Goal: Information Seeking & Learning: Check status

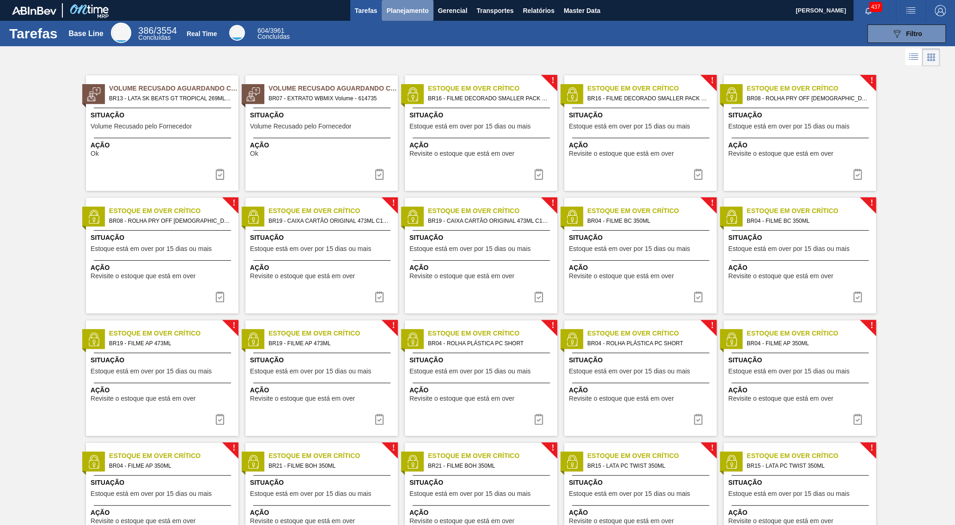
click at [398, 20] on button "Planejamento" at bounding box center [407, 10] width 51 height 21
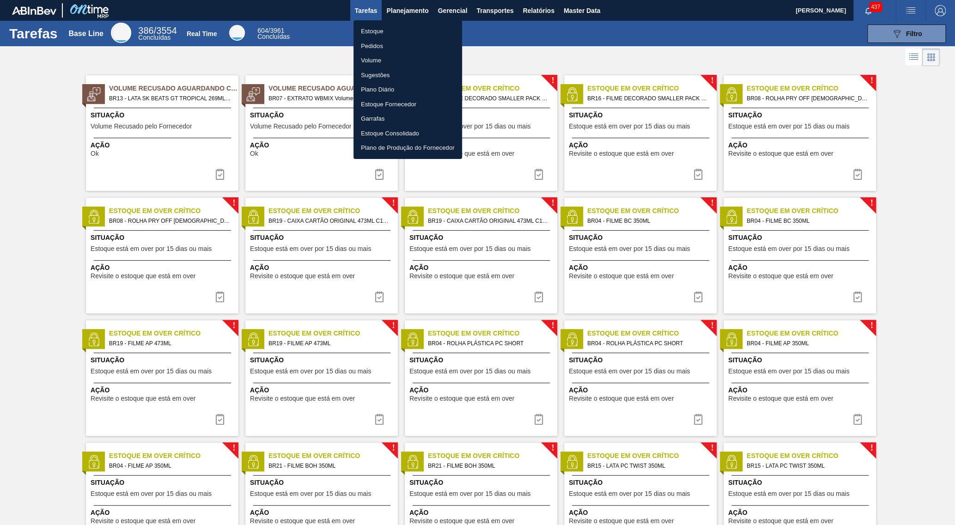
click at [380, 51] on li "Pedidos" at bounding box center [408, 46] width 109 height 15
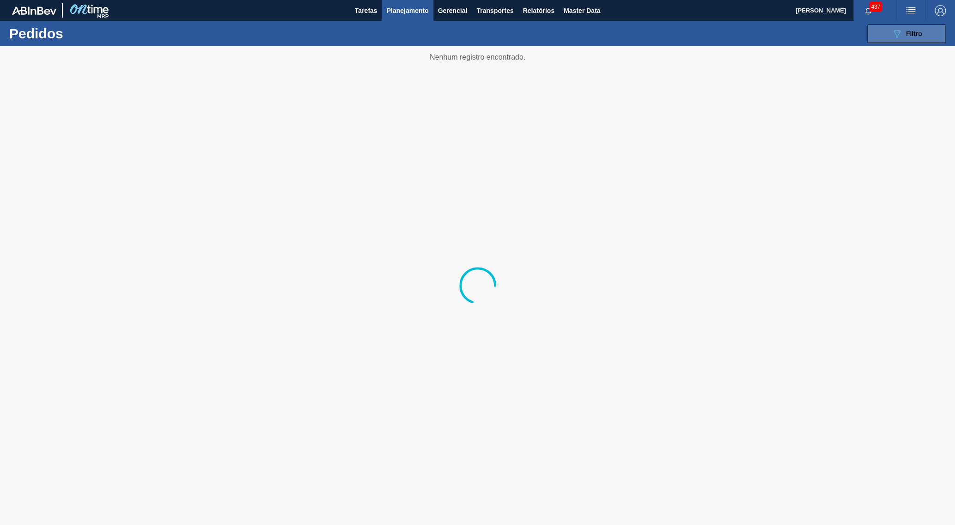
click at [903, 40] on button "089F7B8B-B2A5-4AFE-B5C0-19BA573D28AC Filtro" at bounding box center [907, 33] width 79 height 18
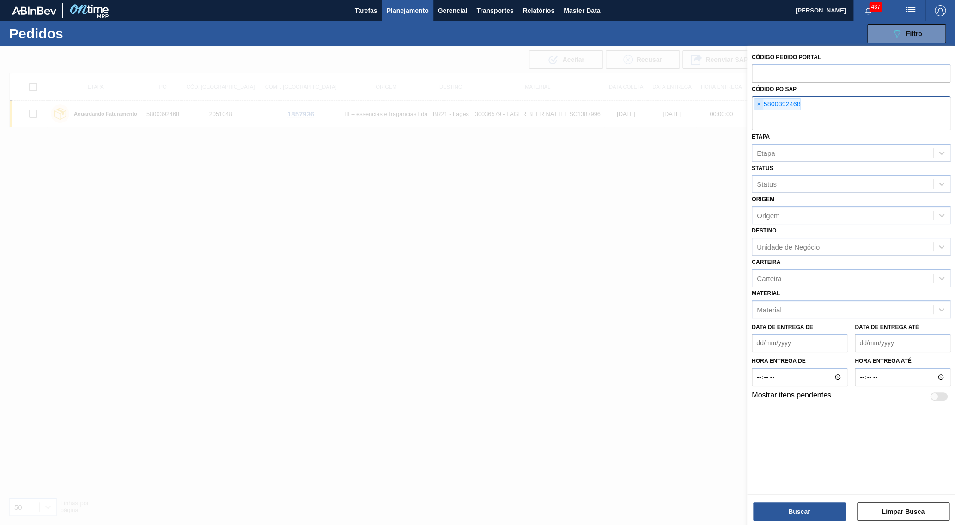
click at [759, 99] on span "×" at bounding box center [759, 104] width 9 height 11
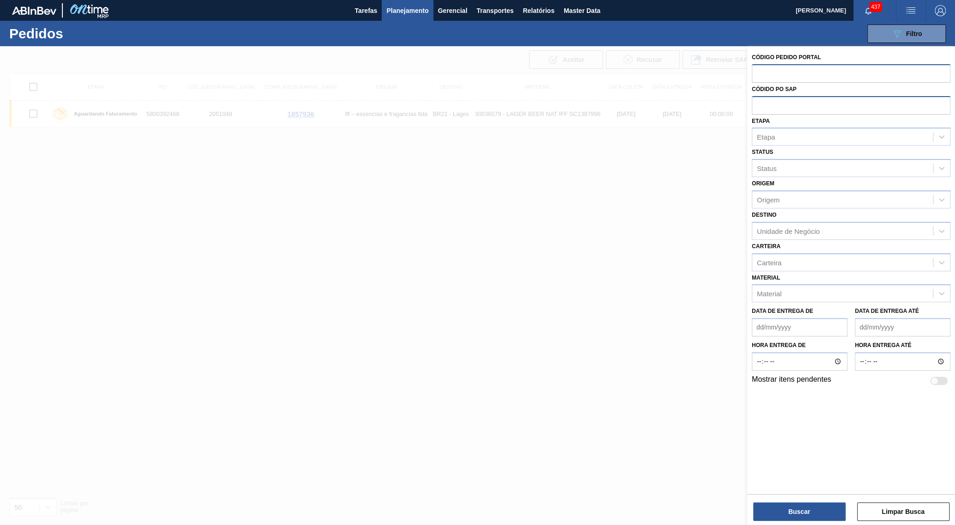
click at [765, 81] on div at bounding box center [851, 73] width 199 height 18
click at [769, 71] on input "text" at bounding box center [851, 73] width 199 height 18
paste input "2025971"
type input "2025971"
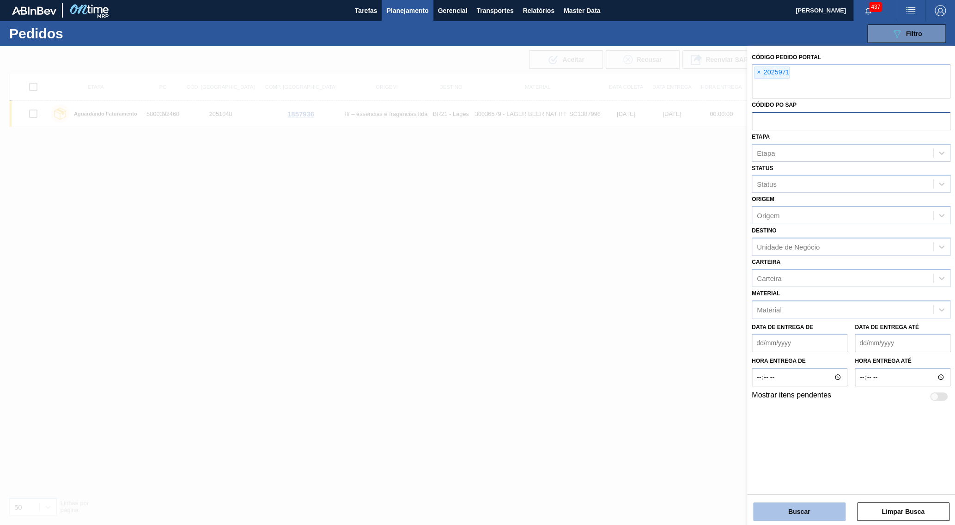
click at [800, 515] on button "Buscar" at bounding box center [799, 511] width 92 height 18
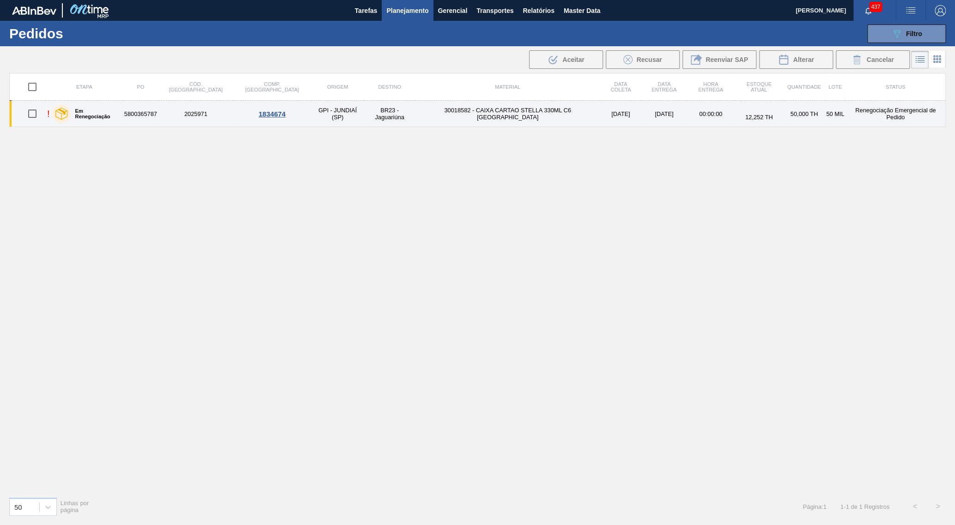
click at [528, 106] on td "30018582 - CAIXA CARTAO STELLA 330ML C6 PARAGUAI" at bounding box center [507, 114] width 185 height 26
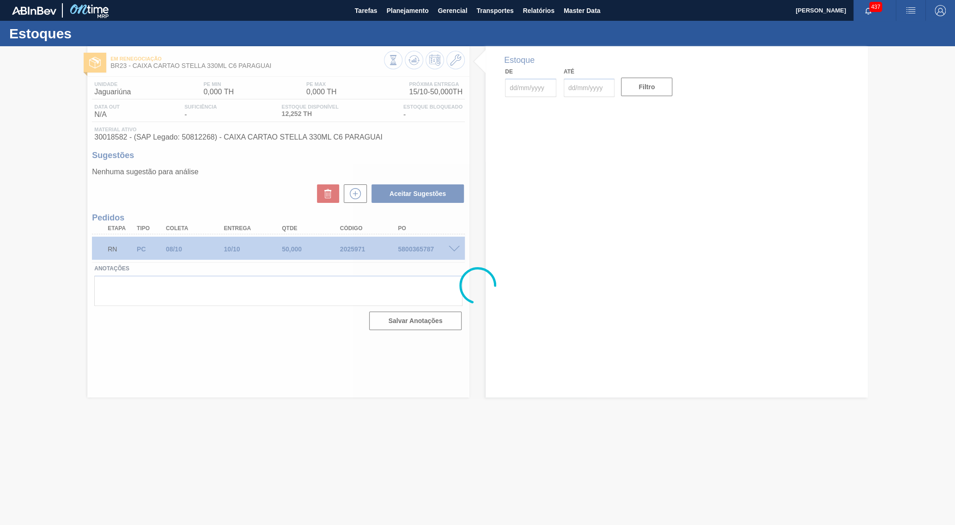
type input "08/10/2025"
type input "[DATE]"
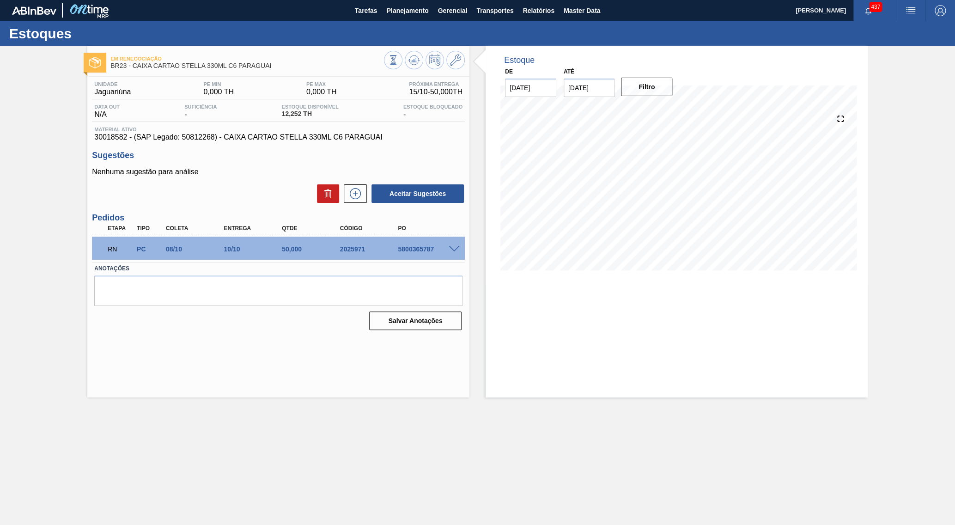
click at [456, 249] on span at bounding box center [454, 249] width 11 height 7
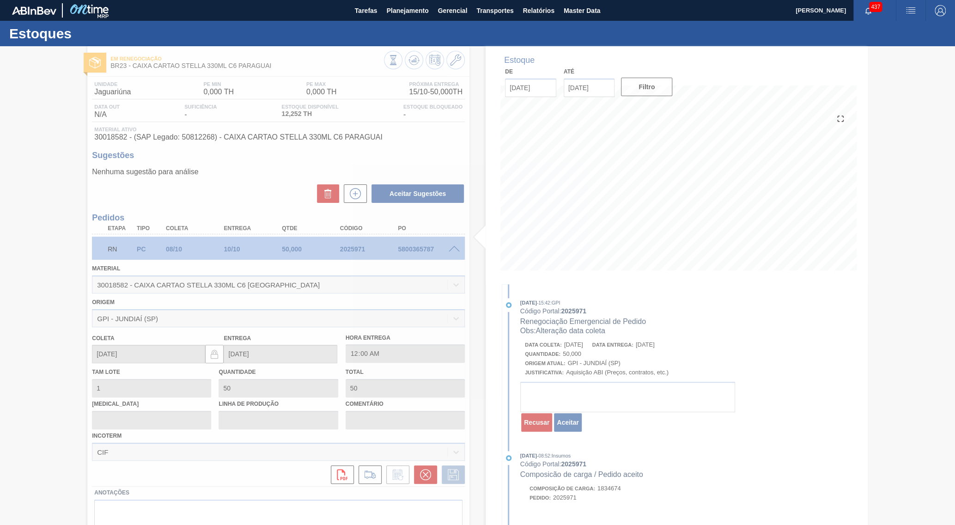
click at [558, 343] on span "Data coleta:" at bounding box center [543, 345] width 37 height 6
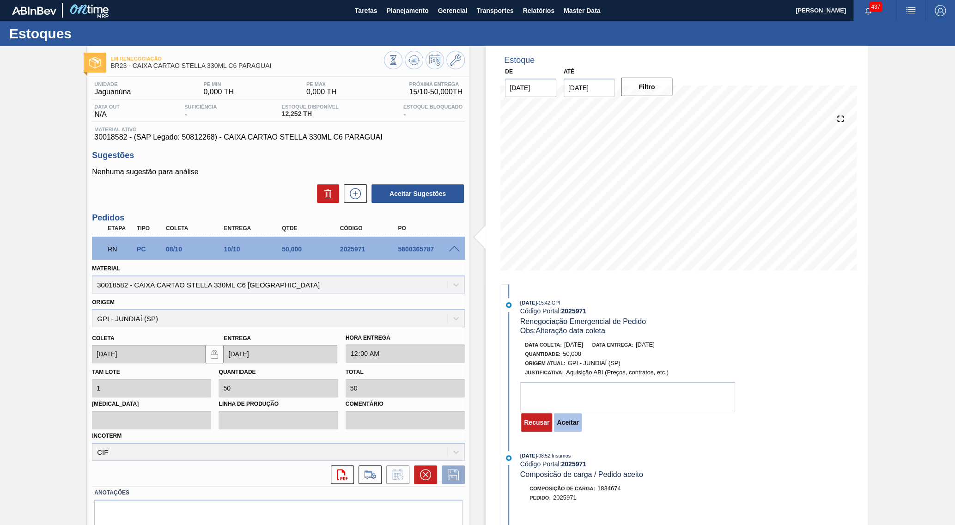
click at [574, 416] on button "Aceitar" at bounding box center [567, 422] width 27 height 18
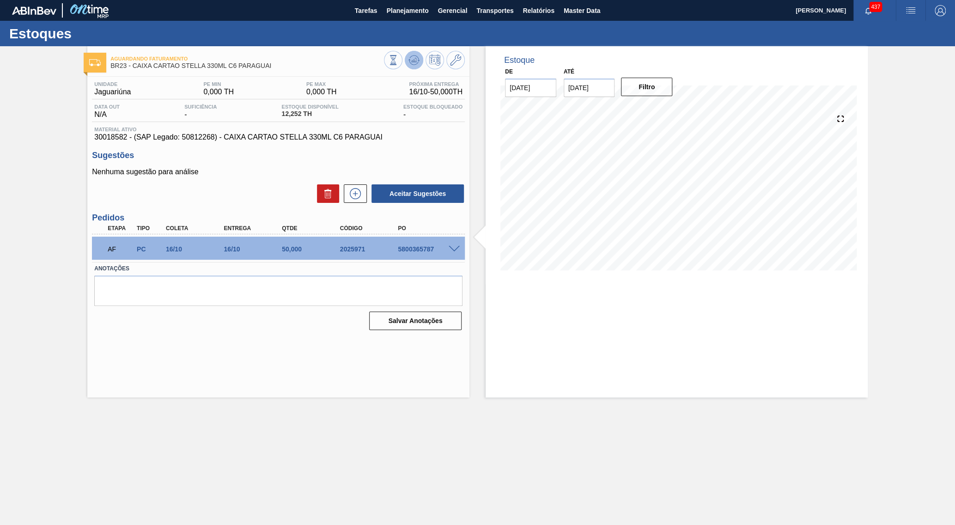
click at [410, 70] on div at bounding box center [424, 61] width 81 height 21
click at [410, 67] on button at bounding box center [414, 60] width 18 height 18
click at [392, 6] on span "Planejamento" at bounding box center [407, 10] width 42 height 11
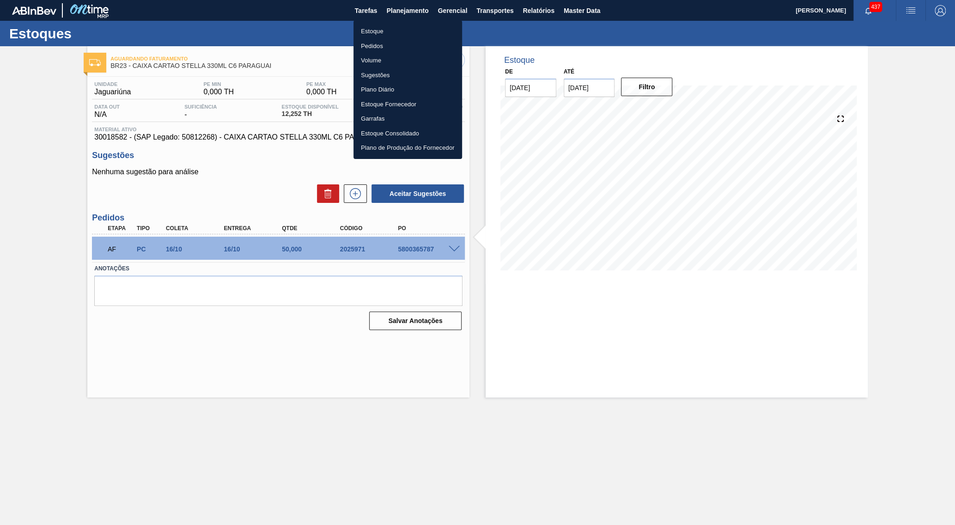
click at [392, 30] on li "Estoque" at bounding box center [408, 31] width 109 height 15
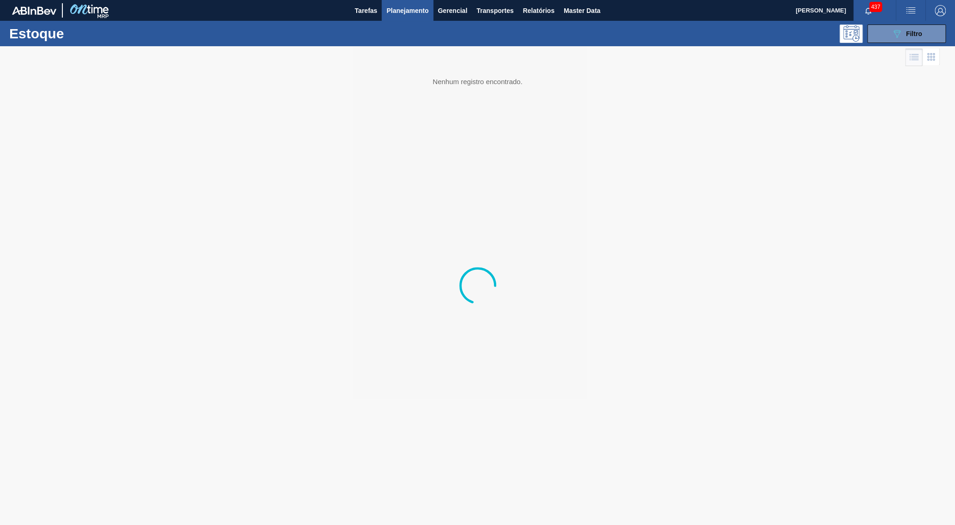
click at [901, 31] on icon "089F7B8B-B2A5-4AFE-B5C0-19BA573D28AC" at bounding box center [897, 33] width 11 height 11
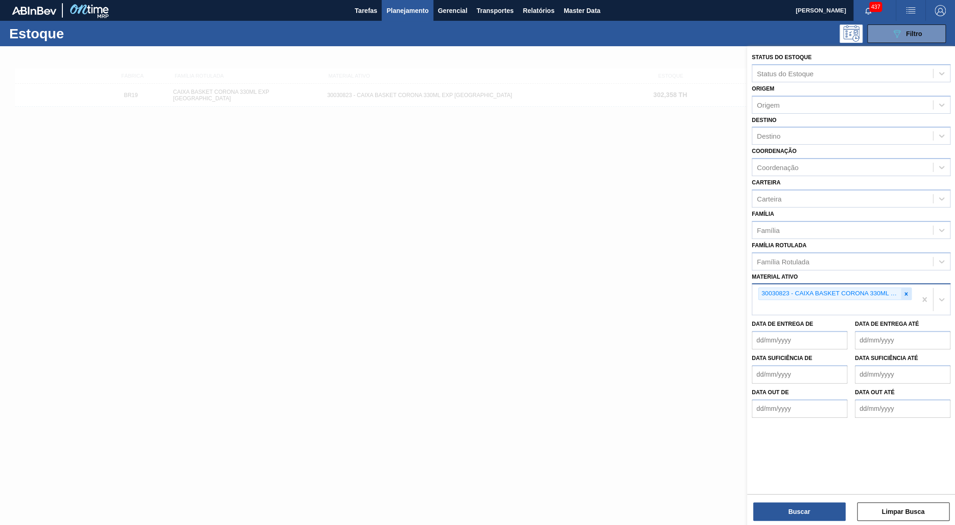
click at [901, 288] on div "30030823 - CAIXA BASKET CORONA 330ML EXP BOLIVIA" at bounding box center [835, 294] width 153 height 12
click at [905, 291] on icon at bounding box center [906, 294] width 6 height 6
paste ativo "30003508"
type ativo "30003508"
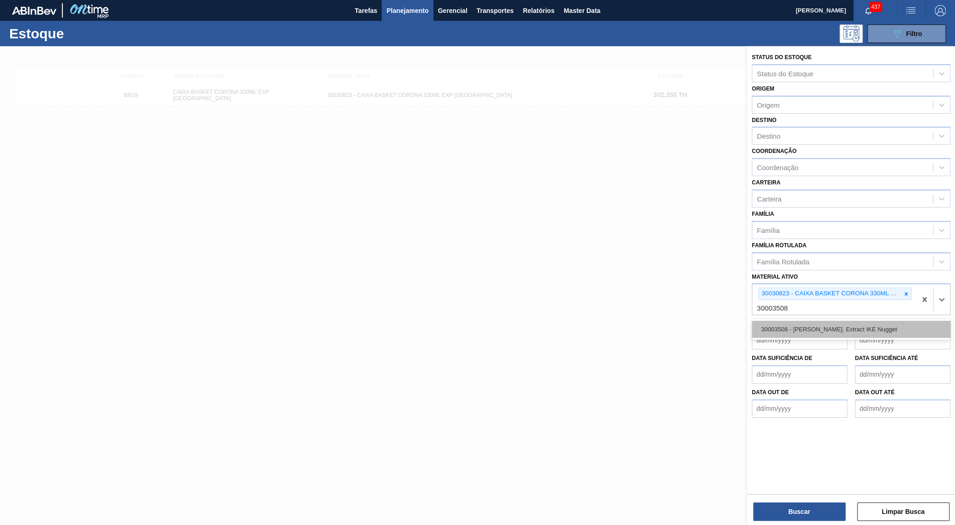
click at [815, 321] on div "30003508 - LUPULO Amar. Extract IKE Nugget" at bounding box center [851, 329] width 199 height 17
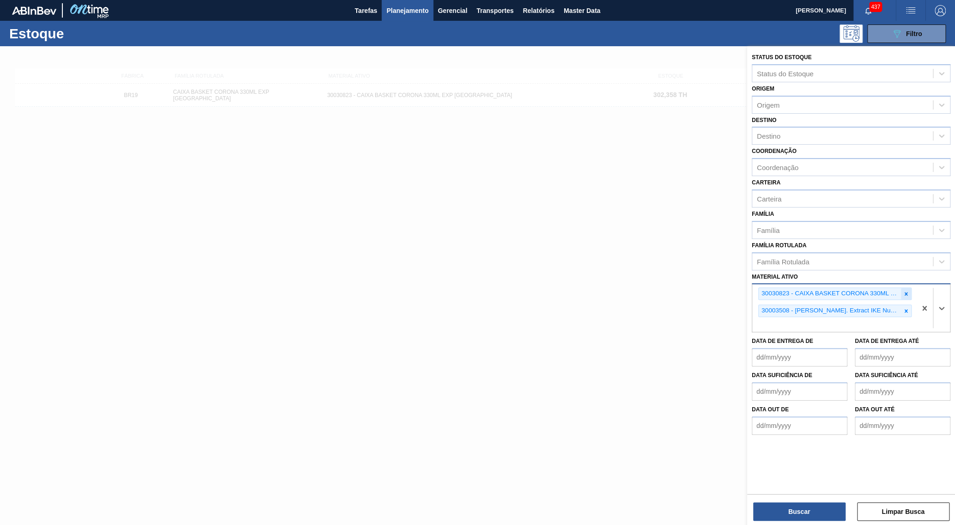
click at [902, 288] on div at bounding box center [906, 294] width 10 height 12
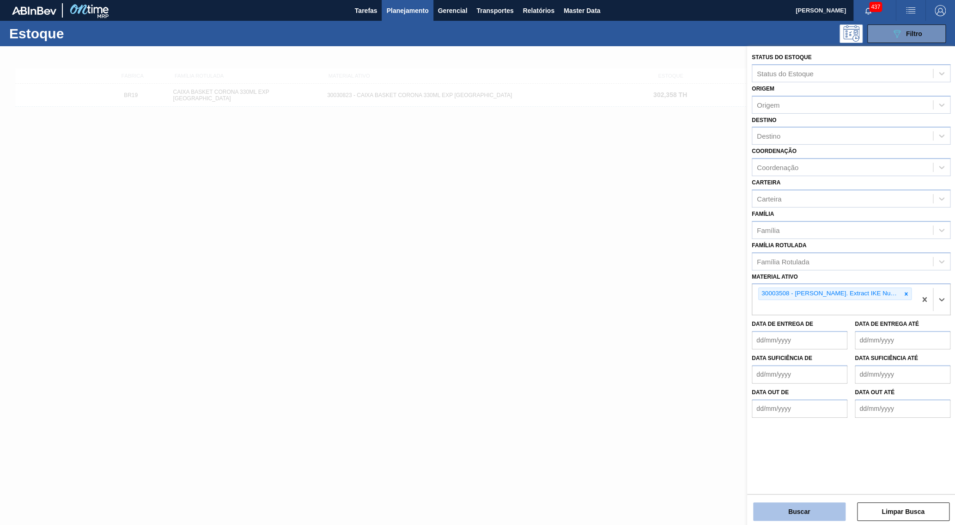
click at [783, 511] on button "Buscar" at bounding box center [799, 511] width 92 height 18
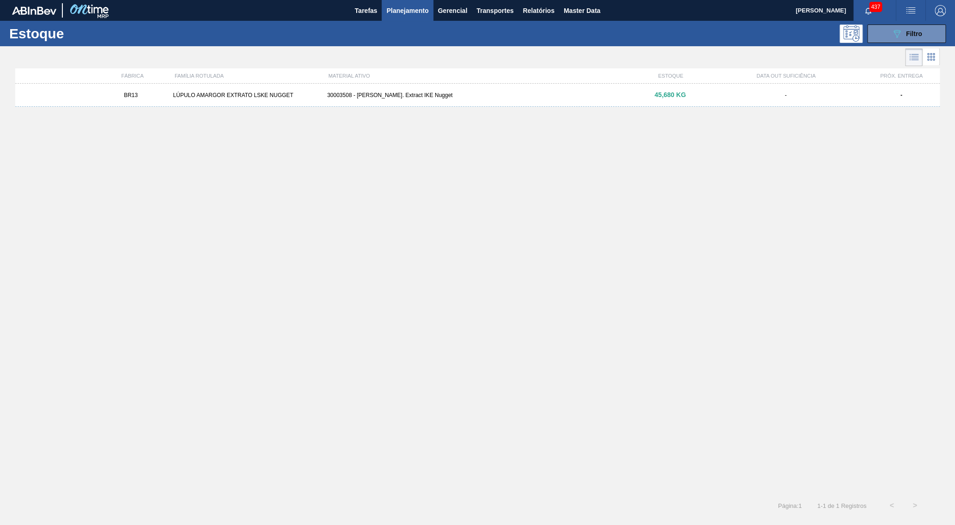
click at [775, 97] on div "-" at bounding box center [786, 95] width 154 height 6
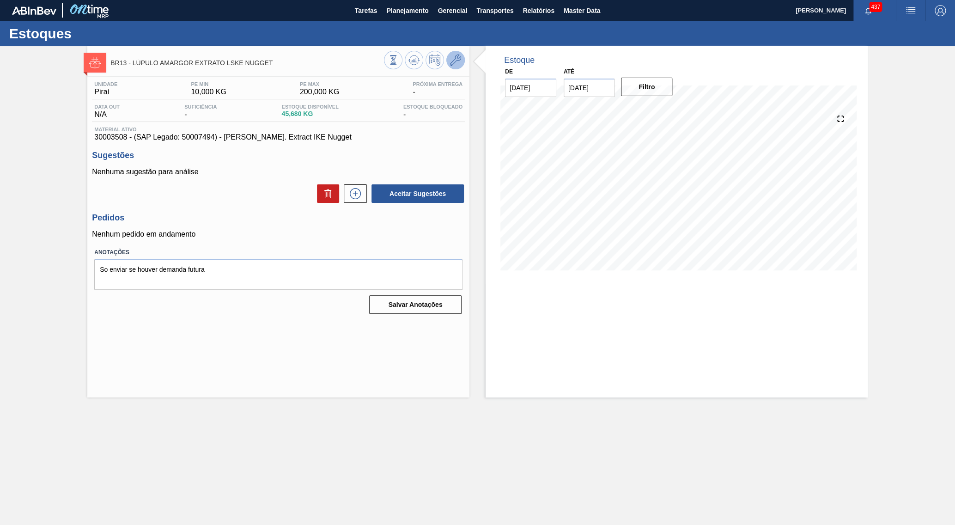
click at [461, 58] on button at bounding box center [456, 60] width 18 height 18
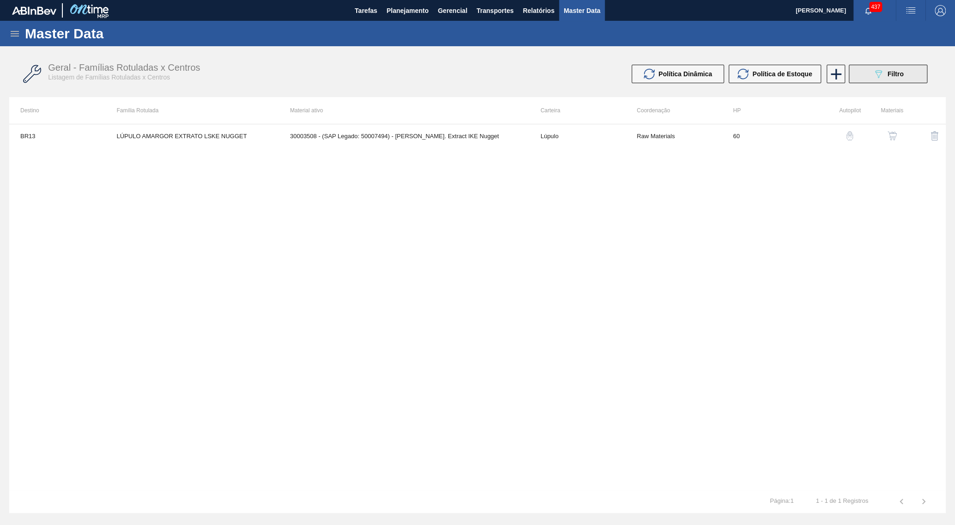
click at [877, 78] on icon "089F7B8B-B2A5-4AFE-B5C0-19BA573D28AC" at bounding box center [878, 73] width 11 height 11
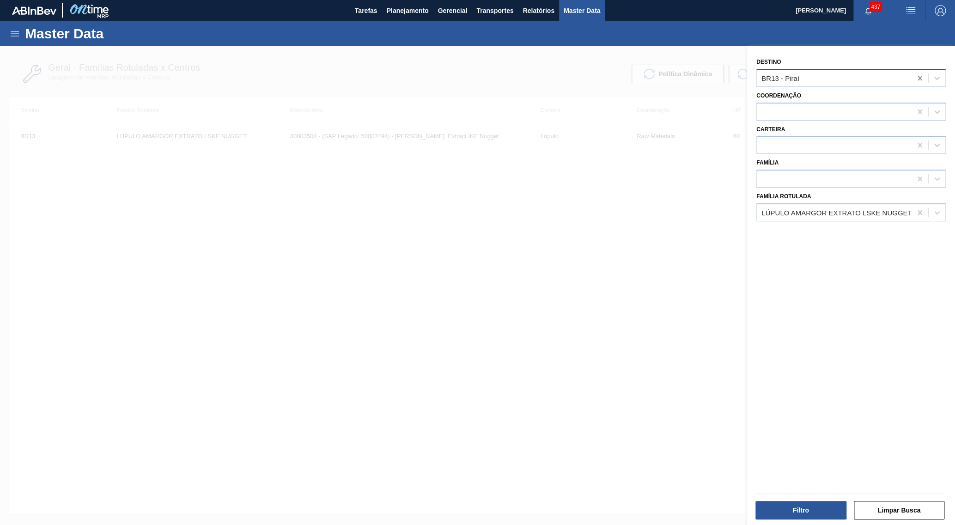
click at [920, 73] on icon at bounding box center [920, 77] width 9 height 9
click at [795, 509] on button "Filtro" at bounding box center [801, 510] width 91 height 18
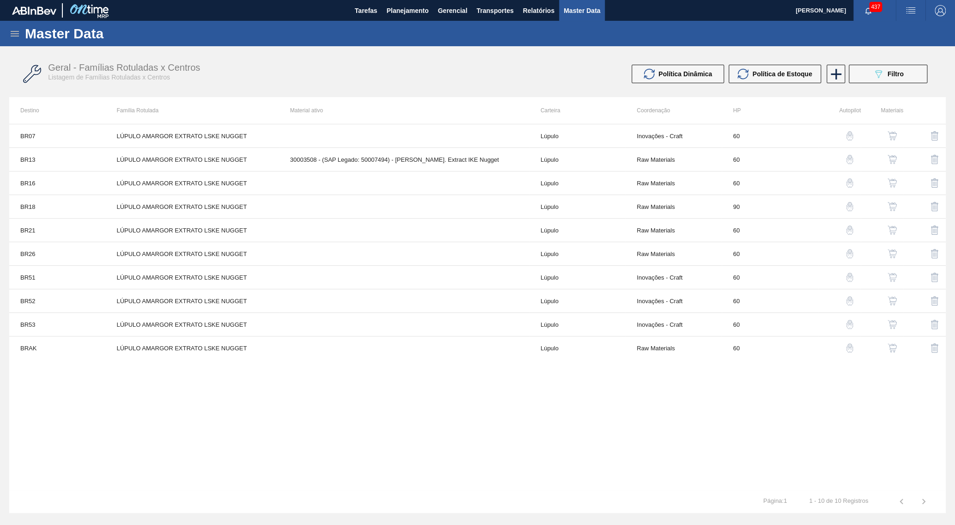
click at [887, 164] on button "button" at bounding box center [893, 159] width 22 height 22
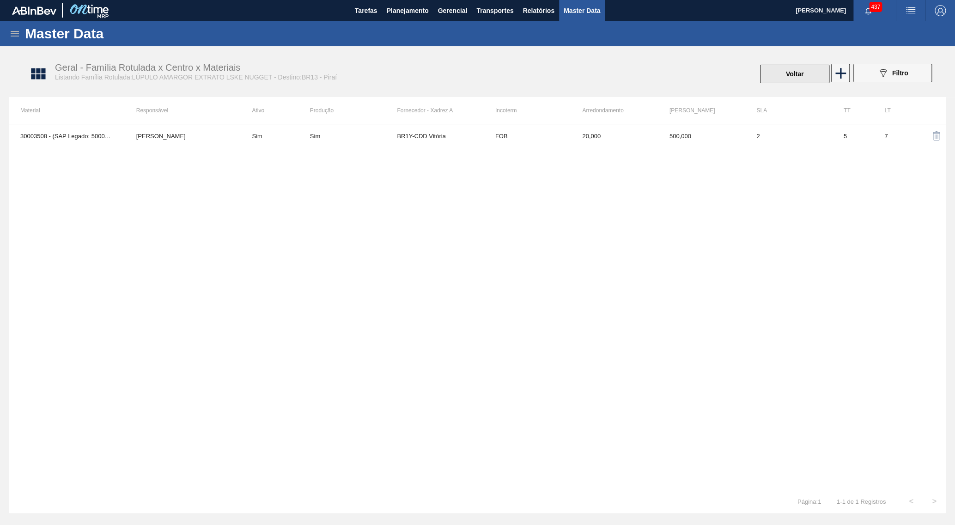
click at [794, 73] on button "Voltar" at bounding box center [794, 74] width 69 height 18
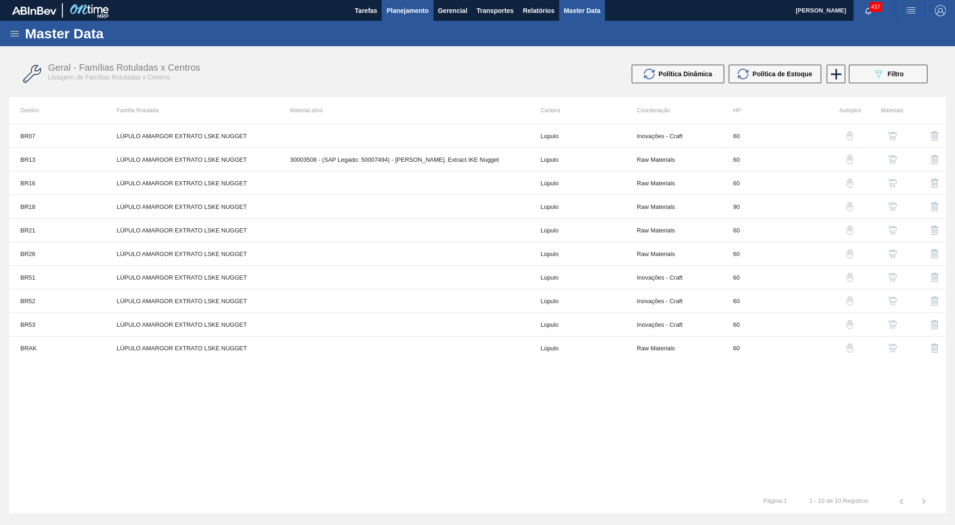
click at [406, 16] on button "Planejamento" at bounding box center [407, 10] width 51 height 21
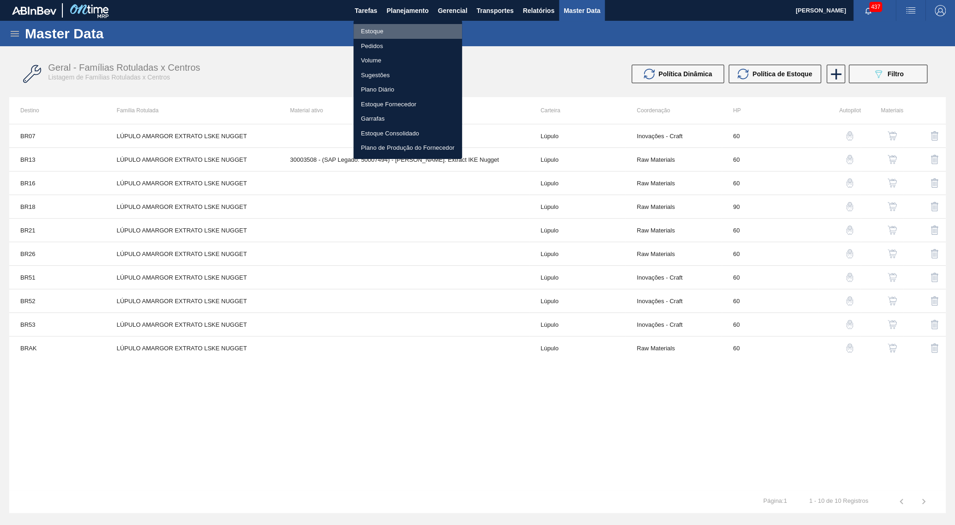
click at [391, 28] on li "Estoque" at bounding box center [408, 31] width 109 height 15
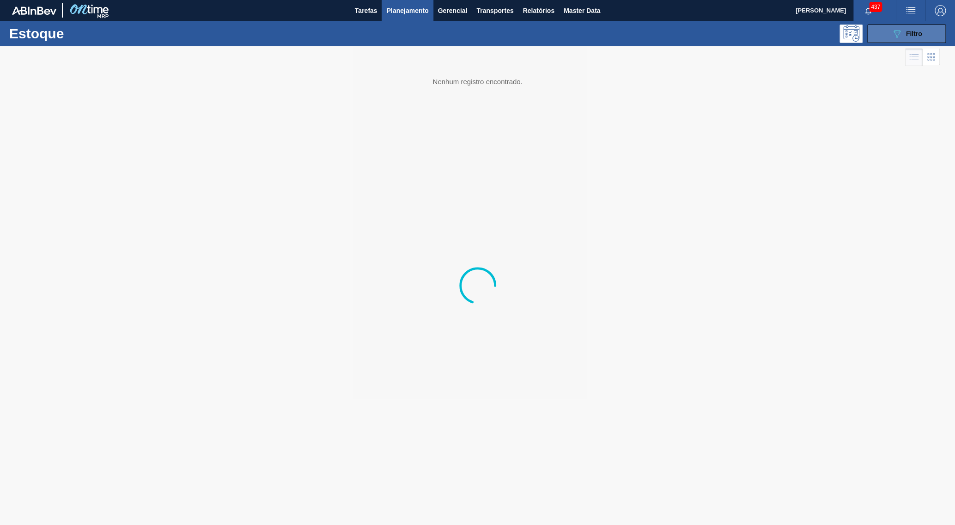
drag, startPoint x: 945, startPoint y: 37, endPoint x: 939, endPoint y: 33, distance: 6.8
click at [943, 36] on button "089F7B8B-B2A5-4AFE-B5C0-19BA573D28AC Filtro" at bounding box center [907, 33] width 79 height 18
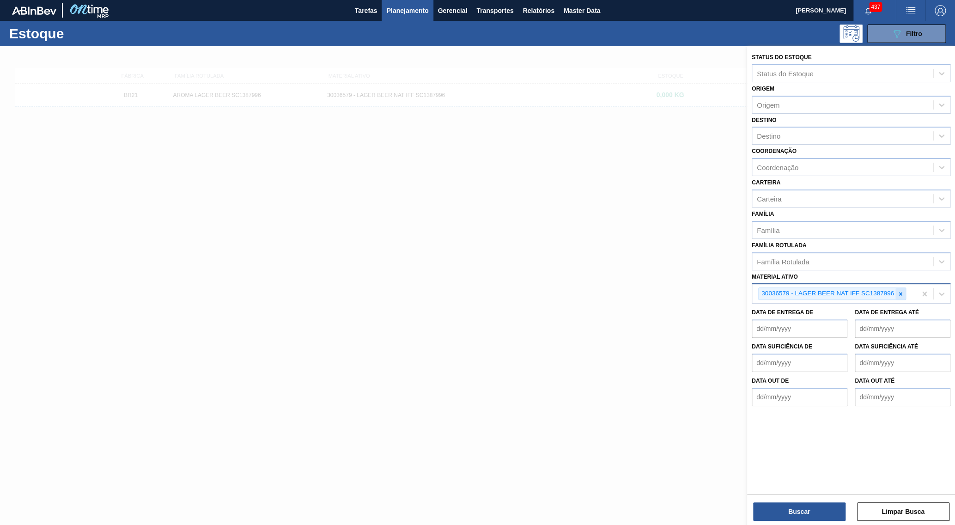
click at [901, 291] on icon at bounding box center [901, 294] width 6 height 6
paste ativo "30002268"
type ativo "30002268"
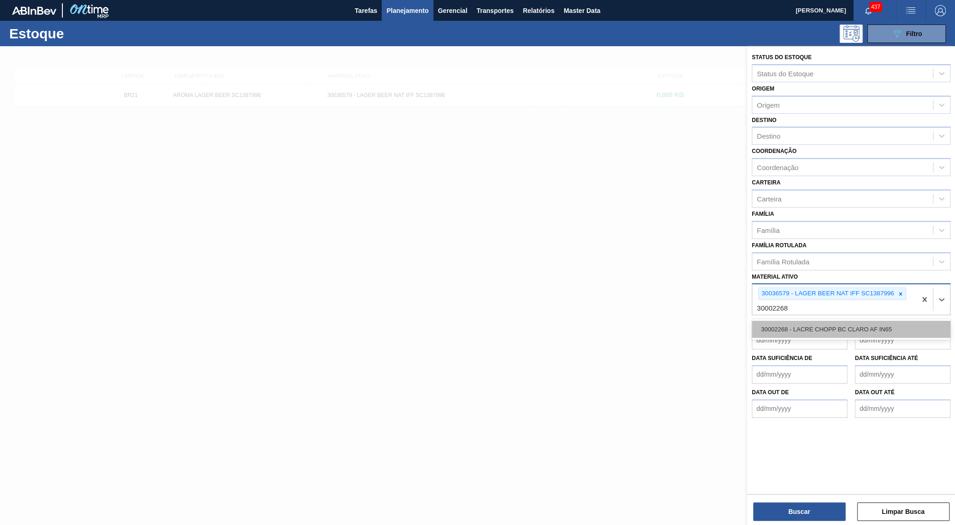
click at [834, 321] on div "30002268 - LACRE CHOPP BC CLARO AF IN65" at bounding box center [851, 329] width 199 height 17
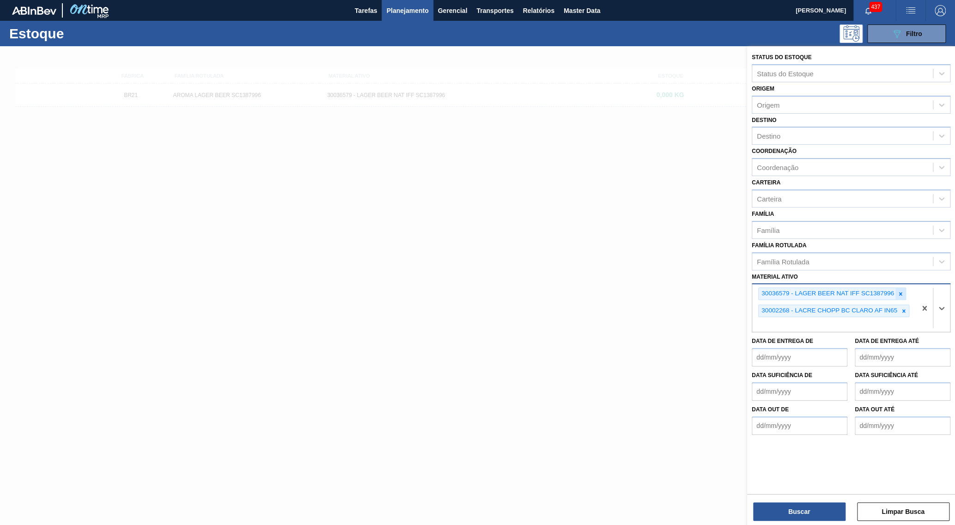
click at [905, 288] on div at bounding box center [901, 294] width 10 height 12
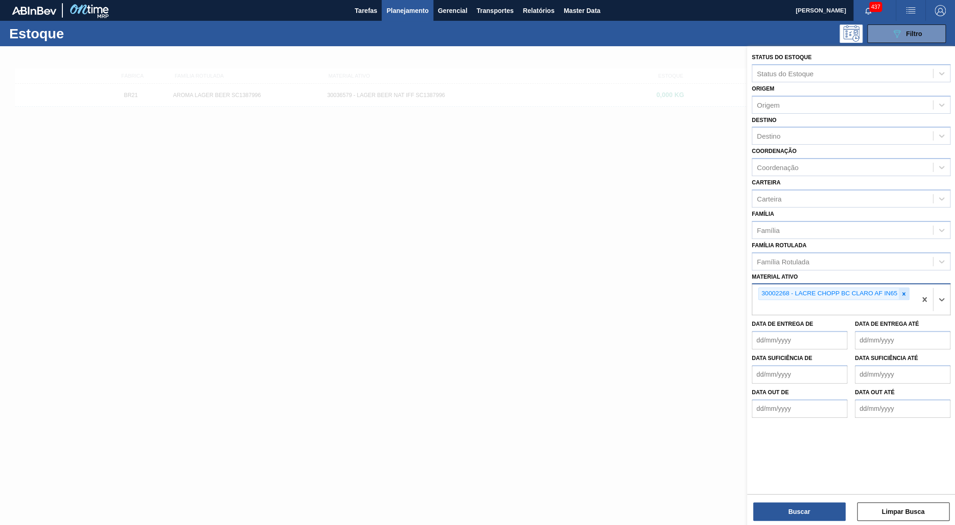
click at [905, 291] on icon at bounding box center [904, 294] width 6 height 6
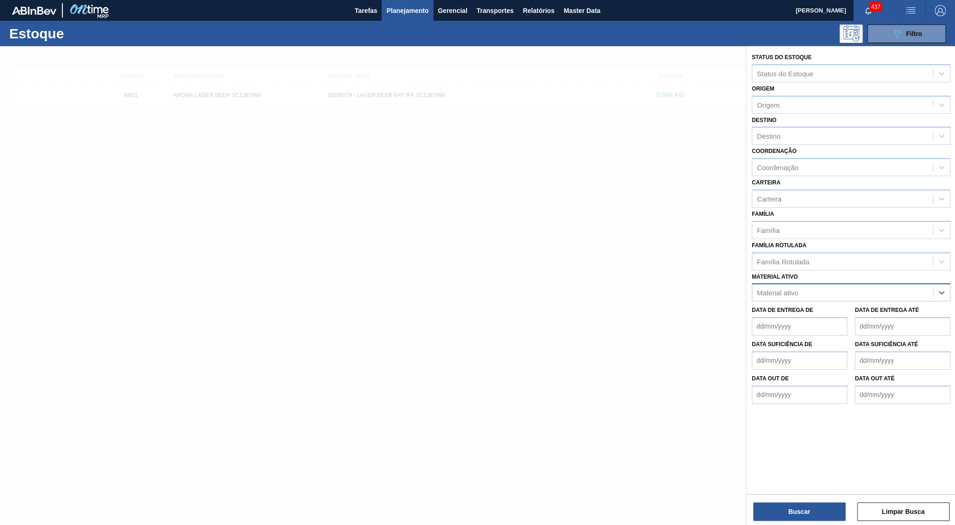
paste ativo "30036910"
type ativo "30036910"
click at [829, 307] on div "30036910 - FILME SPATEN 350 SLEEK 700X80 BRILHO" at bounding box center [851, 315] width 199 height 17
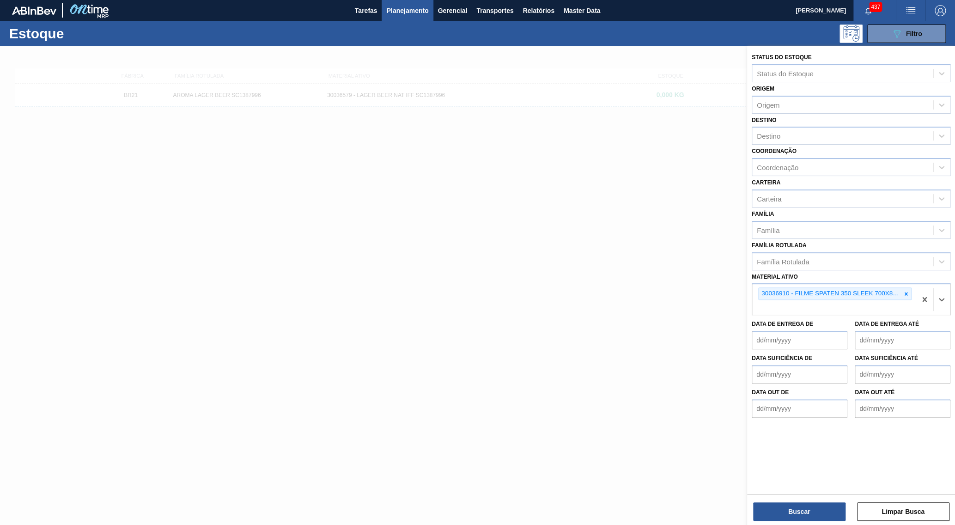
click at [793, 502] on div "Buscar Limpar Busca" at bounding box center [851, 507] width 208 height 26
click at [801, 504] on button "Buscar" at bounding box center [799, 511] width 92 height 18
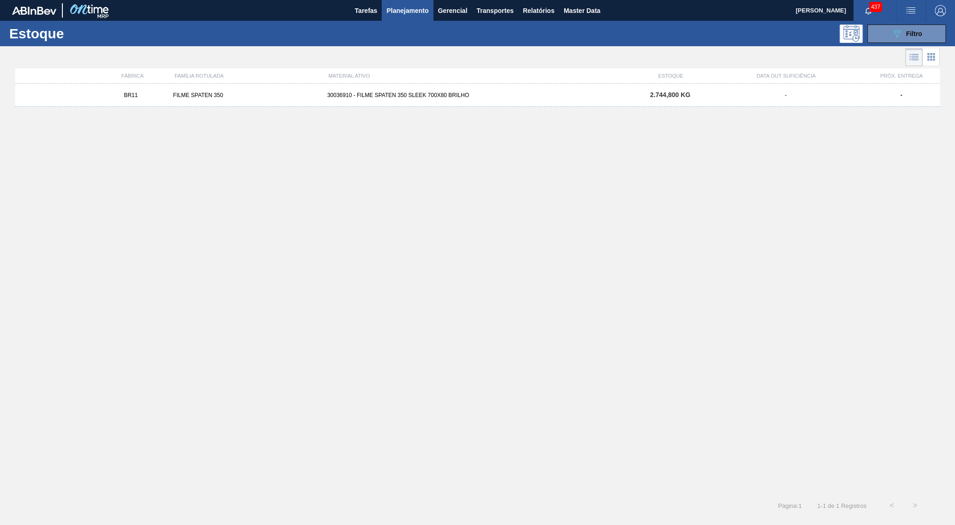
click at [496, 114] on div "BR11 FILME SPATEN 350 30036910 - FILME SPATEN 350 SLEEK 700X80 BRILHO 2.744,800…" at bounding box center [477, 286] width 925 height 405
click at [476, 104] on div "BR11 FILME SPATEN 350 30036910 - FILME SPATEN 350 SLEEK 700X80 BRILHO 2.744,800…" at bounding box center [477, 95] width 925 height 23
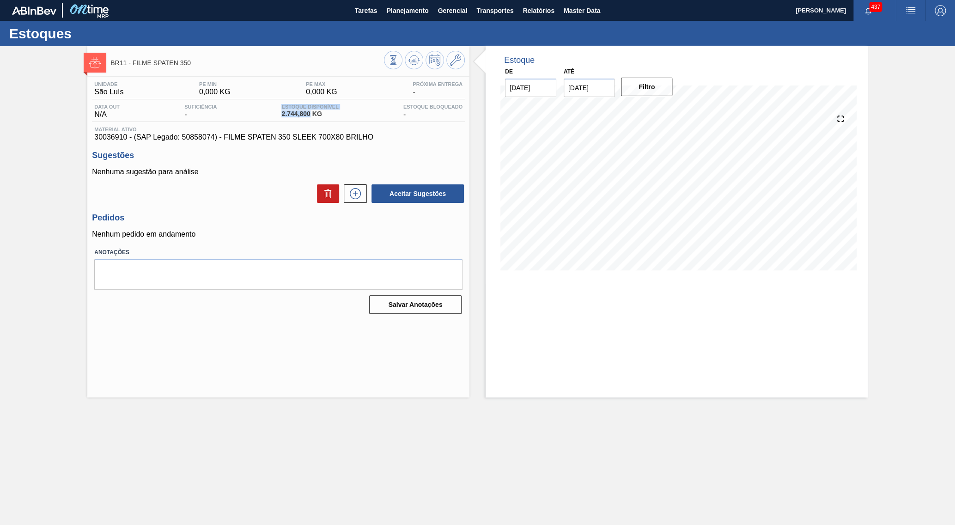
drag, startPoint x: 310, startPoint y: 117, endPoint x: 220, endPoint y: 115, distance: 90.2
click at [282, 115] on span "2.744,800 KG" at bounding box center [310, 113] width 57 height 7
click at [265, 118] on div "Data out N/A Suficiência - Estoque Disponível 2.744,800 KG Estoque Bloqueado -" at bounding box center [278, 113] width 373 height 18
copy span "2.744,800"
click at [416, 6] on span "Planejamento" at bounding box center [407, 10] width 42 height 11
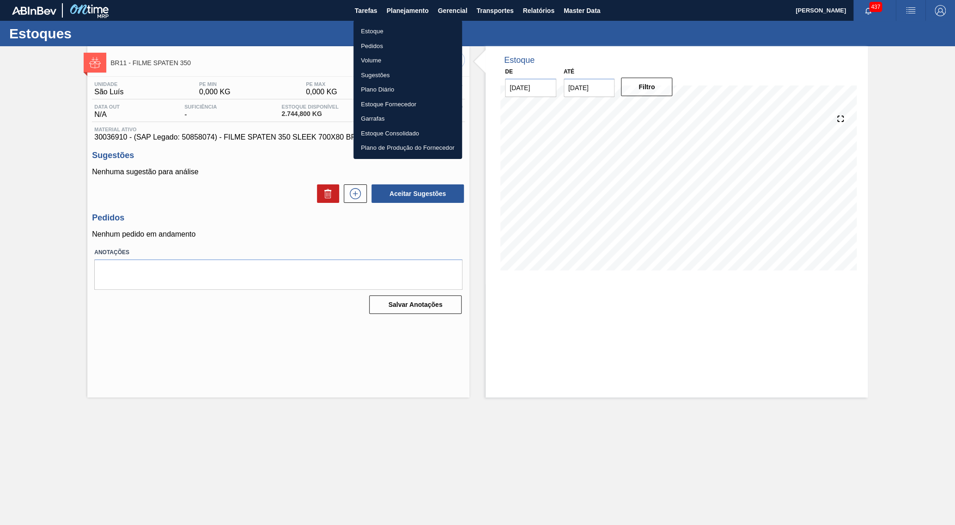
click at [404, 29] on li "Estoque" at bounding box center [408, 31] width 109 height 15
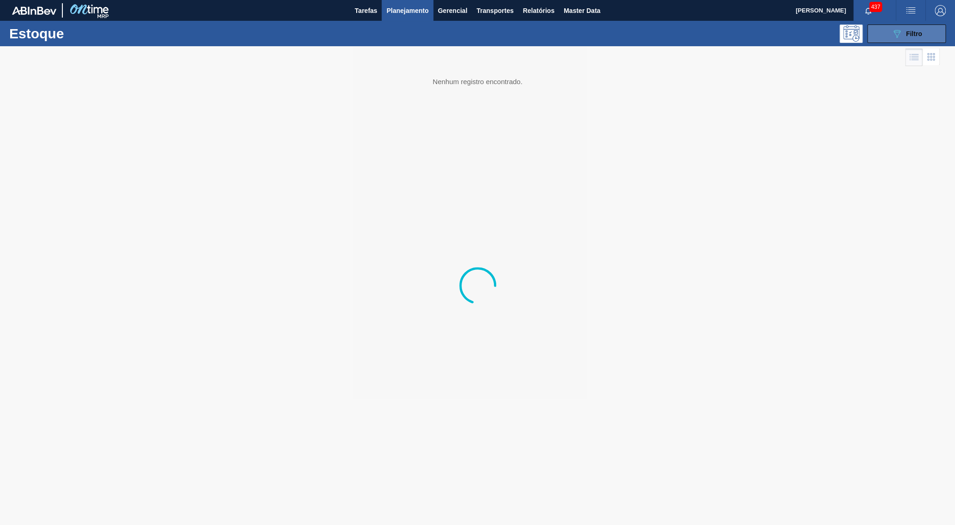
click at [917, 33] on span "Filtro" at bounding box center [914, 33] width 16 height 7
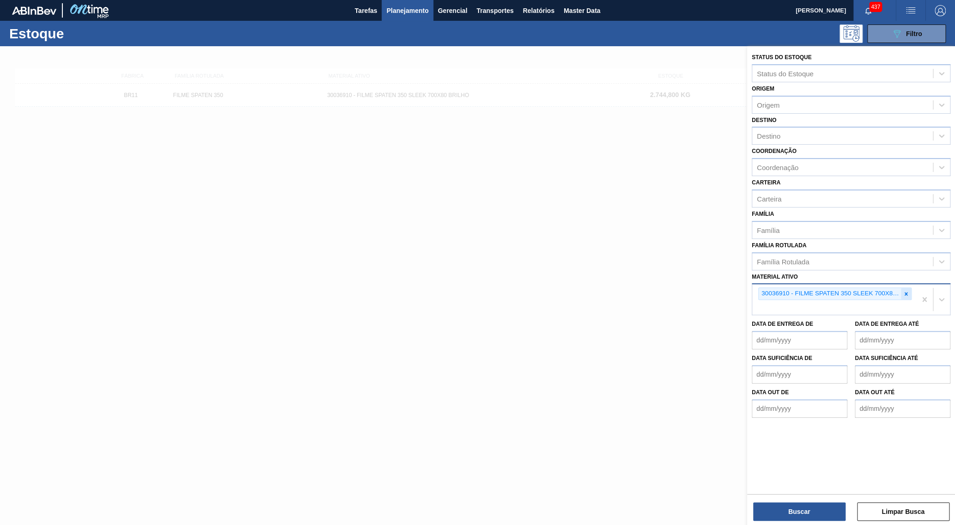
click at [906, 291] on icon at bounding box center [906, 294] width 6 height 6
paste ativo "30033934"
type ativo "30033934"
click at [840, 321] on div "30033934 - ROLHA MET BRAH QR CODE 021CX105" at bounding box center [851, 329] width 199 height 17
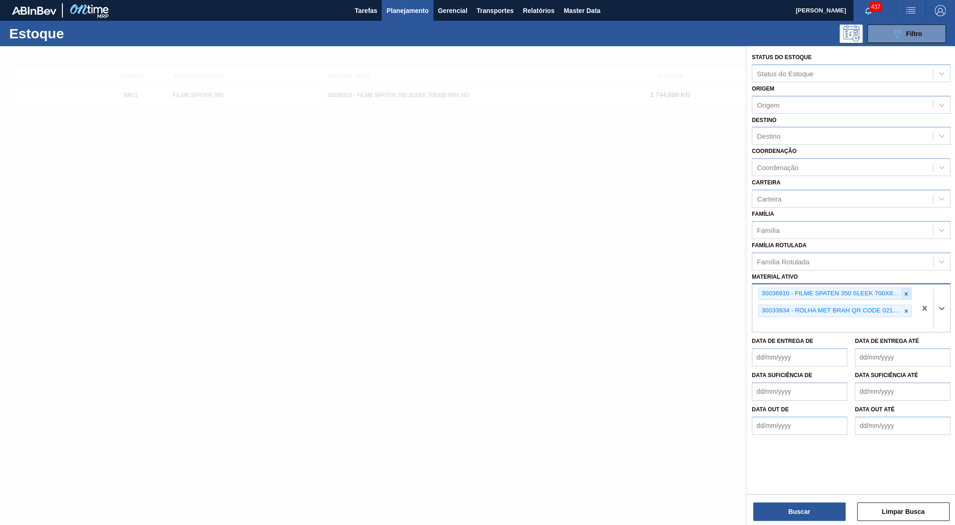
click at [909, 288] on div at bounding box center [906, 294] width 10 height 12
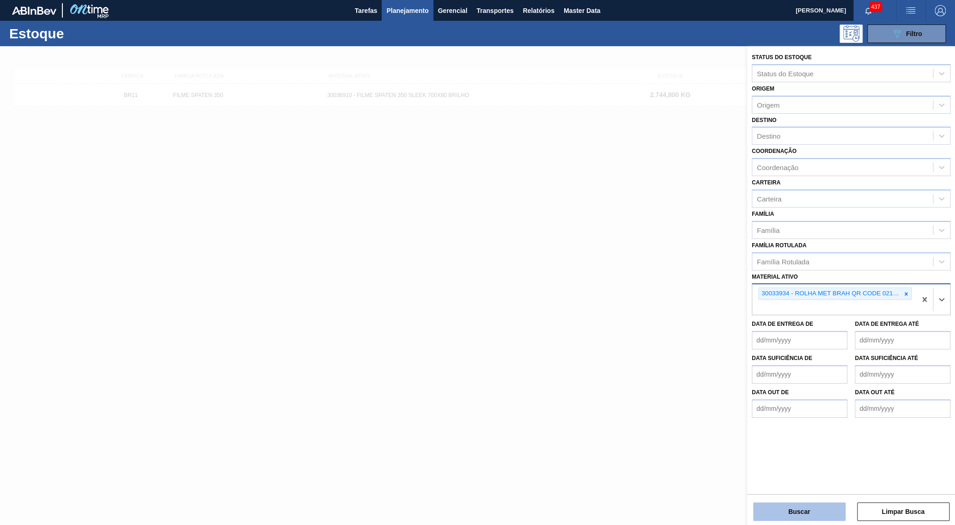
click at [813, 509] on button "Buscar" at bounding box center [799, 511] width 92 height 18
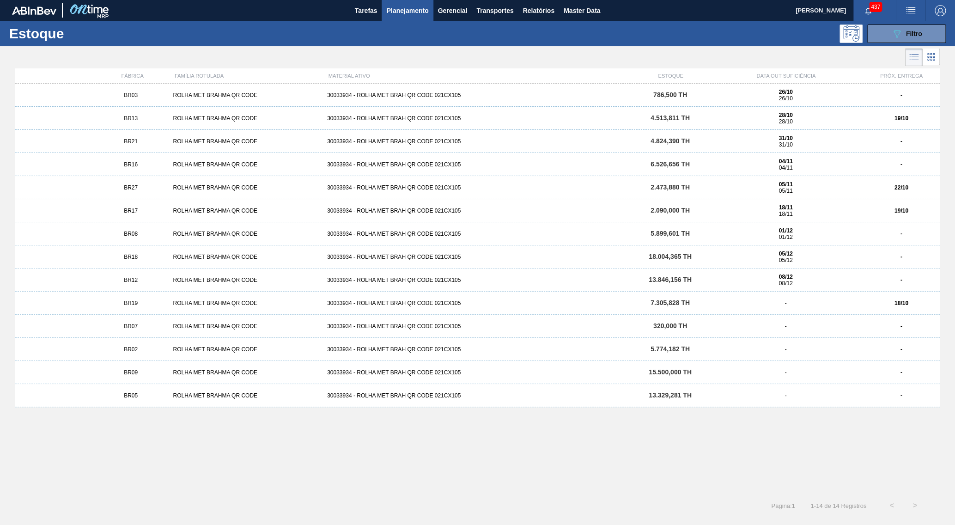
click at [692, 96] on div "786,500 TH" at bounding box center [670, 95] width 77 height 7
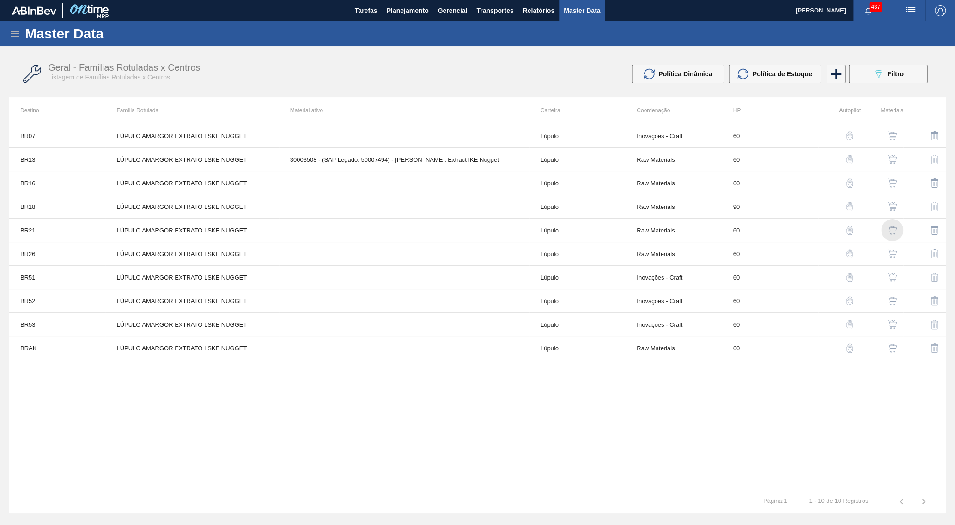
click at [897, 231] on img "button" at bounding box center [892, 230] width 9 height 9
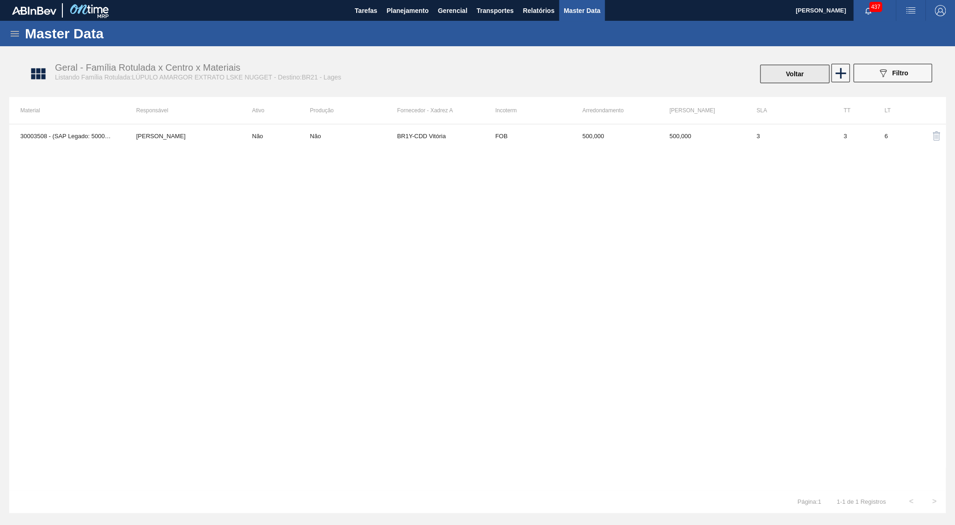
click at [800, 79] on button "Voltar" at bounding box center [794, 74] width 69 height 18
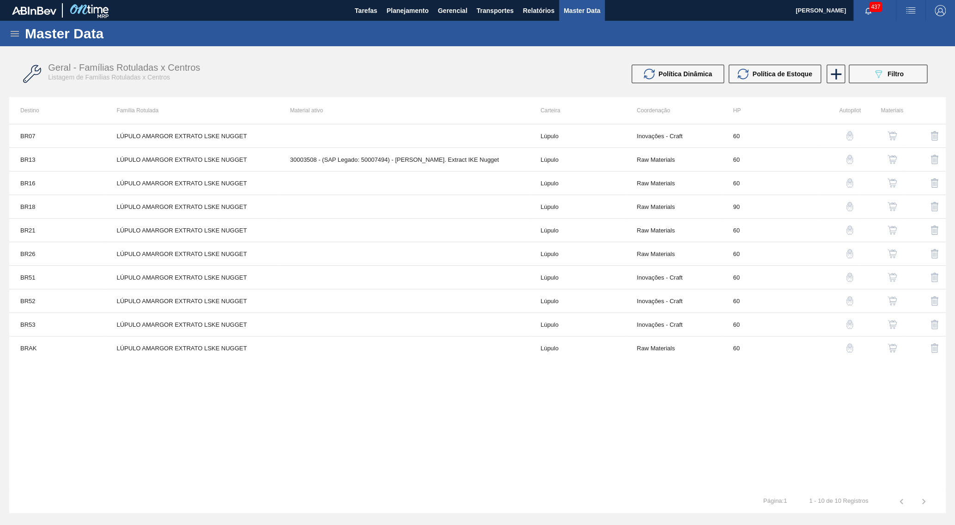
click at [892, 230] on img "button" at bounding box center [892, 230] width 9 height 9
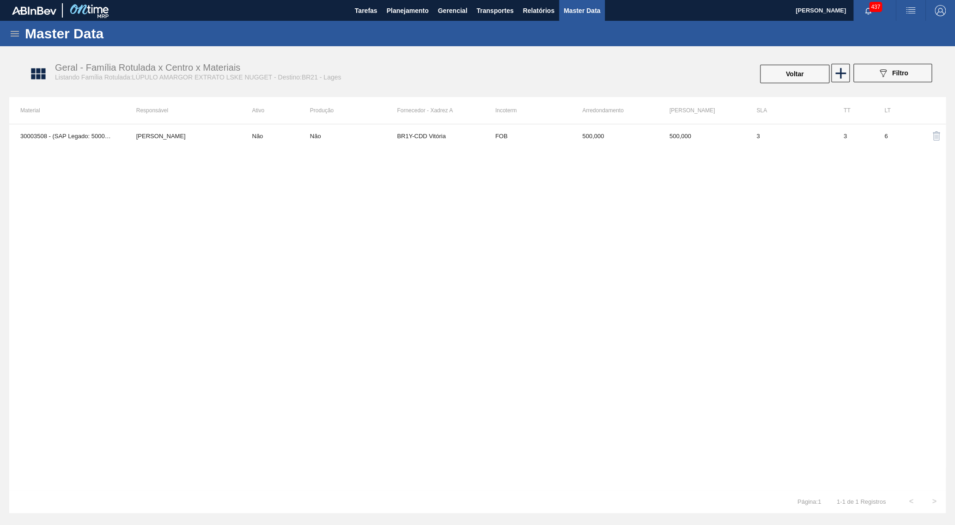
click at [384, 152] on div "30003508 - (SAP Legado: 50007494) - LUPULO Amar. Extract IKE Nugget Lucas Pondi…" at bounding box center [477, 307] width 937 height 366
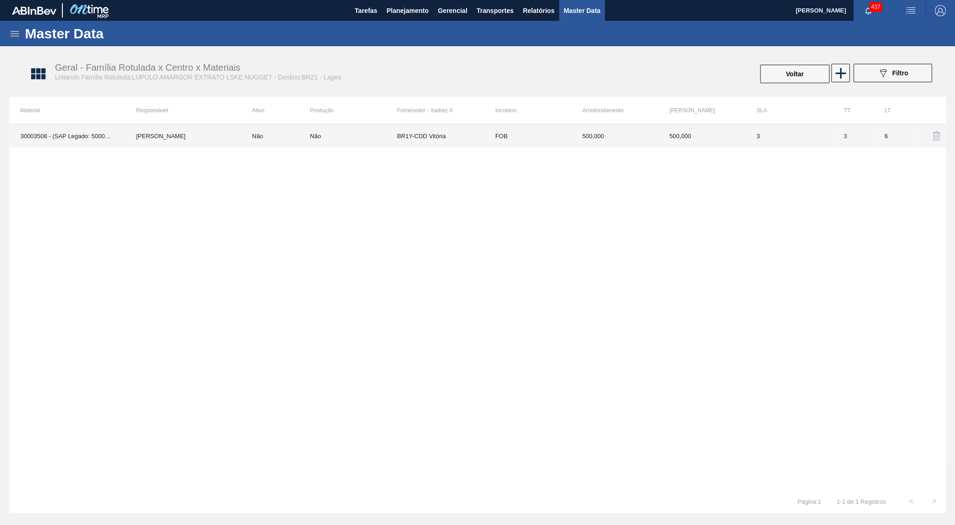
click at [390, 134] on div "Não" at bounding box center [353, 136] width 87 height 7
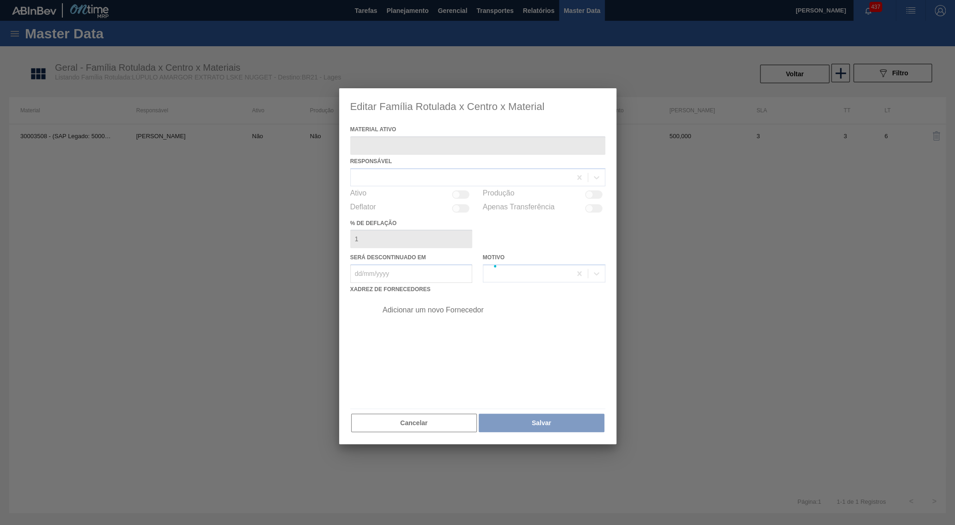
type ativo "30003508 - (SAP Legado: 50007494) - LUPULO Amar. Extract IKE Nugget"
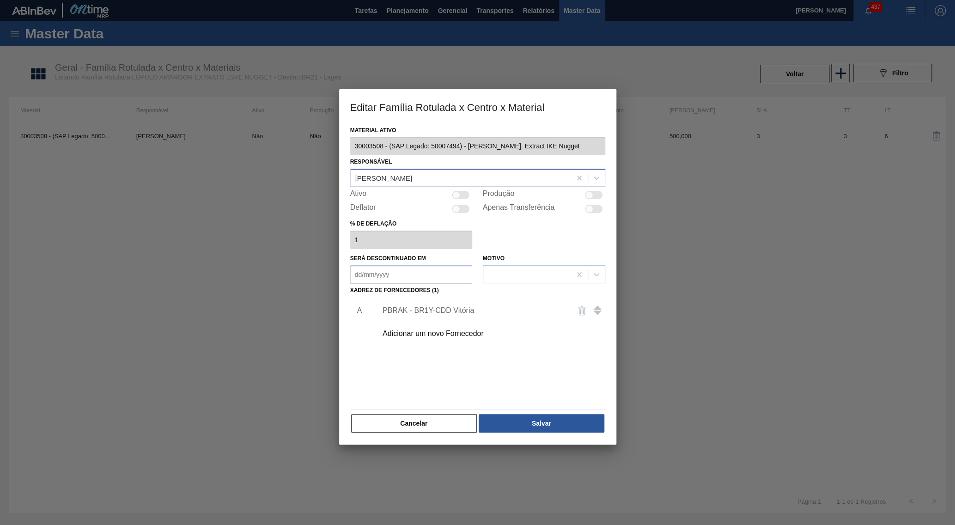
click at [395, 171] on div "Lucas Pondian" at bounding box center [461, 177] width 220 height 13
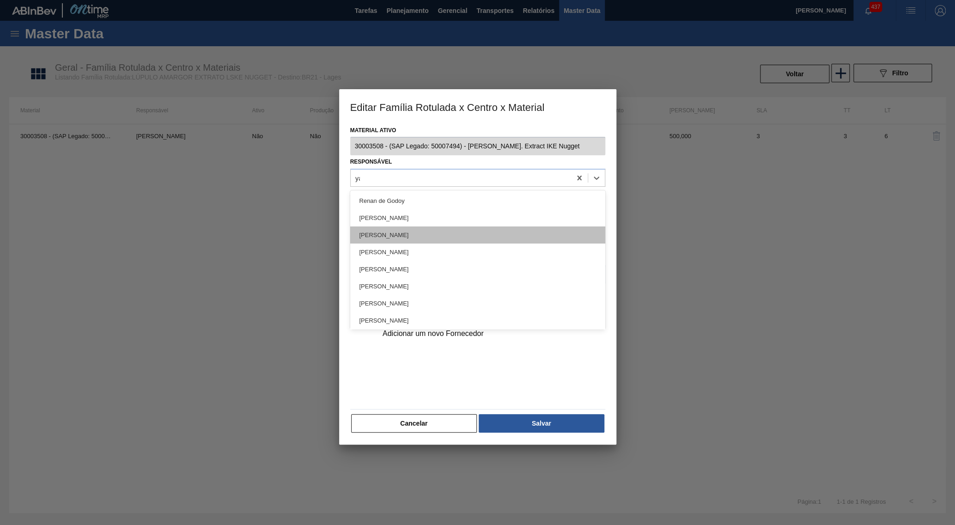
type input "yas"
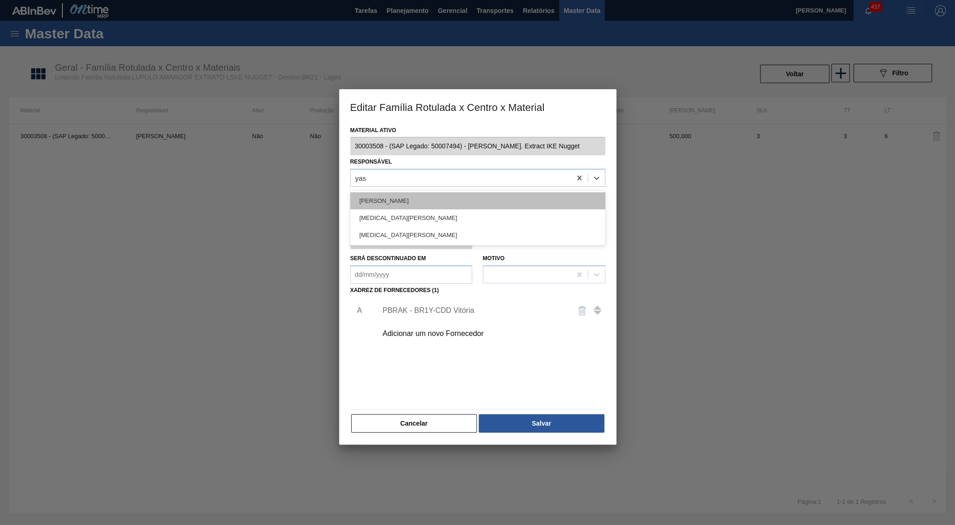
click at [367, 202] on div "Yasmim [PERSON_NAME] [PERSON_NAME]" at bounding box center [477, 200] width 255 height 17
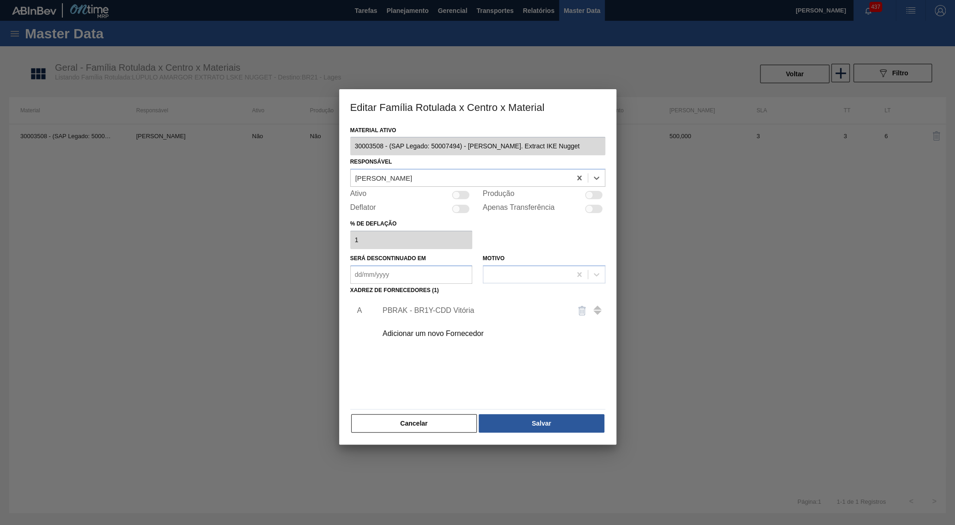
click at [466, 191] on div at bounding box center [462, 195] width 18 height 8
checkbox input "true"
click at [449, 309] on div "PBRAK - BR1Y-CDD Vitória" at bounding box center [488, 310] width 233 height 23
click at [443, 306] on div "PBRAK - BR1Y-CDD Vitória" at bounding box center [473, 310] width 181 height 8
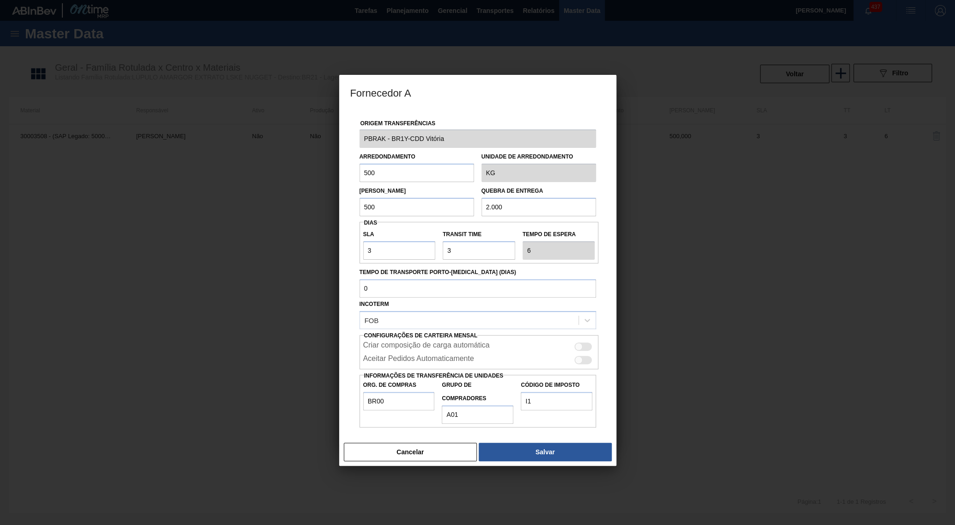
click at [421, 171] on input "500" at bounding box center [417, 173] width 115 height 18
click at [360, 170] on input "500" at bounding box center [417, 173] width 115 height 18
click at [457, 183] on div "Lote Mínimo 500 Quebra de entrega 2.000" at bounding box center [478, 199] width 244 height 34
drag, startPoint x: 478, startPoint y: 435, endPoint x: 460, endPoint y: 441, distance: 19.2
click at [461, 440] on div "Cancelar Salvar" at bounding box center [477, 452] width 277 height 28
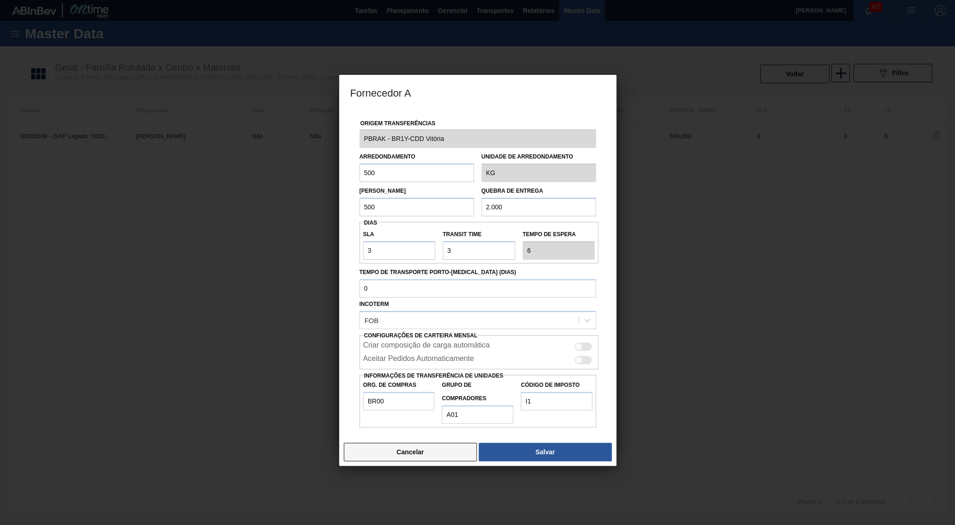
click at [460, 443] on button "Cancelar" at bounding box center [411, 452] width 134 height 18
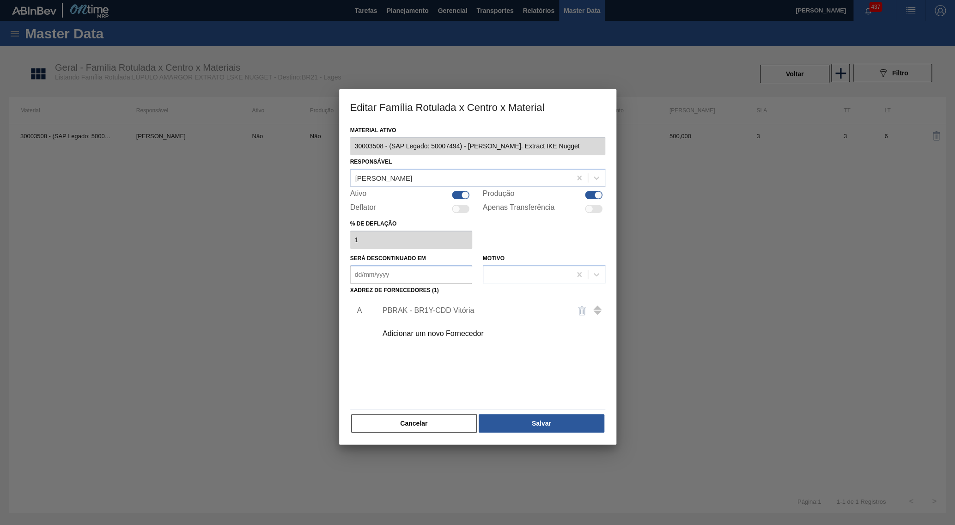
click at [594, 211] on div "Material ativo 30003508 - (SAP Legado: 50007494) - LUPULO Amar. Extract IKE Nug…" at bounding box center [477, 279] width 255 height 310
click at [594, 208] on div at bounding box center [594, 209] width 18 height 8
checkbox input "true"
click at [594, 191] on div at bounding box center [594, 195] width 18 height 8
checkbox input "false"
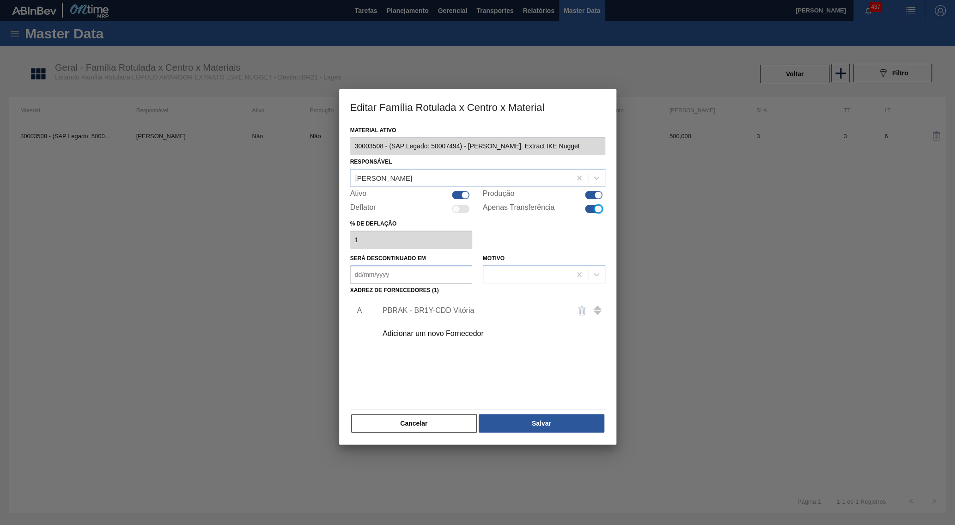
checkbox input "false"
click at [594, 191] on div at bounding box center [594, 195] width 18 height 8
checkbox input "true"
click at [459, 185] on div "Material ativo 30003508 - (SAP Legado: 50007494) - LUPULO Amar. Extract IKE Nug…" at bounding box center [477, 279] width 255 height 310
click at [469, 192] on div at bounding box center [462, 195] width 18 height 8
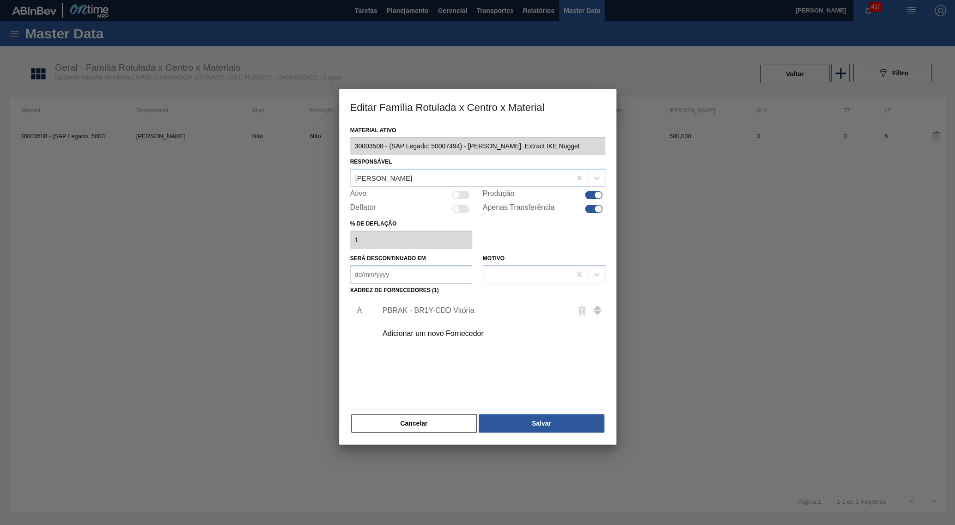
checkbox input "true"
click at [528, 418] on button "Salvar" at bounding box center [541, 423] width 125 height 18
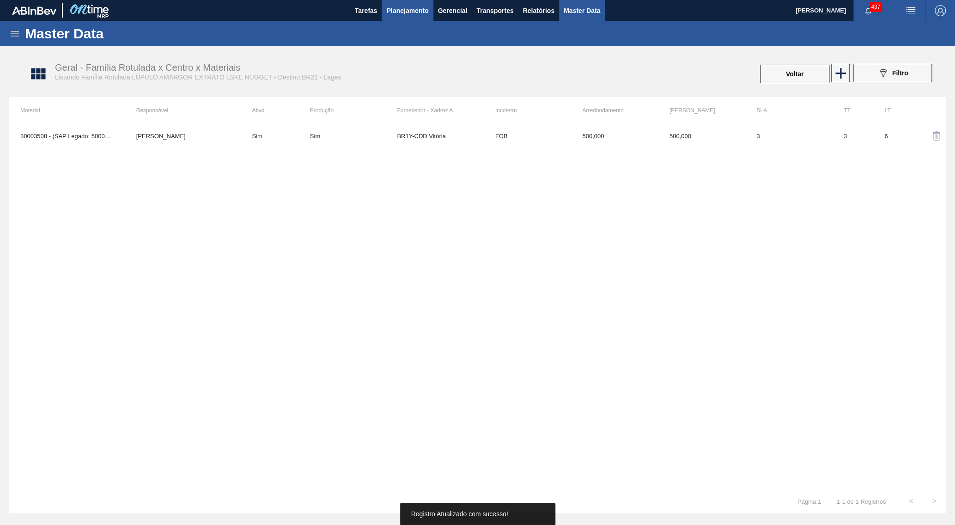
click at [410, 13] on span "Planejamento" at bounding box center [407, 10] width 42 height 11
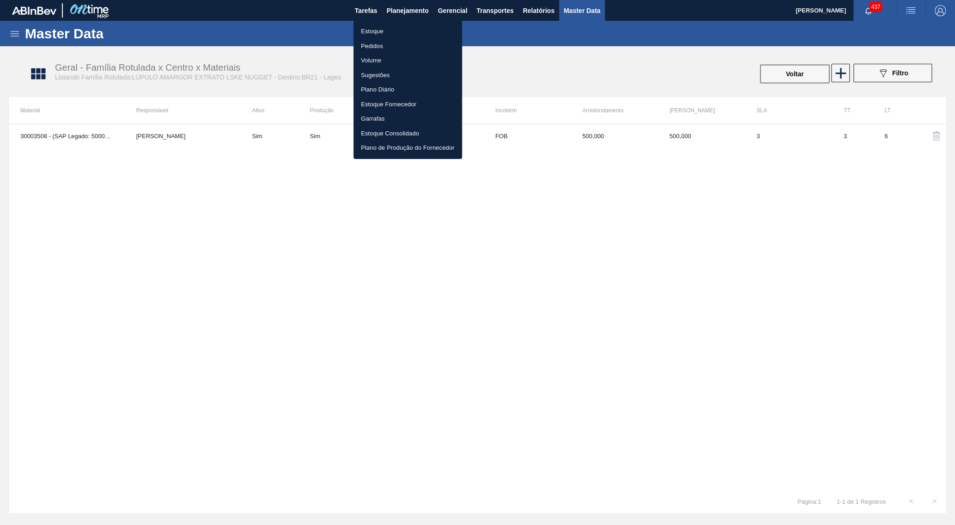
click at [397, 29] on li "Estoque" at bounding box center [408, 31] width 109 height 15
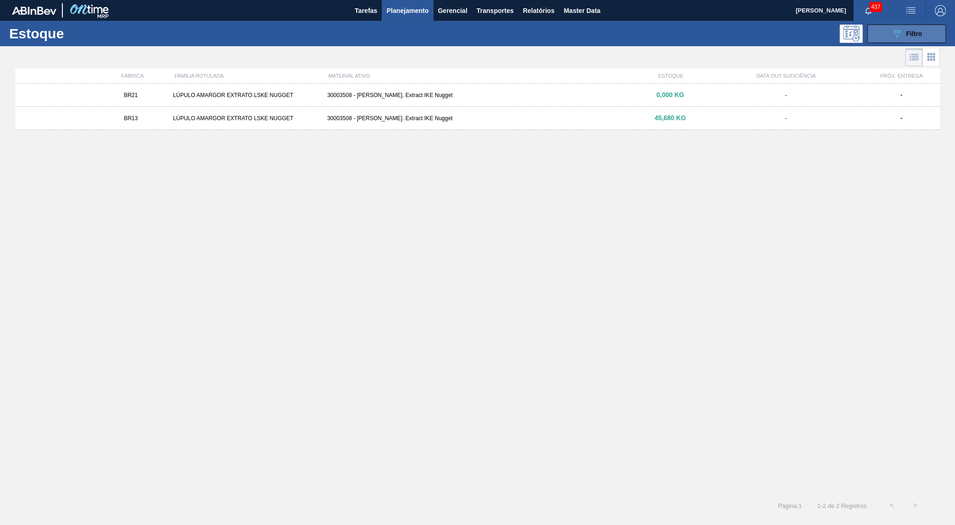
click at [926, 33] on button "089F7B8B-B2A5-4AFE-B5C0-19BA573D28AC Filtro" at bounding box center [907, 33] width 79 height 18
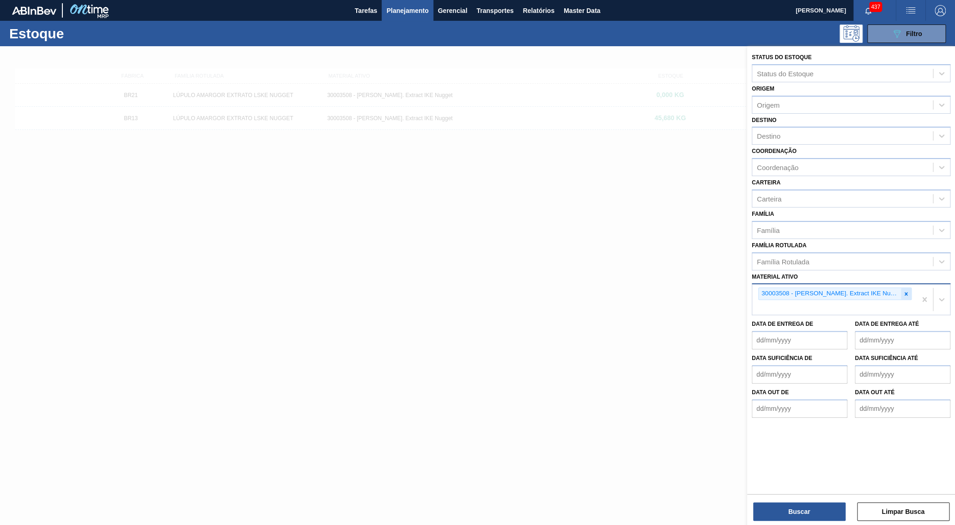
click at [903, 291] on icon at bounding box center [906, 294] width 6 height 6
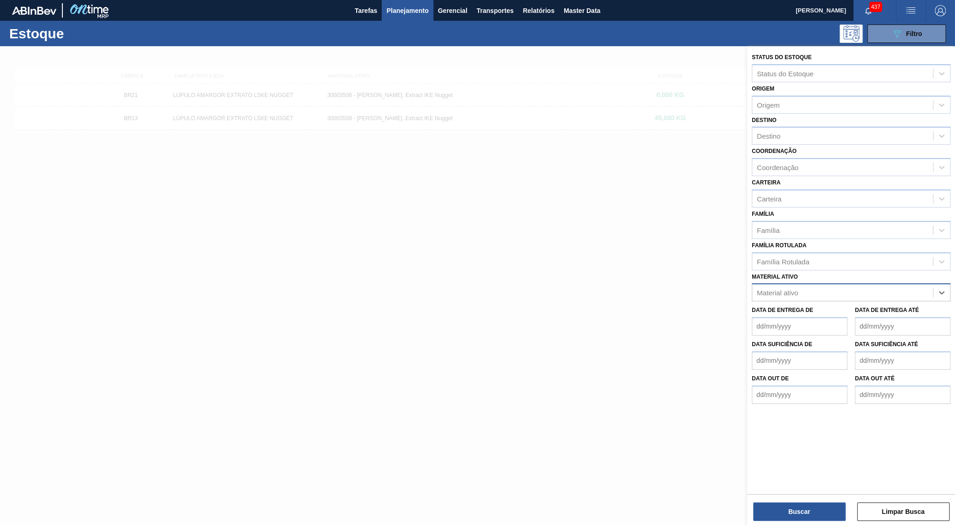
paste ativo "30011607"
type ativo "30011607"
click at [833, 307] on div "30011607 - AROMA NATURAL TASTESENSE 20648938" at bounding box center [851, 315] width 199 height 17
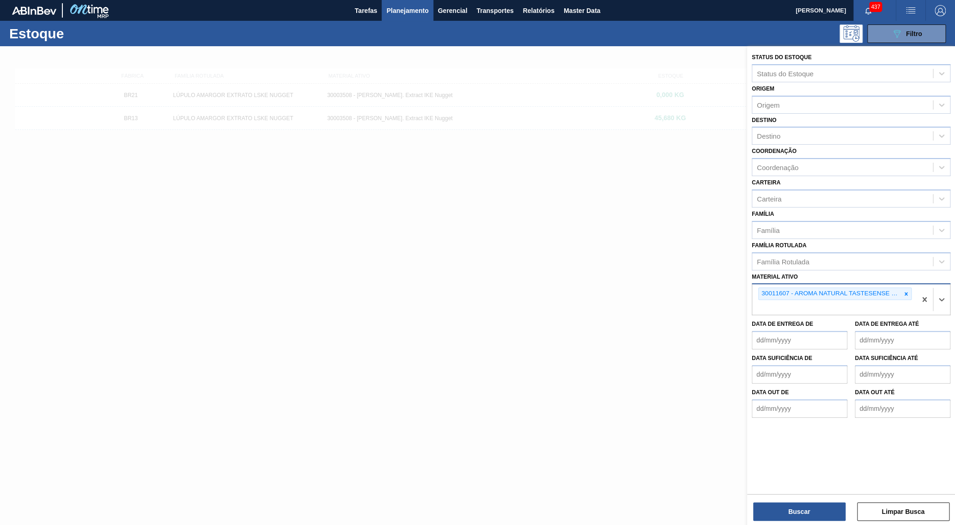
click at [798, 522] on div "Status do Estoque Status do Estoque Origem Origem Destino Destino Coordenação C…" at bounding box center [851, 286] width 208 height 481
click at [794, 514] on button "Buscar" at bounding box center [799, 511] width 92 height 18
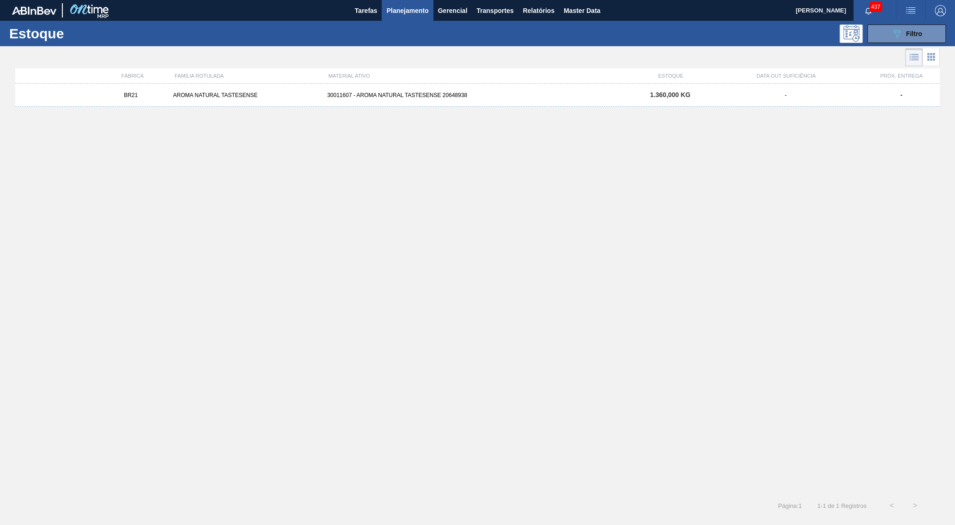
click at [622, 99] on div "BR21 AROMA NATURAL TASTESENSE 30011607 - AROMA NATURAL TASTESENSE 20648938 1.36…" at bounding box center [477, 95] width 925 height 23
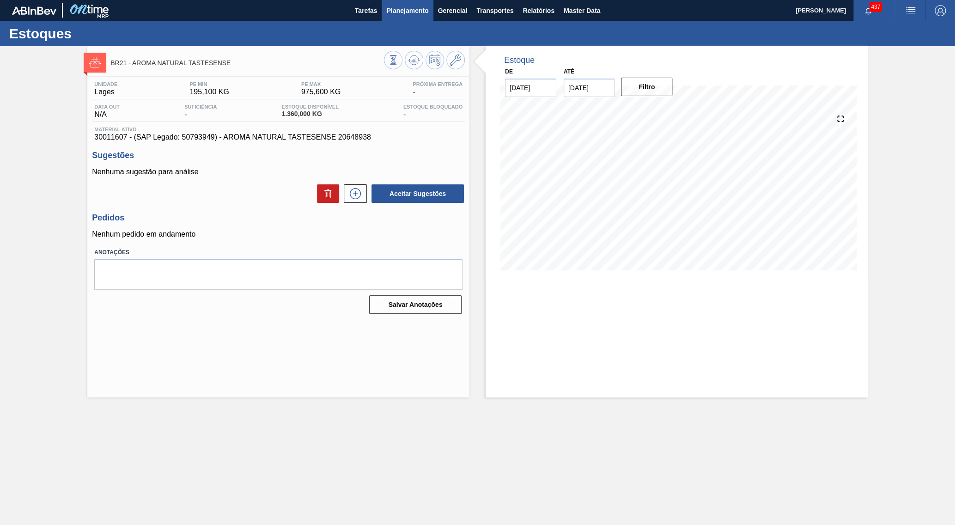
click at [410, 7] on span "Planejamento" at bounding box center [407, 10] width 42 height 11
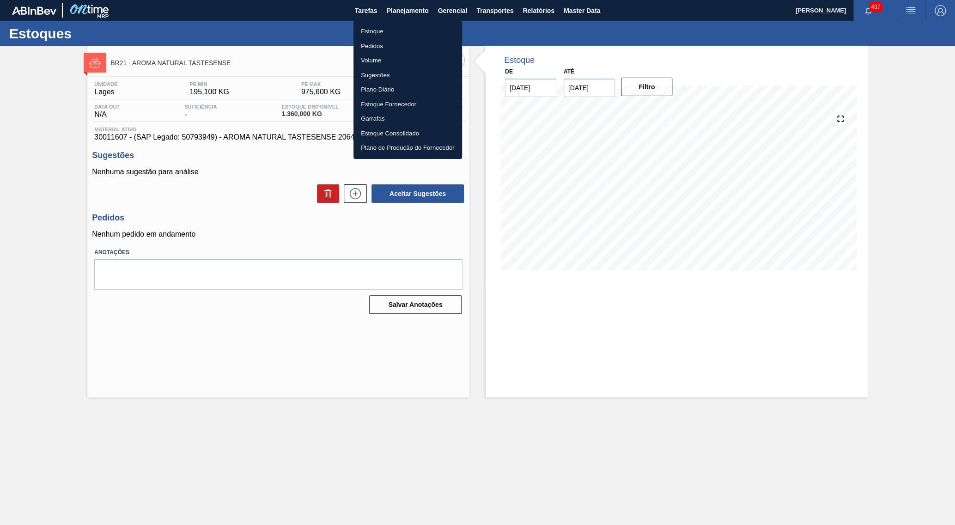
click at [382, 28] on li "Estoque" at bounding box center [408, 31] width 109 height 15
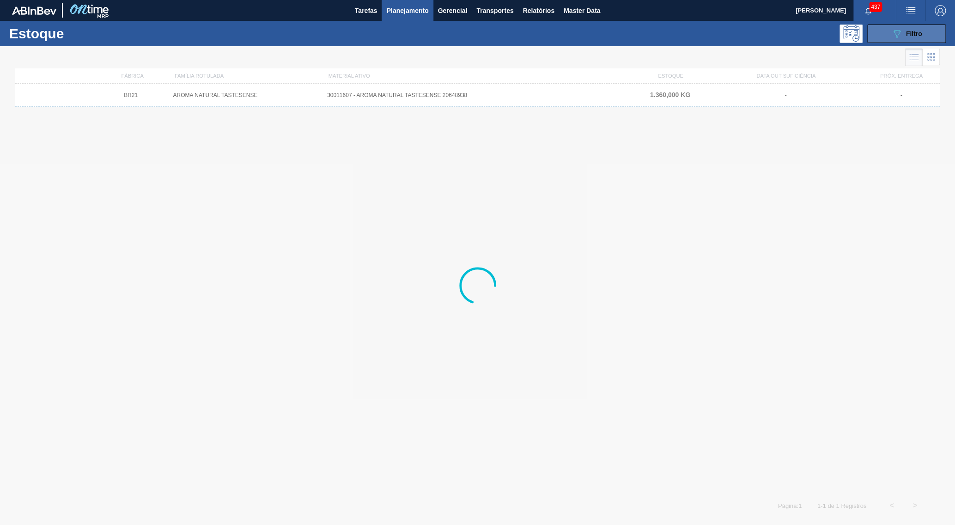
click at [922, 33] on span "Filtro" at bounding box center [914, 33] width 16 height 7
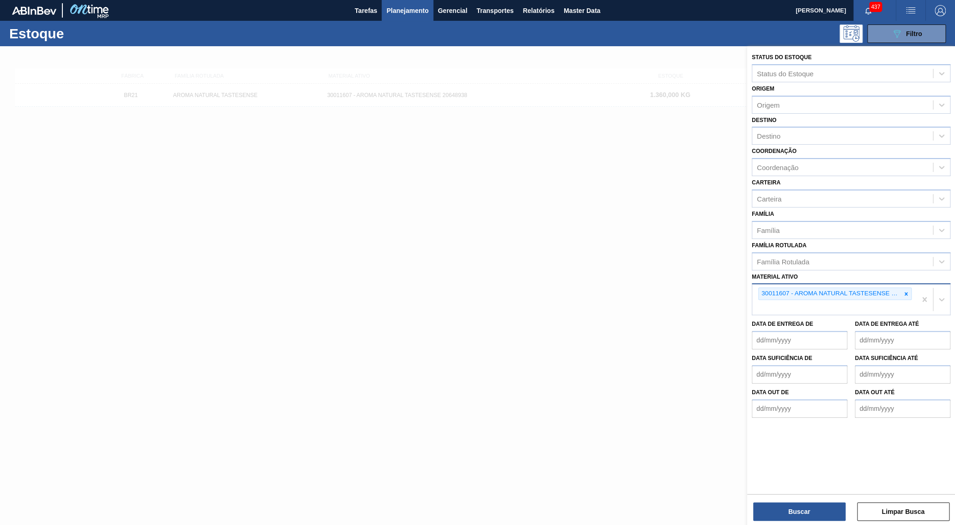
click at [912, 284] on div "30011607 - AROMA NATURAL TASTESENSE 20648938" at bounding box center [835, 299] width 164 height 31
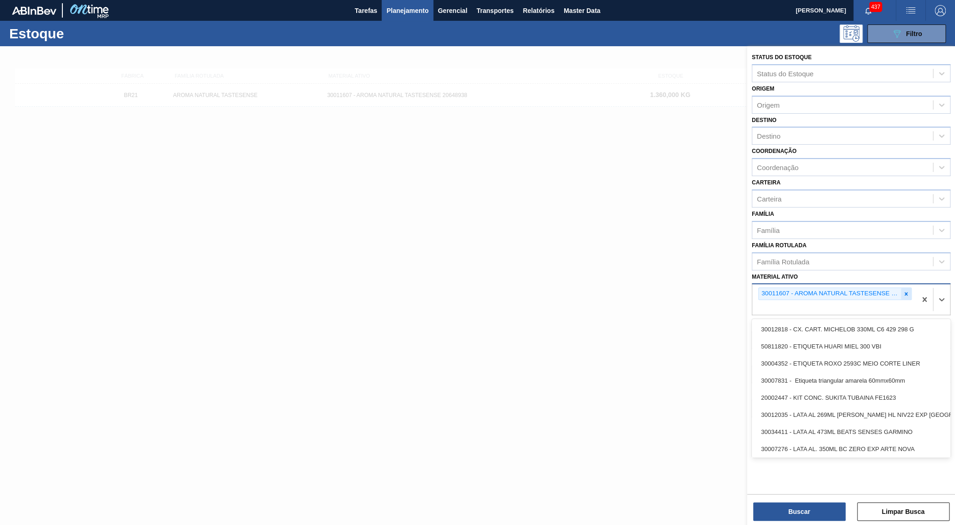
paste ativo "30034483"
type ativo "30034483"
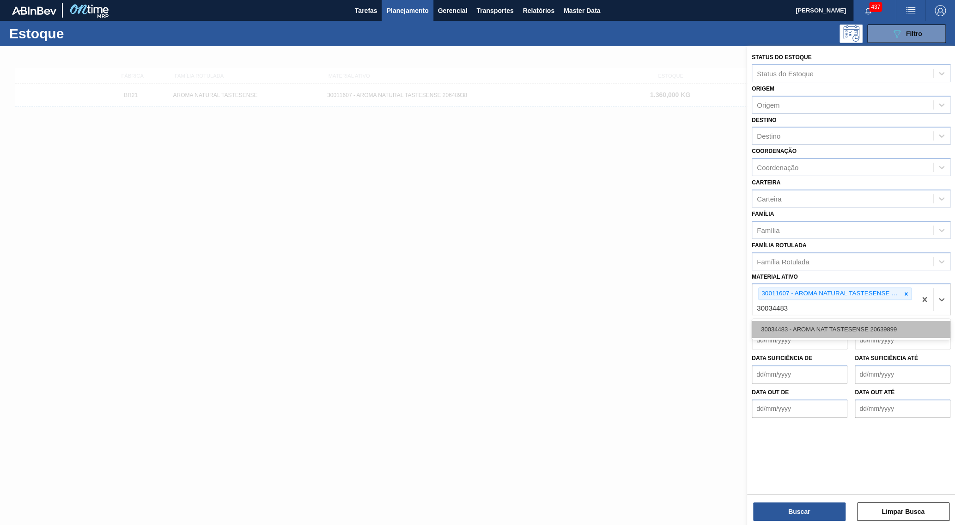
click at [887, 321] on div "30034483 - AROMA NAT TASTESENSE 20639899" at bounding box center [851, 329] width 199 height 17
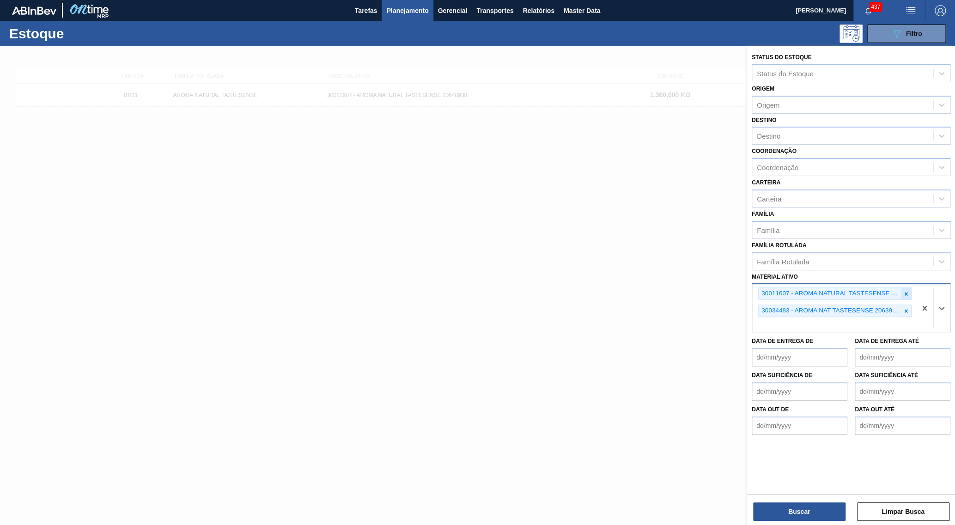
click at [905, 288] on div at bounding box center [906, 294] width 10 height 12
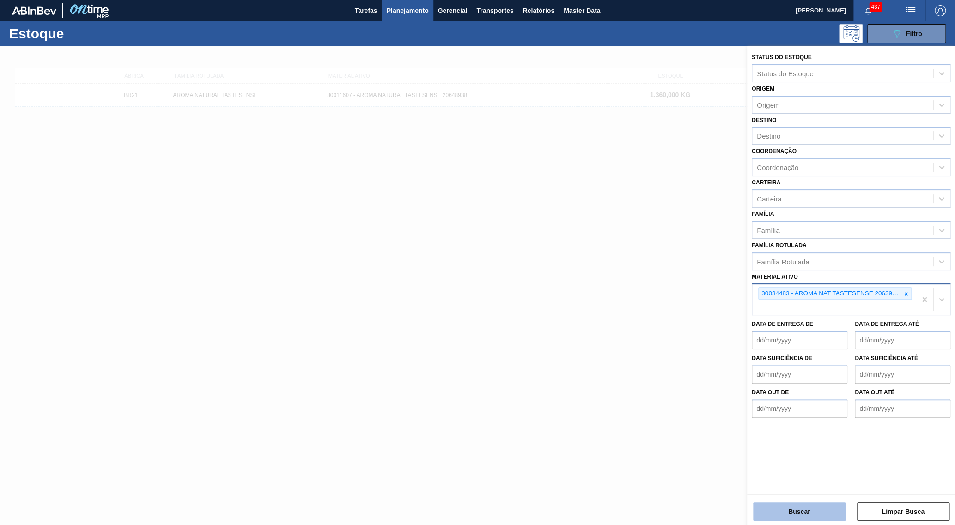
click at [818, 511] on button "Buscar" at bounding box center [799, 511] width 92 height 18
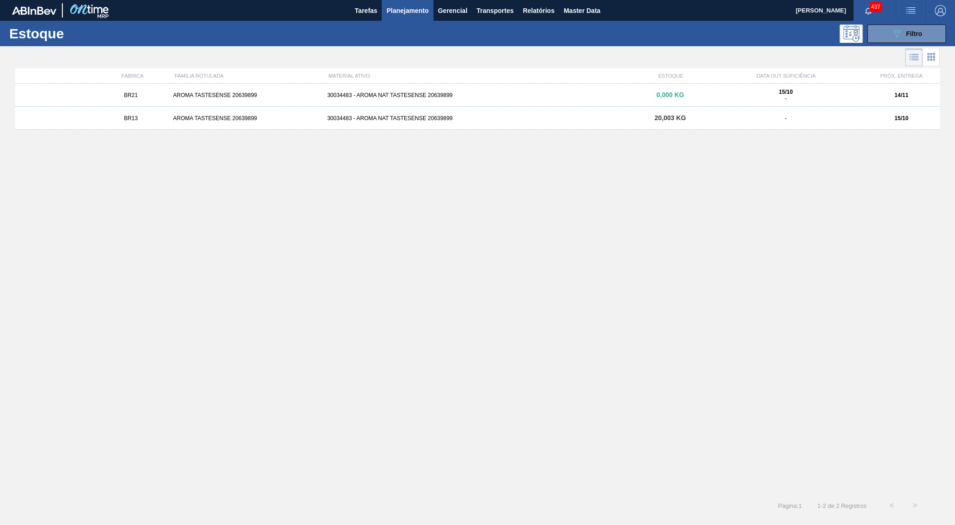
click at [820, 97] on div "15/10 -" at bounding box center [786, 95] width 147 height 13
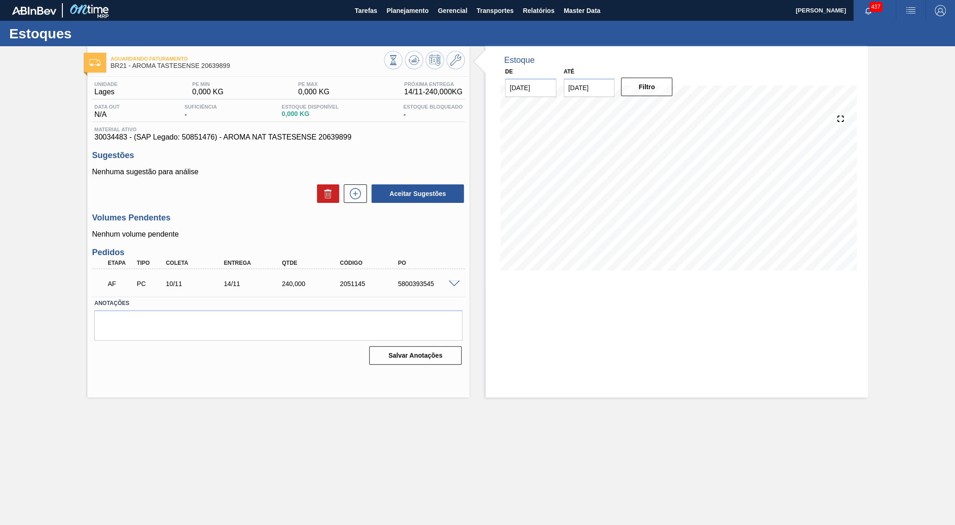
click at [444, 286] on div "5800393545" at bounding box center [429, 283] width 66 height 7
click at [452, 282] on span at bounding box center [454, 284] width 11 height 7
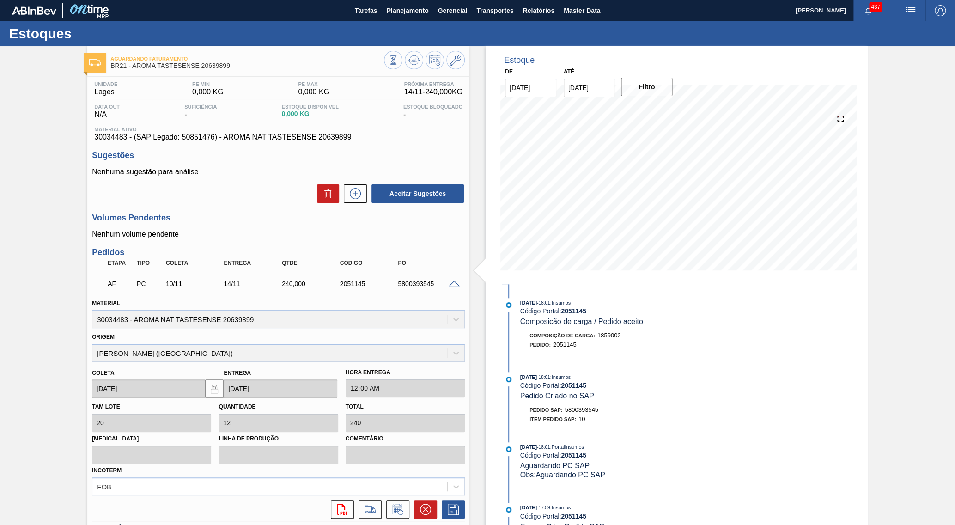
click at [414, 280] on div "5800393545" at bounding box center [429, 283] width 66 height 7
click at [415, 54] on button at bounding box center [414, 60] width 18 height 18
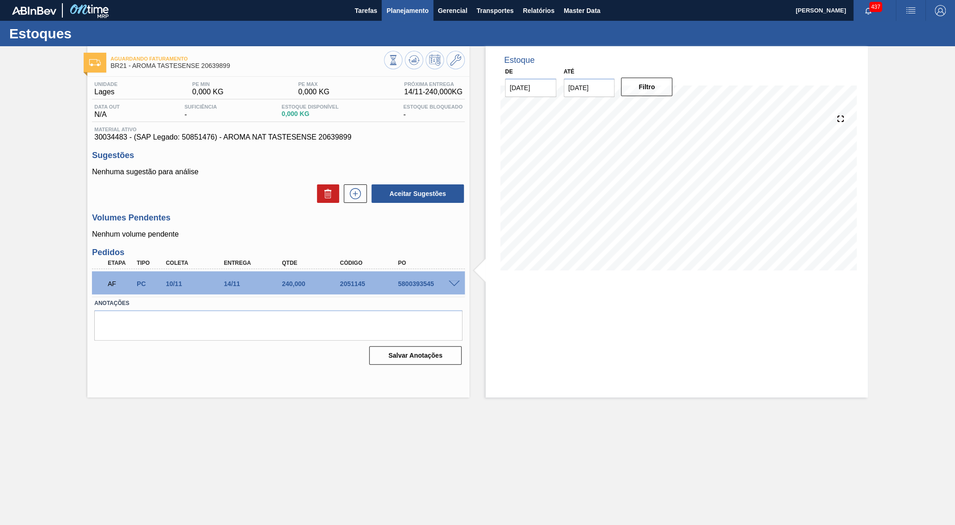
click at [399, 19] on button "Planejamento" at bounding box center [407, 10] width 51 height 21
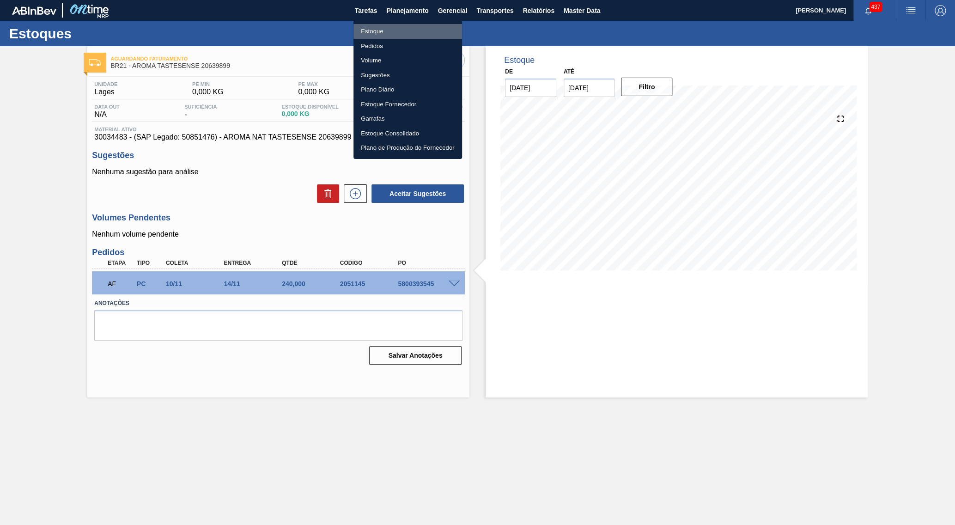
click at [382, 36] on li "Estoque" at bounding box center [408, 31] width 109 height 15
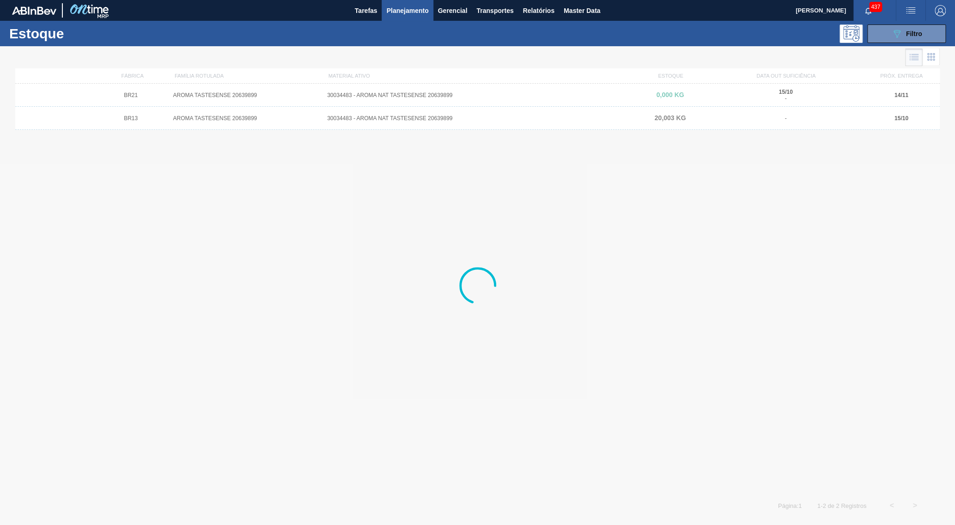
click at [929, 45] on div "Estoque 089F7B8B-B2A5-4AFE-B5C0-19BA573D28AC Filtro" at bounding box center [477, 33] width 955 height 25
click at [918, 32] on span "Filtro" at bounding box center [914, 33] width 16 height 7
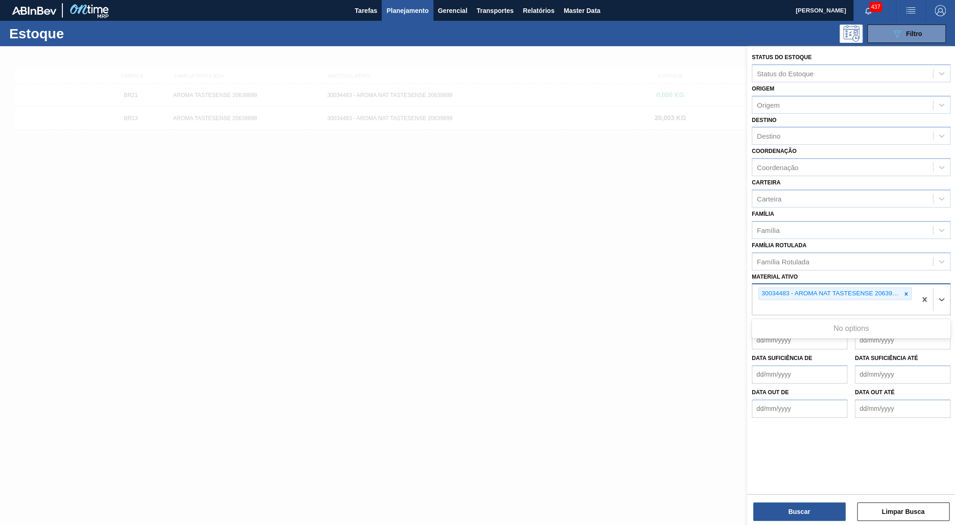
click at [900, 285] on div "30034483 - AROMA NAT TASTESENSE 20639899" at bounding box center [835, 299] width 164 height 31
click at [907, 288] on div at bounding box center [906, 294] width 10 height 12
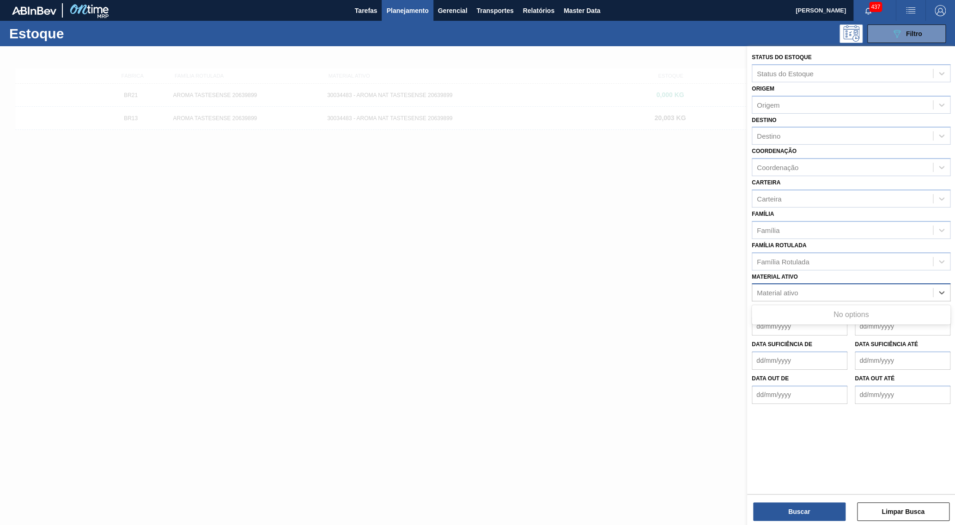
paste ativo "30009649"
type ativo "30009649"
drag, startPoint x: 860, startPoint y: 302, endPoint x: 844, endPoint y: 293, distance: 18.2
click at [844, 307] on div "No options" at bounding box center [851, 315] width 199 height 16
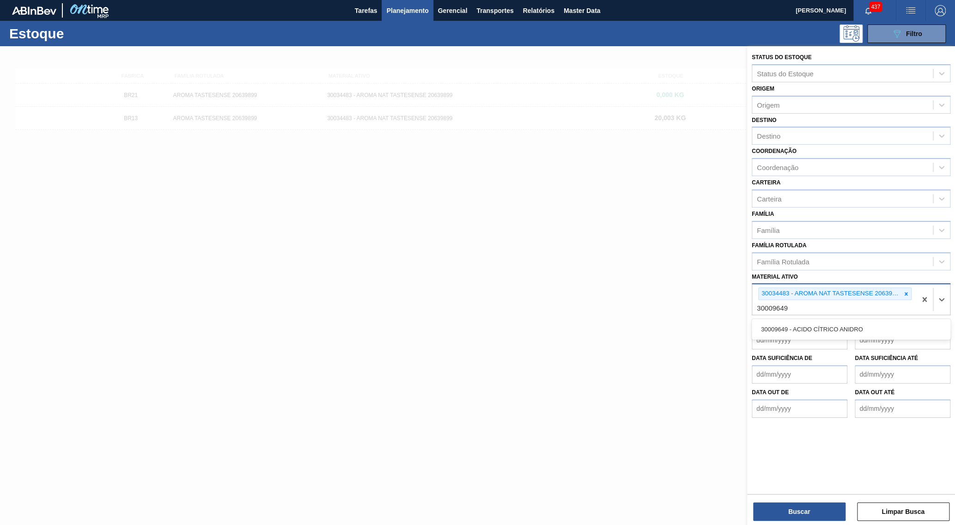
click at [823, 319] on div "30009649 - ACIDO CÍTRICO ANIDRO" at bounding box center [851, 329] width 199 height 21
click at [829, 321] on div "30009649 - ACIDO CÍTRICO ANIDRO" at bounding box center [851, 329] width 199 height 17
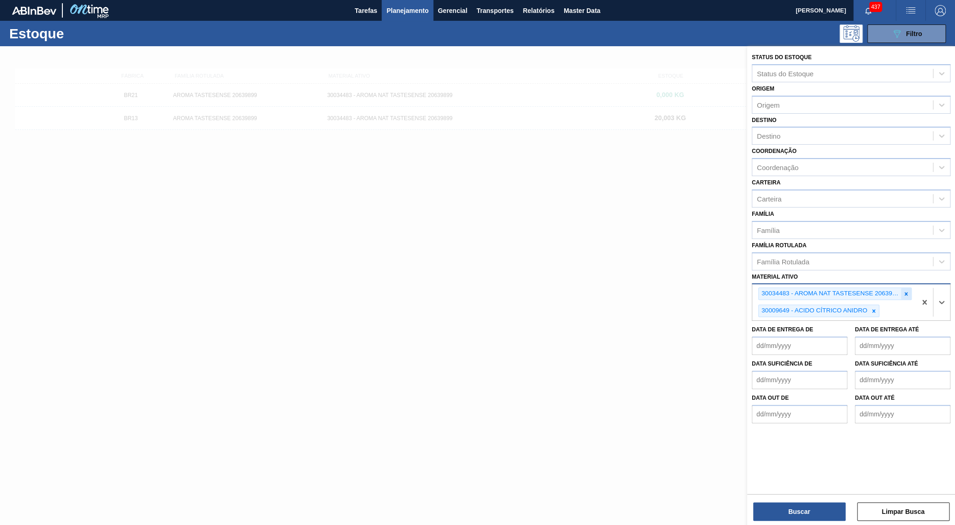
click at [903, 288] on div at bounding box center [906, 294] width 10 height 12
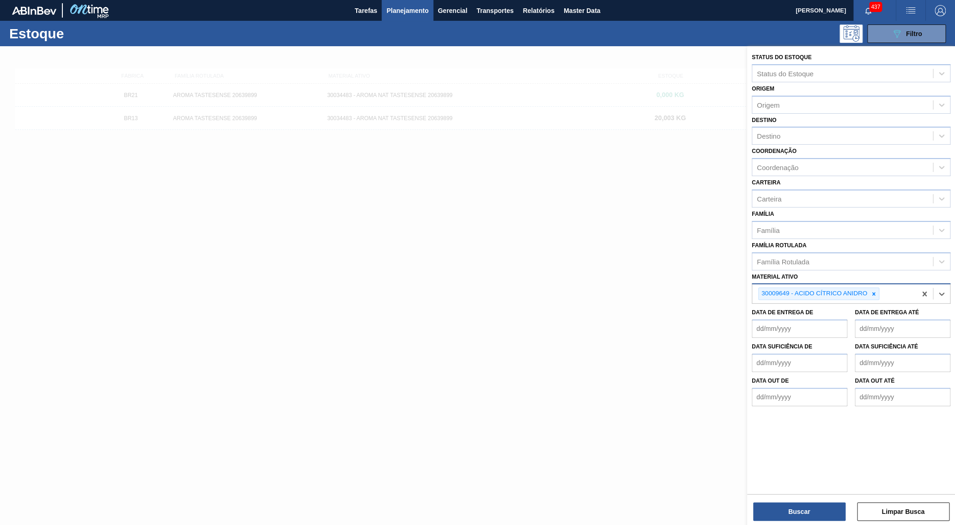
click at [832, 501] on div "Buscar Limpar Busca" at bounding box center [851, 507] width 208 height 26
click at [828, 507] on button "Buscar" at bounding box center [799, 511] width 92 height 18
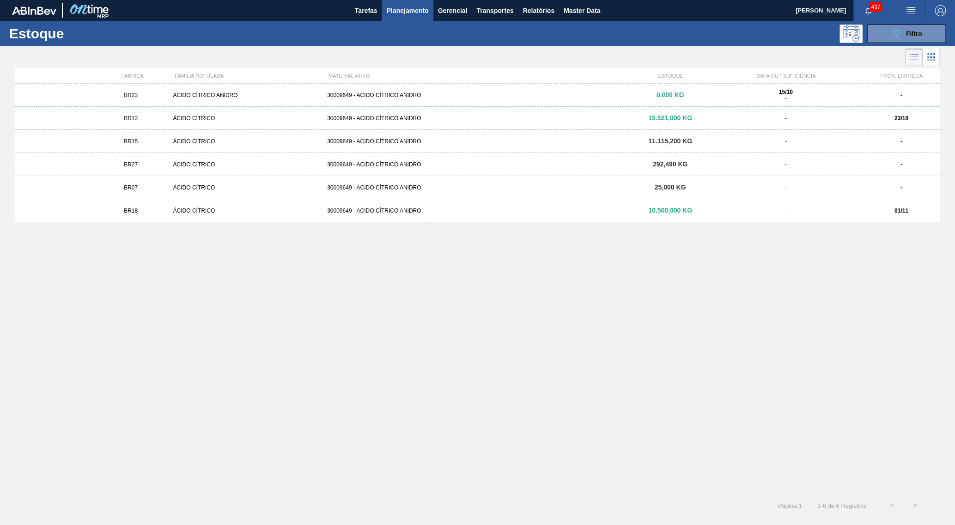
click at [897, 43] on div "Estoque 089F7B8B-B2A5-4AFE-B5C0-19BA573D28AC Filtro" at bounding box center [477, 33] width 955 height 25
click at [896, 40] on button "089F7B8B-B2A5-4AFE-B5C0-19BA573D28AC Filtro" at bounding box center [907, 33] width 79 height 18
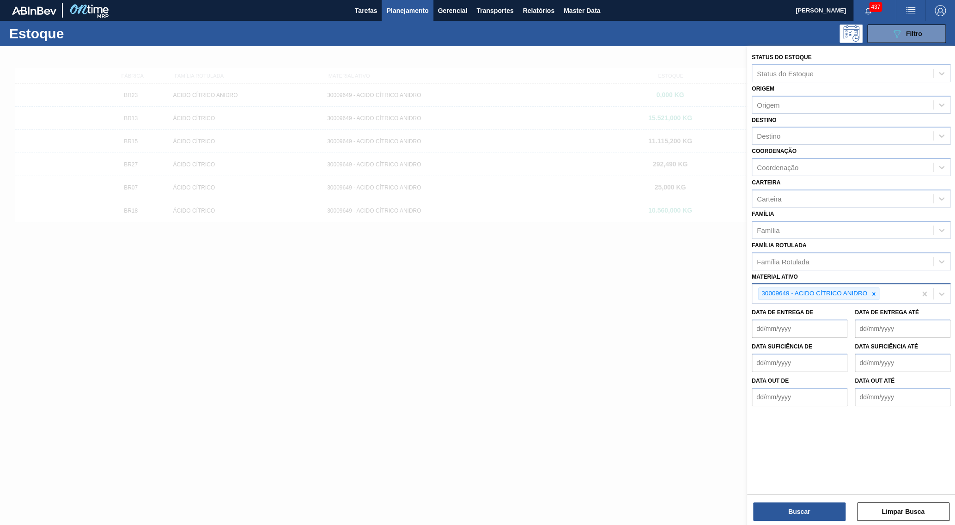
click at [869, 288] on div "30009649 - ACIDO CÍTRICO ANIDRO" at bounding box center [814, 294] width 110 height 12
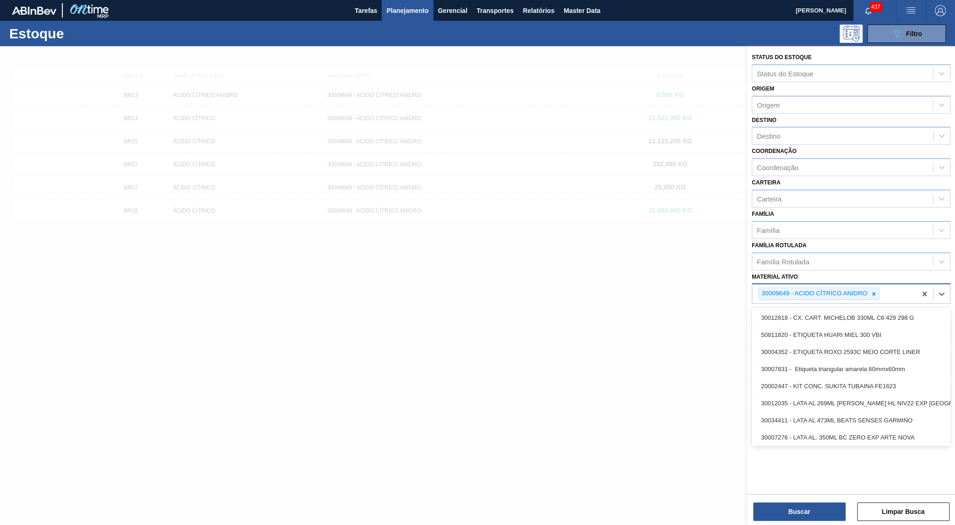
paste ativo "30036790"
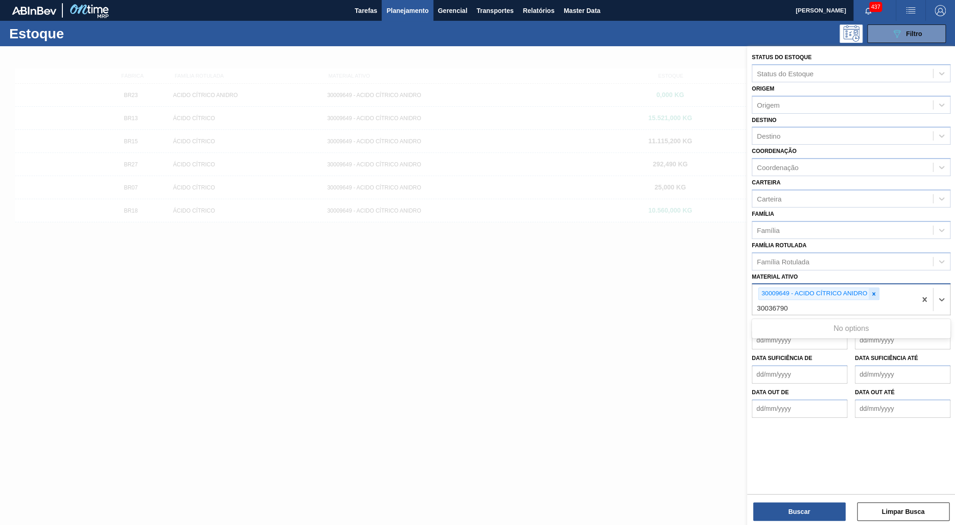
click at [873, 291] on icon at bounding box center [874, 294] width 6 height 6
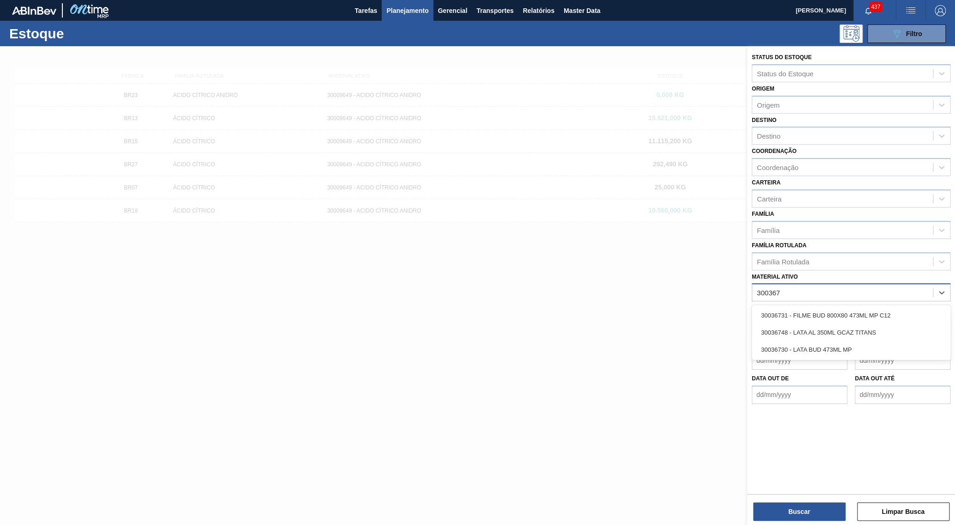
type ativo "30036"
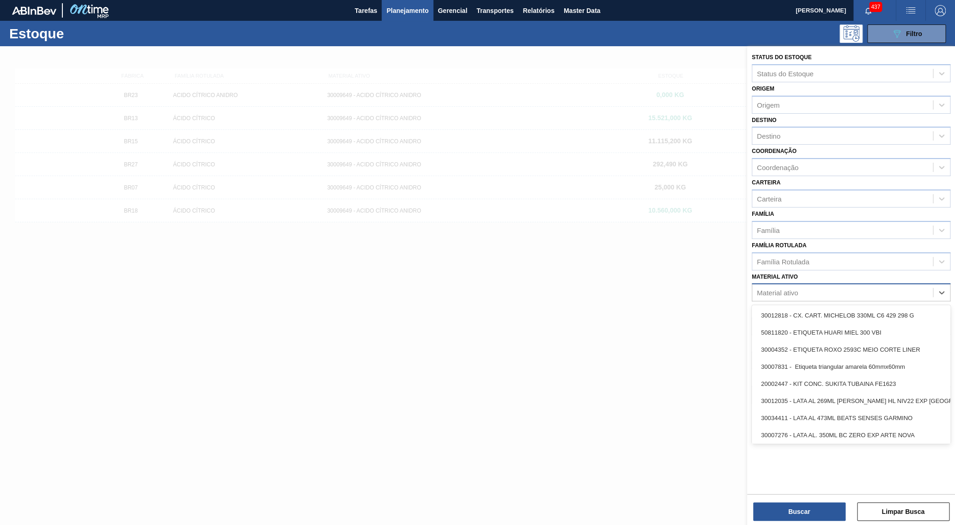
paste ativo "30036790"
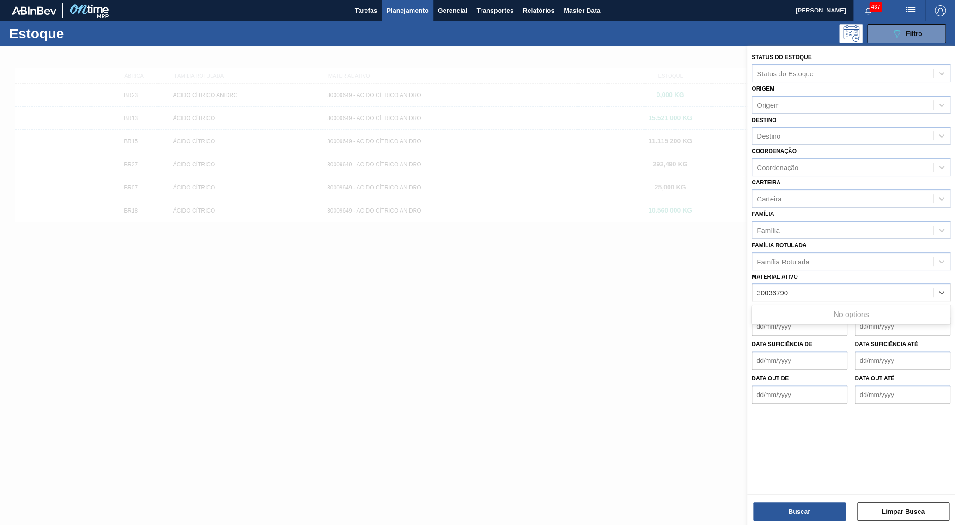
type ativo "30036790"
click at [933, 12] on span "button" at bounding box center [941, 10] width 22 height 11
click at [792, 308] on div at bounding box center [477, 262] width 955 height 525
click at [785, 265] on div "Notificação por e-mail Wiki Versões Meus Itens Tema Sair" at bounding box center [477, 262] width 955 height 525
click at [784, 289] on div "Material ativo" at bounding box center [777, 293] width 41 height 8
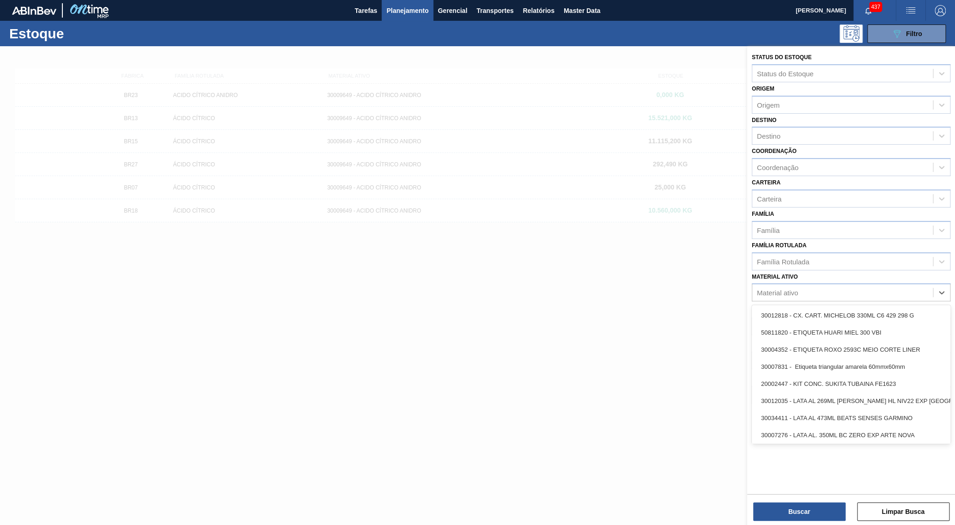
paste ativo "30036790"
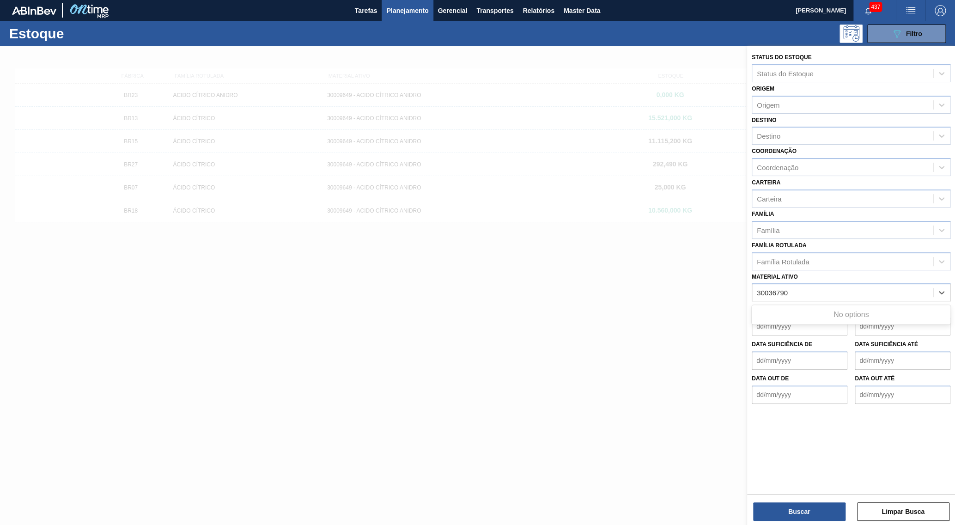
type ativo "30036790"
paste ativo "30036579"
type ativo "30036579"
click at [831, 307] on div "30036579 - LAGER BEER NAT IFF SC1387996" at bounding box center [851, 315] width 199 height 17
click at [797, 487] on div "Status do Estoque Status do Estoque Origem Origem Destino Destino Coordenação C…" at bounding box center [851, 269] width 208 height 446
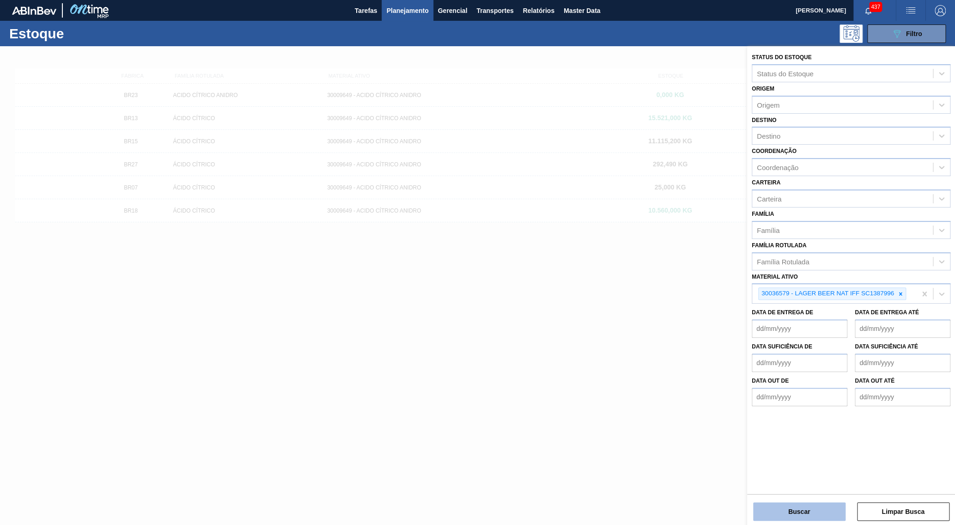
click at [791, 519] on button "Buscar" at bounding box center [799, 511] width 92 height 18
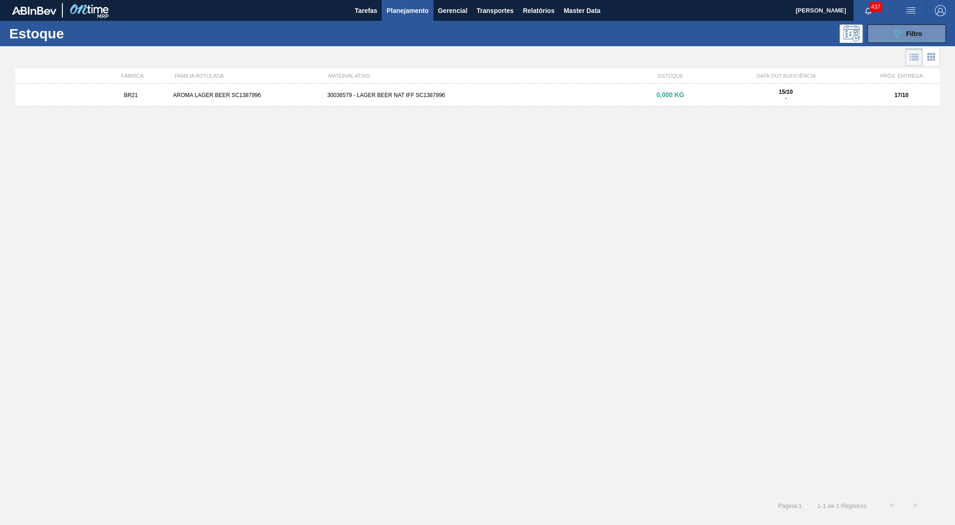
click at [783, 92] on strong "15/10" at bounding box center [786, 92] width 14 height 6
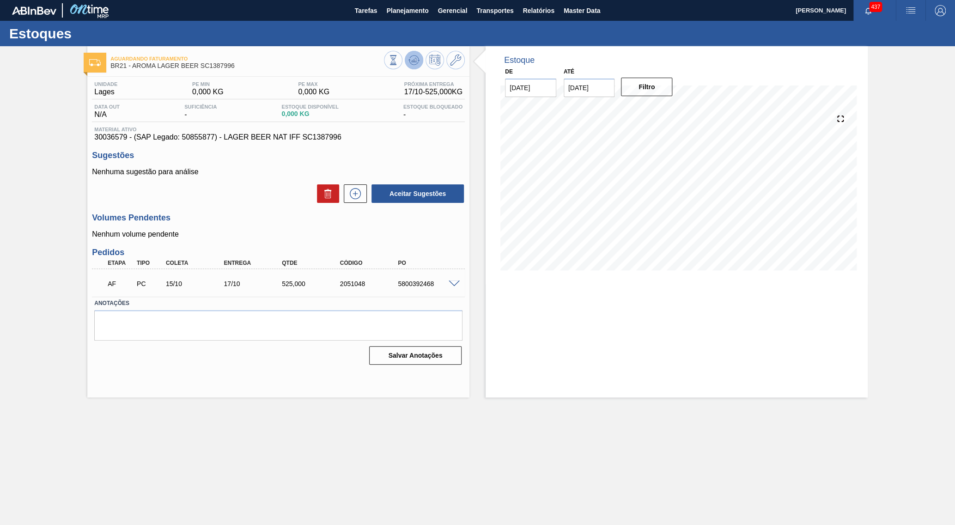
click at [421, 60] on button at bounding box center [414, 60] width 18 height 18
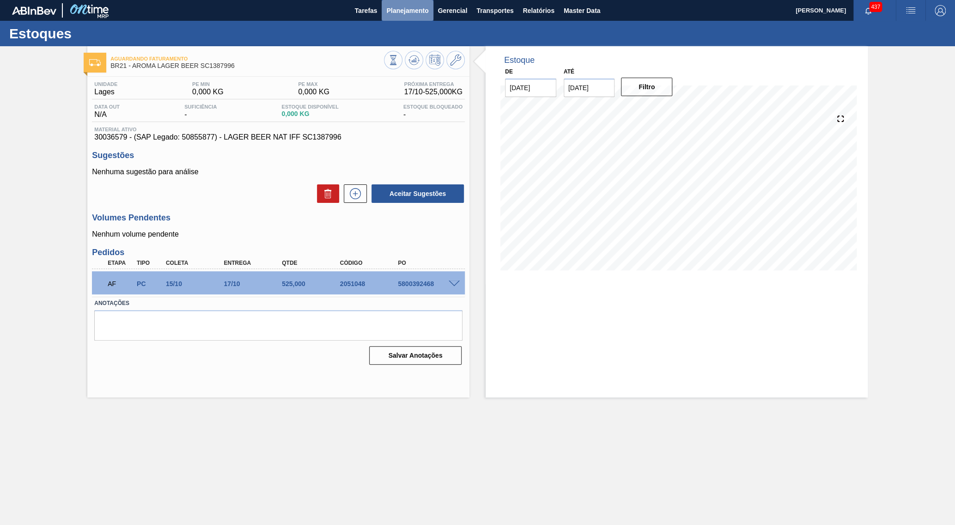
click at [402, 18] on button "Planejamento" at bounding box center [407, 10] width 51 height 21
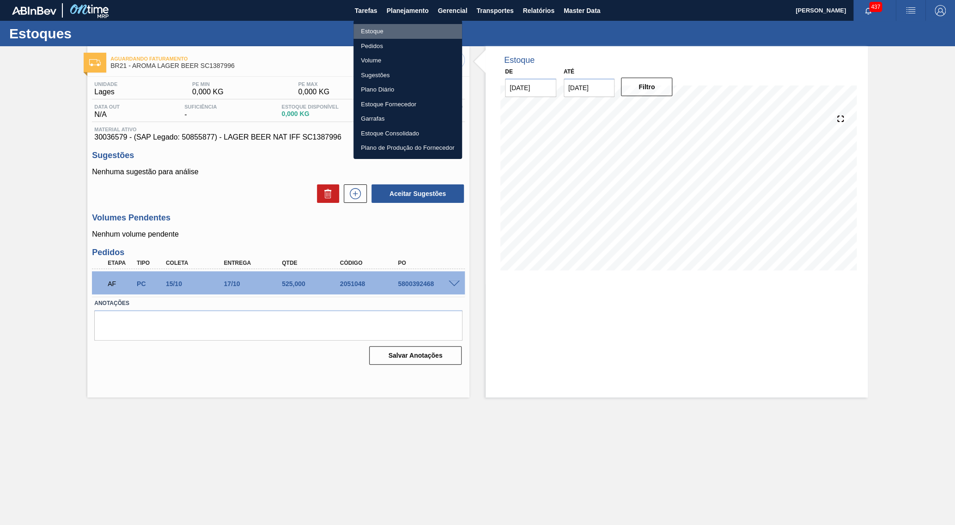
click at [394, 31] on li "Estoque" at bounding box center [408, 31] width 109 height 15
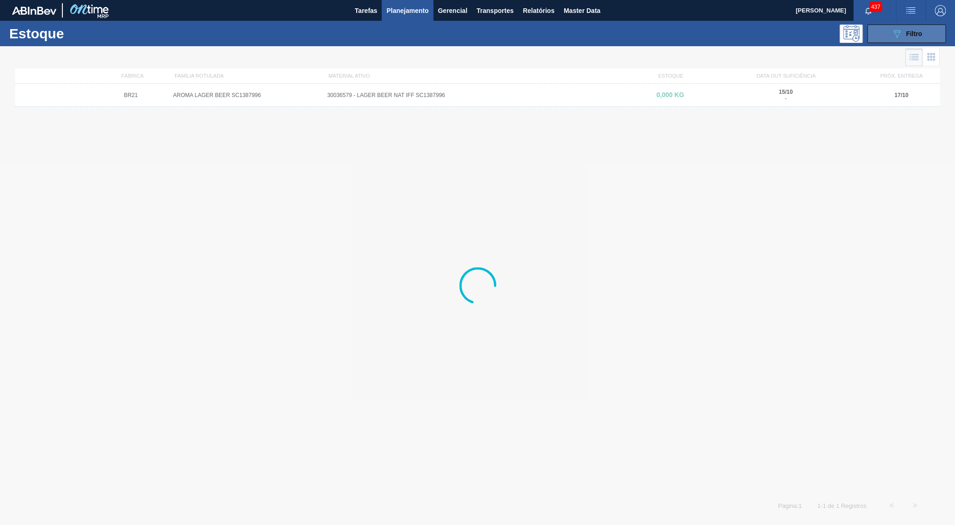
click at [899, 27] on button "089F7B8B-B2A5-4AFE-B5C0-19BA573D28AC Filtro" at bounding box center [907, 33] width 79 height 18
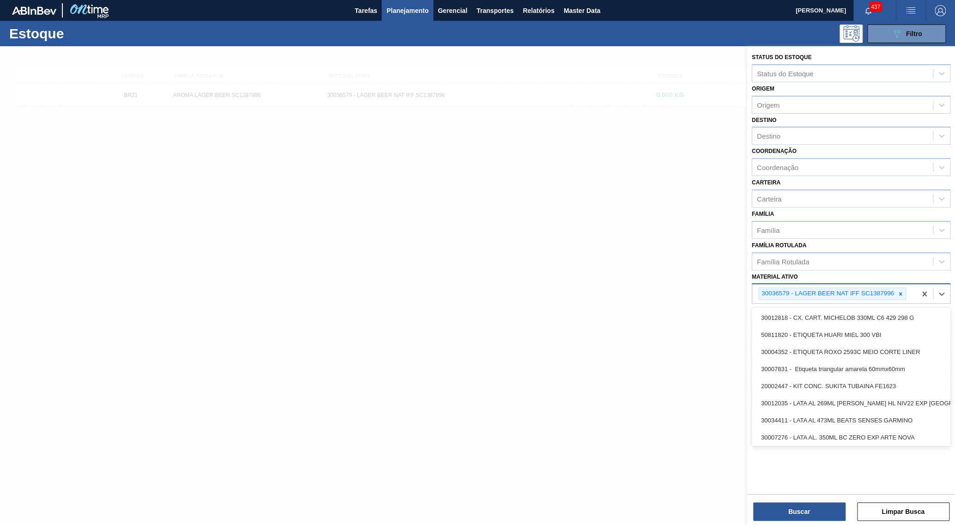
click at [903, 284] on div "30036579 - LAGER BEER NAT IFF SC1387996" at bounding box center [835, 293] width 164 height 19
click at [901, 291] on icon at bounding box center [901, 294] width 6 height 6
click at [360, 0] on button "Tarefas" at bounding box center [366, 10] width 32 height 21
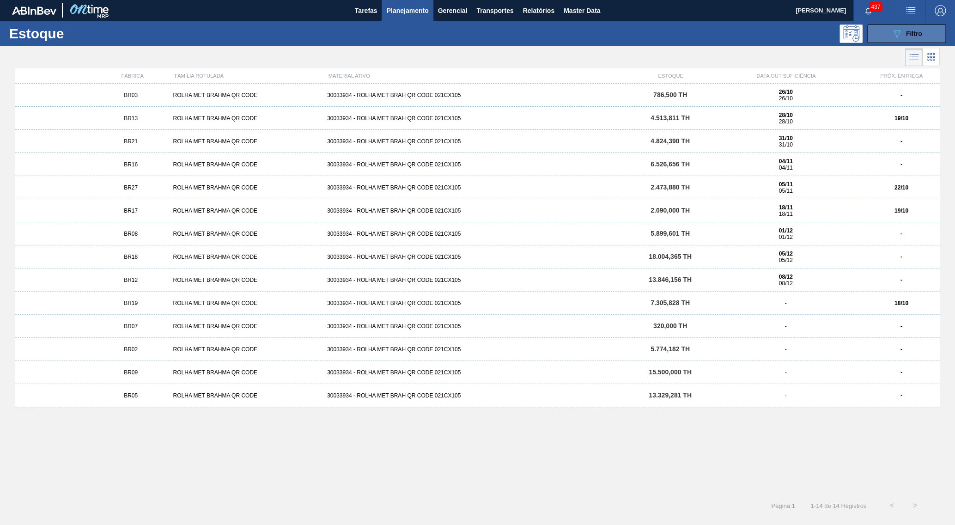
click at [893, 33] on icon "089F7B8B-B2A5-4AFE-B5C0-19BA573D28AC" at bounding box center [897, 33] width 11 height 11
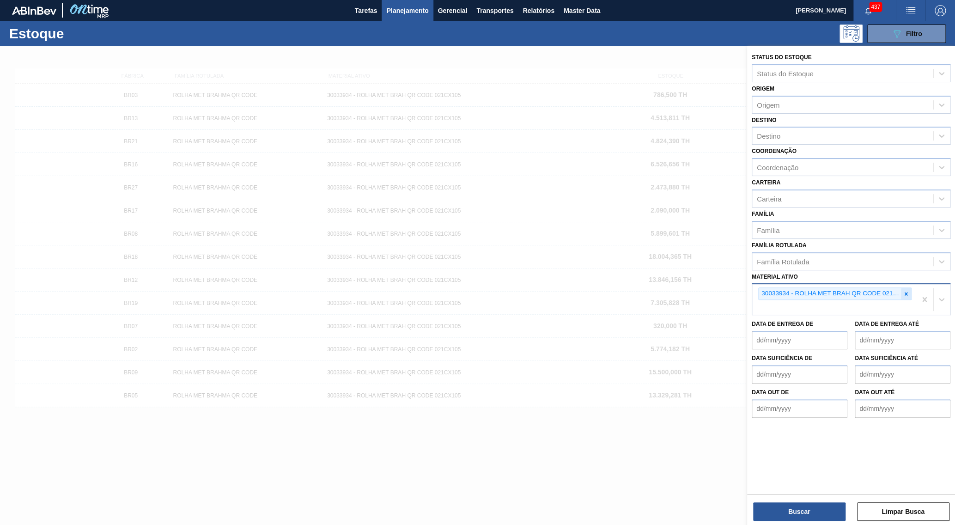
click at [905, 291] on icon at bounding box center [906, 294] width 6 height 6
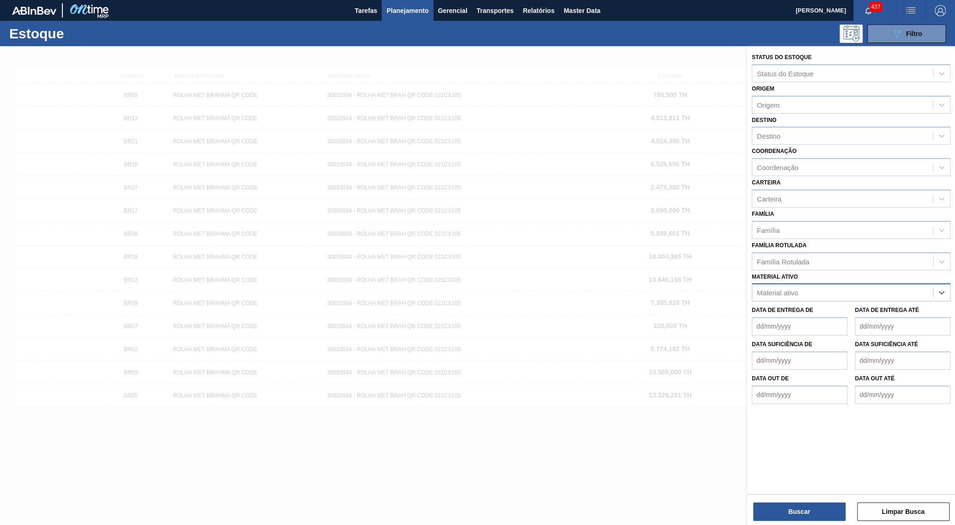
paste ativo "30033934"
type ativo "30033934"
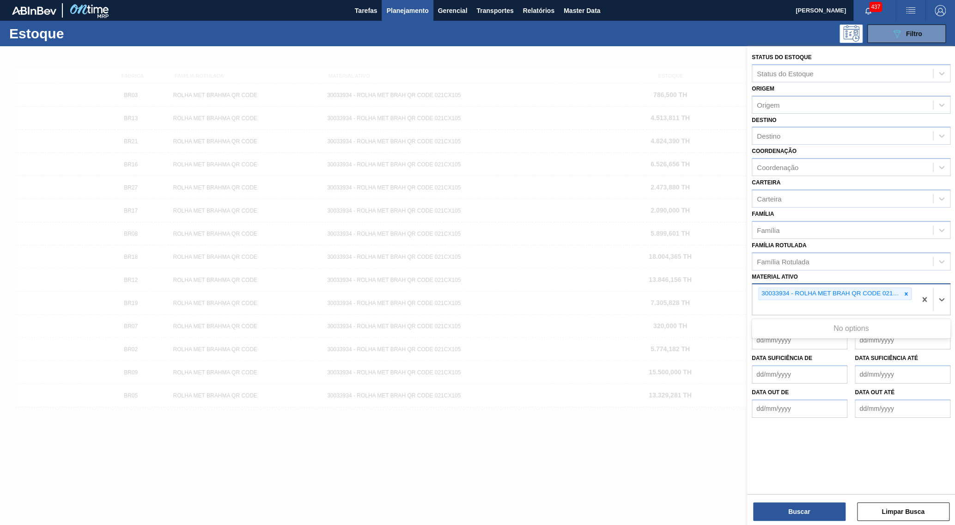
click at [909, 284] on div "30033934 - ROLHA MET BRAH QR CODE 021CX105 30033934" at bounding box center [835, 299] width 164 height 31
click at [905, 292] on icon at bounding box center [906, 293] width 3 height 3
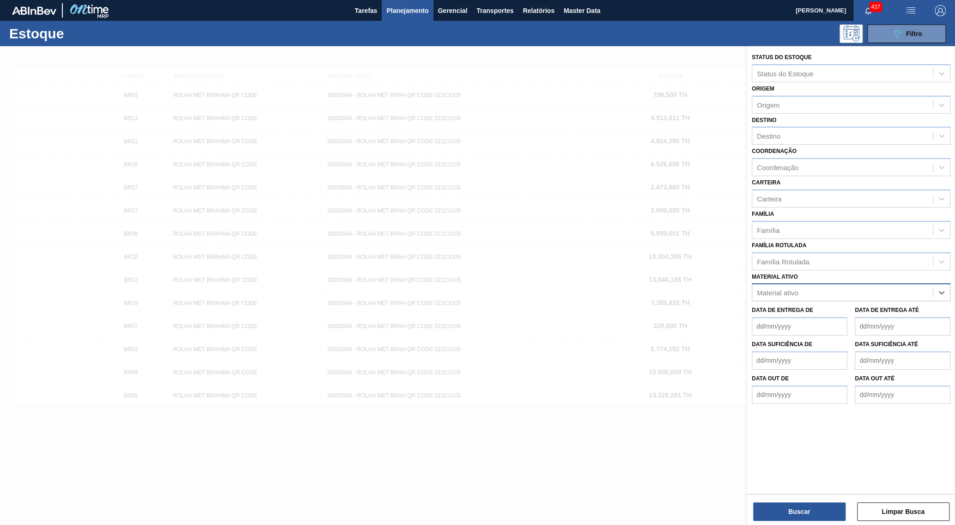
paste ativo "30033934"
type ativo "30033934"
click at [213, 245] on div at bounding box center [477, 308] width 955 height 525
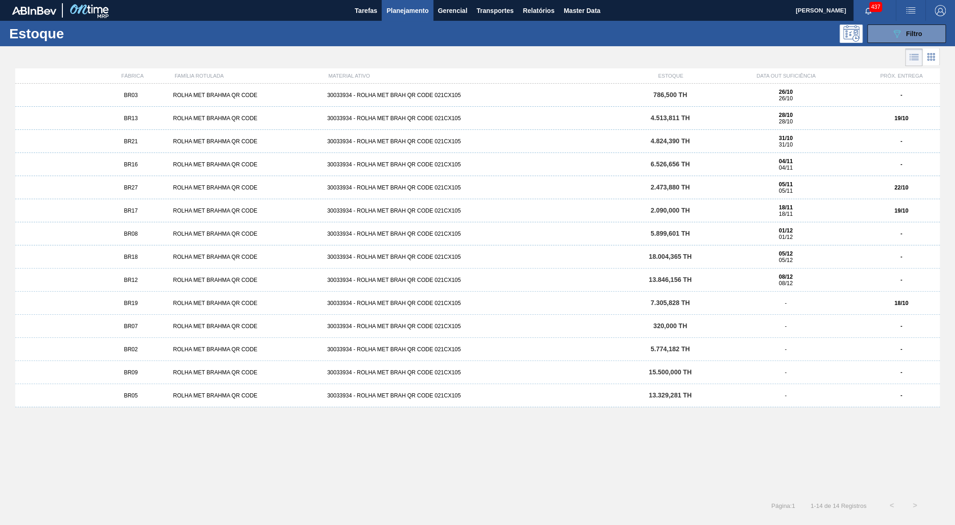
click at [179, 95] on div "ROLHA MET BRAHMA QR CODE" at bounding box center [247, 95] width 154 height 6
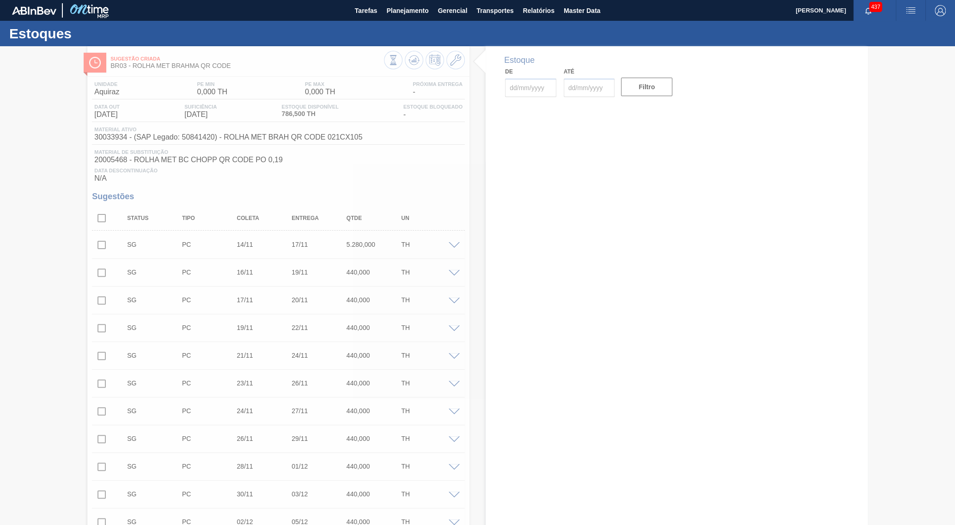
type input "[DATE]"
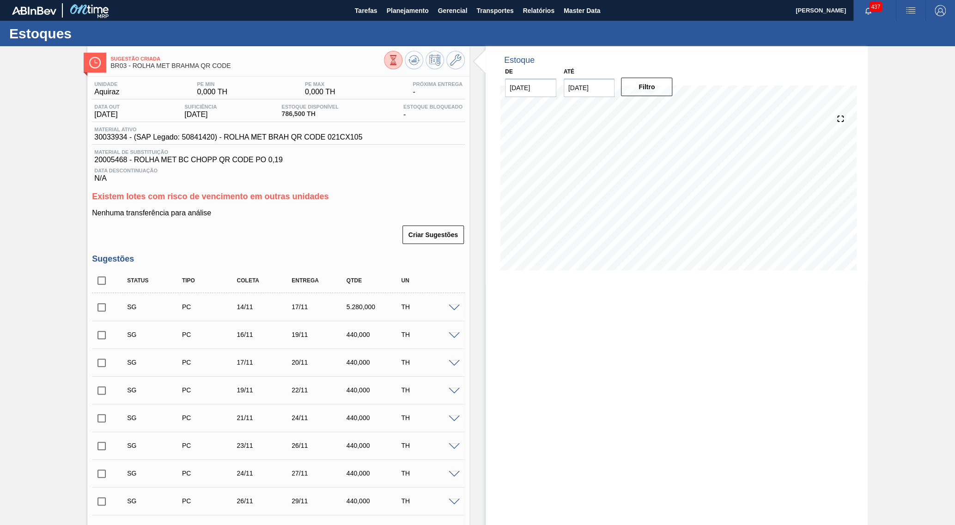
scroll to position [178, 0]
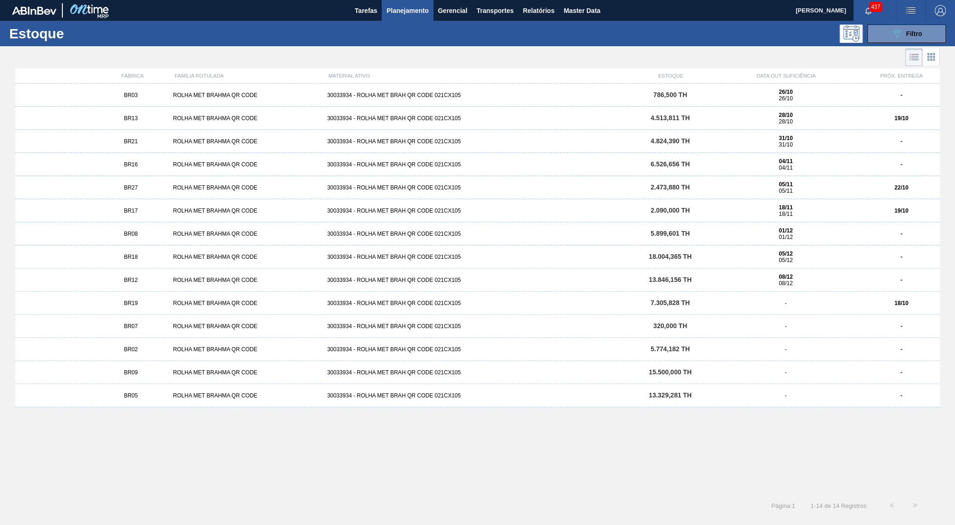
click at [133, 187] on span "BR27" at bounding box center [131, 187] width 14 height 6
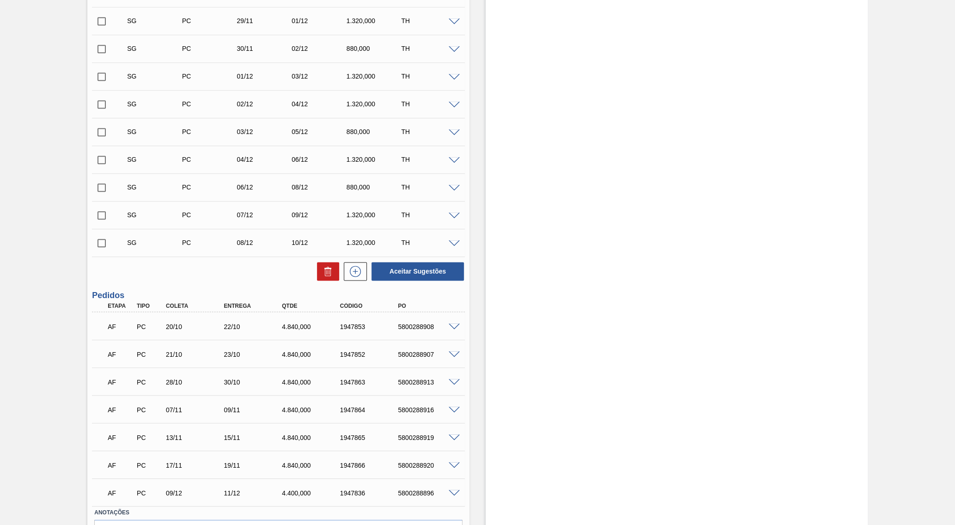
scroll to position [590, 0]
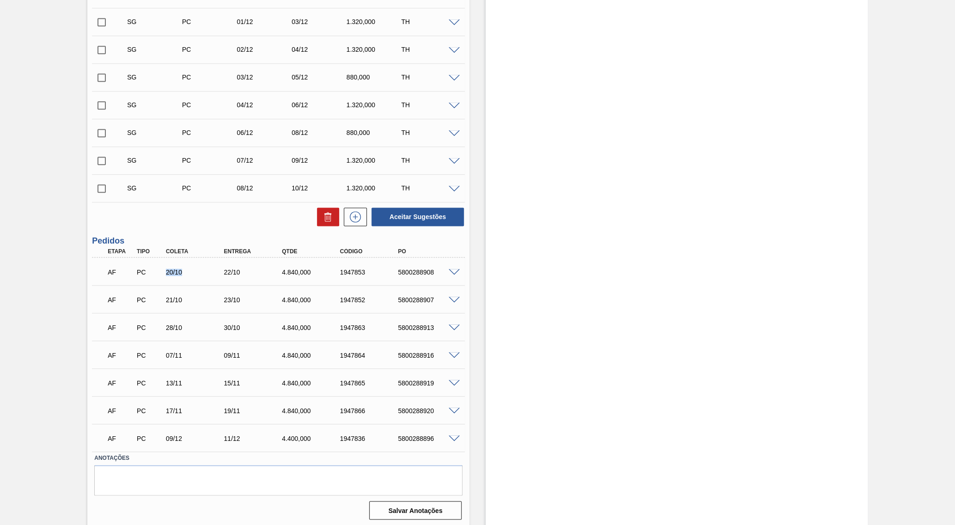
drag, startPoint x: 159, startPoint y: 266, endPoint x: 181, endPoint y: 269, distance: 22.4
click at [181, 269] on div "AF PC 20/10 22/10 4.840,000 1947853 5800288908" at bounding box center [276, 271] width 349 height 18
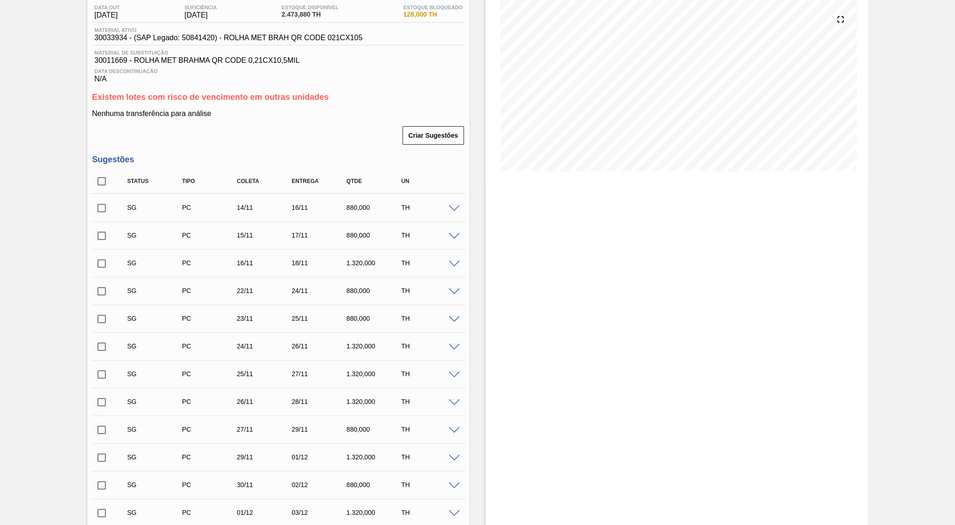
scroll to position [0, 0]
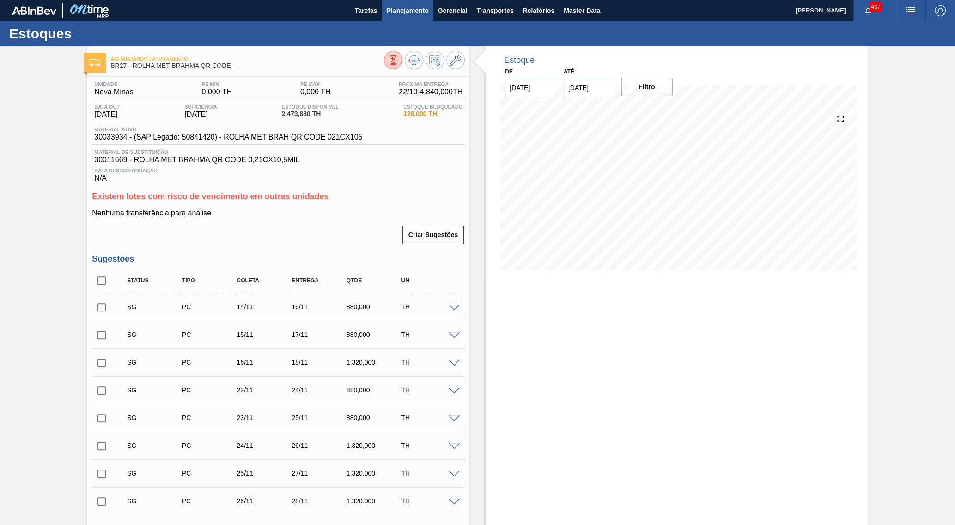
click at [404, 15] on span "Planejamento" at bounding box center [407, 10] width 42 height 11
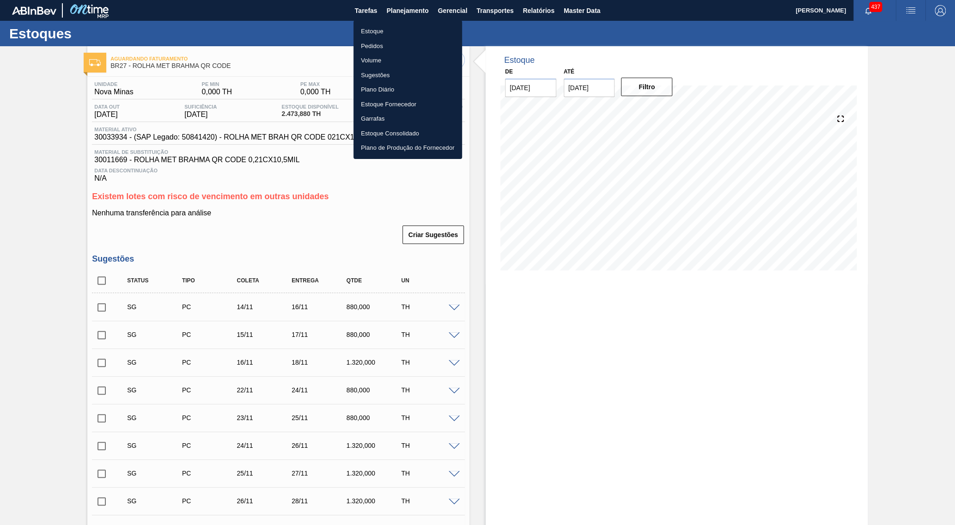
click at [388, 32] on li "Estoque" at bounding box center [408, 31] width 109 height 15
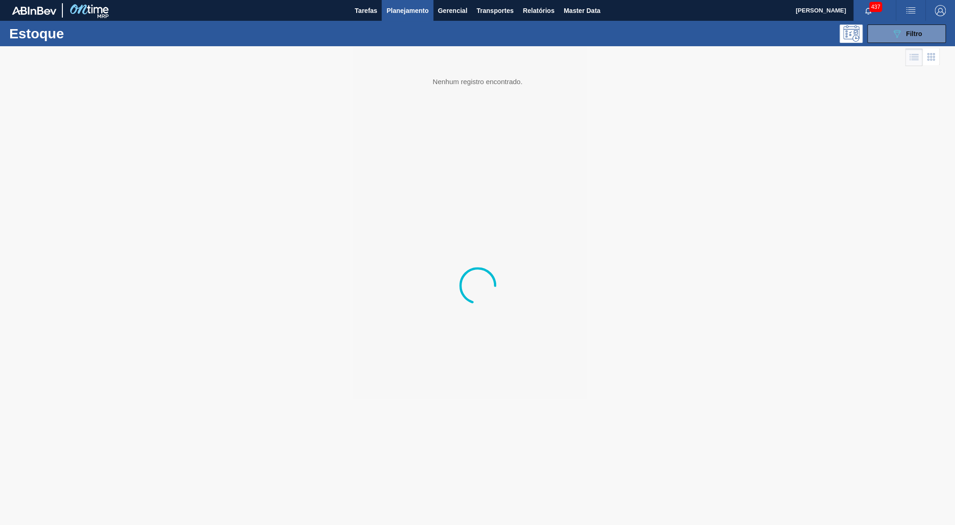
click at [906, 38] on div "089F7B8B-B2A5-4AFE-B5C0-19BA573D28AC Filtro" at bounding box center [907, 33] width 31 height 11
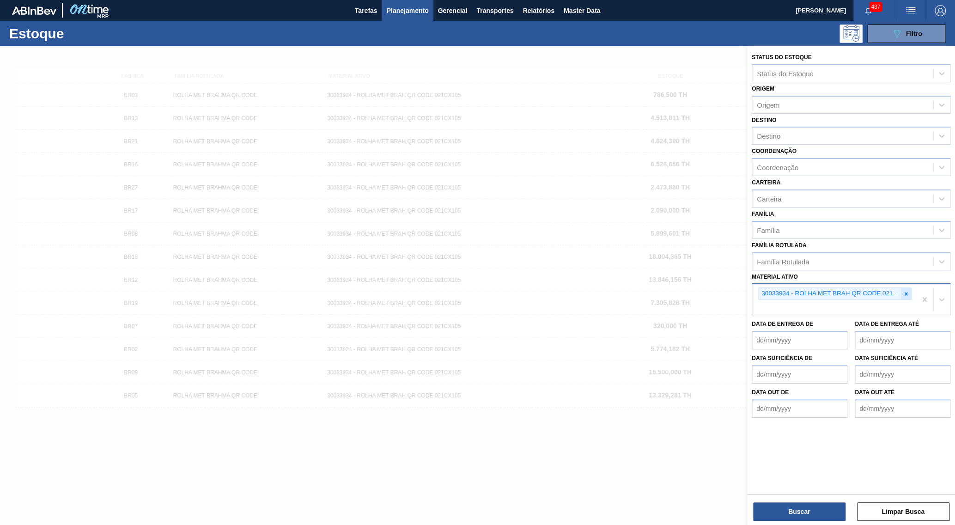
click at [901, 288] on div at bounding box center [906, 294] width 10 height 12
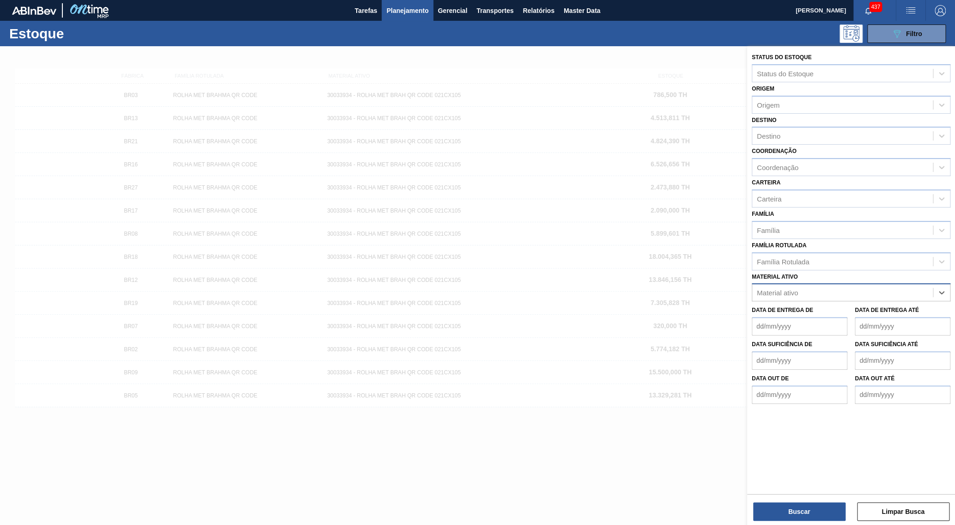
paste ativo "30010207"
type ativo "30010207"
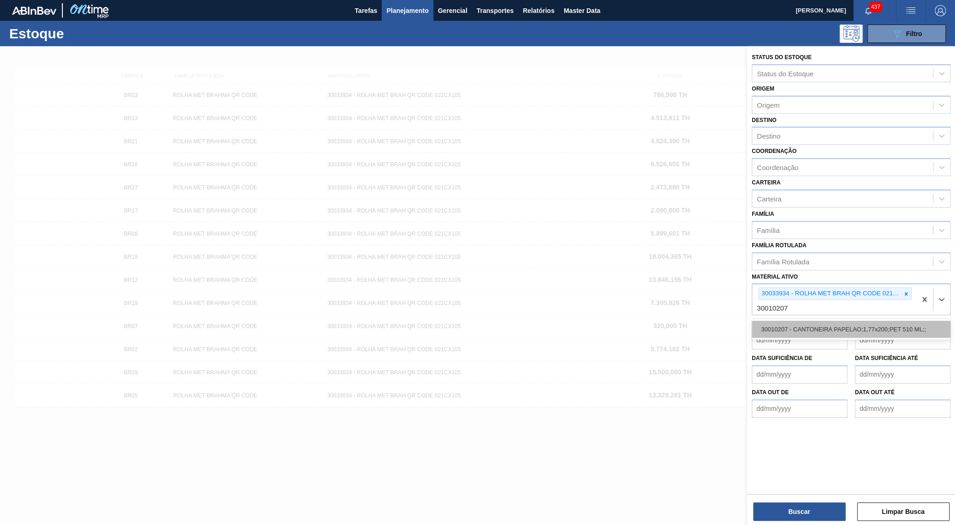
click at [847, 321] on div "30010207 - CANTONEIRA PAPELAO;1,77x200;PET 510 ML;;" at bounding box center [851, 329] width 199 height 17
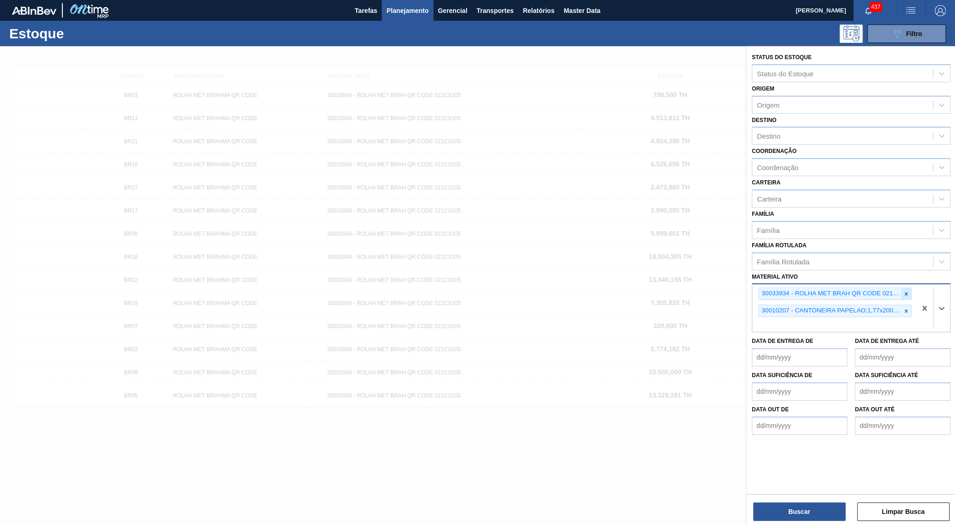
click at [905, 292] on icon at bounding box center [906, 293] width 3 height 3
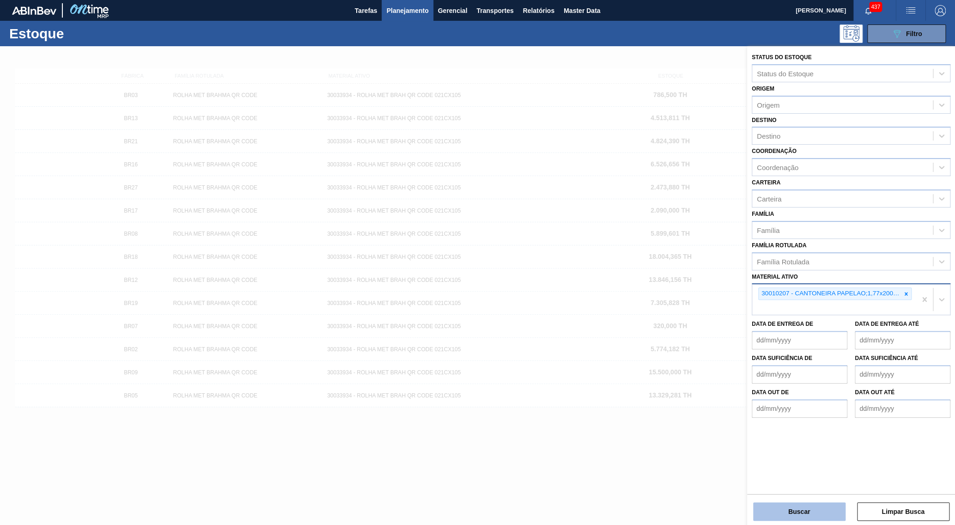
click at [808, 504] on button "Buscar" at bounding box center [799, 511] width 92 height 18
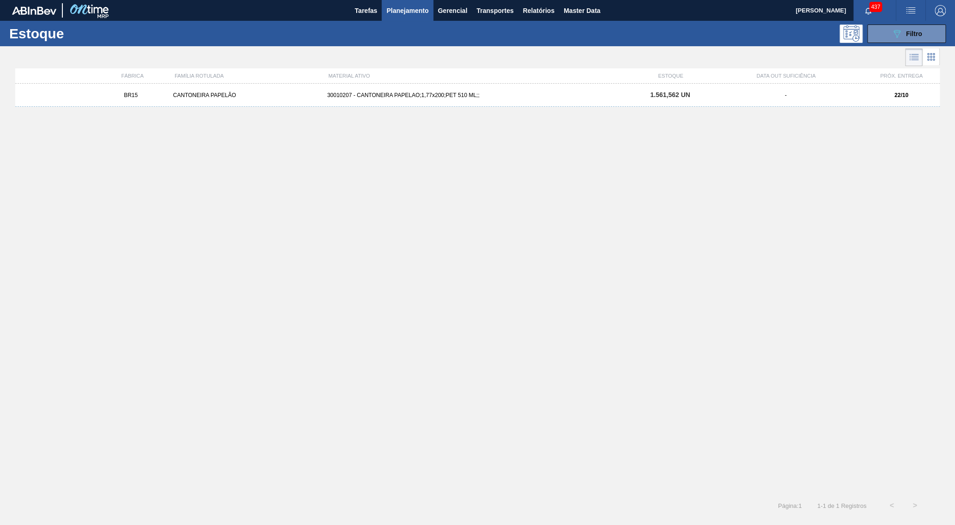
click at [690, 101] on div "BR15 CANTONEIRA PAPELÃO 30010207 - CANTONEIRA PAPELAO;1,77x200;PET 510 ML;; 1.5…" at bounding box center [477, 95] width 925 height 23
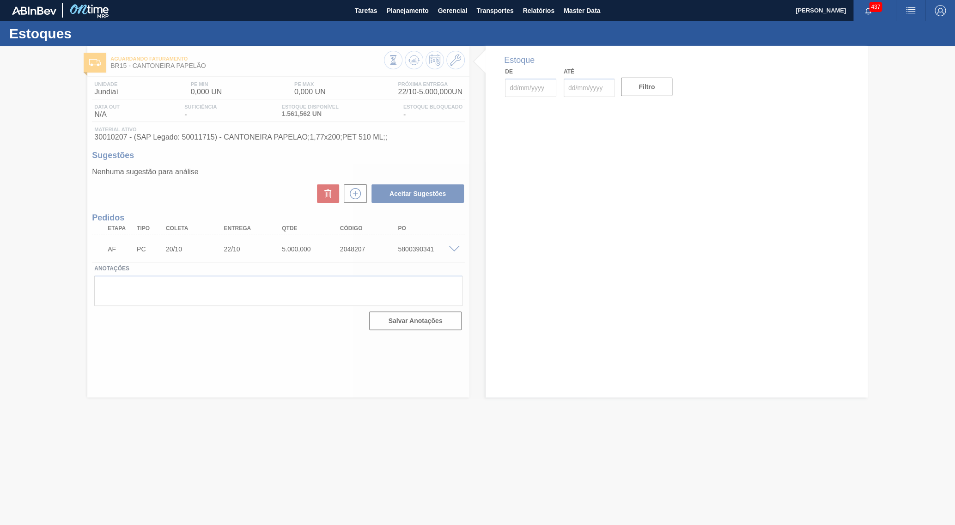
type input "[DATE]"
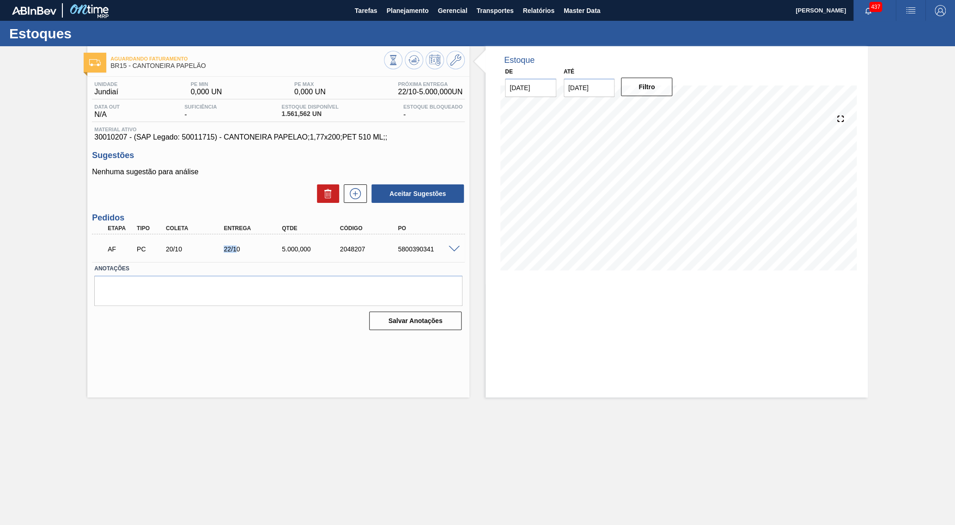
drag, startPoint x: 230, startPoint y: 248, endPoint x: 238, endPoint y: 247, distance: 7.9
click at [238, 247] on div "22/10" at bounding box center [247, 248] width 58 height 7
click at [448, 242] on div "AF PC 20/10 22/10 5.000,000 2048207 5800390341" at bounding box center [276, 248] width 349 height 18
click at [451, 246] on span at bounding box center [454, 249] width 11 height 7
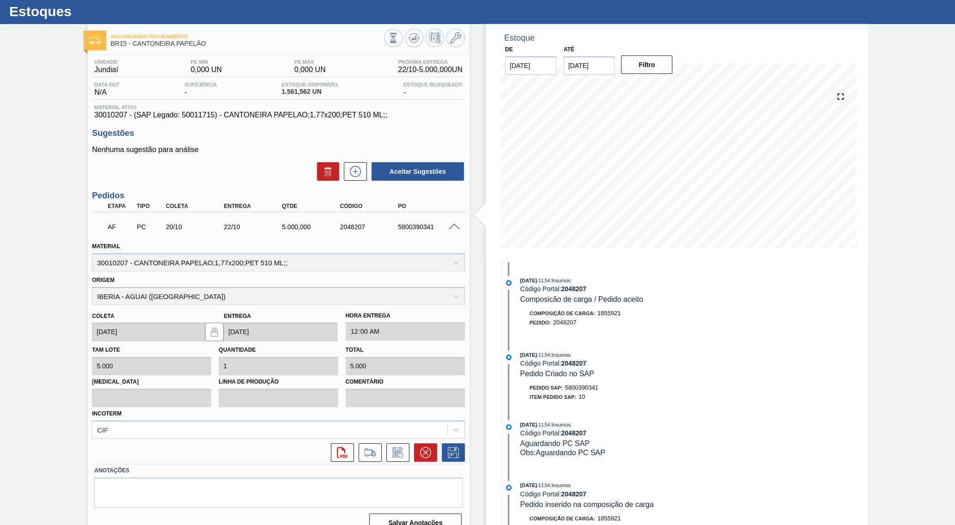
scroll to position [25, 0]
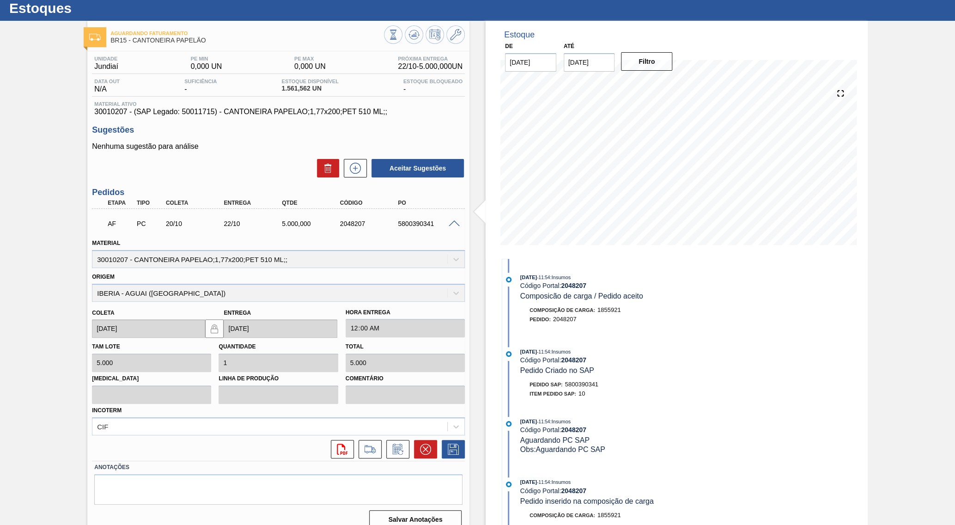
click at [236, 229] on div "AF PC 20/10 22/10 5.000,000 2048207 5800390341" at bounding box center [276, 223] width 349 height 18
copy div "10"
click at [235, 229] on div "AF PC 20/10 22/10 5.000,000 2048207 5800390341" at bounding box center [276, 223] width 349 height 18
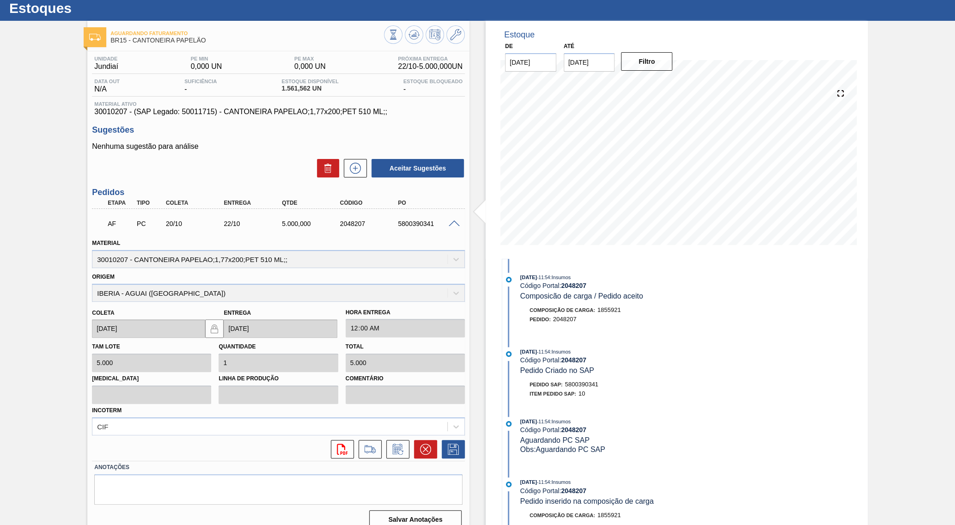
click at [225, 223] on div "22/10" at bounding box center [254, 223] width 66 height 7
click at [388, 441] on button at bounding box center [397, 449] width 23 height 18
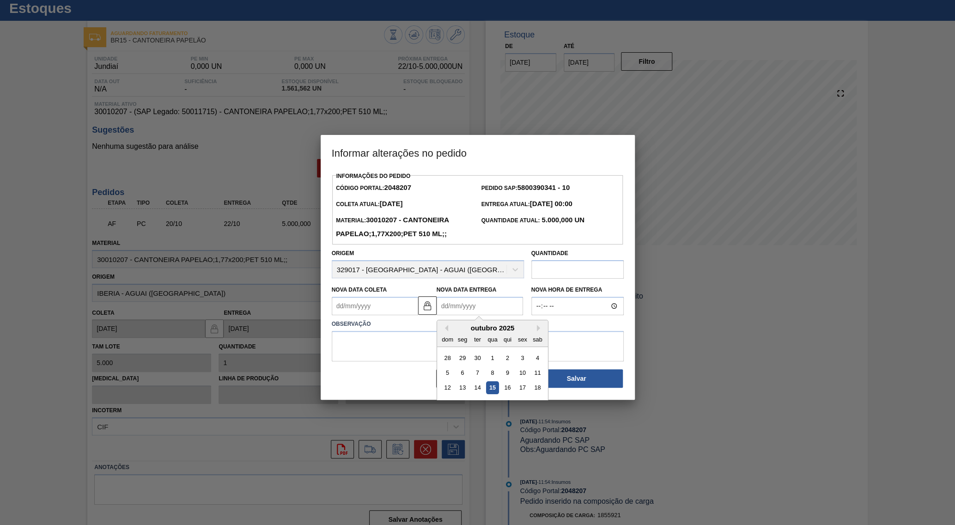
click at [458, 297] on Entrega2048207 "Nova Data Entrega" at bounding box center [480, 306] width 86 height 18
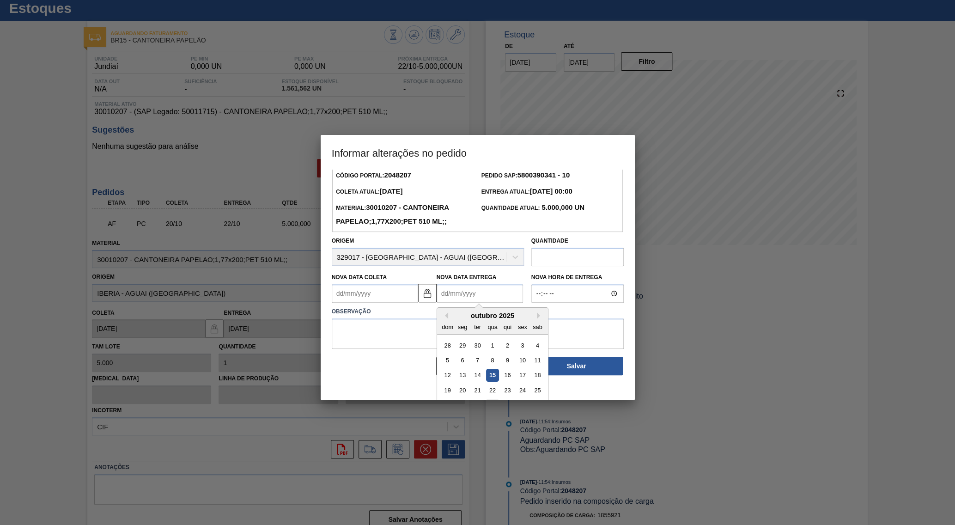
scroll to position [17, 0]
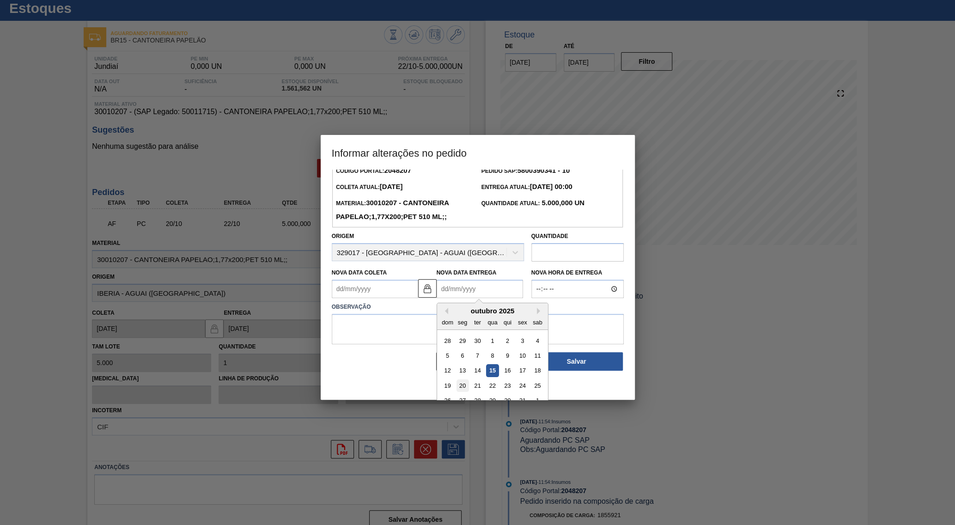
click at [462, 380] on div "20" at bounding box center [462, 386] width 12 height 12
type Coleta2048207 "[DATE]"
type Entrega2048207 "[DATE]"
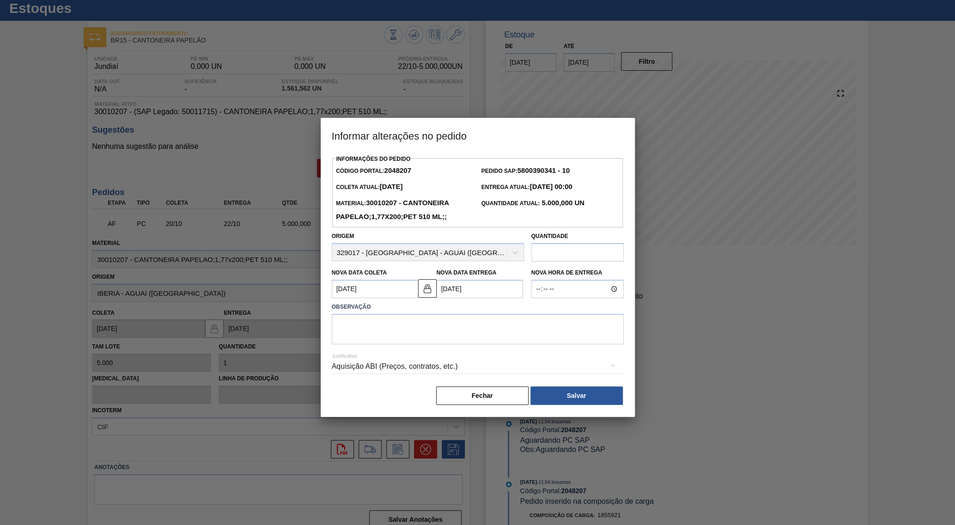
scroll to position [0, 0]
click at [439, 332] on textarea at bounding box center [478, 329] width 292 height 31
type textarea "a"
type textarea "Antecipação de entrega"
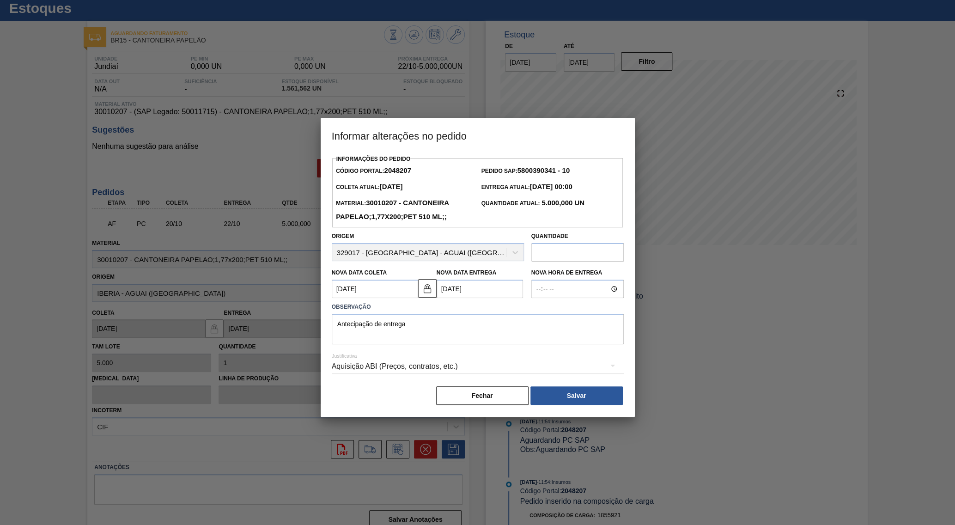
click at [401, 363] on div "Aquisição ABI (Preços, contratos, etc.)" at bounding box center [478, 367] width 292 height 26
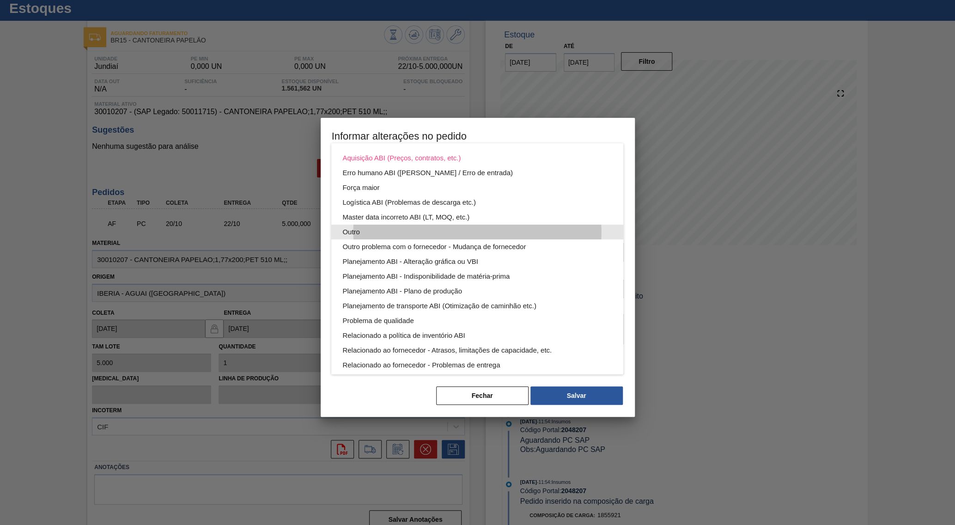
click at [429, 233] on div "Outro" at bounding box center [478, 232] width 270 height 15
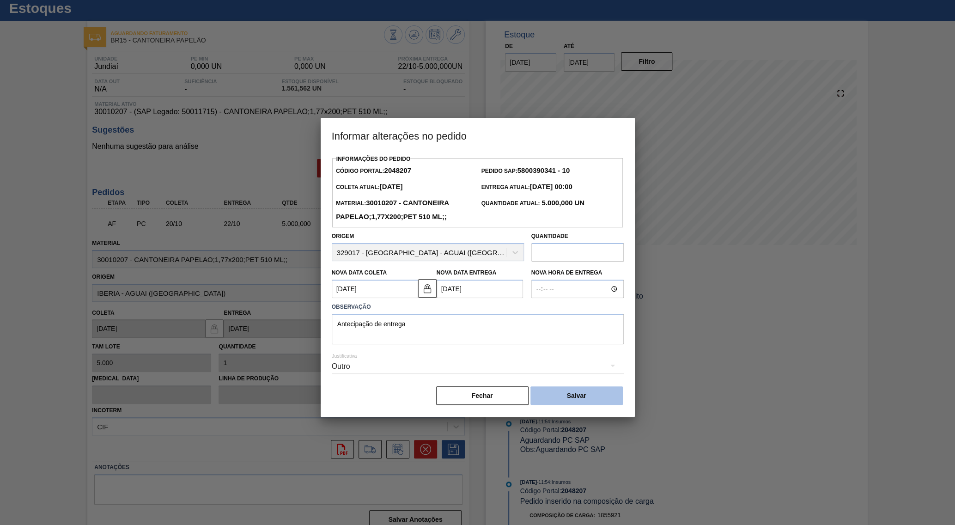
click at [594, 386] on button "Salvar" at bounding box center [577, 395] width 92 height 18
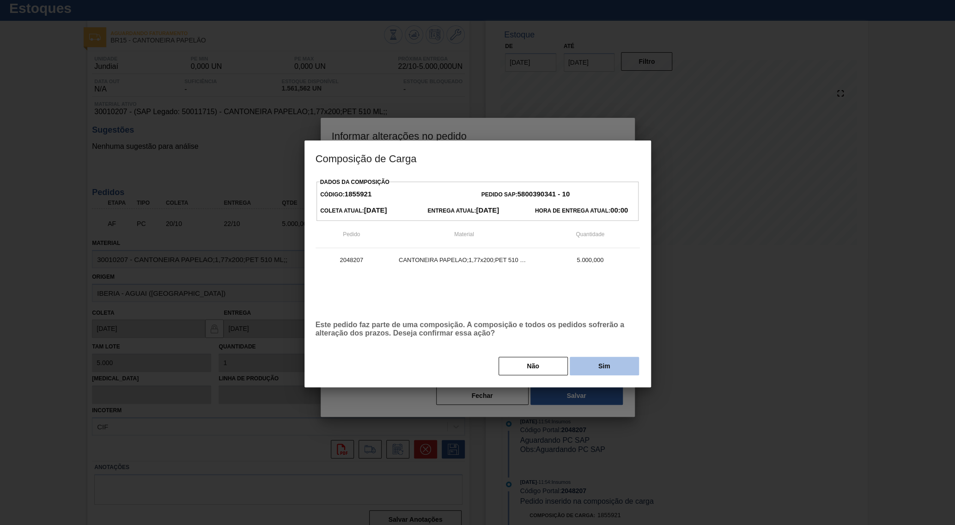
click at [595, 357] on button "Sim" at bounding box center [604, 366] width 69 height 18
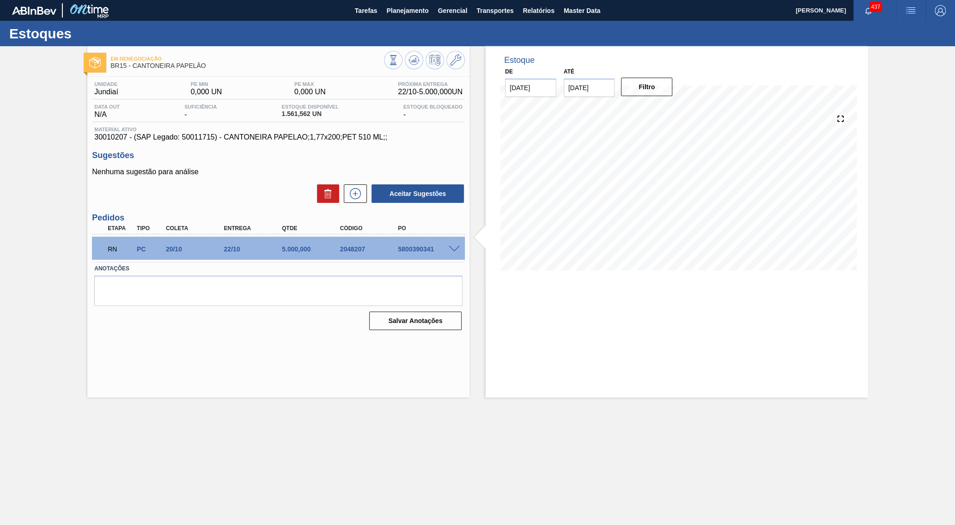
click at [343, 252] on div "2048207" at bounding box center [371, 248] width 66 height 7
click at [383, 14] on button "Planejamento" at bounding box center [407, 10] width 51 height 21
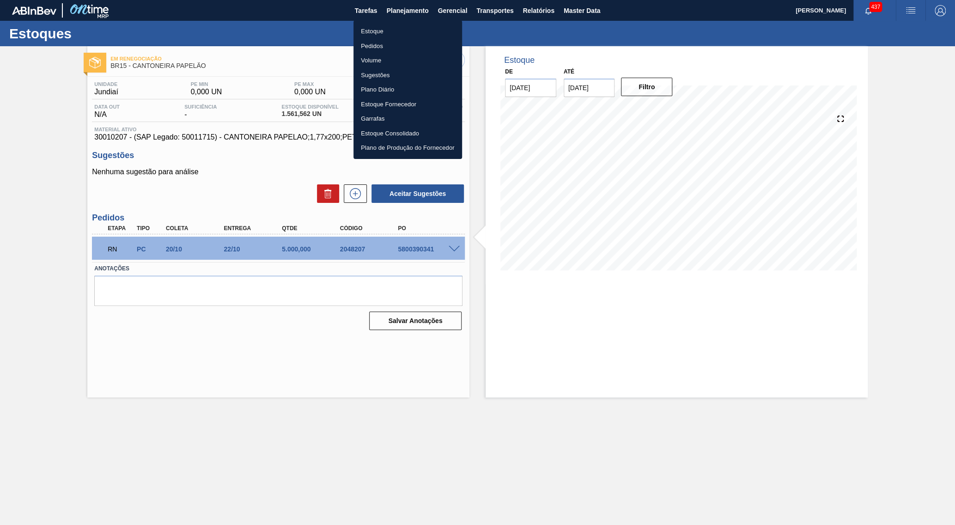
click at [369, 29] on li "Estoque" at bounding box center [408, 31] width 109 height 15
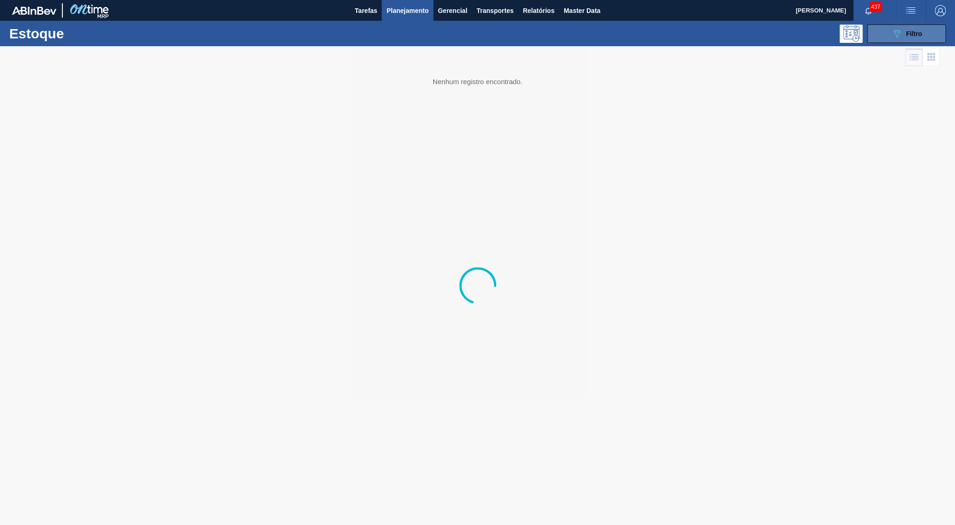
click at [883, 39] on button "089F7B8B-B2A5-4AFE-B5C0-19BA573D28AC Filtro" at bounding box center [907, 33] width 79 height 18
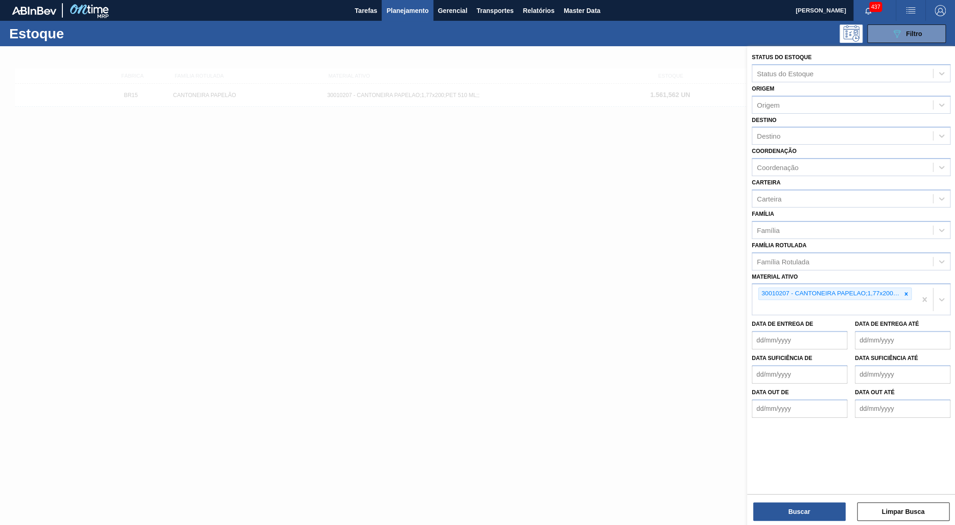
click at [906, 291] on icon at bounding box center [906, 294] width 6 height 6
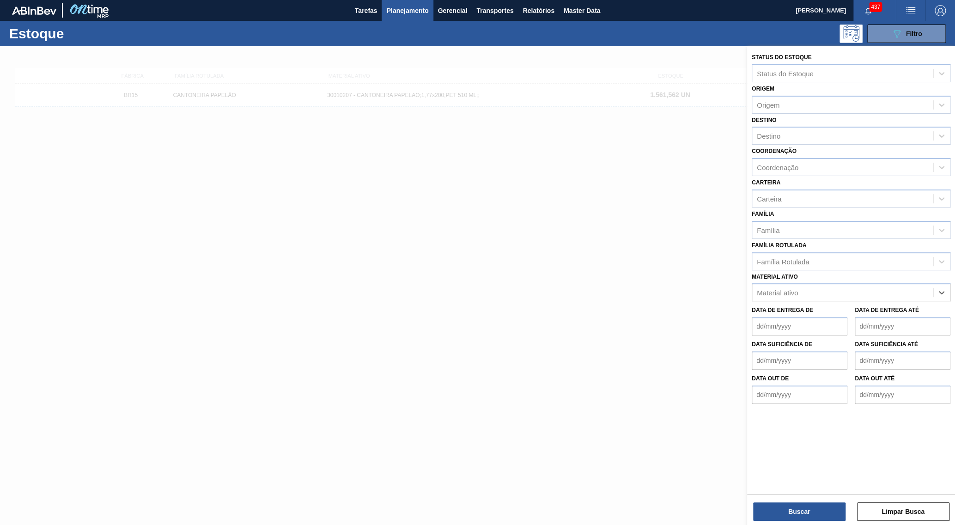
paste ativo "30003606"
type ativo "30003606"
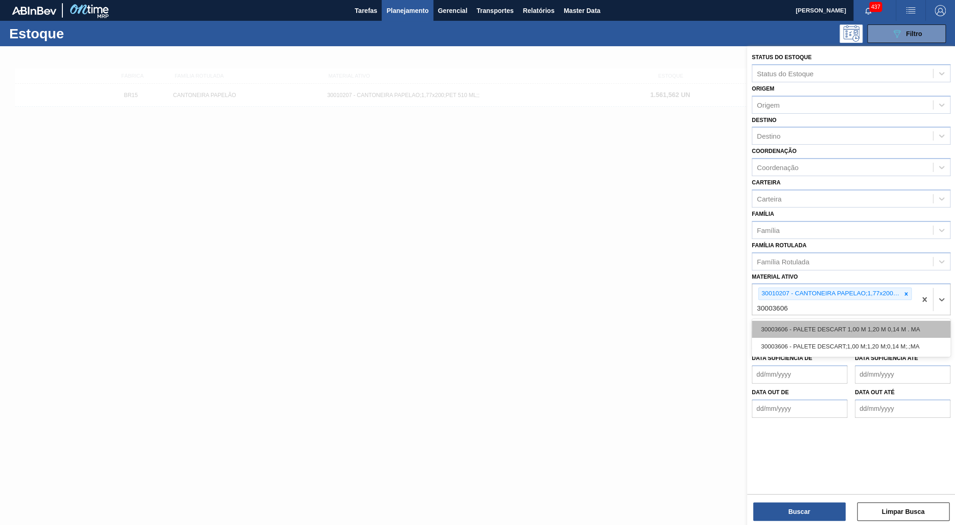
click at [820, 321] on div "30003606 - PALETE DESCART 1,00 M 1,20 M 0,14 M . MA" at bounding box center [851, 329] width 199 height 17
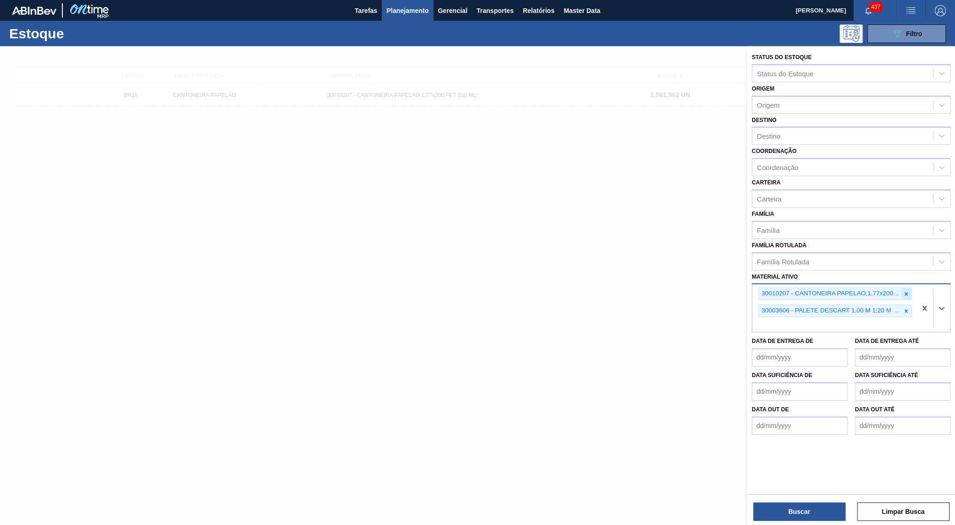
click at [910, 288] on div at bounding box center [906, 294] width 10 height 12
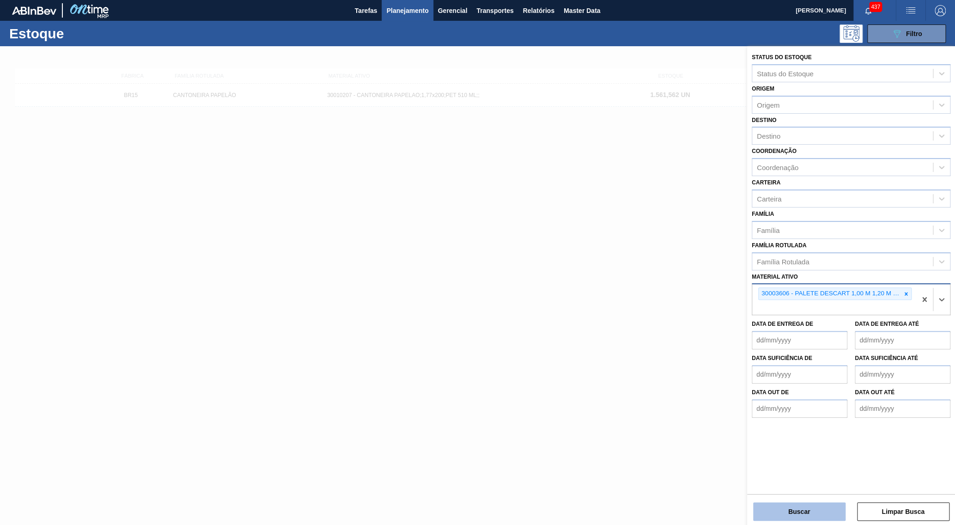
click at [786, 513] on button "Buscar" at bounding box center [799, 511] width 92 height 18
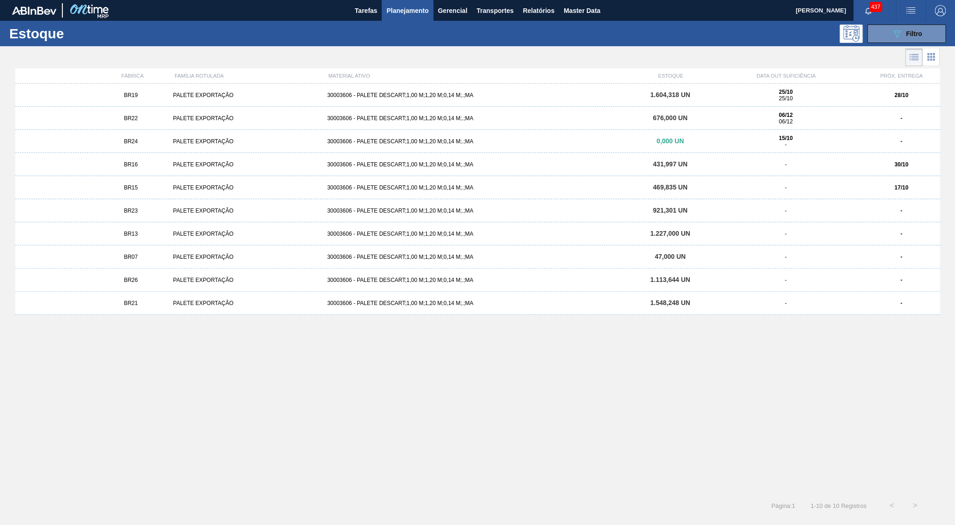
click at [145, 191] on div "BR15" at bounding box center [130, 187] width 77 height 6
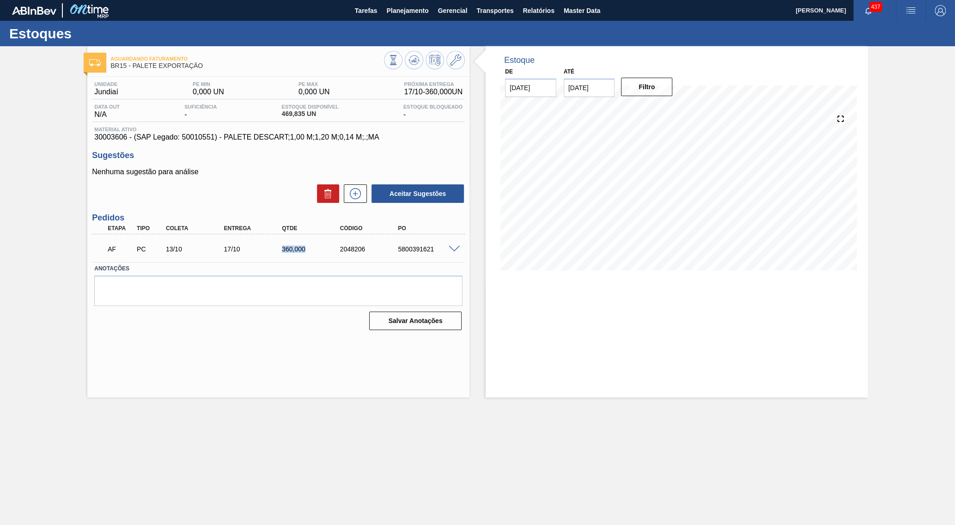
drag, startPoint x: 314, startPoint y: 250, endPoint x: 329, endPoint y: 251, distance: 14.3
click at [329, 251] on div "360,000" at bounding box center [305, 248] width 58 height 7
click at [579, 85] on input "[DATE]" at bounding box center [589, 88] width 51 height 18
click at [655, 102] on div "outubro 2025 dom seg ter qua qui sex sab" at bounding box center [619, 115] width 111 height 27
click at [649, 106] on div "outubro 2025" at bounding box center [619, 110] width 111 height 8
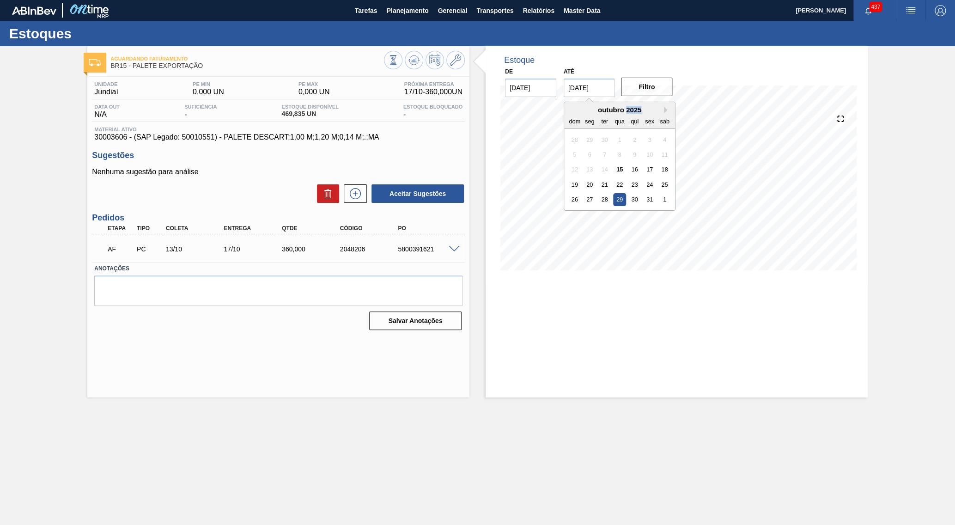
click at [649, 106] on div "outubro 2025" at bounding box center [619, 110] width 111 height 8
click at [647, 107] on div "outubro 2025" at bounding box center [619, 110] width 111 height 8
click at [649, 107] on div "outubro 2025" at bounding box center [619, 110] width 111 height 8
click at [664, 107] on button "Next Month" at bounding box center [667, 110] width 6 height 6
click at [576, 208] on div "30" at bounding box center [575, 214] width 12 height 12
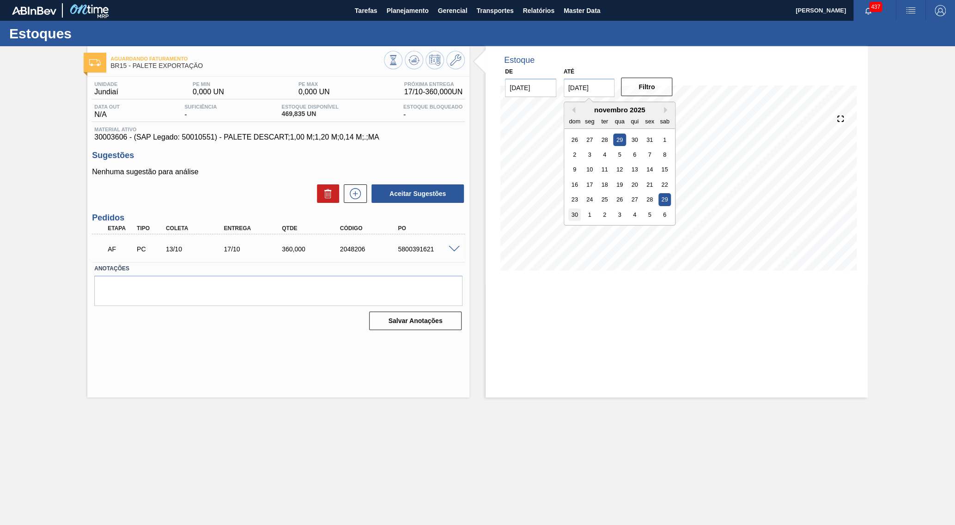
type input "[DATE]"
click at [660, 79] on button "Filtro" at bounding box center [646, 87] width 51 height 18
click at [393, 13] on span "Planejamento" at bounding box center [407, 10] width 42 height 11
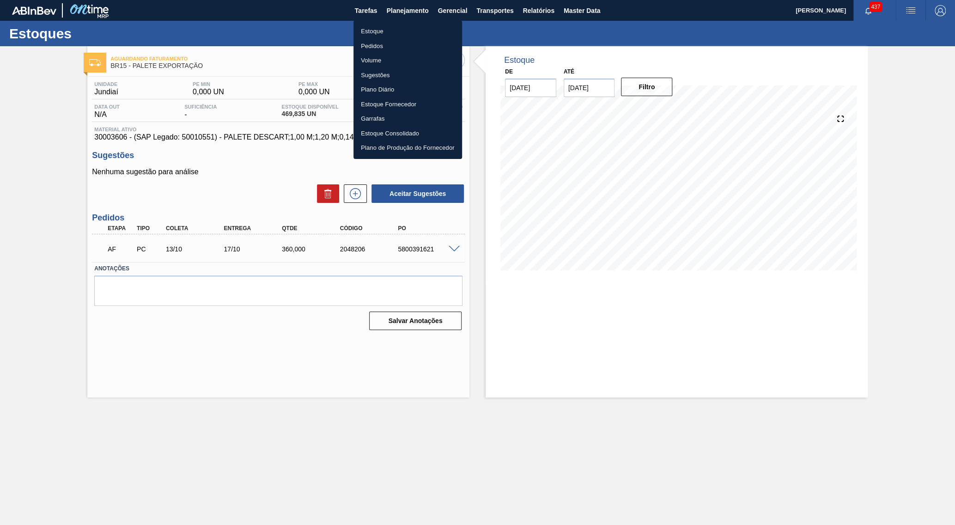
click at [381, 26] on li "Estoque" at bounding box center [408, 31] width 109 height 15
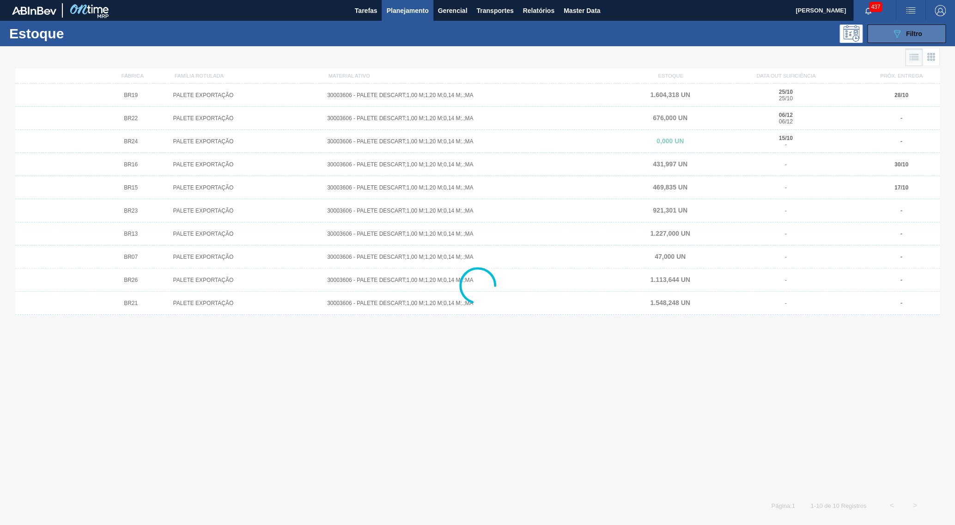
click at [925, 29] on button "089F7B8B-B2A5-4AFE-B5C0-19BA573D28AC Filtro" at bounding box center [907, 33] width 79 height 18
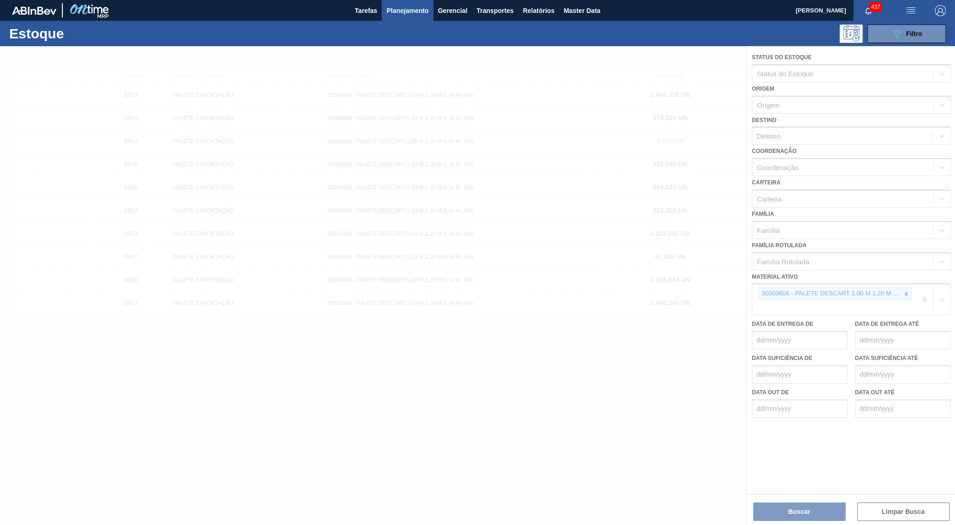
click at [904, 279] on div at bounding box center [477, 285] width 955 height 479
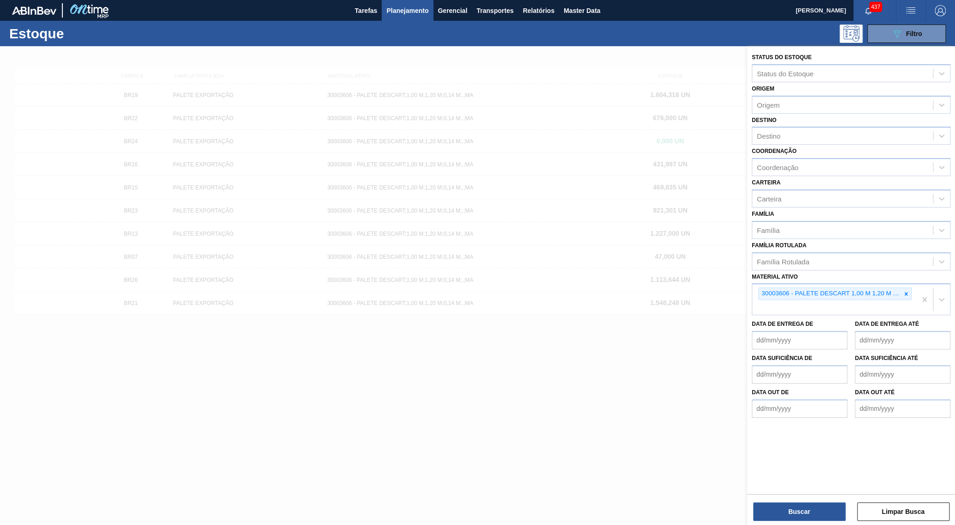
click at [903, 288] on div at bounding box center [906, 294] width 10 height 12
paste ativo "30018768"
type ativo "30018768"
click at [805, 321] on div "30018768 - ROTULO FRONT PSL STELLA P GOLD ND 330ML" at bounding box center [851, 329] width 199 height 17
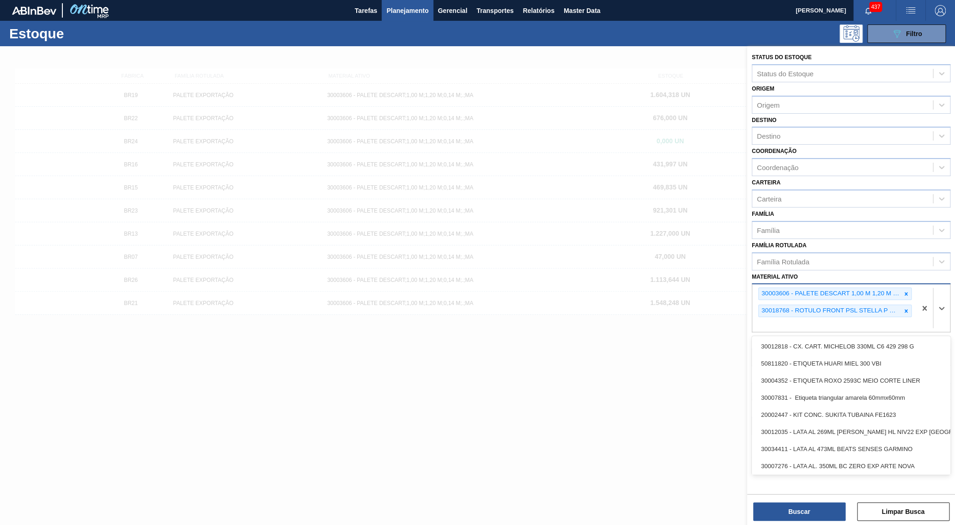
click at [899, 288] on div "30003606 - PALETE DESCART 1,00 M 1,20 M 0,14 M . MA" at bounding box center [830, 294] width 142 height 12
click at [907, 292] on icon at bounding box center [906, 293] width 3 height 3
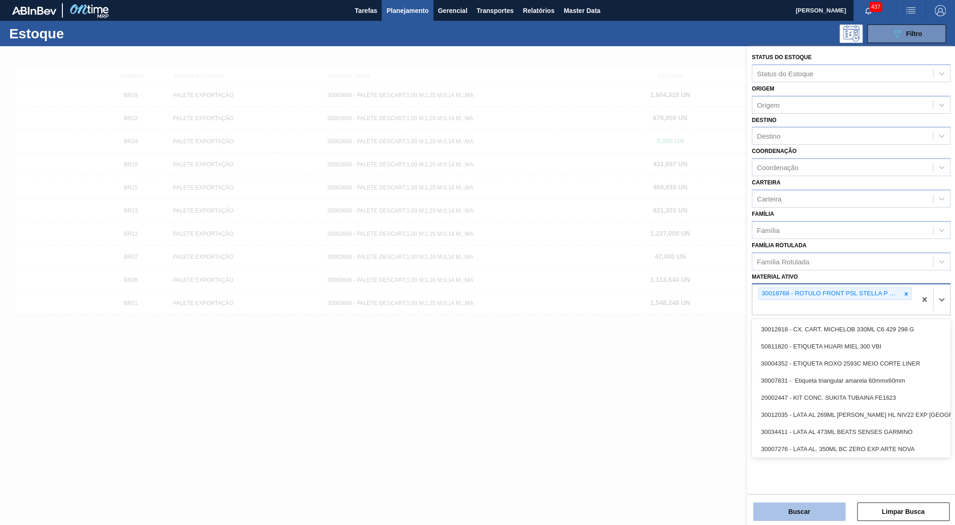
click at [783, 518] on button "Buscar" at bounding box center [799, 511] width 92 height 18
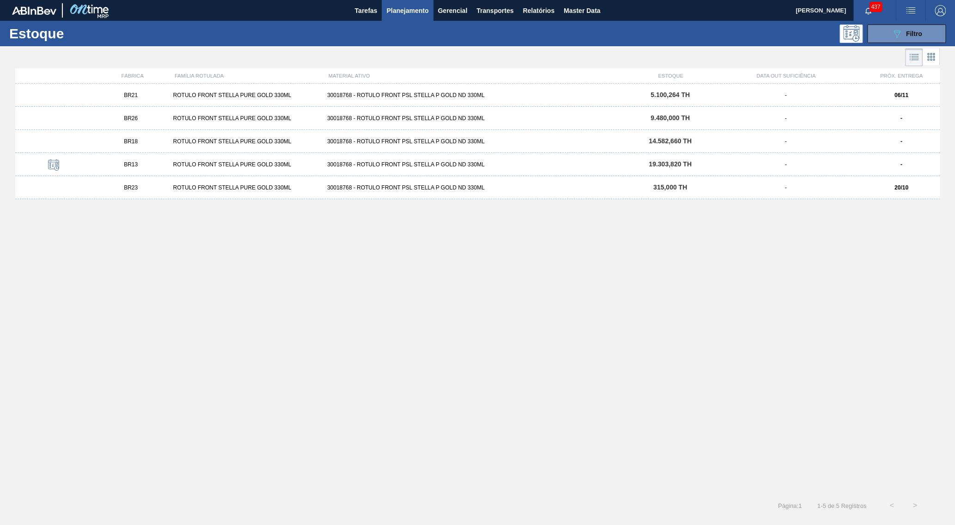
click at [858, 199] on div "BR23 ROTULO FRONT STELLA PURE GOLD 330ML 30018768 - ROTULO FRONT PSL STELLA P G…" at bounding box center [477, 187] width 925 height 23
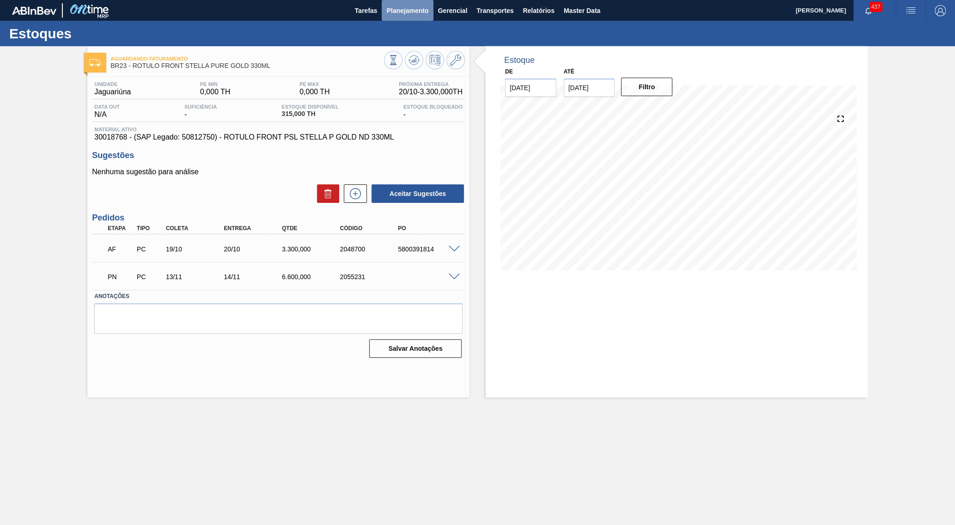
click at [432, 14] on button "Planejamento" at bounding box center [407, 10] width 51 height 21
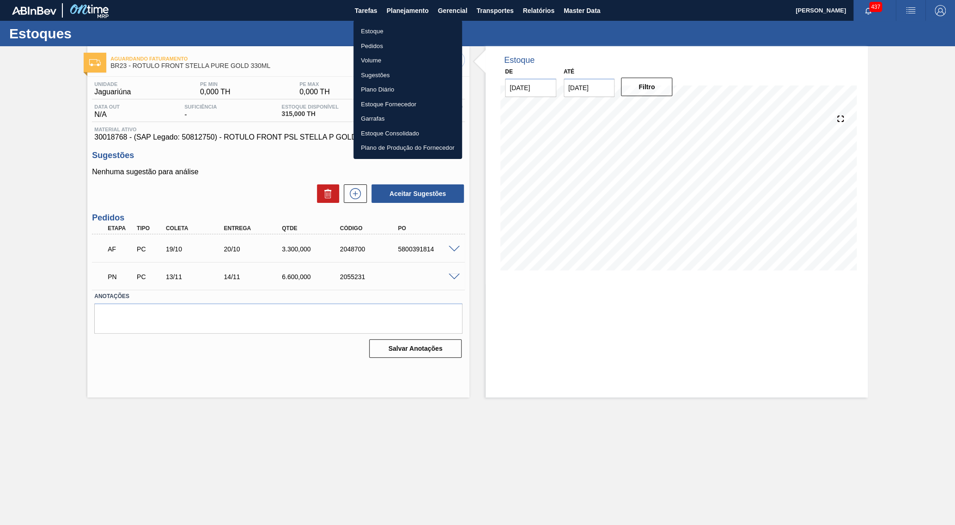
drag, startPoint x: 403, startPoint y: 28, endPoint x: 720, endPoint y: 35, distance: 316.7
click at [403, 28] on li "Estoque" at bounding box center [408, 31] width 109 height 15
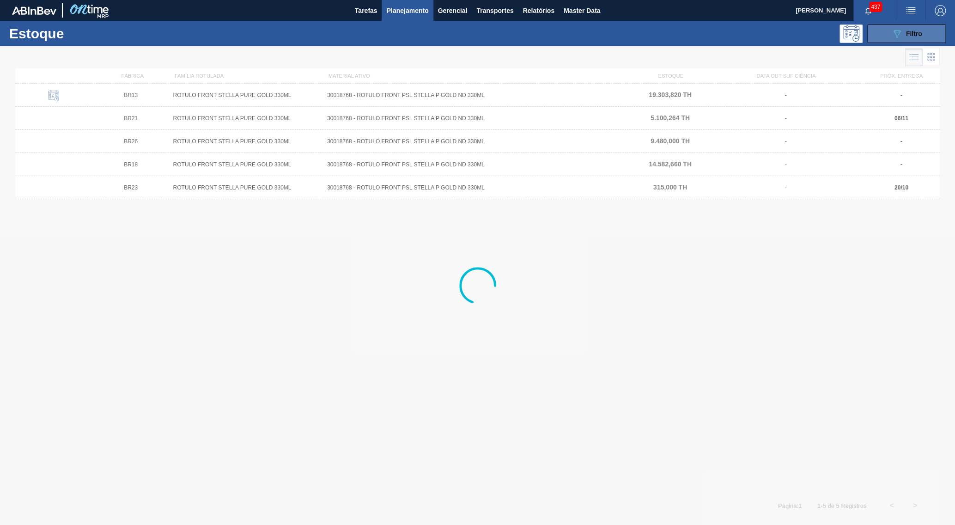
click at [917, 33] on span "Filtro" at bounding box center [914, 33] width 16 height 7
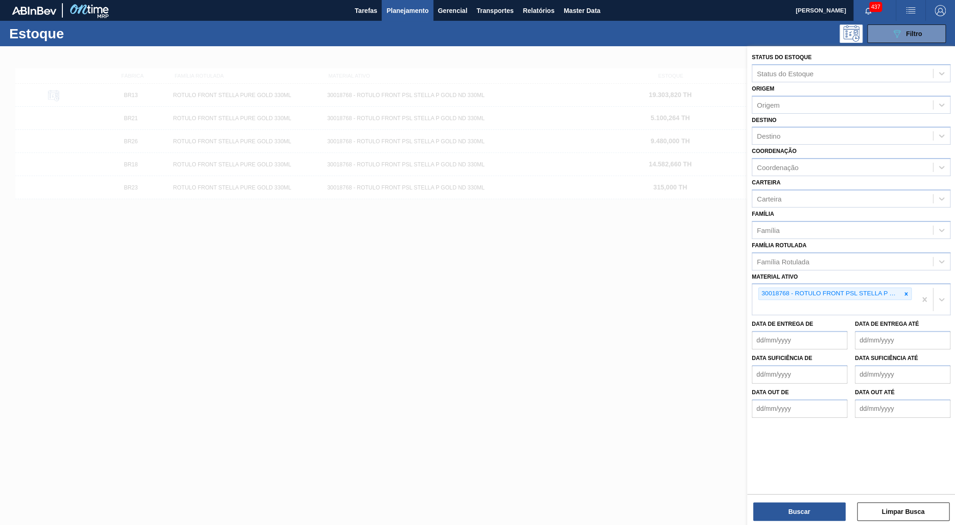
click at [904, 291] on icon at bounding box center [906, 294] width 6 height 6
paste ativo "ROTULO BACK PSL STELLA PURE GOLD 330ML"
type ativo "ROTULO BACK PSL STELLA PURE GOLD 330ML"
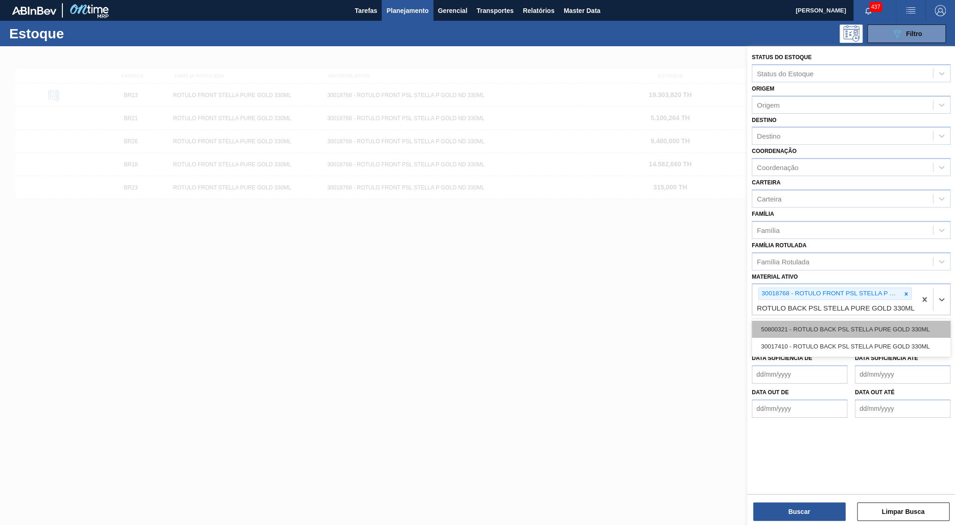
click at [865, 321] on div "50800321 - ROTULO BACK PSL STELLA PURE GOLD 330ML" at bounding box center [851, 329] width 199 height 17
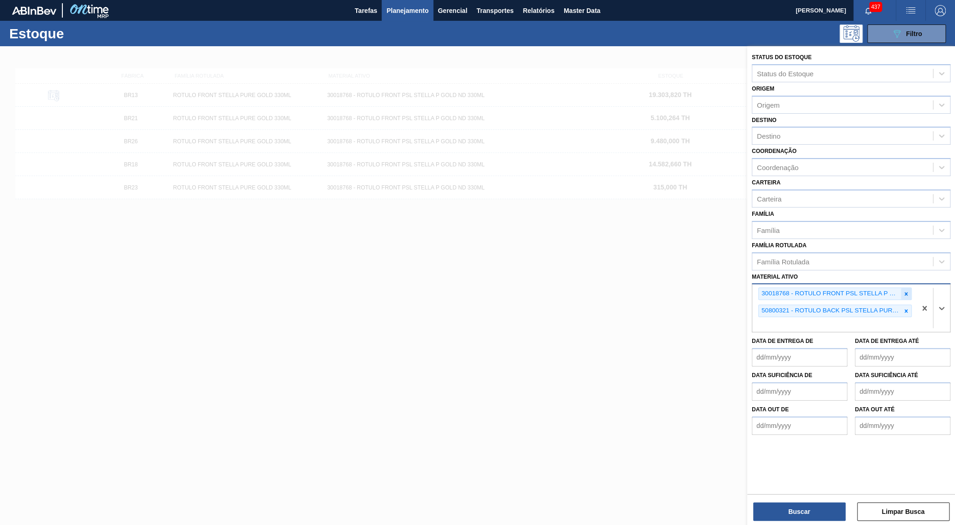
click at [906, 291] on icon at bounding box center [906, 294] width 6 height 6
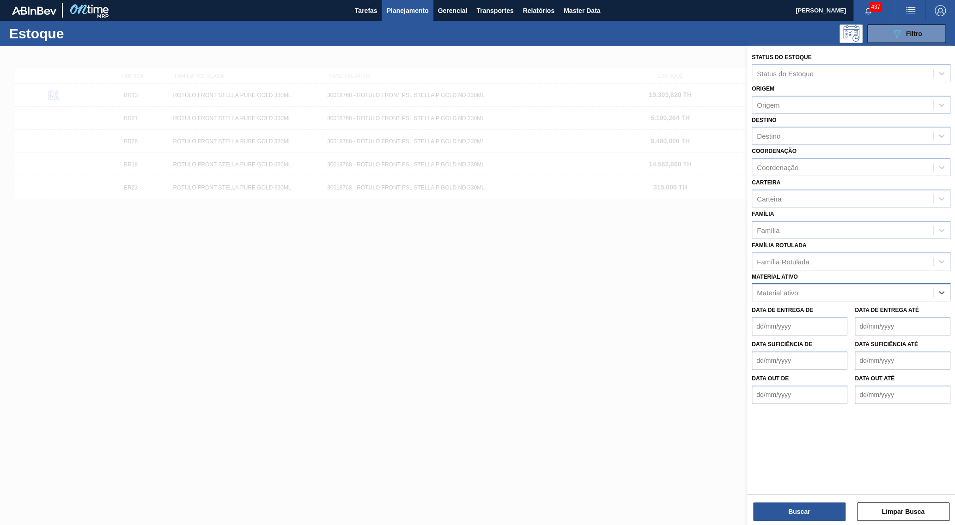
paste ativo "ROTULO BACK PSL STELLA PURE GOLD 330ML"
type ativo "ROTULO BACK PSL STELLA PURE GOLD 330ML"
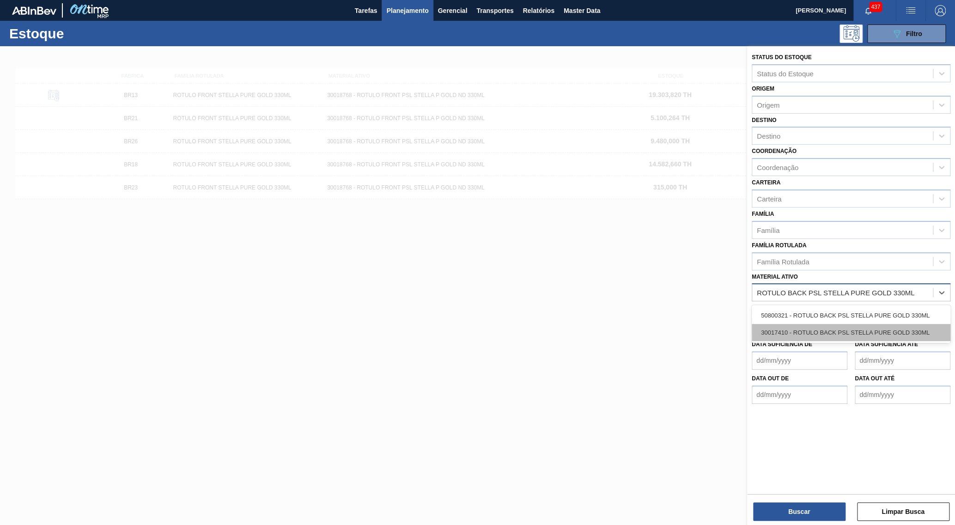
click at [864, 324] on div "30017410 - ROTULO BACK PSL STELLA PURE GOLD 330ML" at bounding box center [851, 332] width 199 height 17
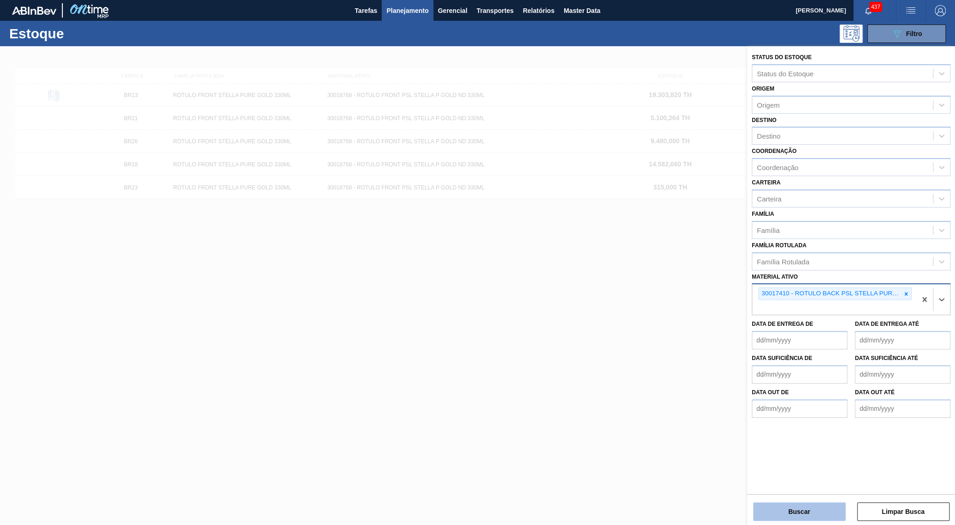
click at [795, 516] on button "Buscar" at bounding box center [799, 511] width 92 height 18
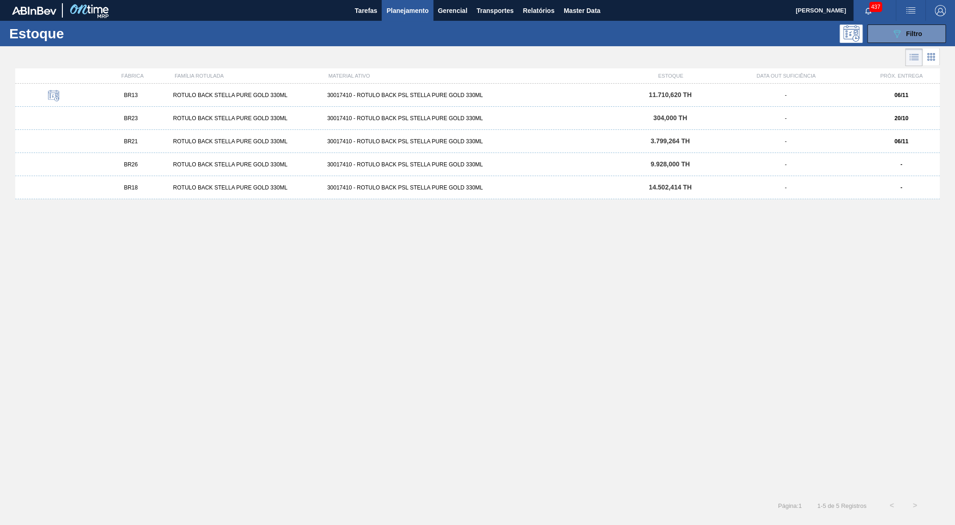
click at [855, 116] on div "-" at bounding box center [786, 118] width 154 height 6
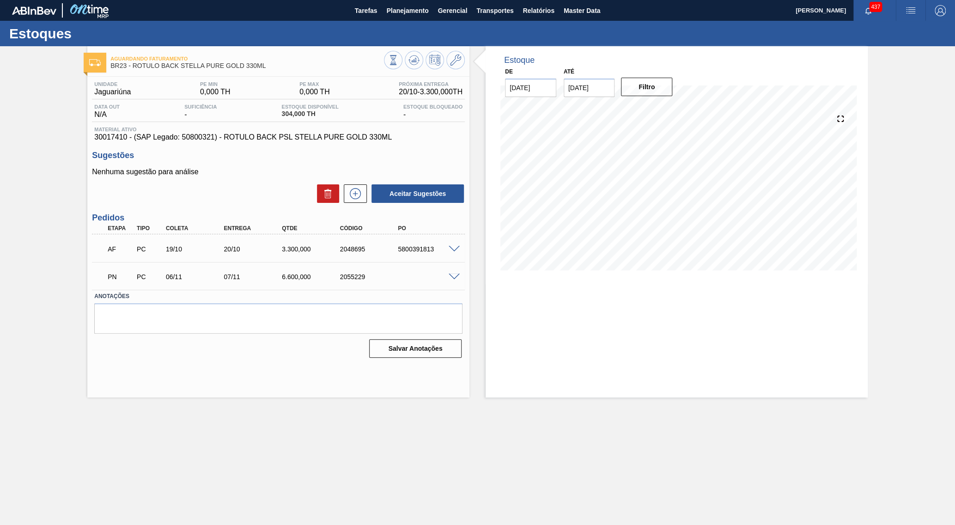
click at [416, 21] on div "Estoques" at bounding box center [477, 33] width 955 height 25
click at [402, 8] on span "Planejamento" at bounding box center [407, 10] width 42 height 11
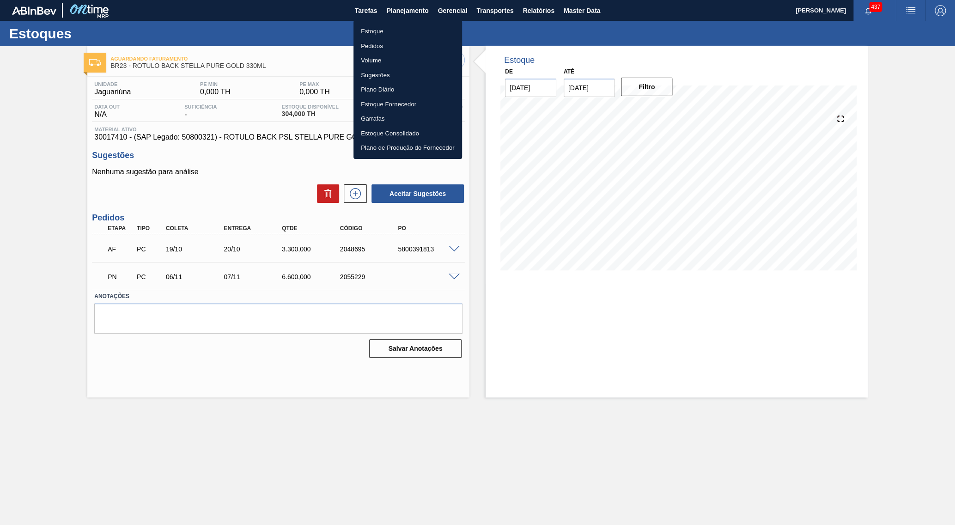
click at [384, 18] on div at bounding box center [477, 262] width 955 height 525
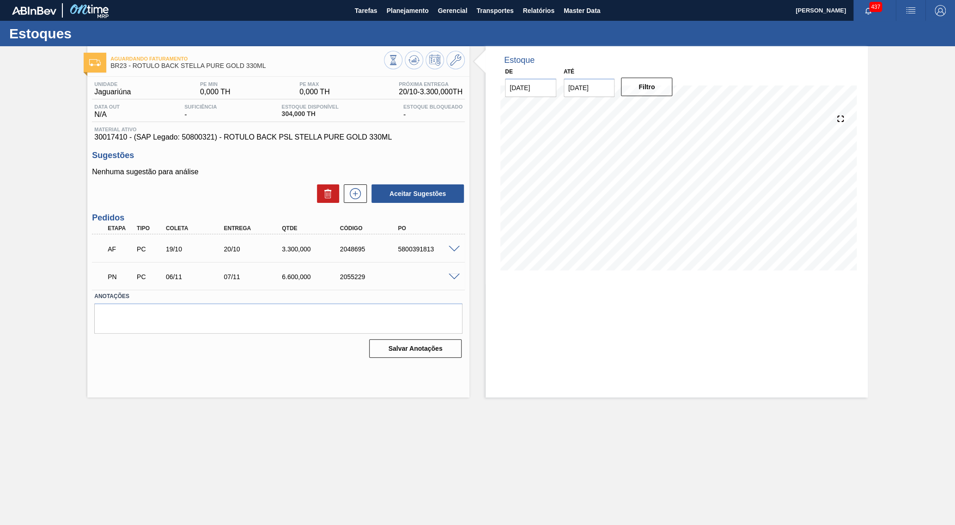
drag, startPoint x: 383, startPoint y: 24, endPoint x: 510, endPoint y: 27, distance: 127.1
click at [383, 26] on div "Estoque Pedidos Volume Sugestões Plano Diário Estoque Fornecedor Garrafas Estoq…" at bounding box center [407, 65] width 81 height 78
click at [413, 7] on span "Planejamento" at bounding box center [407, 10] width 42 height 11
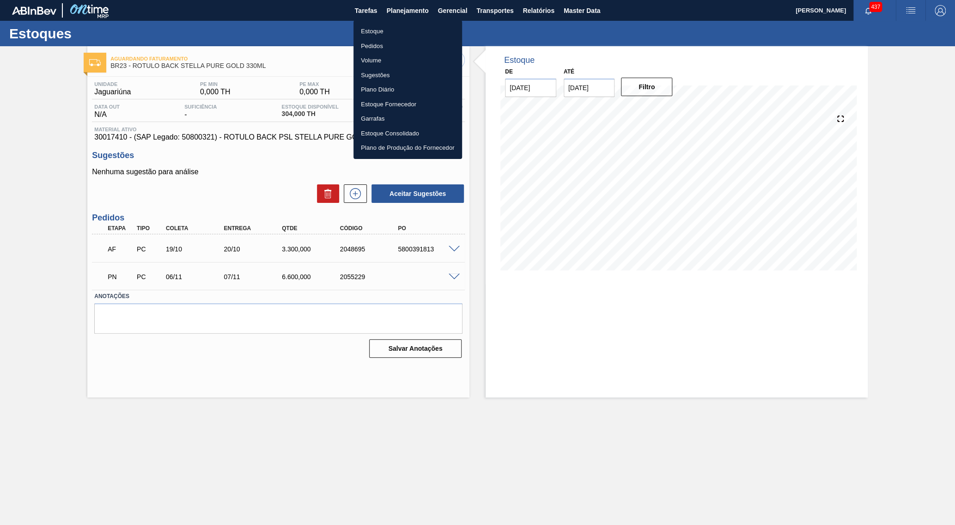
drag, startPoint x: 380, startPoint y: 24, endPoint x: 421, endPoint y: 50, distance: 48.6
click at [379, 24] on li "Estoque" at bounding box center [408, 31] width 109 height 15
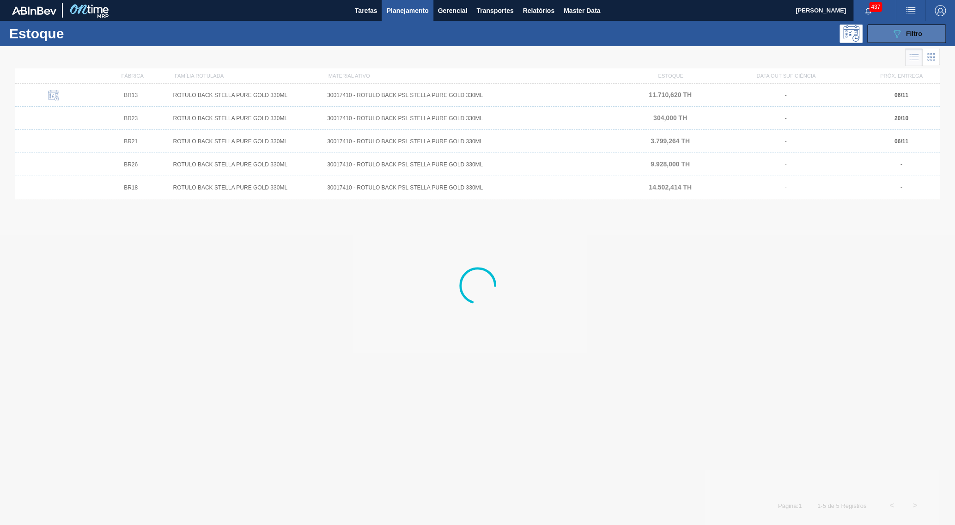
click at [910, 31] on span "Filtro" at bounding box center [914, 33] width 16 height 7
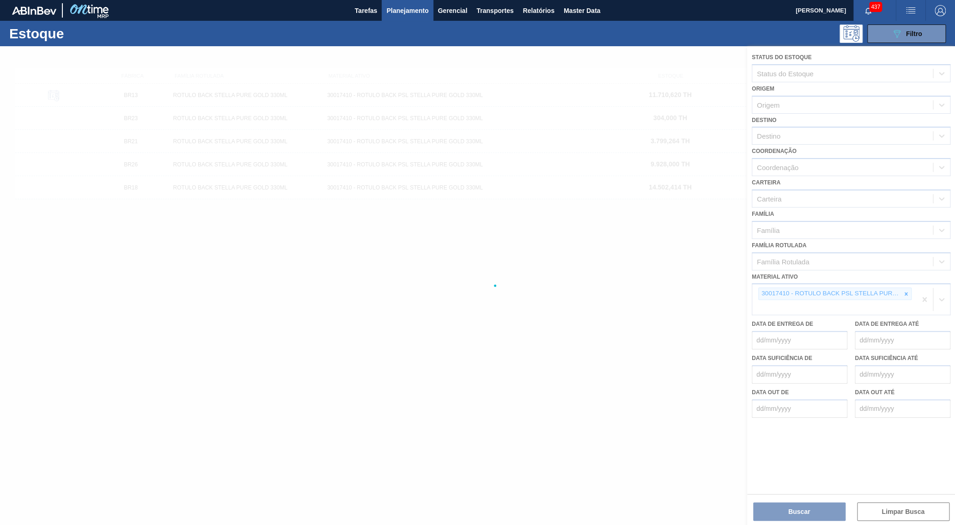
click at [910, 271] on div at bounding box center [477, 285] width 955 height 479
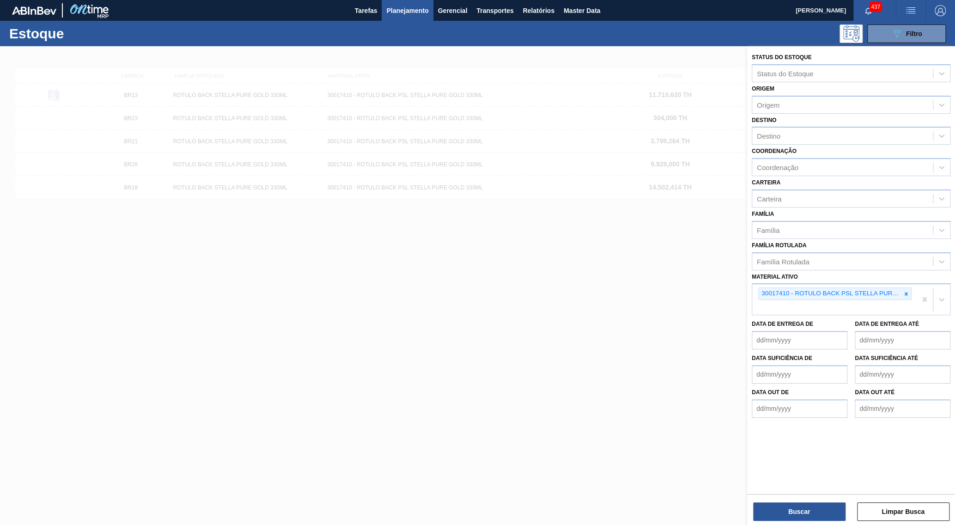
click at [907, 288] on div at bounding box center [906, 294] width 10 height 12
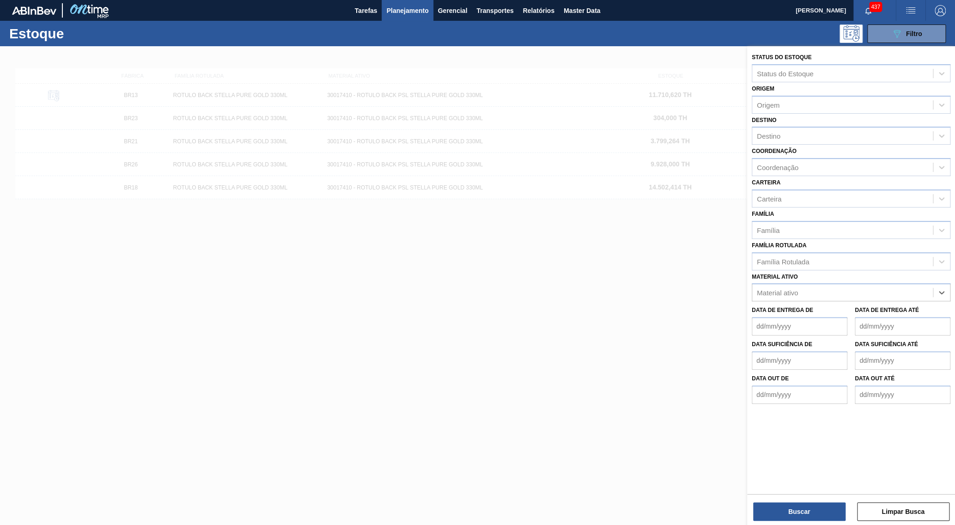
paste ativo "30004476"
type ativo "30004476"
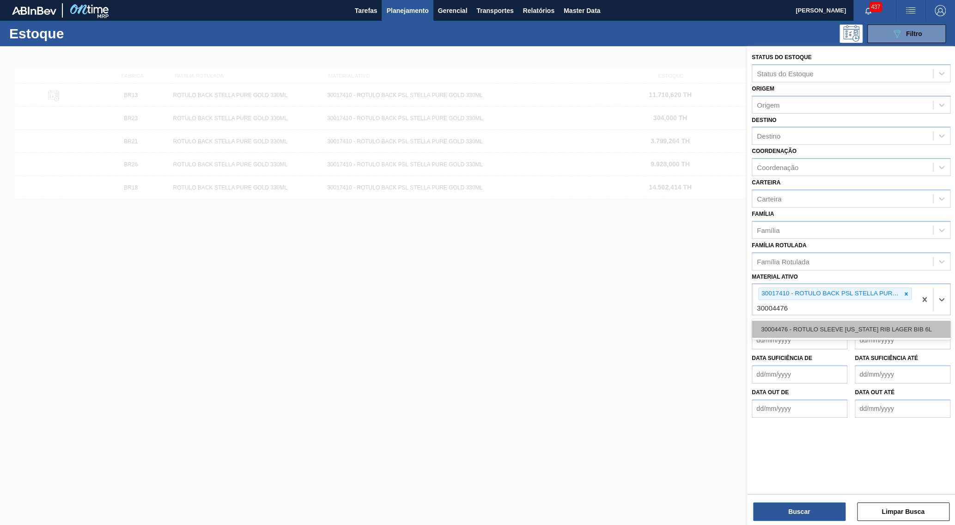
click at [804, 321] on div "30004476 - ROTULO SLEEVE [US_STATE] RIB LAGER BIB 6L" at bounding box center [851, 329] width 199 height 17
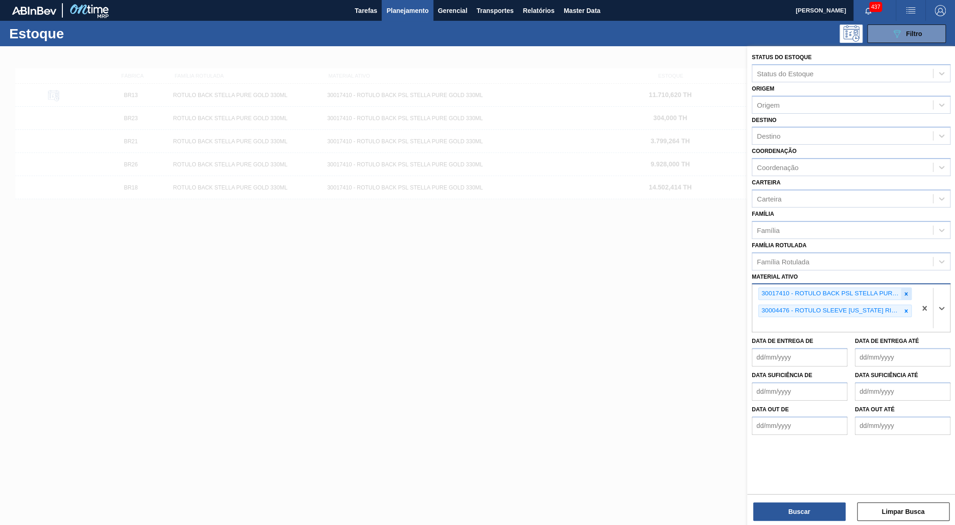
click at [907, 291] on icon at bounding box center [906, 294] width 6 height 6
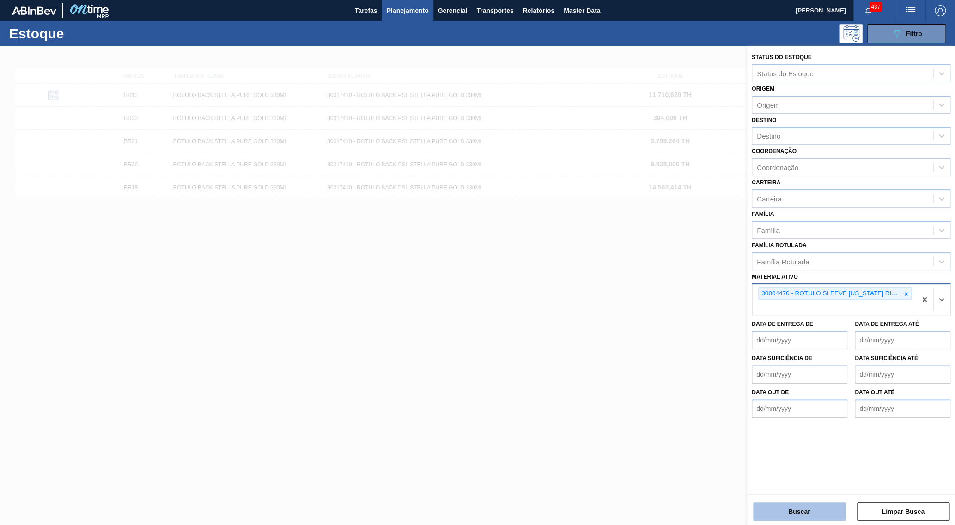
click at [791, 513] on button "Buscar" at bounding box center [799, 511] width 92 height 18
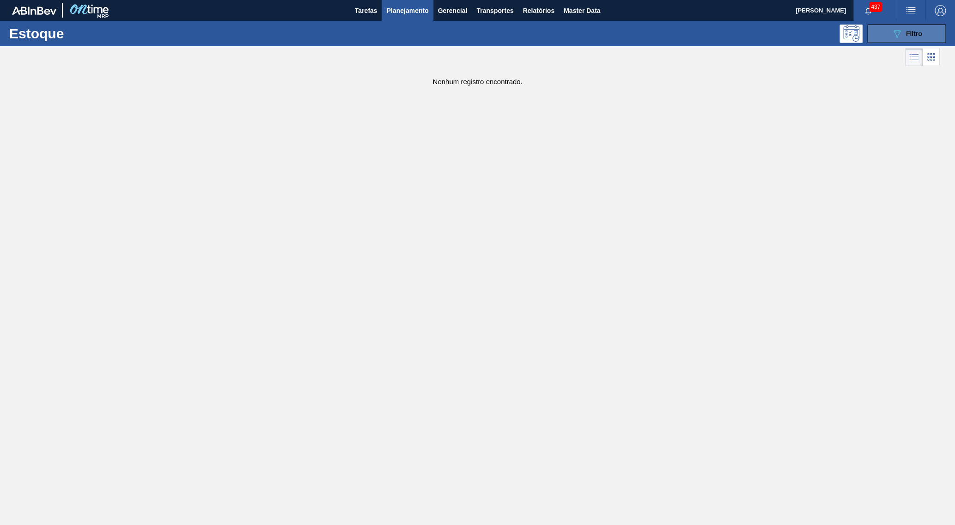
click at [919, 37] on span "Filtro" at bounding box center [914, 33] width 16 height 7
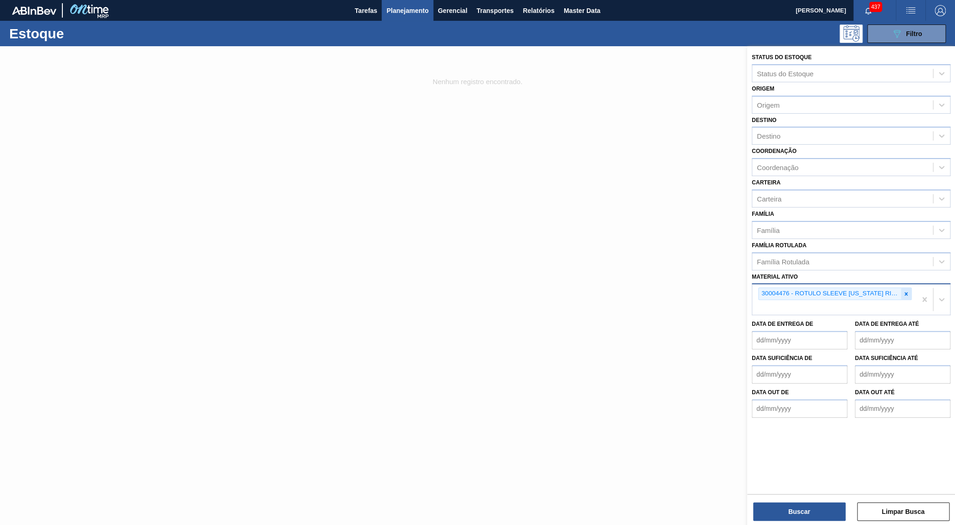
click at [907, 288] on div at bounding box center [906, 294] width 10 height 12
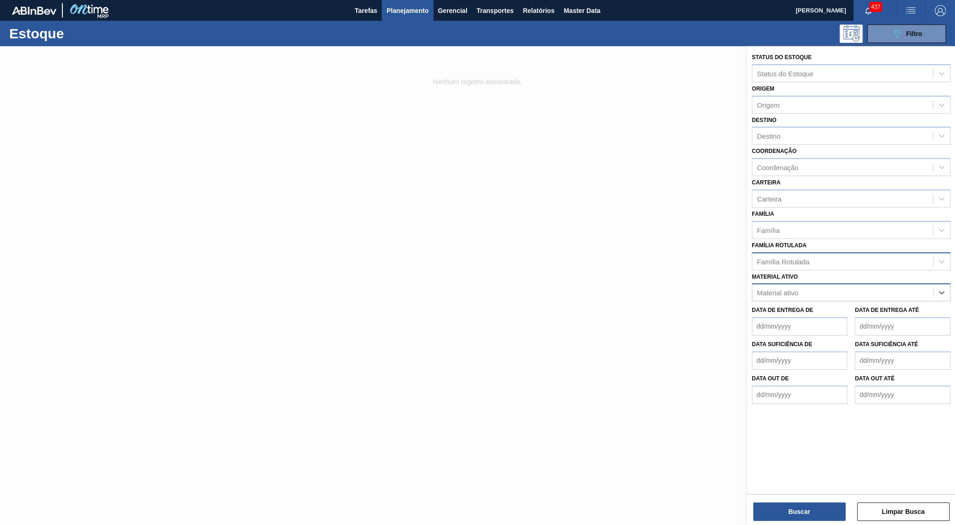
click at [875, 255] on div "Família Rotulada" at bounding box center [843, 261] width 181 height 13
click at [843, 270] on div "Material ativo Material ativo" at bounding box center [851, 285] width 199 height 31
click at [837, 286] on div "Material ativo" at bounding box center [843, 292] width 181 height 13
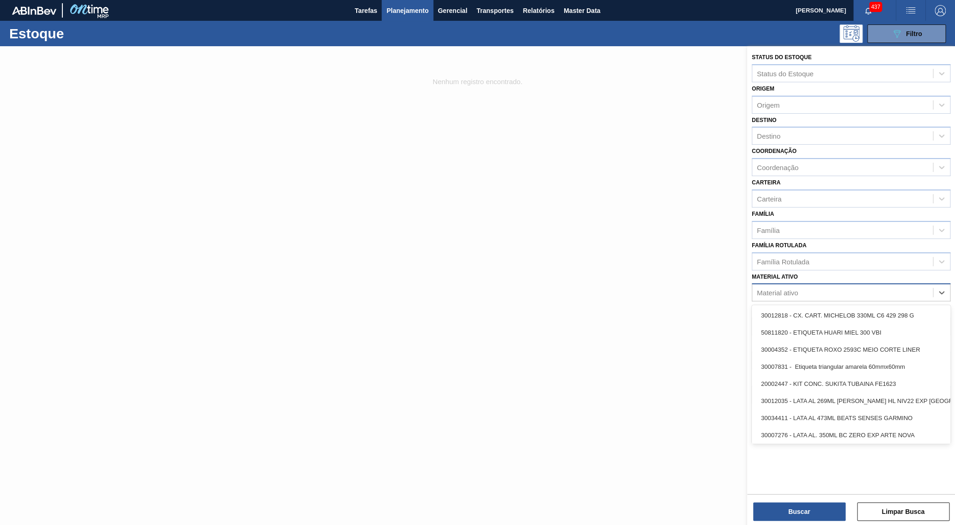
paste ativo "30018071"
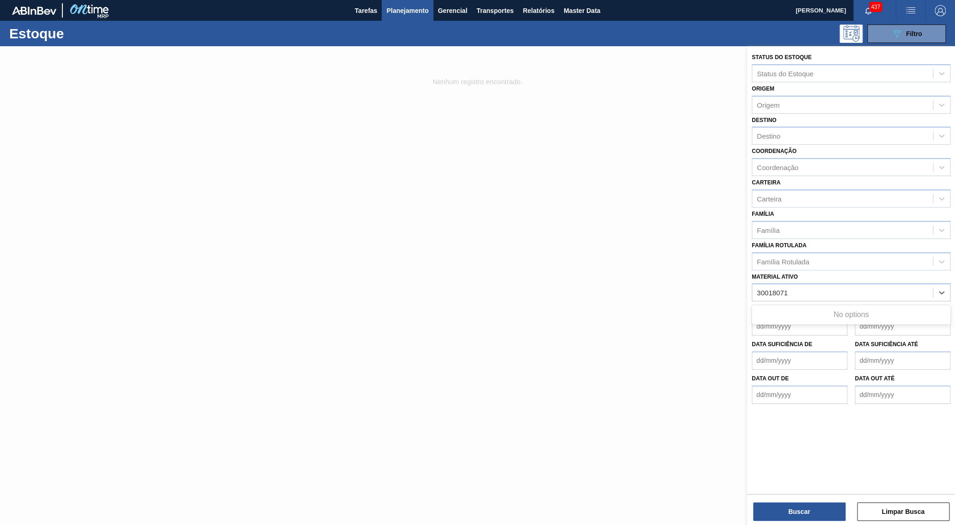
type ativo "30018071"
click at [854, 307] on div "30018071 - ETIQUETA GARRAFA [US_STATE] [PERSON_NAME] BIB 6" at bounding box center [851, 315] width 199 height 17
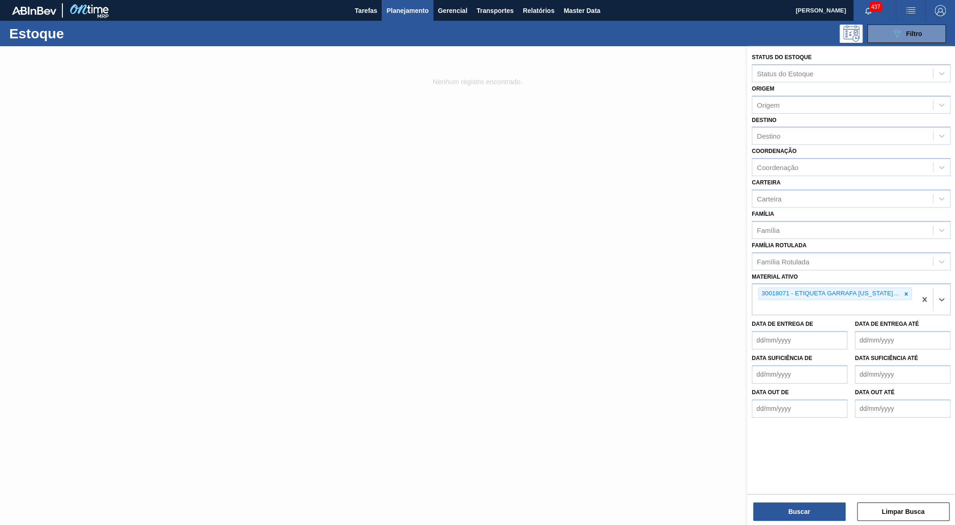
paste ativo "30017619"
type ativo "30017619"
click at [849, 321] on div "30017619 - ETIQUETA [US_STATE] RIB LAGER BIB 6L 429" at bounding box center [851, 329] width 199 height 17
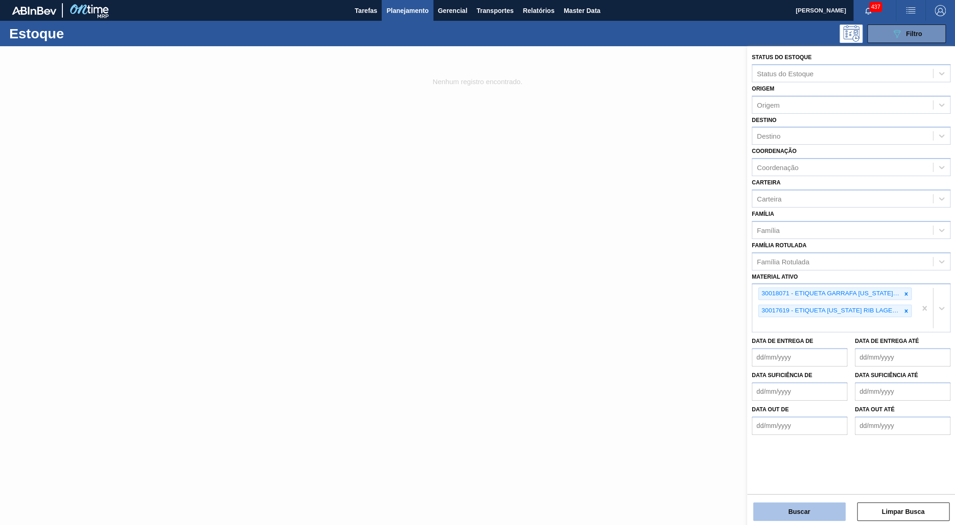
click at [761, 518] on button "Buscar" at bounding box center [799, 511] width 92 height 18
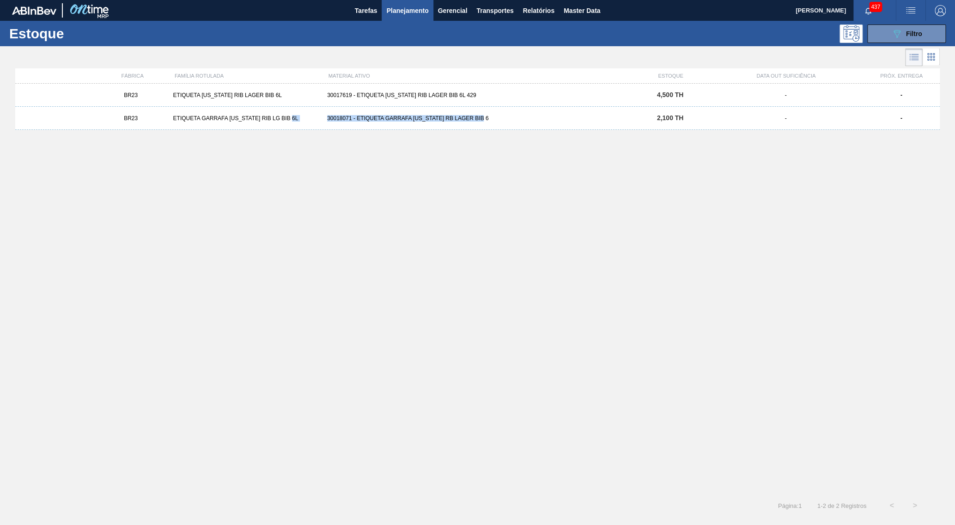
copy div "30018071 - ETIQUETA GARRAFA [US_STATE] [PERSON_NAME] BIB 6"
click at [920, 37] on span "Filtro" at bounding box center [914, 33] width 16 height 7
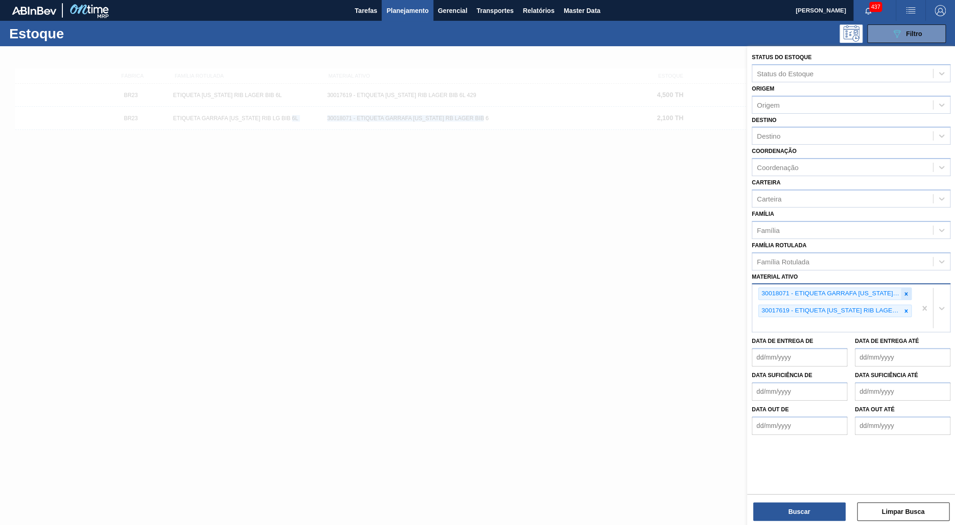
click at [906, 291] on icon at bounding box center [906, 294] width 6 height 6
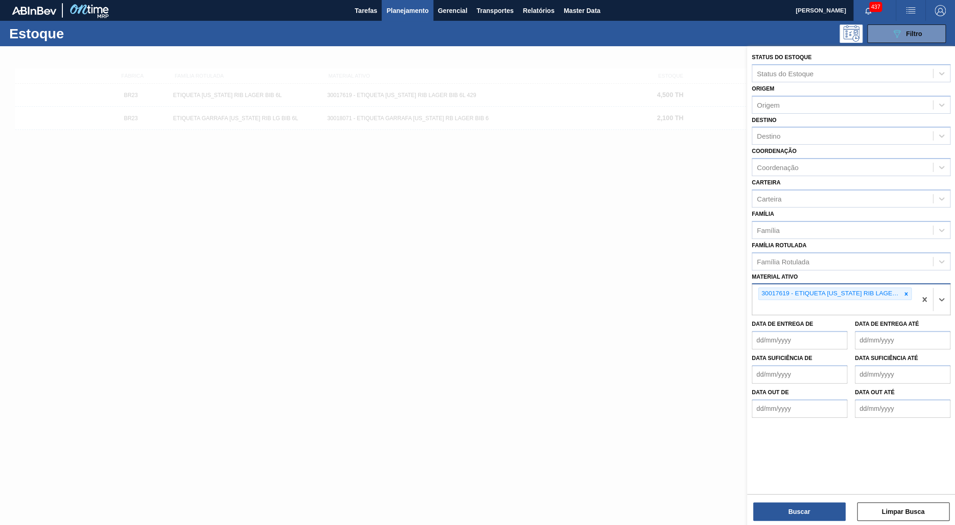
click at [906, 291] on icon at bounding box center [906, 294] width 6 height 6
paste ativo "30033934"
type ativo "30033934"
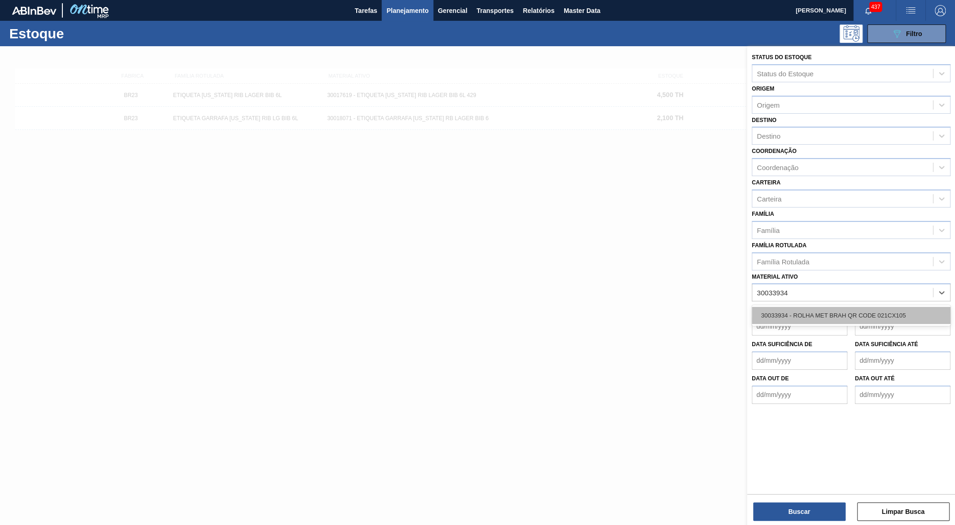
click at [863, 307] on div "30033934 - ROLHA MET BRAH QR CODE 021CX105" at bounding box center [851, 315] width 199 height 17
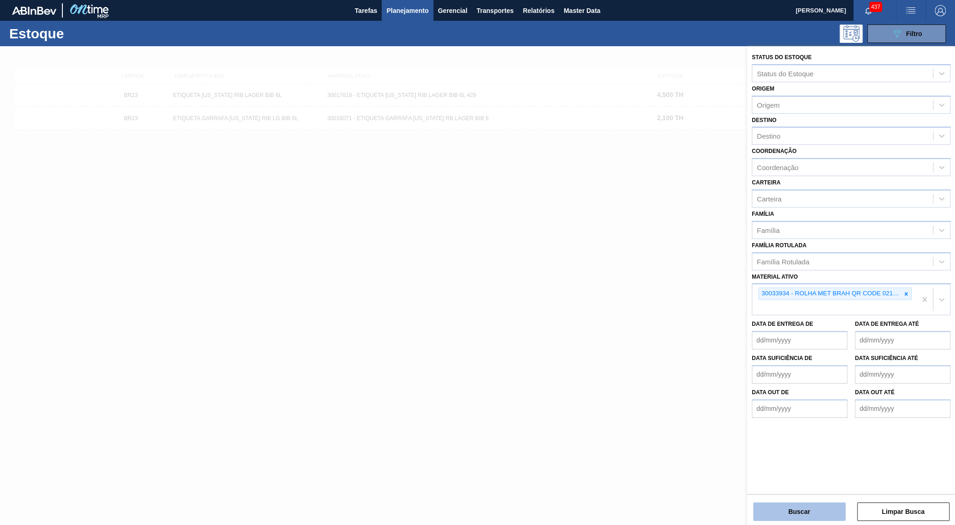
click at [803, 521] on button "Buscar" at bounding box center [799, 511] width 92 height 18
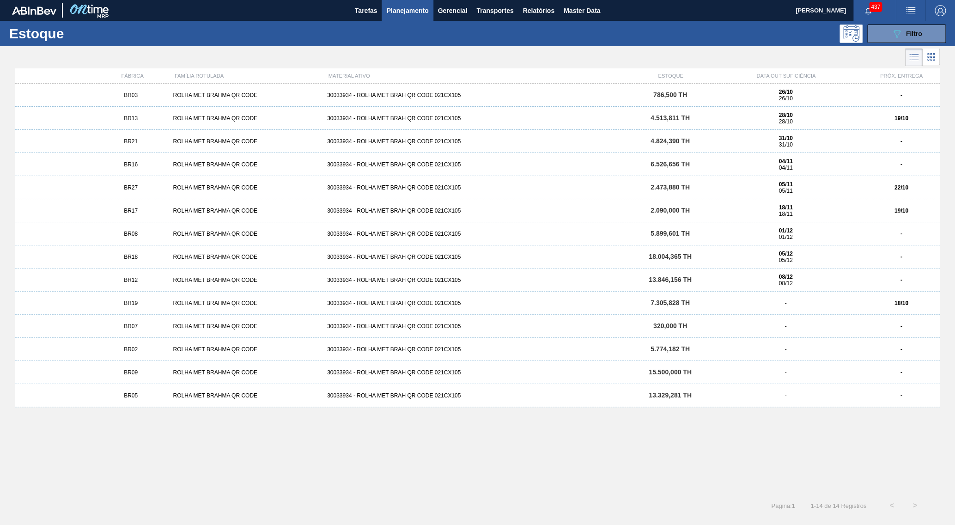
click at [145, 105] on div "BR03 ROLHA MET BRAHMA QR CODE 30033934 - ROLHA MET BRAH QR CODE 021CX105 786,50…" at bounding box center [477, 95] width 925 height 23
click at [38, 517] on div "Página : 1 1 - 14 de 14 Registros < >" at bounding box center [463, 505] width 927 height 23
click at [135, 116] on span "BR13" at bounding box center [131, 118] width 14 height 6
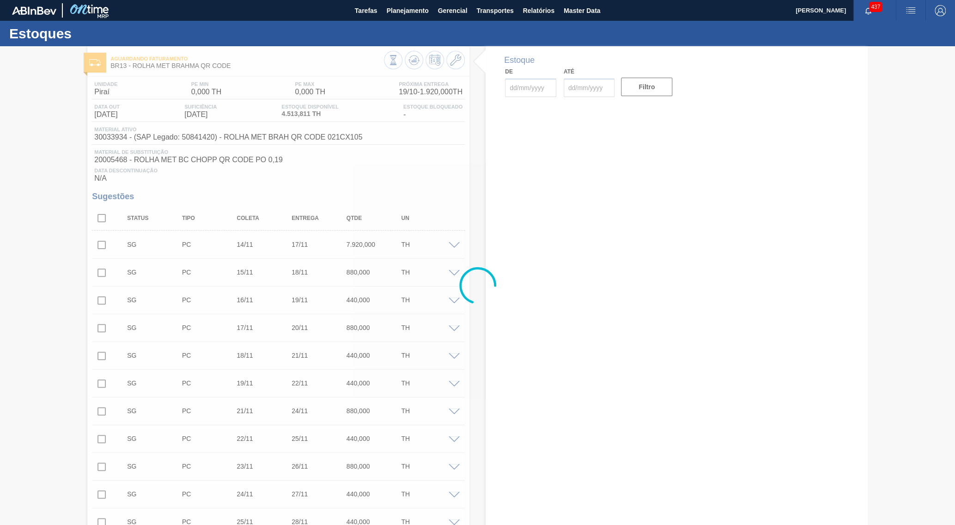
type input "[DATE]"
click at [0, 178] on div at bounding box center [477, 285] width 955 height 479
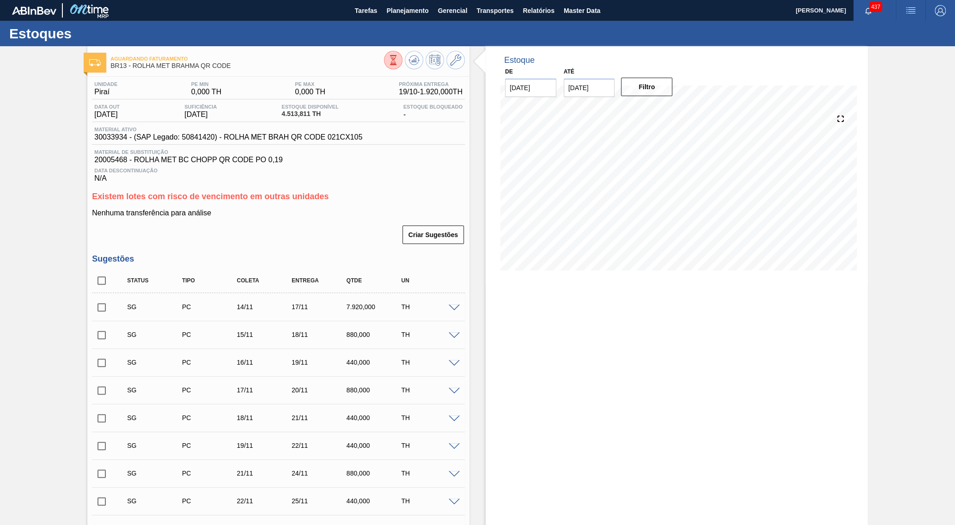
scroll to position [396, 0]
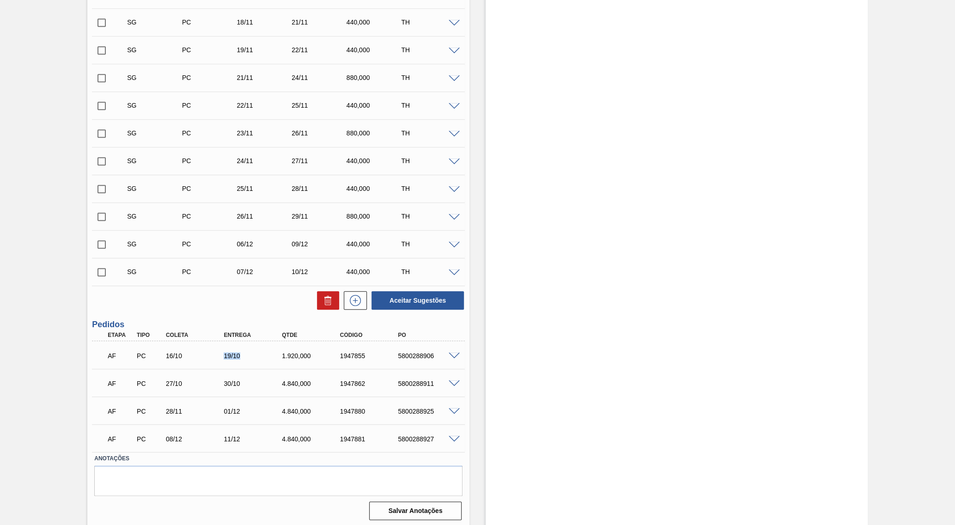
drag, startPoint x: 222, startPoint y: 360, endPoint x: 288, endPoint y: 380, distance: 68.6
click at [256, 357] on div "AF PC 16/10 19/10 1.920,000 1947855 5800288906" at bounding box center [276, 355] width 349 height 18
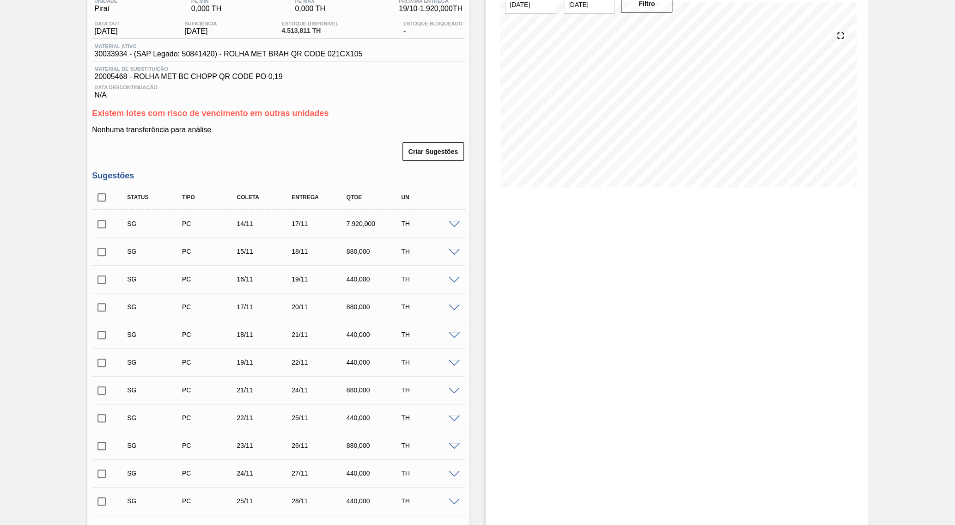
scroll to position [0, 0]
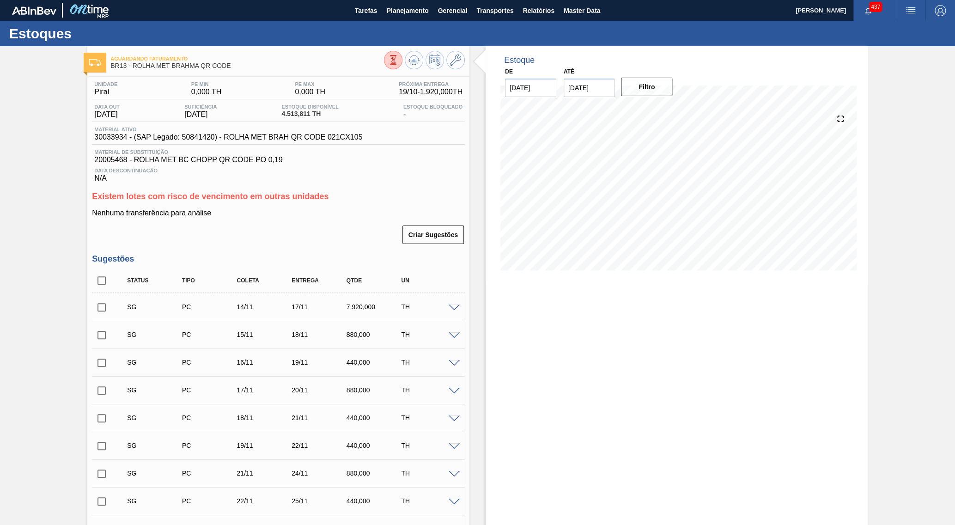
click at [312, 141] on span "30033934 - (SAP Legado: 50841420) - ROLHA MET BRAH QR CODE 021CX105" at bounding box center [228, 137] width 268 height 8
click at [396, 18] on button "Planejamento" at bounding box center [407, 10] width 51 height 21
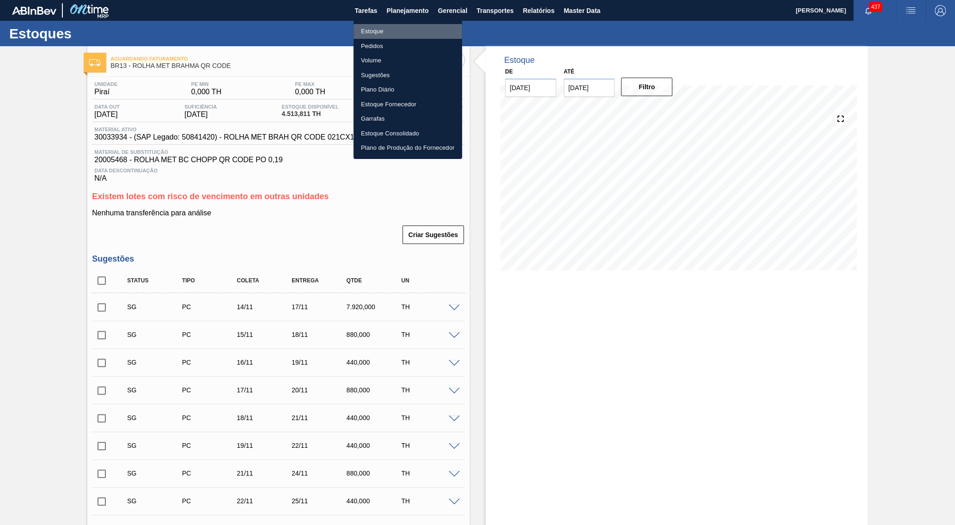
click at [379, 32] on li "Estoque" at bounding box center [408, 31] width 109 height 15
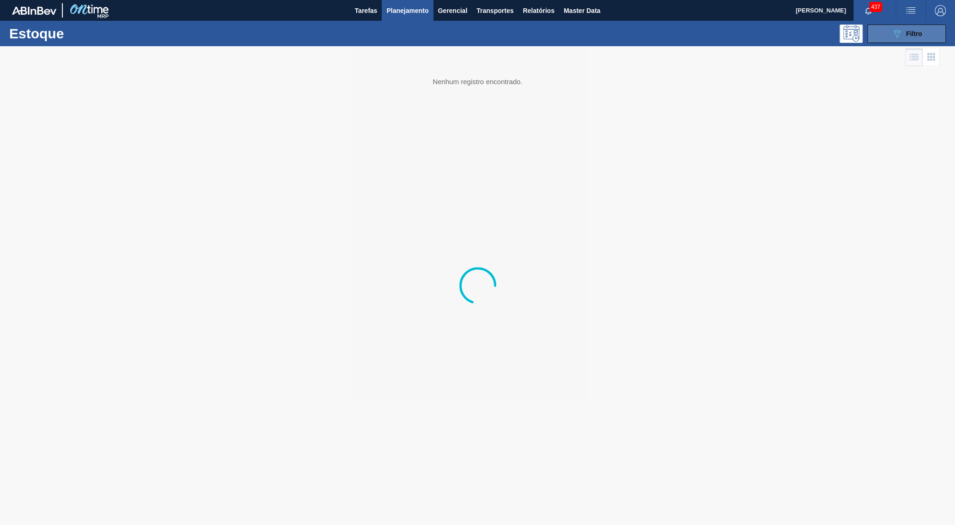
click at [886, 35] on button "089F7B8B-B2A5-4AFE-B5C0-19BA573D28AC Filtro" at bounding box center [907, 33] width 79 height 18
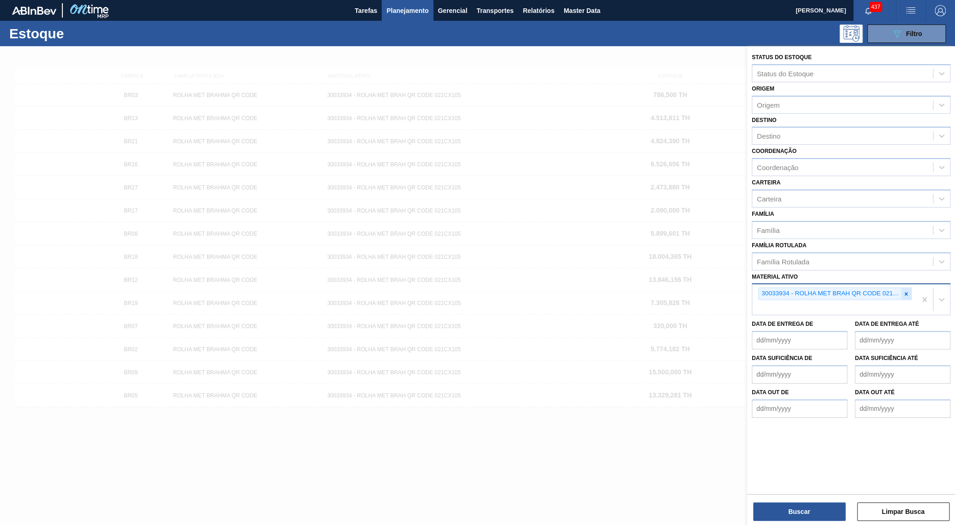
drag, startPoint x: 900, startPoint y: 275, endPoint x: 905, endPoint y: 275, distance: 5.1
click at [904, 288] on div "30033934 - ROLHA MET BRAH QR CODE 021CX105" at bounding box center [835, 294] width 153 height 12
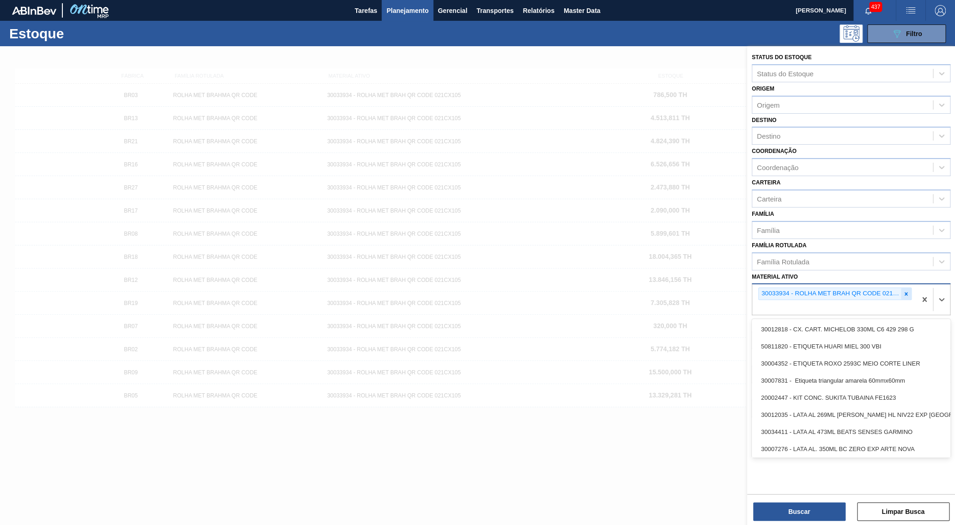
click at [905, 291] on icon at bounding box center [906, 294] width 6 height 6
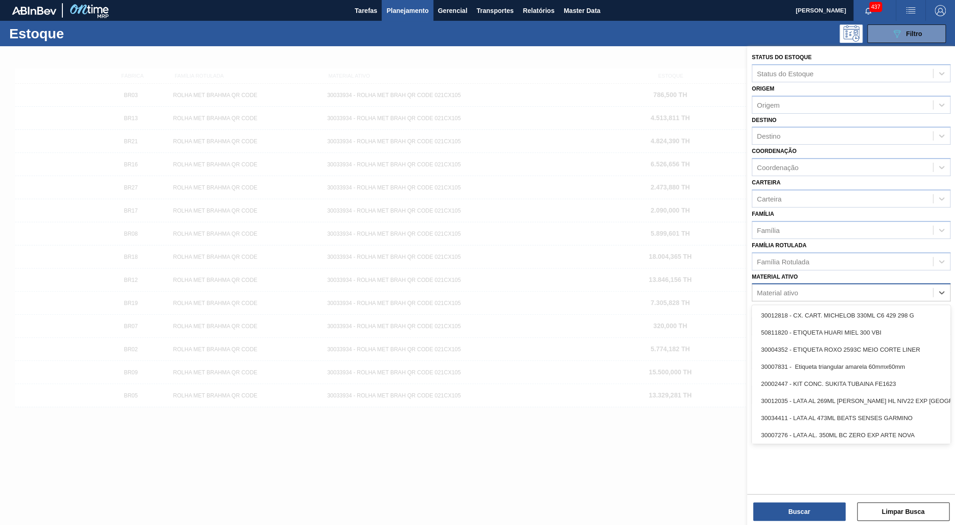
paste ativo "30029328"
type ativo "30029328"
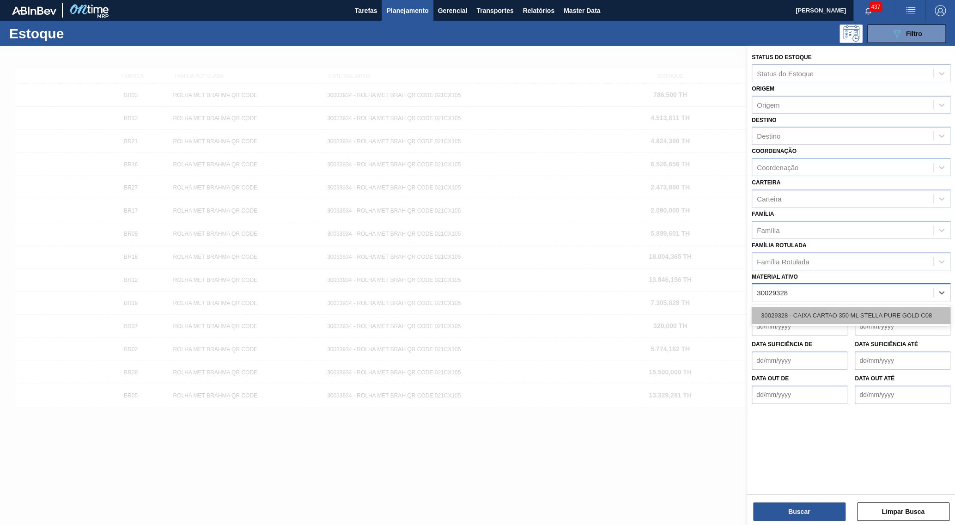
click at [792, 307] on div "30029328 - CAIXA CARTAO 350 ML STELLA PURE GOLD C08" at bounding box center [851, 315] width 199 height 17
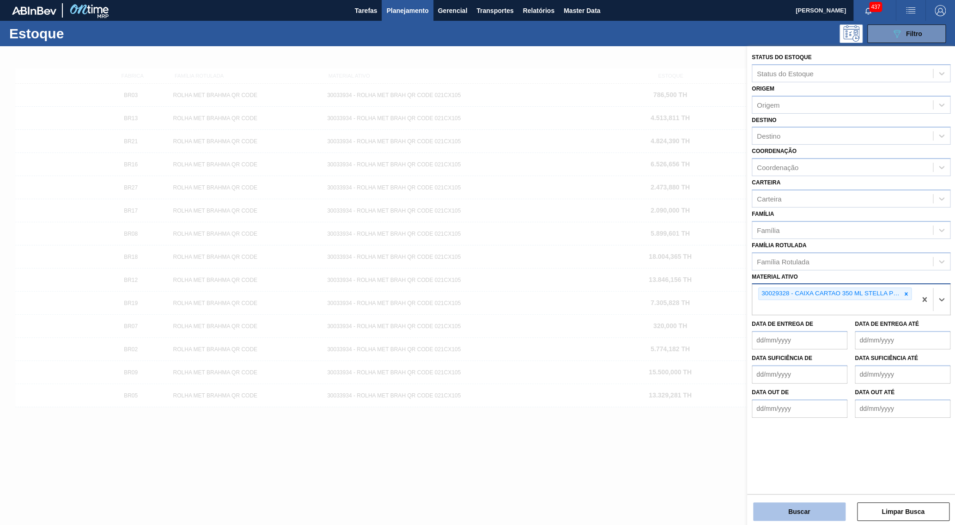
click at [821, 517] on button "Buscar" at bounding box center [799, 511] width 92 height 18
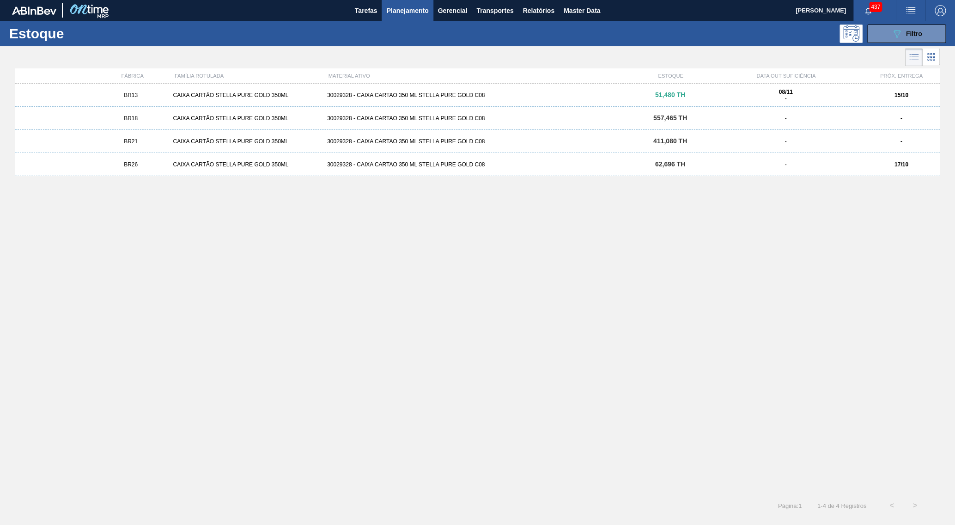
click at [809, 104] on div "BR13 CAIXA CARTÃO STELLA PURE GOLD 350ML 30029328 - CAIXA CARTAO 350 [PERSON_NA…" at bounding box center [477, 95] width 925 height 23
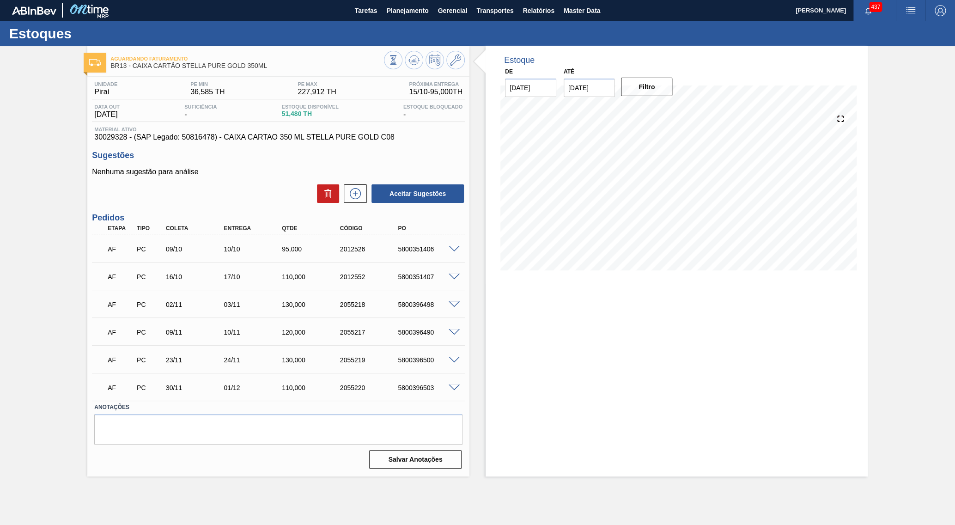
click at [453, 248] on span at bounding box center [454, 249] width 11 height 7
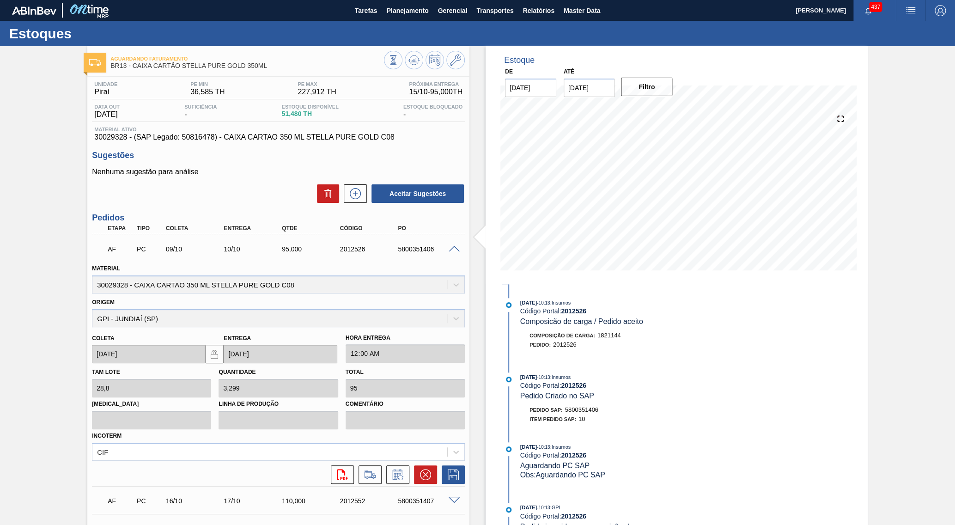
click at [257, 278] on div "Material 30029328 - CAIXA CARTAO 350 [PERSON_NAME] PURE GOLD C08" at bounding box center [278, 277] width 373 height 31
click at [458, 248] on span at bounding box center [454, 249] width 11 height 7
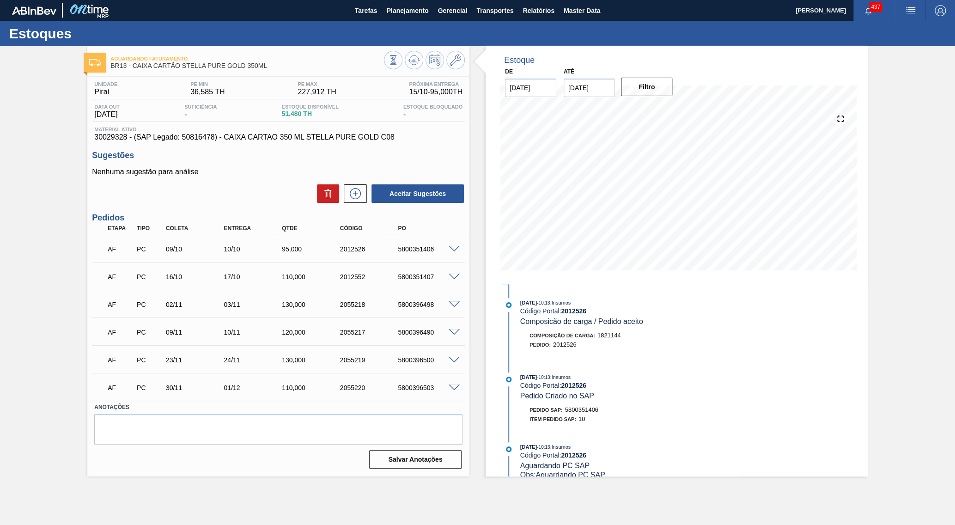
click at [771, 460] on div "Estoque De [DATE] Até [DATE] Filtro 06/11 Projeção de Estoque 182.908 [DOMAIN_N…" at bounding box center [677, 261] width 382 height 430
click at [417, 18] on button "Planejamento" at bounding box center [407, 10] width 51 height 21
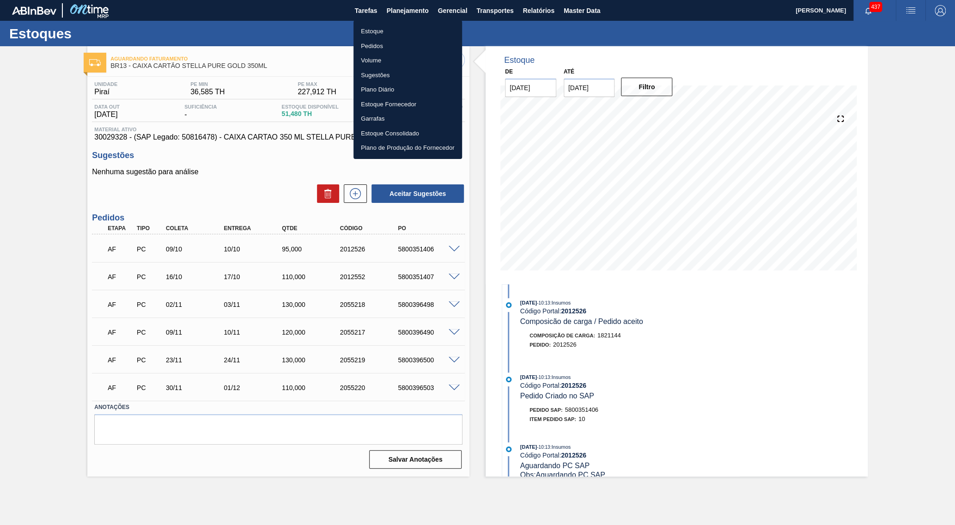
click at [391, 28] on li "Estoque" at bounding box center [408, 31] width 109 height 15
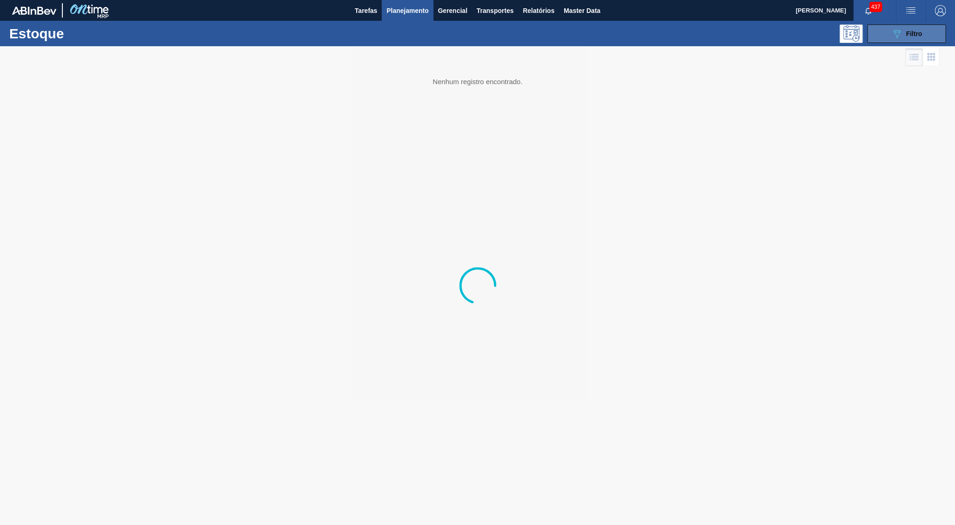
click at [908, 36] on span "Filtro" at bounding box center [914, 33] width 16 height 7
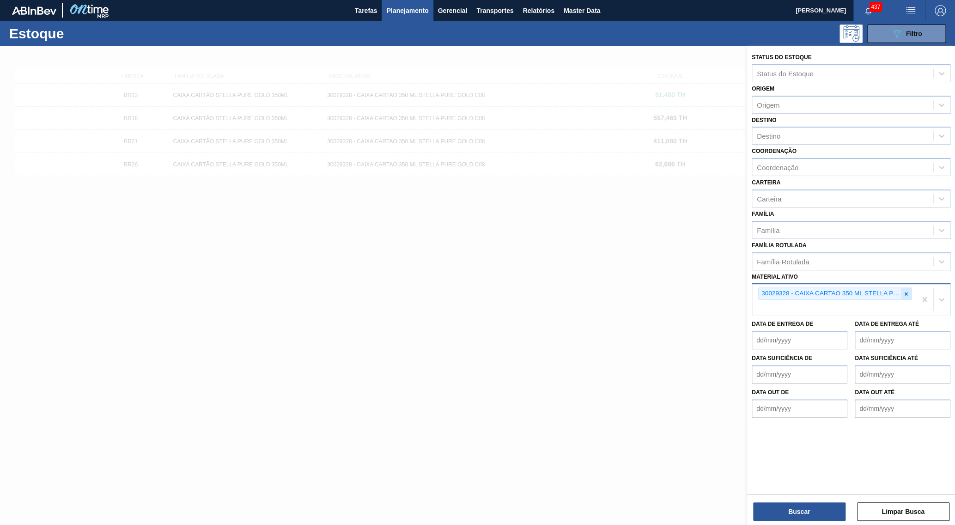
click at [907, 291] on icon at bounding box center [906, 294] width 6 height 6
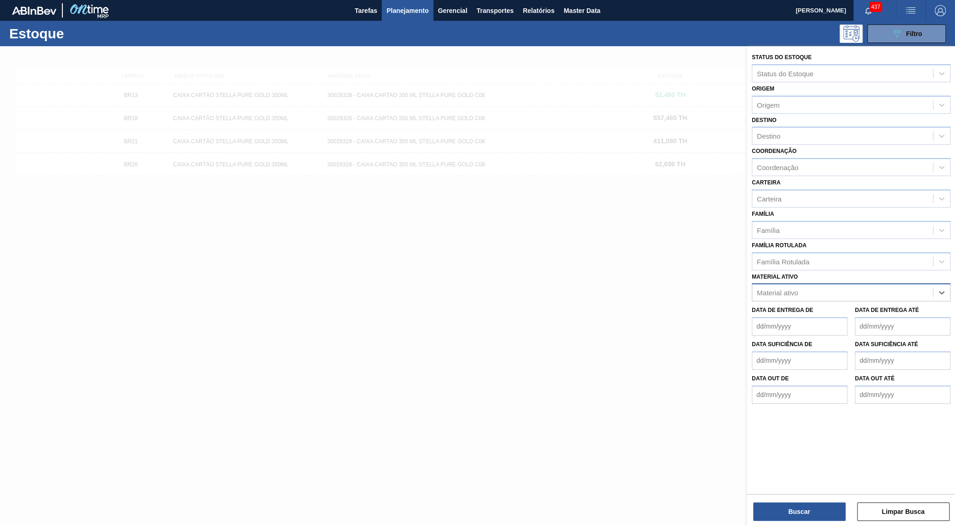
paste ativo "30034694"
type ativo "30034694"
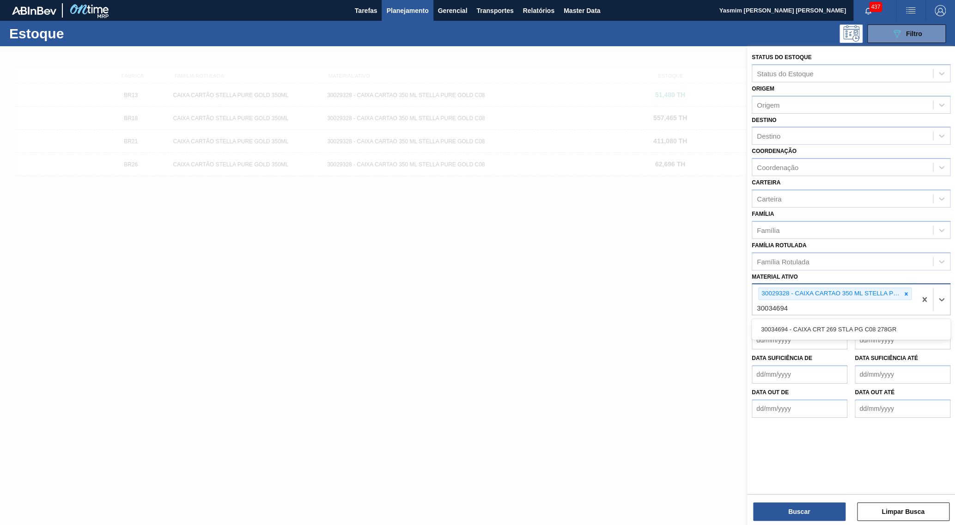
click at [846, 321] on div "30034694 - CAIXA CRT 269 STLA PG C08 278GR" at bounding box center [851, 329] width 199 height 17
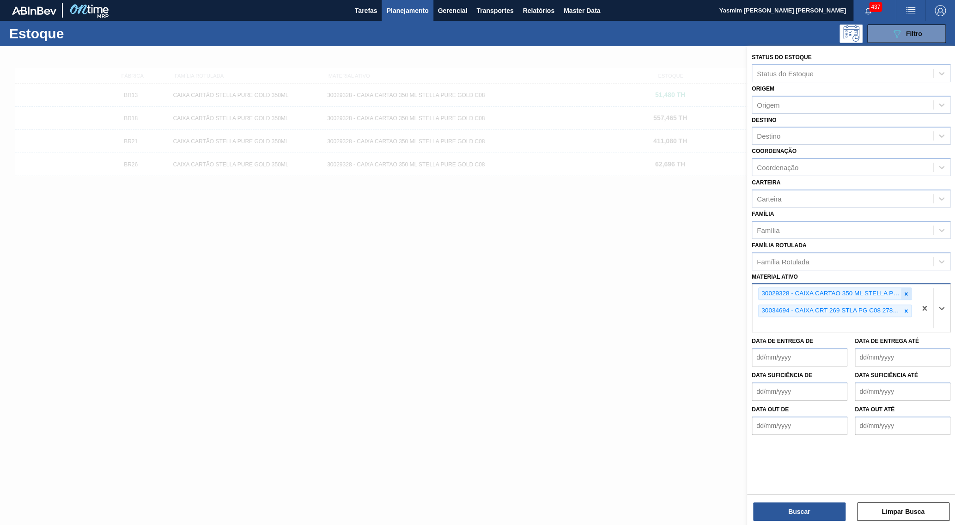
click at [905, 292] on icon at bounding box center [906, 293] width 3 height 3
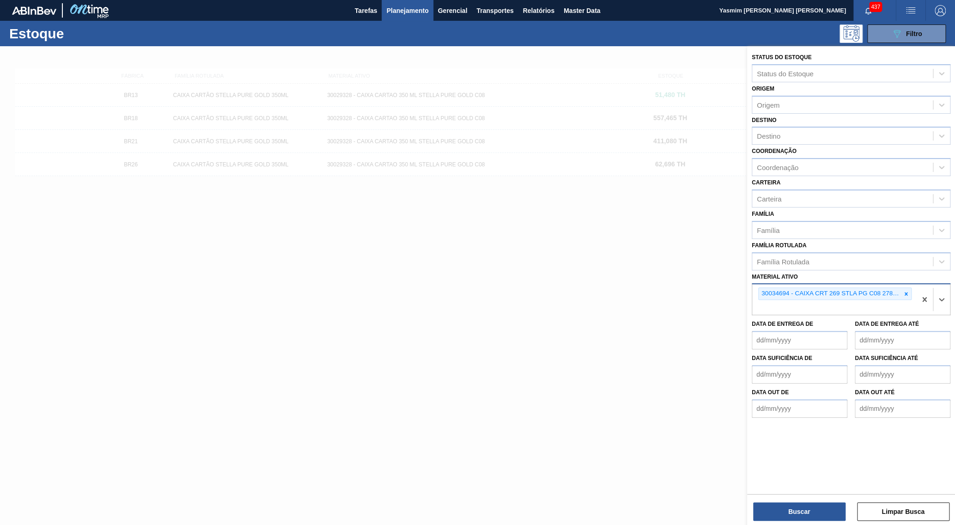
click at [814, 523] on div "Status do Estoque Status do Estoque Origem Origem Destino Destino Coordenação C…" at bounding box center [851, 286] width 208 height 481
click at [814, 508] on button "Buscar" at bounding box center [799, 511] width 92 height 18
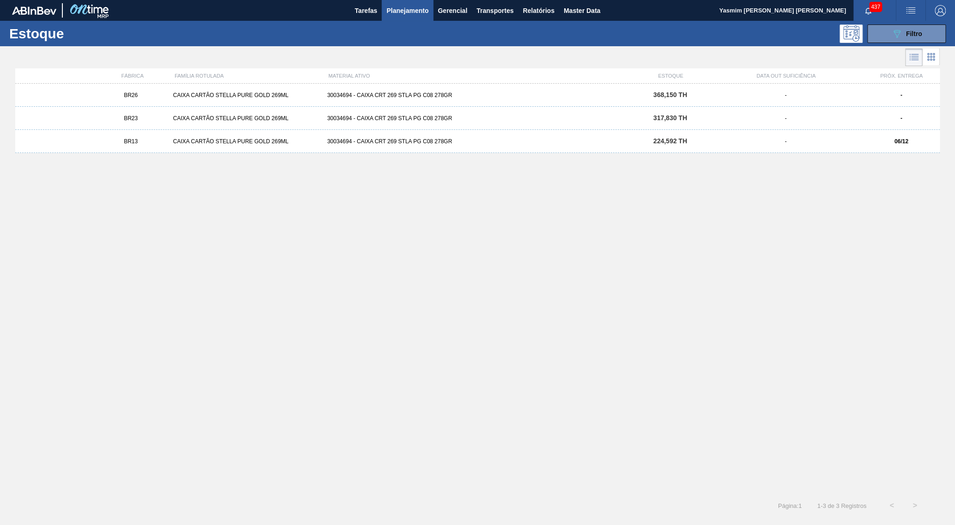
click at [215, 144] on div "CAIXA CARTÃO STELLA PURE GOLD 269ML" at bounding box center [247, 141] width 154 height 6
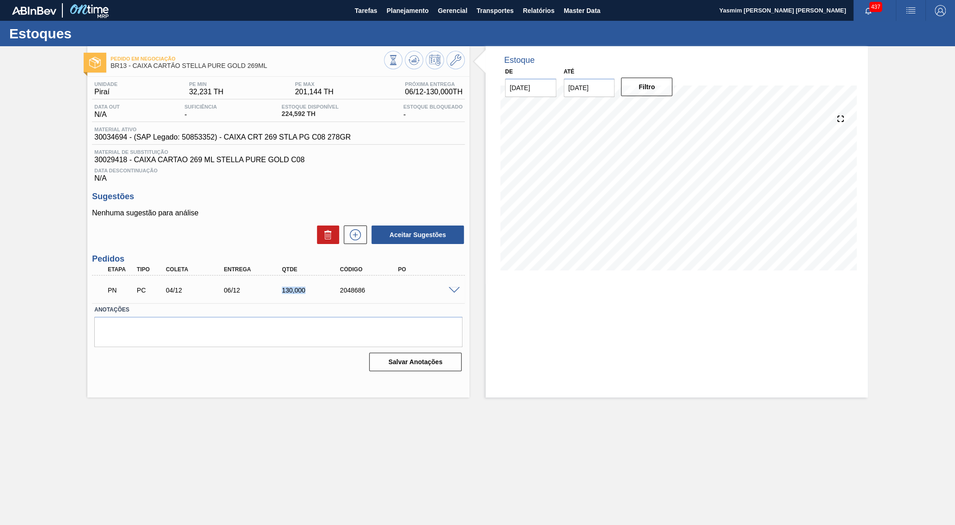
drag, startPoint x: 276, startPoint y: 292, endPoint x: 315, endPoint y: 293, distance: 39.3
click at [287, 293] on div "06/12" at bounding box center [254, 290] width 66 height 7
click at [415, 18] on button "Planejamento" at bounding box center [407, 10] width 51 height 21
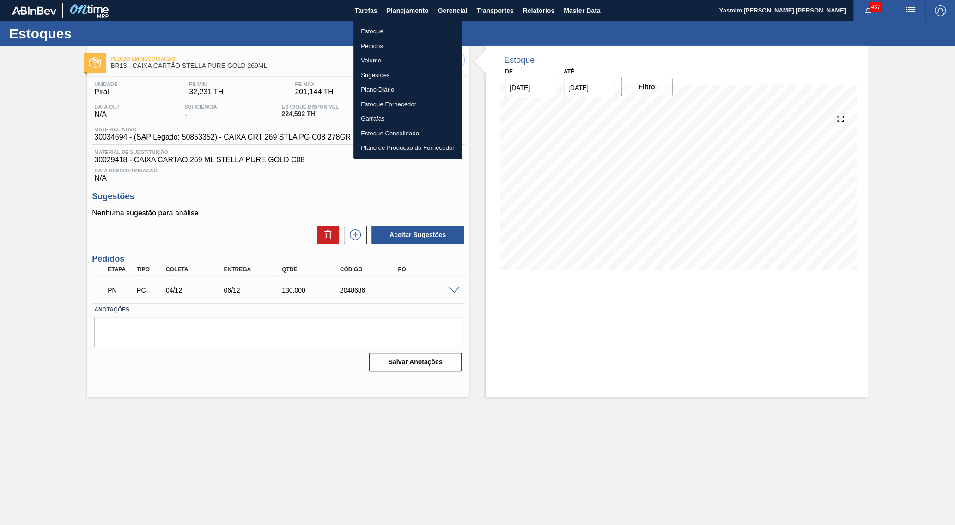
click at [399, 33] on li "Estoque" at bounding box center [408, 31] width 109 height 15
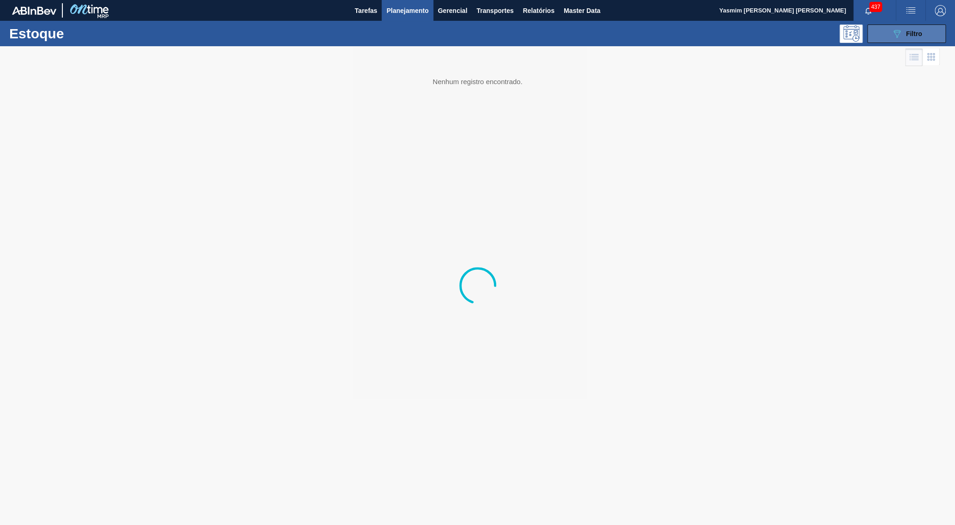
click at [941, 28] on button "089F7B8B-B2A5-4AFE-B5C0-19BA573D28AC Filtro" at bounding box center [907, 33] width 79 height 18
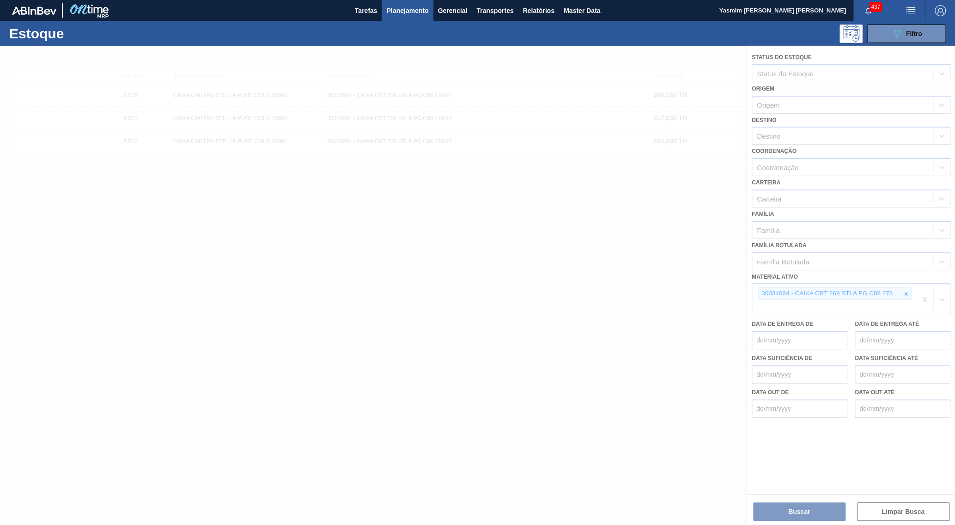
click at [915, 280] on div at bounding box center [477, 285] width 955 height 479
click at [907, 282] on div at bounding box center [477, 285] width 955 height 479
click at [907, 280] on div at bounding box center [477, 285] width 955 height 479
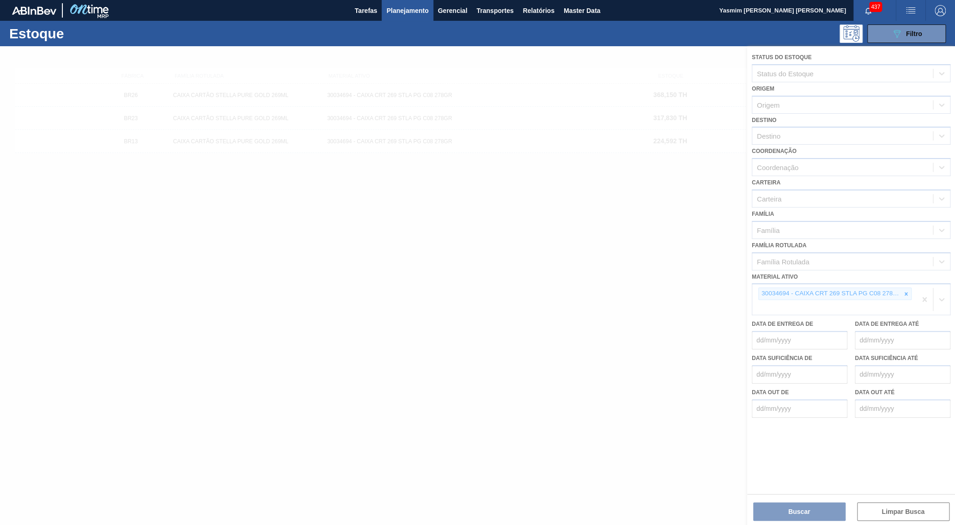
click at [907, 280] on div at bounding box center [477, 285] width 955 height 479
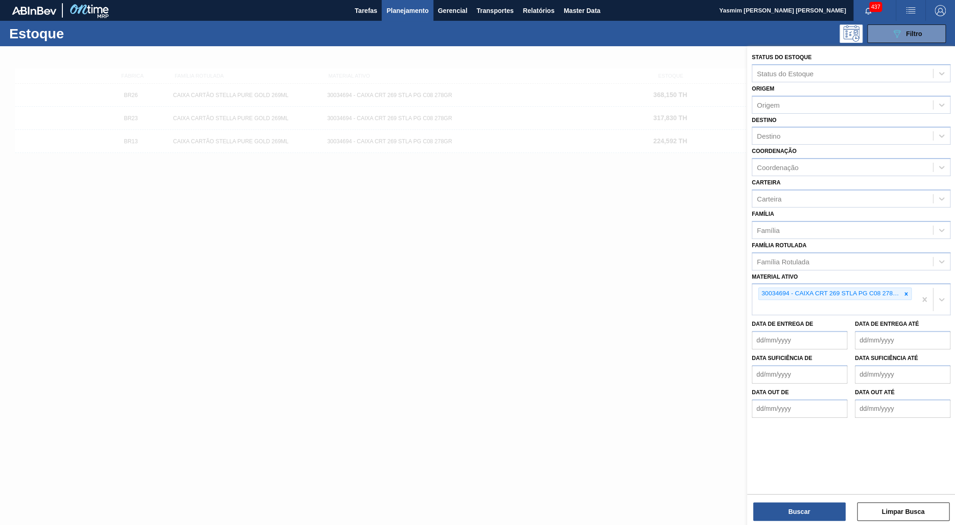
click at [907, 291] on icon at bounding box center [906, 294] width 6 height 6
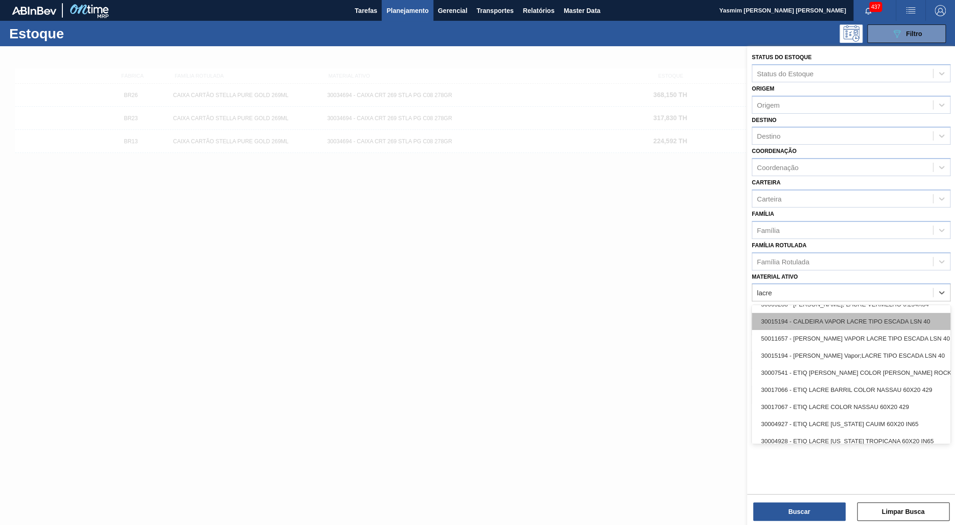
scroll to position [178, 0]
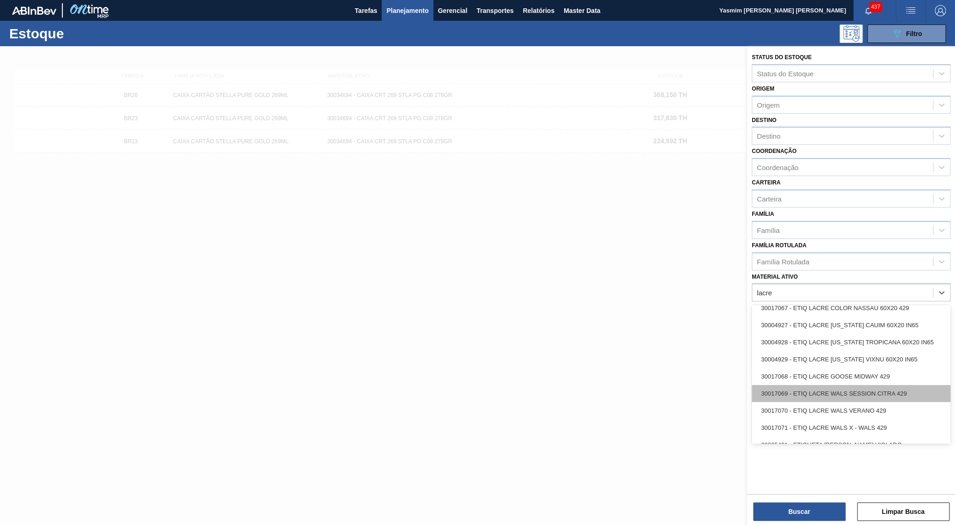
type ativo "lacre"
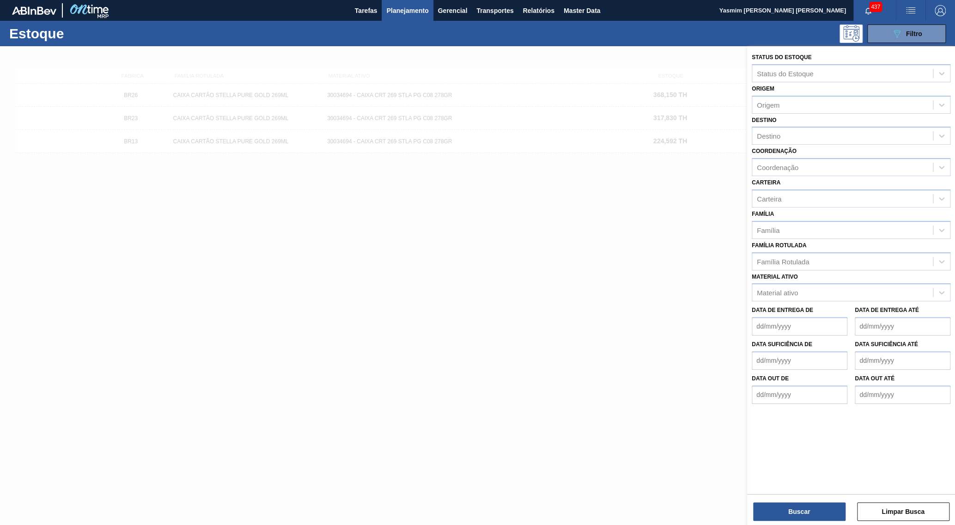
click at [821, 304] on div "Data de Entrega de" at bounding box center [800, 320] width 96 height 32
click at [793, 286] on div "Material ativo" at bounding box center [843, 292] width 181 height 13
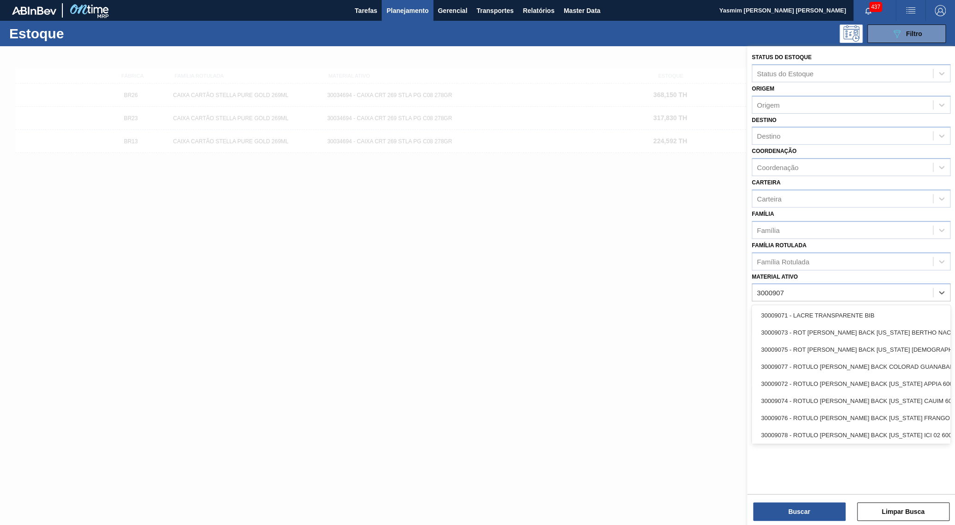
type ativo "30009071"
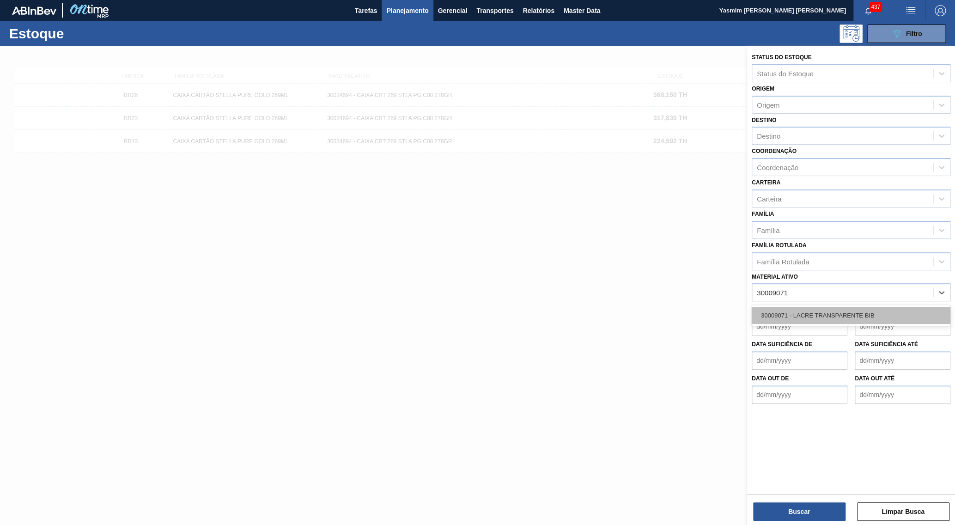
click at [872, 307] on div "30009071 - LACRE TRANSPARENTE BIB" at bounding box center [851, 315] width 199 height 17
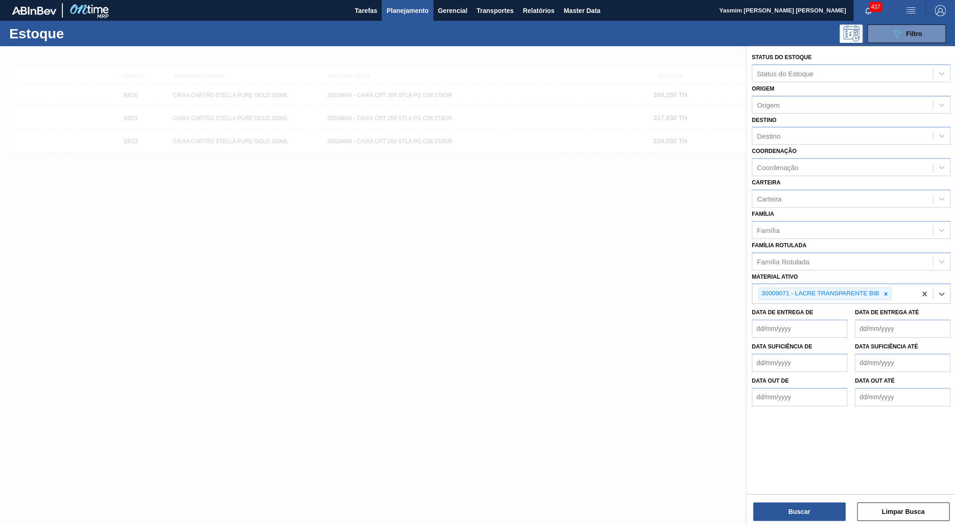
click at [778, 501] on div "Buscar Limpar Busca" at bounding box center [851, 507] width 208 height 26
click at [785, 510] on button "Buscar" at bounding box center [799, 511] width 92 height 18
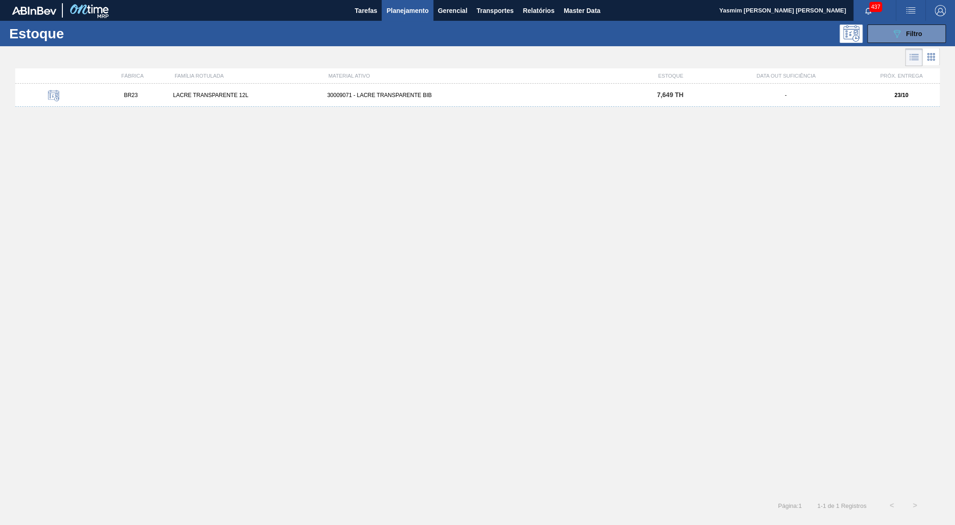
click at [401, 95] on div "30009071 - LACRE TRANSPARENTE BIB" at bounding box center [478, 95] width 308 height 6
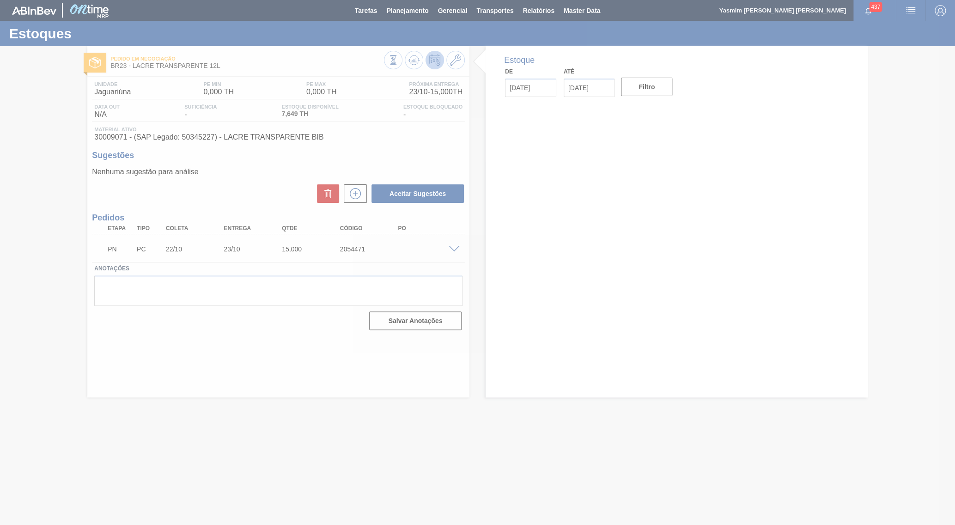
click at [4, 173] on div at bounding box center [477, 262] width 955 height 525
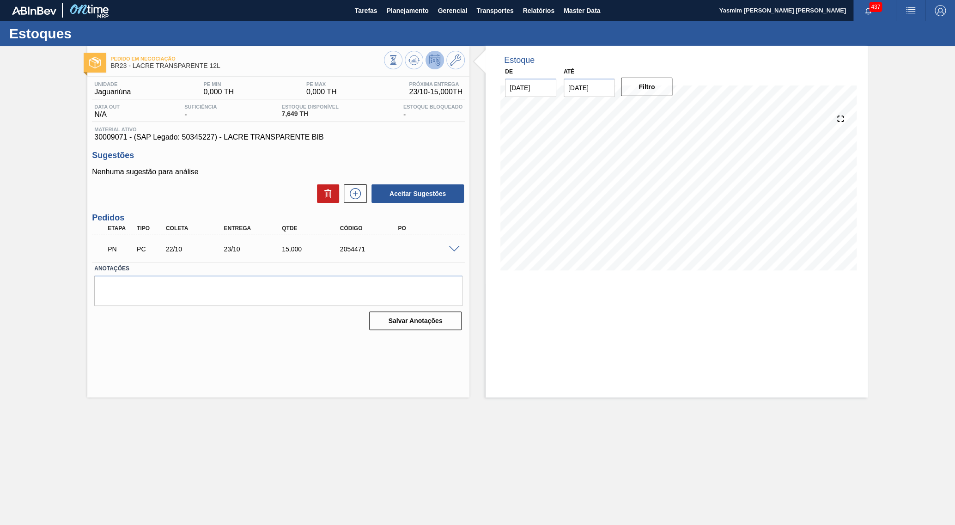
click at [449, 252] on div "PN PC 22/10 23/10 15,000 2054471" at bounding box center [276, 248] width 349 height 18
click at [455, 249] on span at bounding box center [454, 249] width 11 height 7
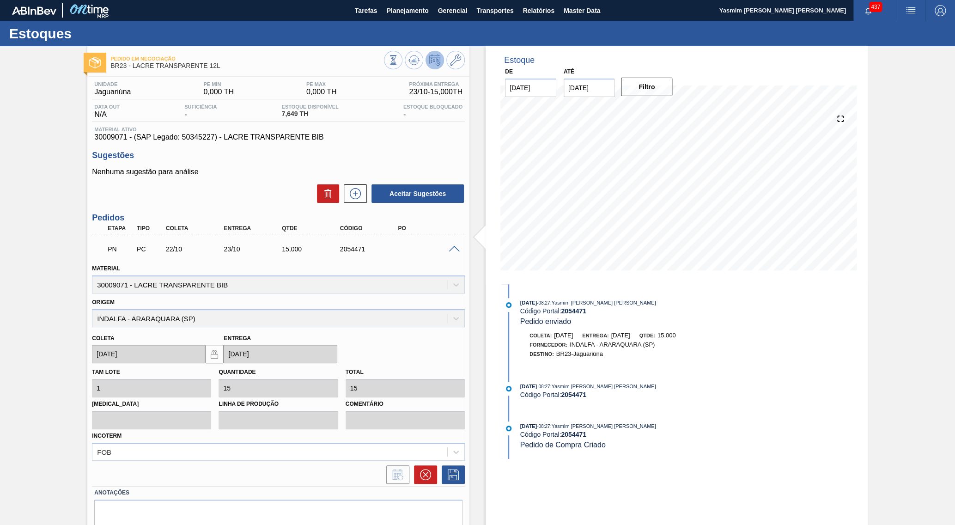
click at [0, 314] on div "Pedido em Negociação BR23 - LACRE TRANSPARENTE 12L Unidade Jaguariúna PE MIN 0,…" at bounding box center [477, 304] width 955 height 516
click at [81, 174] on div "Pedido em Negociação BR23 - LACRE TRANSPARENTE 12L Unidade Jaguariúna PE MIN 0,…" at bounding box center [477, 304] width 955 height 516
drag, startPoint x: 288, startPoint y: 245, endPoint x: 314, endPoint y: 249, distance: 27.2
click at [314, 249] on div "PN PC 22/10 23/10 15,000 2054471" at bounding box center [276, 248] width 349 height 18
click at [300, 245] on div "PN PC 22/10 23/10 15,000 2054471" at bounding box center [276, 248] width 349 height 18
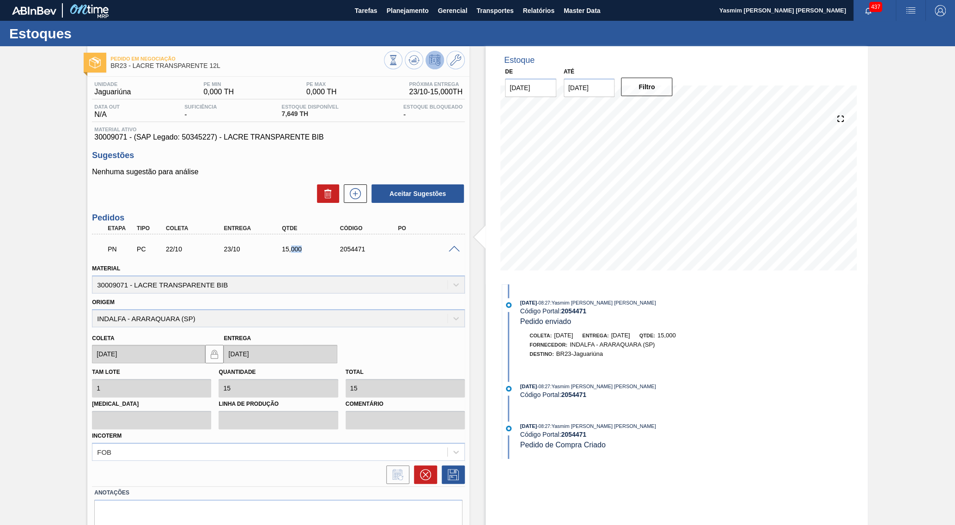
click at [300, 245] on div "PN PC 22/10 23/10 15,000 2054471" at bounding box center [276, 248] width 349 height 18
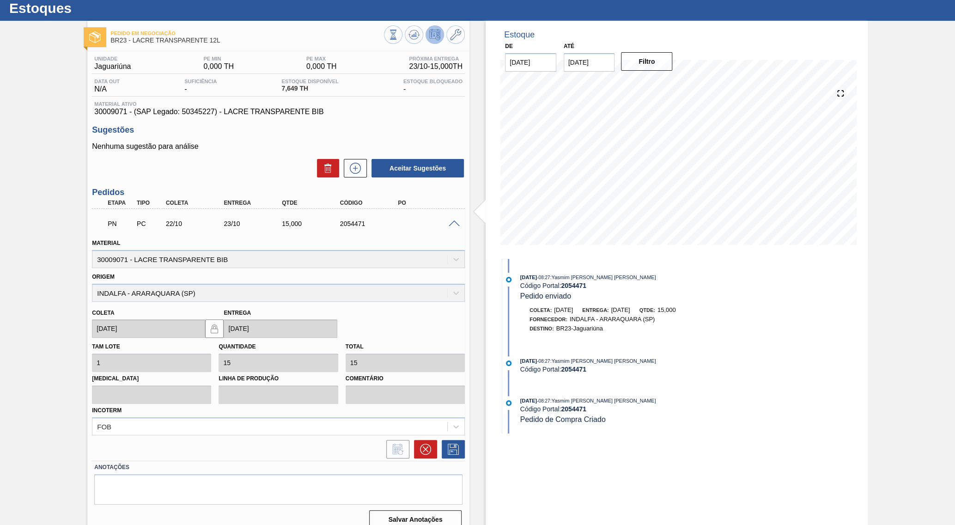
click at [29, 204] on div "Pedido em Negociação BR23 - LACRE TRANSPARENTE 12L Unidade Jaguariúna PE MIN 0,…" at bounding box center [477, 279] width 955 height 516
click at [48, 167] on div "Pedido em Negociação BR23 - LACRE TRANSPARENTE 12L Unidade Jaguariúna PE MIN 0,…" at bounding box center [477, 279] width 955 height 516
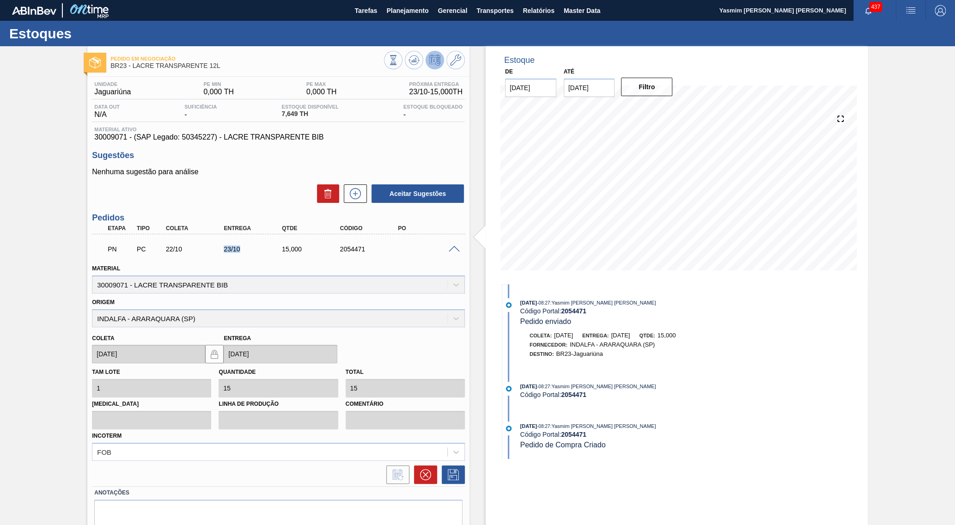
drag, startPoint x: 245, startPoint y: 253, endPoint x: 250, endPoint y: 253, distance: 5.1
click at [250, 253] on div "23/10" at bounding box center [254, 248] width 66 height 7
click at [281, 131] on span "Material ativo" at bounding box center [278, 130] width 368 height 6
click at [246, 144] on div "Unidade Jaguariúna PE MIN 0,000 TH PE MAX 0,000 TH Próxima Entrega 23/10 - 15,0…" at bounding box center [278, 317] width 382 height 481
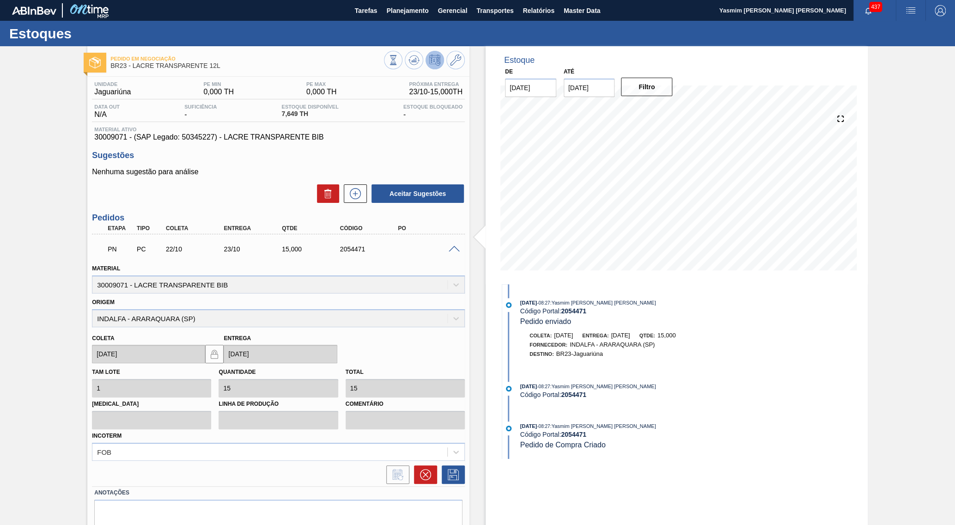
click at [246, 144] on div "Unidade Jaguariúna PE MIN 0,000 TH PE MAX 0,000 TH Próxima Entrega 23/10 - 15,0…" at bounding box center [278, 317] width 382 height 481
click at [874, 322] on div "Pedido em Negociação BR23 - LACRE TRANSPARENTE 12L Unidade Jaguariúna PE MIN 0,…" at bounding box center [477, 304] width 955 height 516
click at [396, 2] on button "Planejamento" at bounding box center [407, 10] width 51 height 21
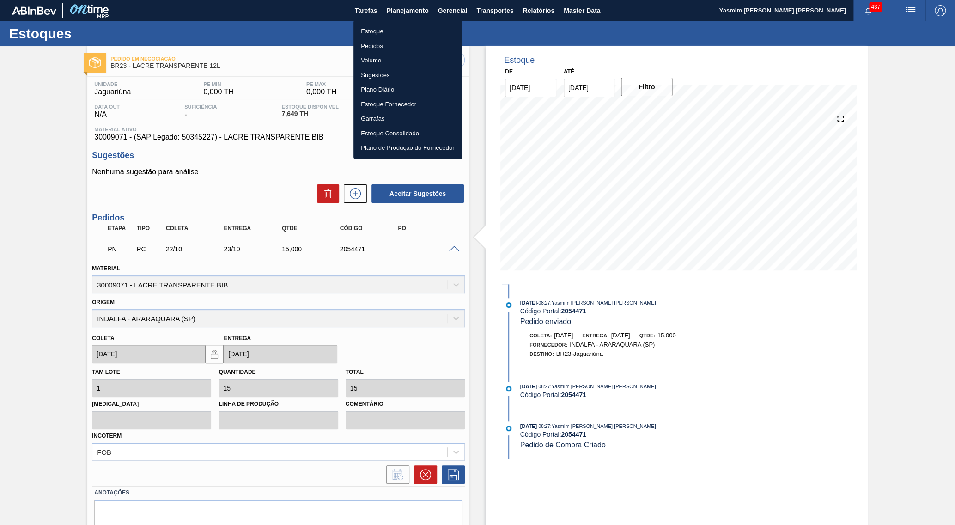
click at [397, 24] on ul "Estoque Pedidos Volume Sugestões Plano Diário Estoque Fornecedor Garrafas Estoq…" at bounding box center [408, 89] width 109 height 139
click at [393, 29] on li "Estoque" at bounding box center [408, 31] width 109 height 15
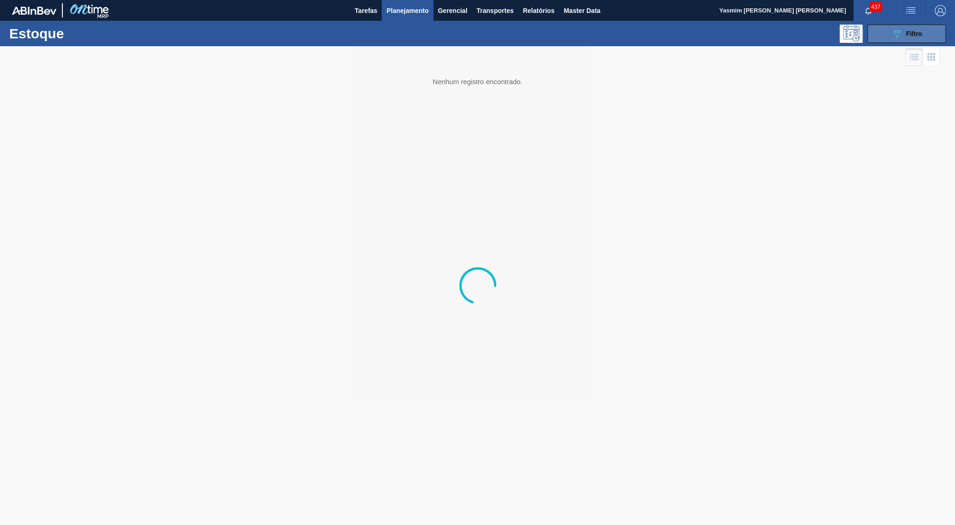
click at [903, 39] on div "089F7B8B-B2A5-4AFE-B5C0-19BA573D28AC Filtro" at bounding box center [907, 33] width 31 height 11
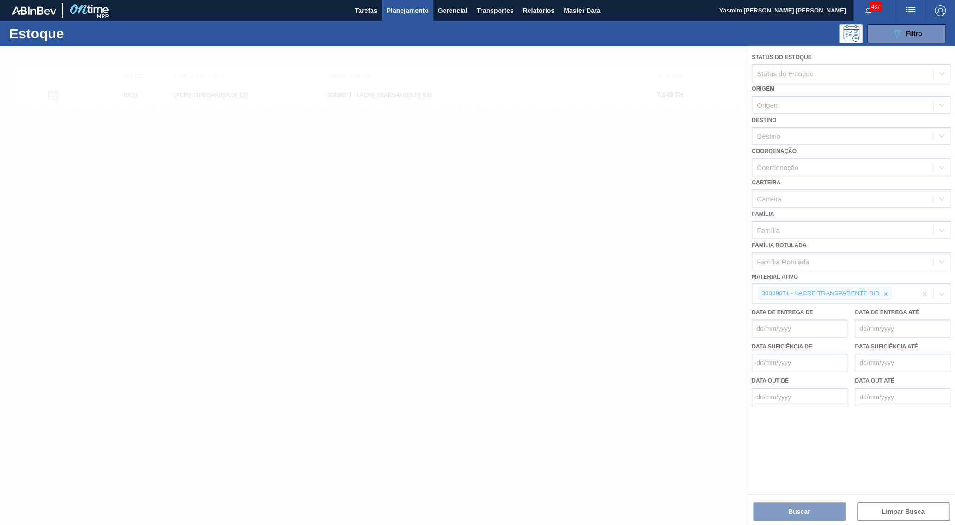
click at [888, 279] on div at bounding box center [477, 285] width 955 height 479
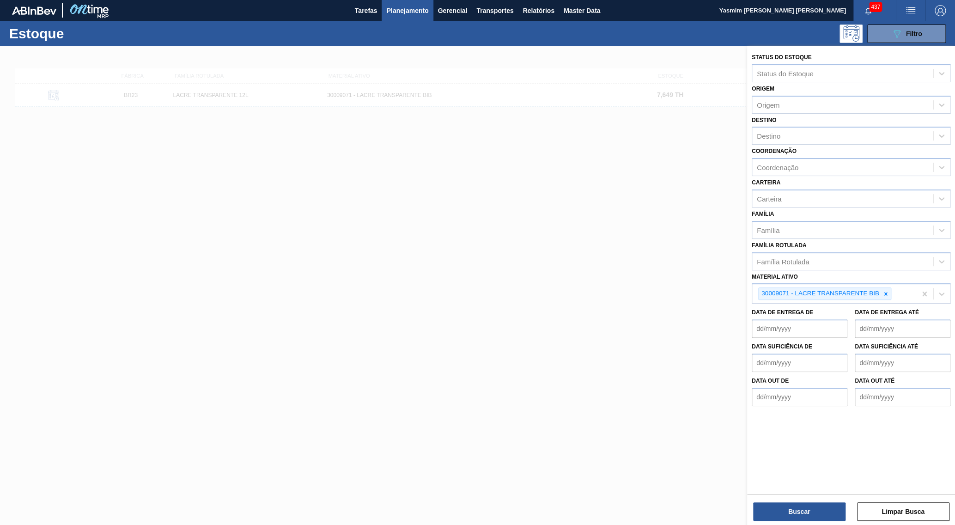
click at [885, 292] on icon at bounding box center [885, 293] width 3 height 3
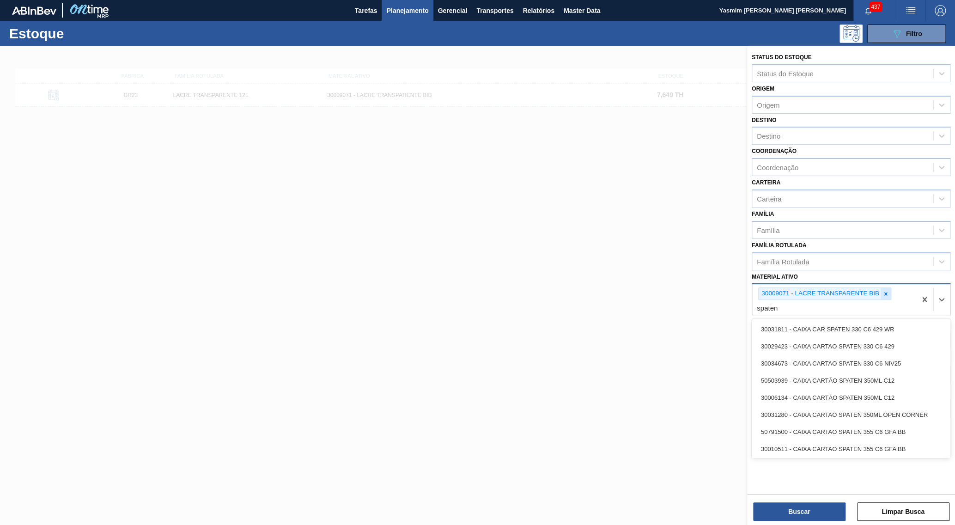
click at [888, 291] on icon at bounding box center [886, 294] width 6 height 6
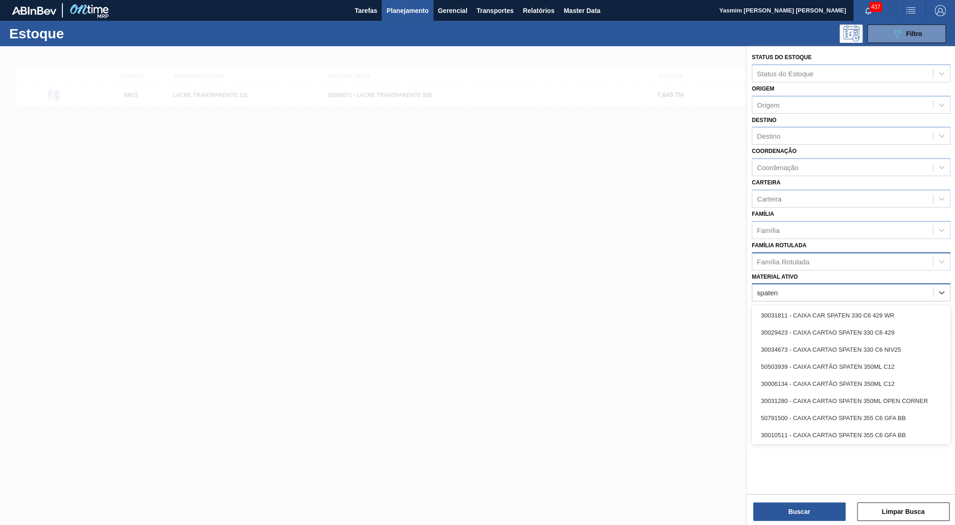
type ativo "spaten"
click at [846, 255] on div "Família Rotulada" at bounding box center [843, 261] width 181 height 13
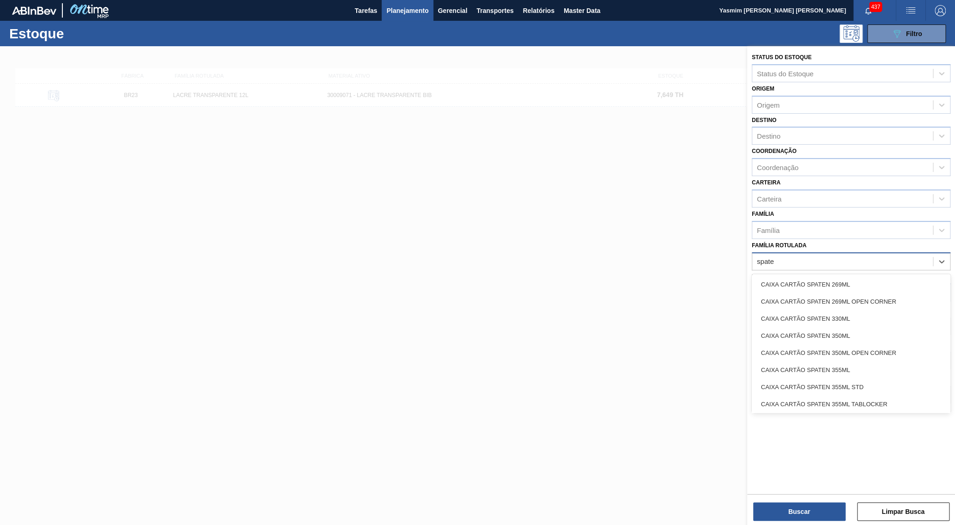
type Rotulada "spaten"
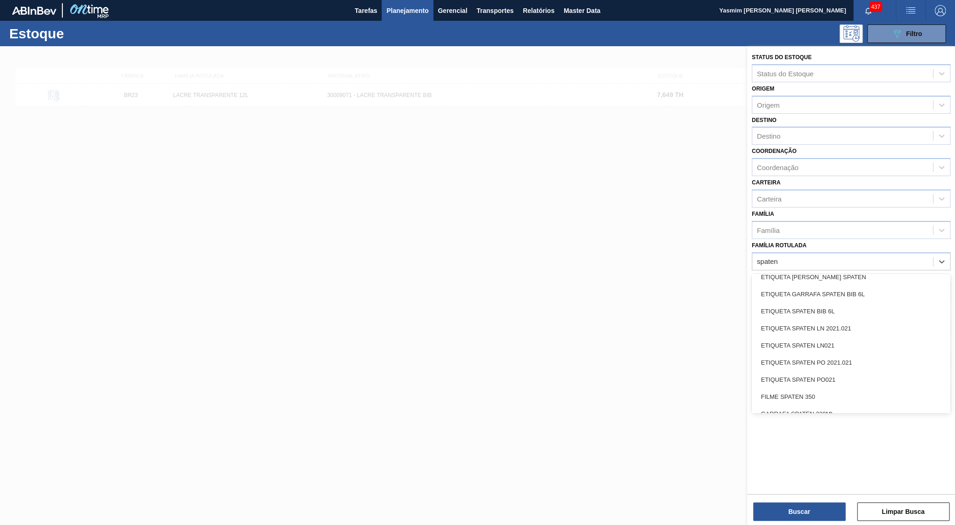
scroll to position [268, 0]
click at [862, 299] on div "ETIQUETA SPATEN BIB 6L" at bounding box center [851, 307] width 199 height 17
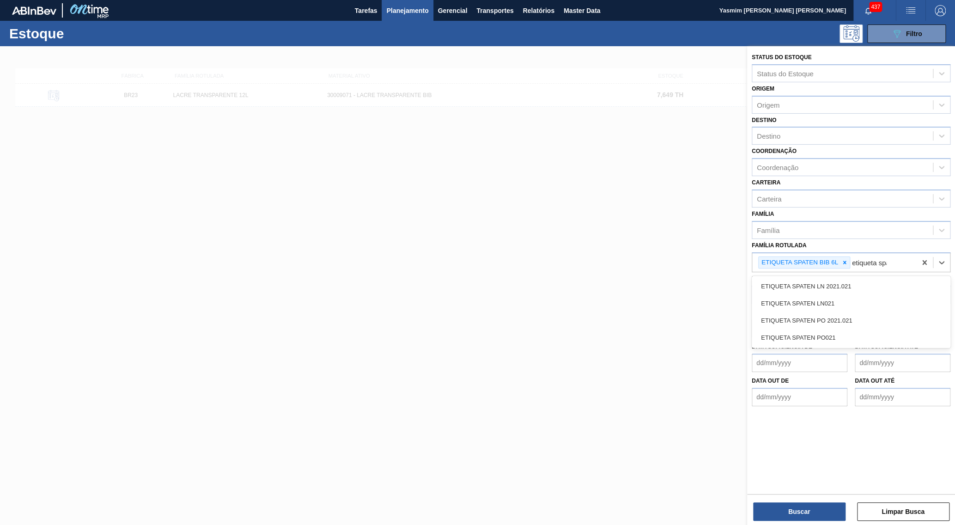
scroll to position [0, 0]
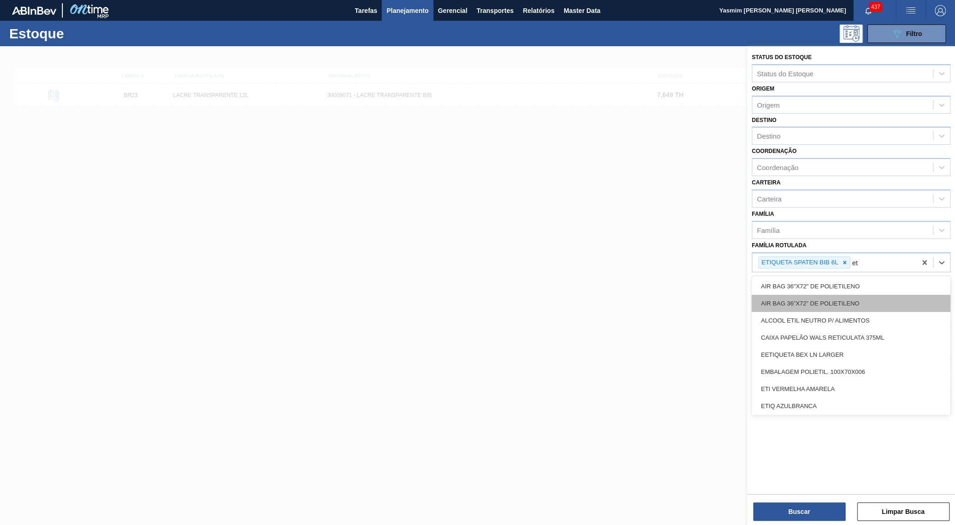
type Rotulada "e"
type Rotulada "spaten"
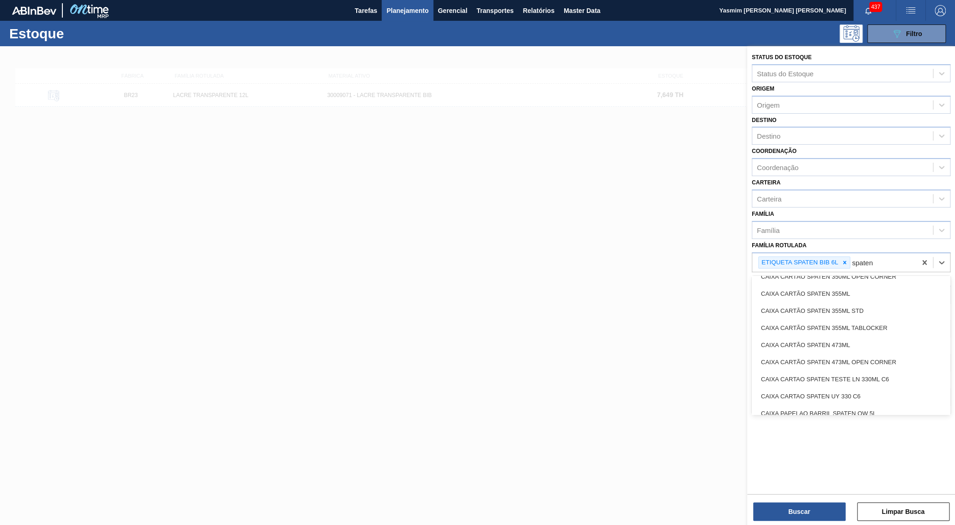
scroll to position [223, 0]
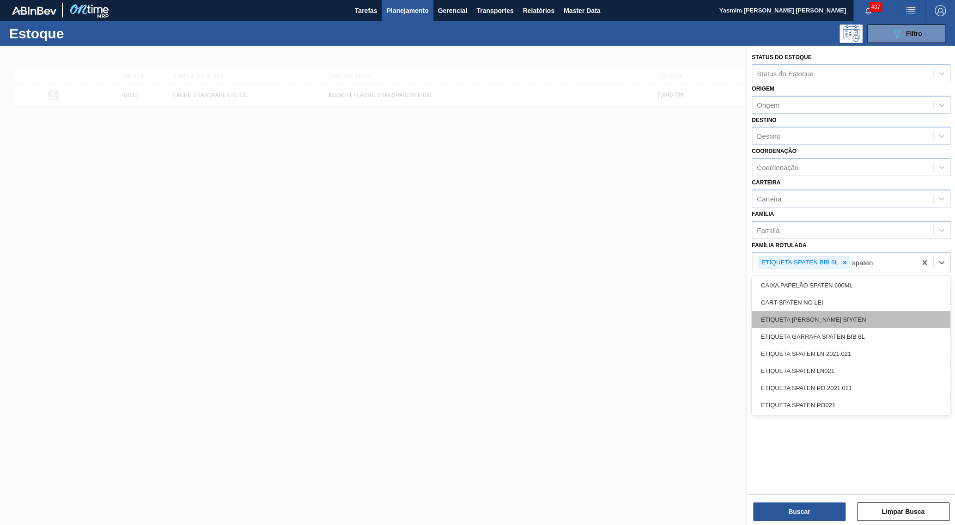
click at [836, 311] on div "ETIQUETA [PERSON_NAME] SPATEN" at bounding box center [851, 319] width 199 height 17
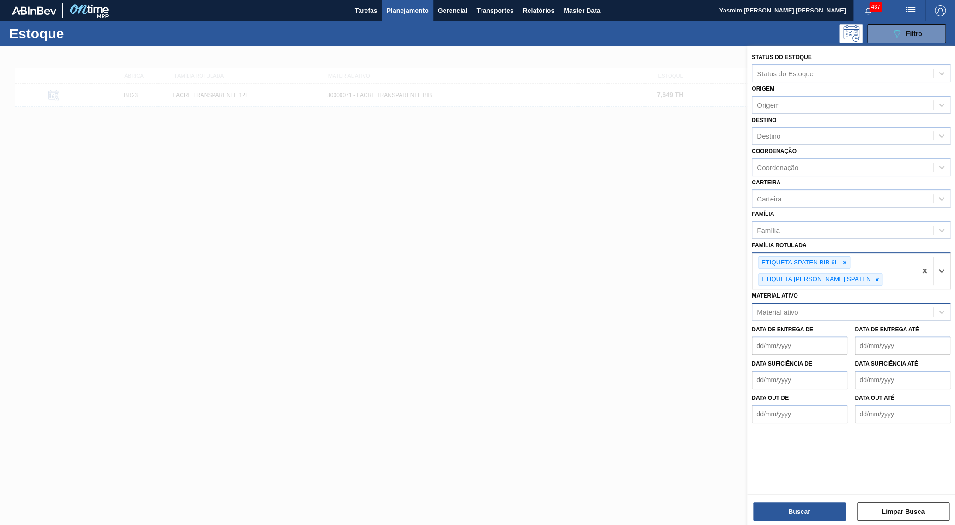
click at [854, 263] on div "ETIQUETA SPATEN BIB 6L ETIQUETA [PERSON_NAME] SPATEN" at bounding box center [835, 271] width 164 height 36
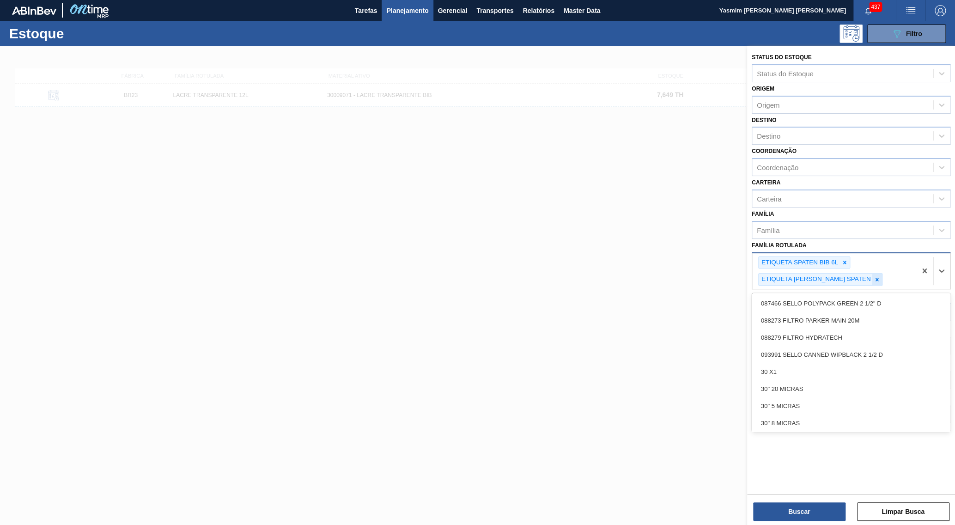
click at [872, 274] on div at bounding box center [877, 280] width 10 height 12
type Rotulada "spaten"
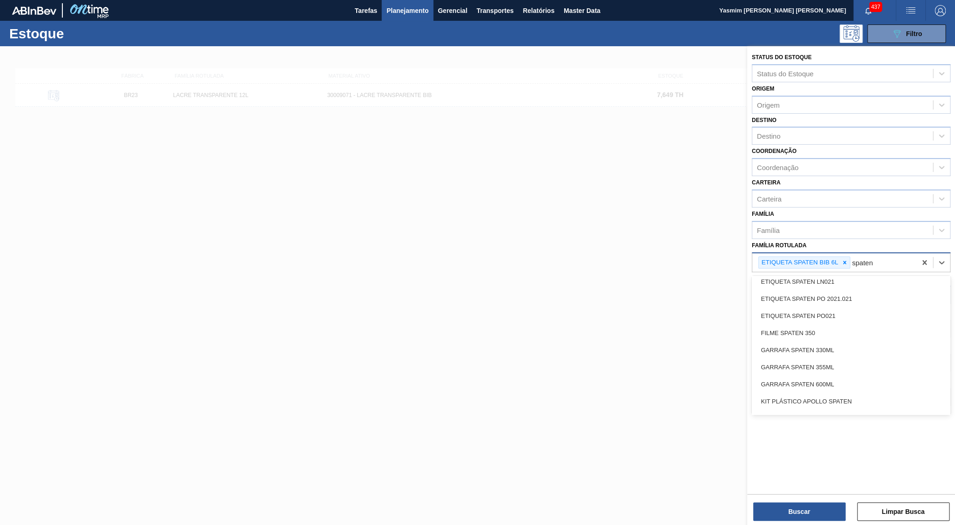
scroll to position [268, 0]
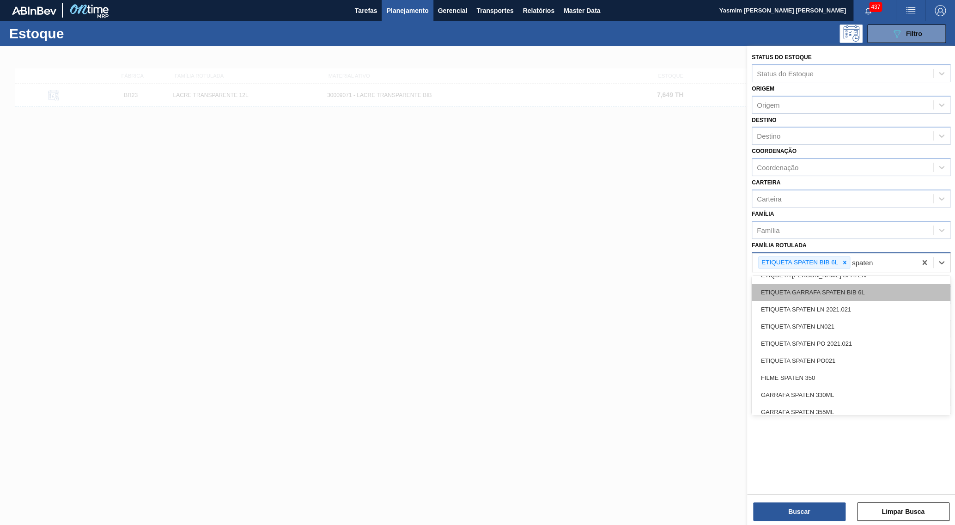
click at [871, 284] on div "ETIQUETA GARRAFA SPATEN BIB 6L" at bounding box center [851, 292] width 199 height 17
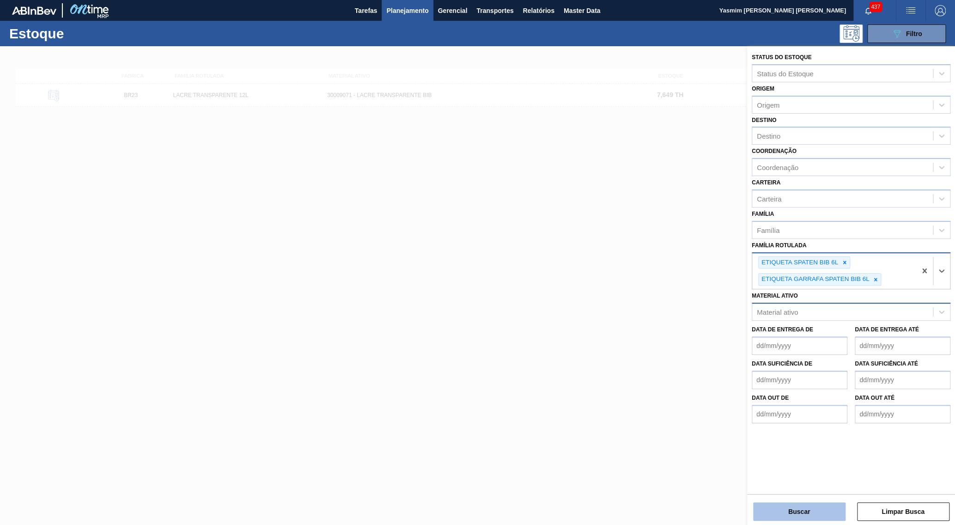
click at [808, 514] on button "Buscar" at bounding box center [799, 511] width 92 height 18
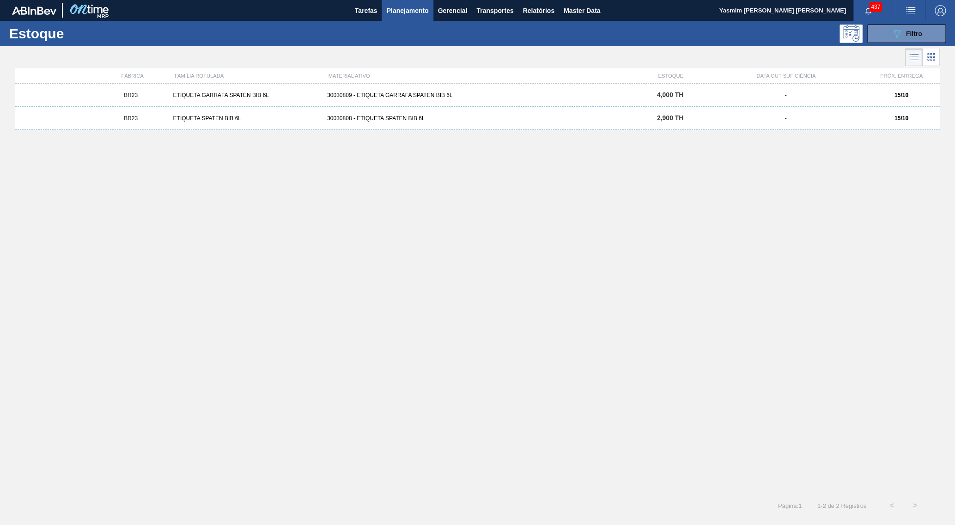
click at [862, 96] on div "-" at bounding box center [786, 95] width 154 height 6
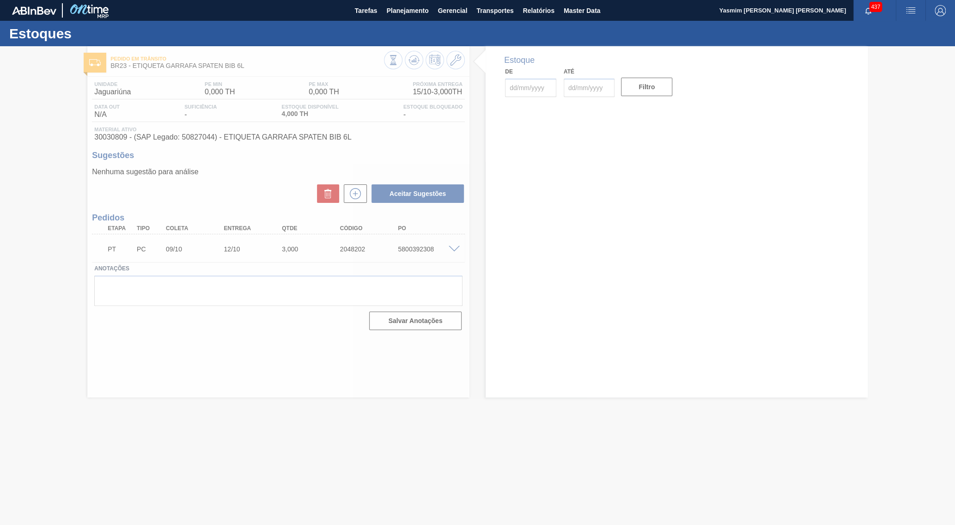
type input "[DATE]"
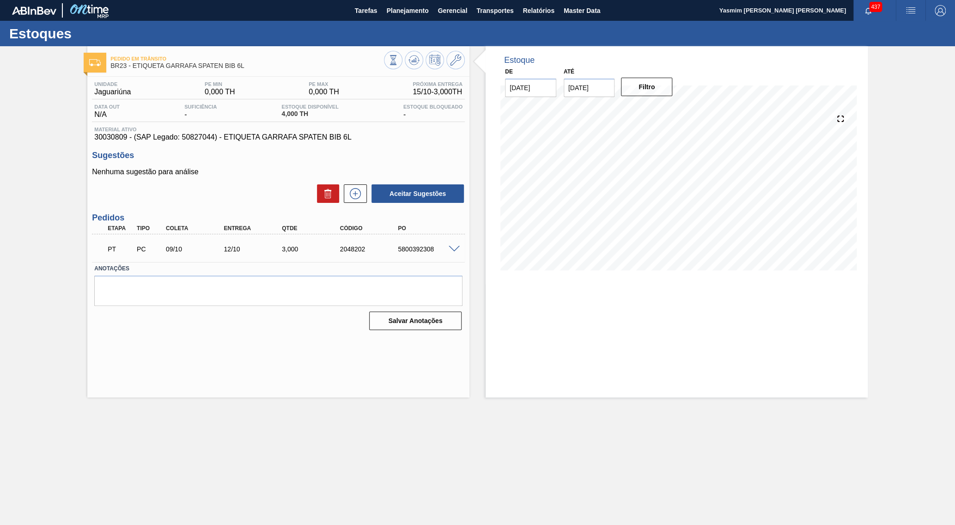
click at [404, 249] on div "5800392308" at bounding box center [429, 248] width 66 height 7
click at [384, 17] on button "Planejamento" at bounding box center [407, 10] width 51 height 21
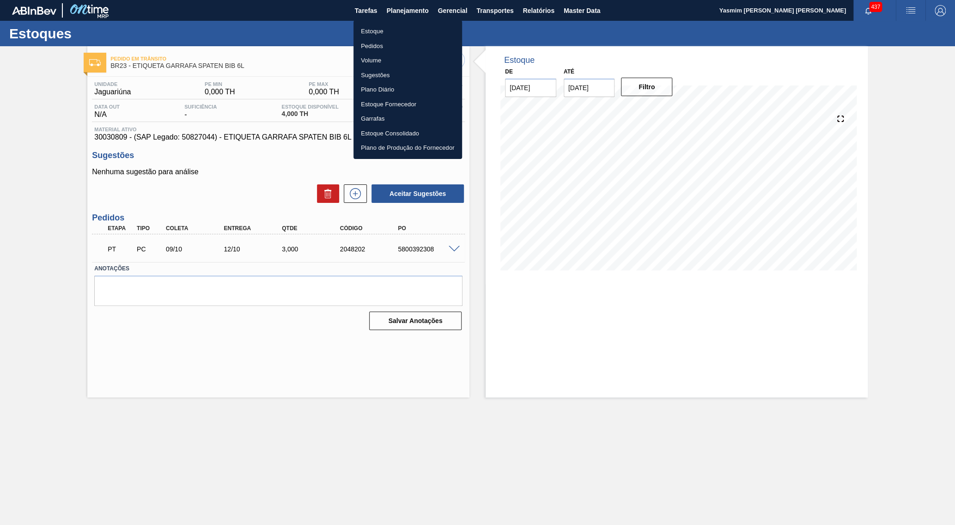
click at [376, 25] on li "Estoque" at bounding box center [408, 31] width 109 height 15
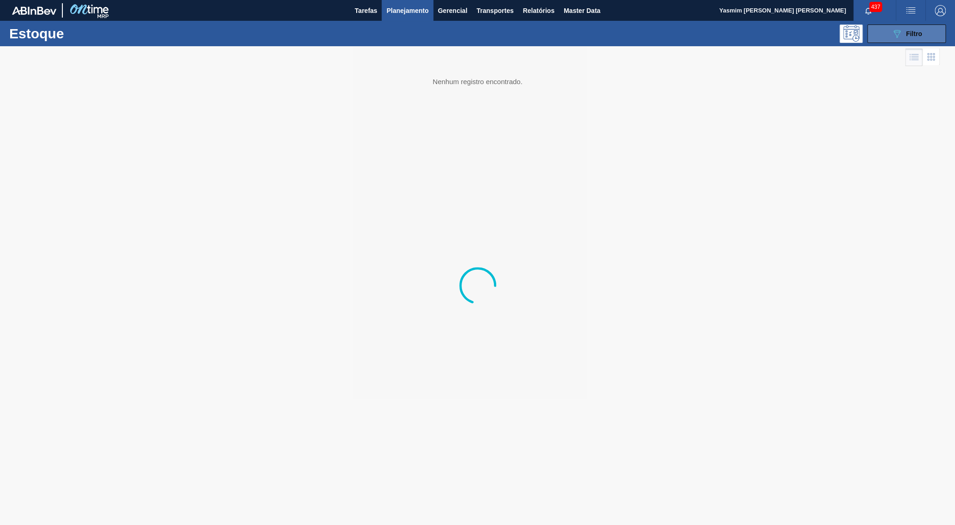
click at [899, 37] on icon "089F7B8B-B2A5-4AFE-B5C0-19BA573D28AC" at bounding box center [897, 33] width 11 height 11
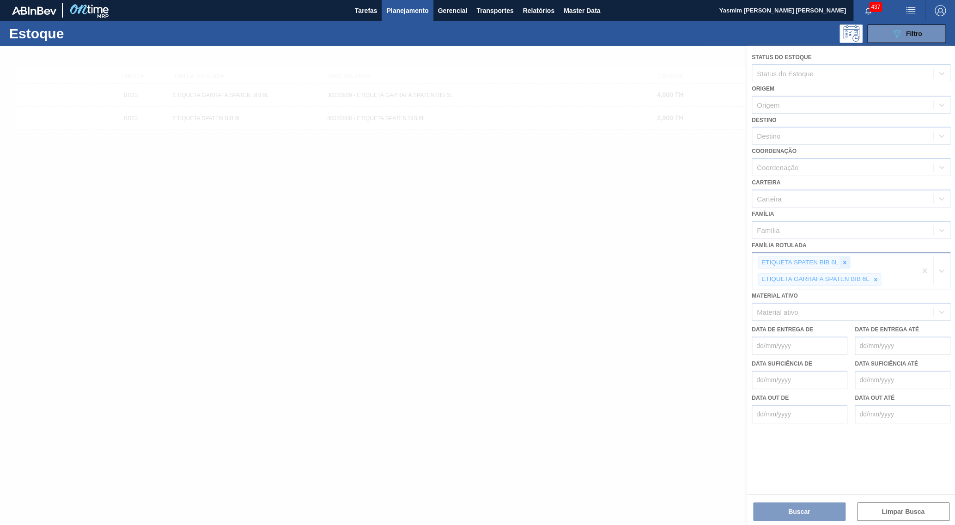
drag, startPoint x: 843, startPoint y: 255, endPoint x: 842, endPoint y: 250, distance: 5.2
click at [843, 255] on div "ETIQUETA SPATEN BIB 6L ETIQUETA GARRAFA SPATEN BIB 6L" at bounding box center [835, 271] width 164 height 36
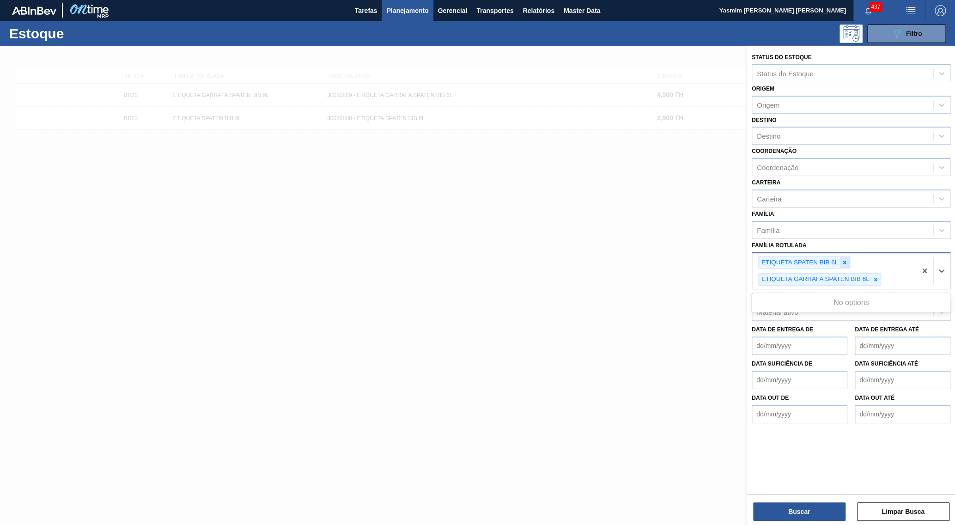
click at [845, 257] on div at bounding box center [845, 263] width 10 height 12
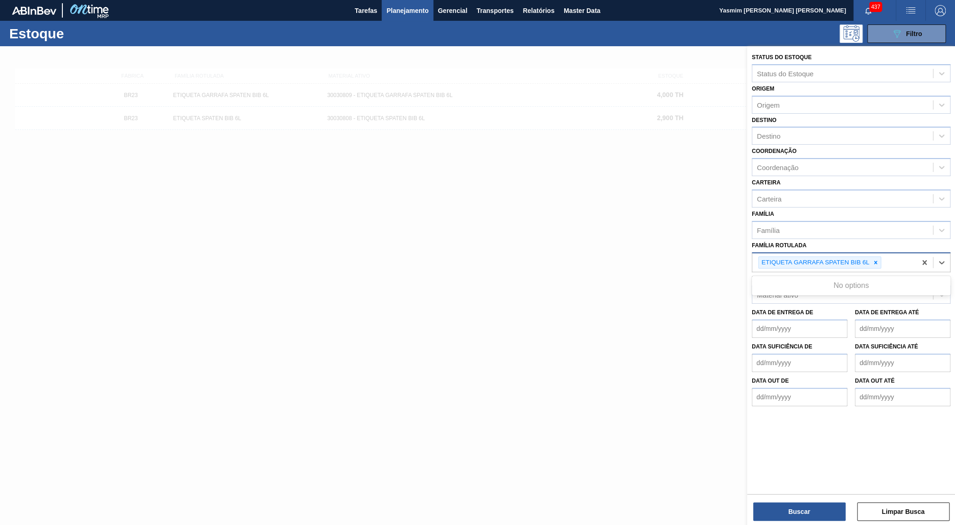
click at [845, 257] on div "ETIQUETA GARRAFA SPATEN BIB 6L" at bounding box center [815, 263] width 112 height 12
click at [883, 253] on div "ETIQUETA GARRAFA SPATEN BIB 6L" at bounding box center [835, 262] width 164 height 19
click at [876, 259] on icon at bounding box center [876, 262] width 6 height 6
paste Rotulada "CAIXA CARTAO STELLA 350ML C8 [GEOGRAPHIC_DATA]"
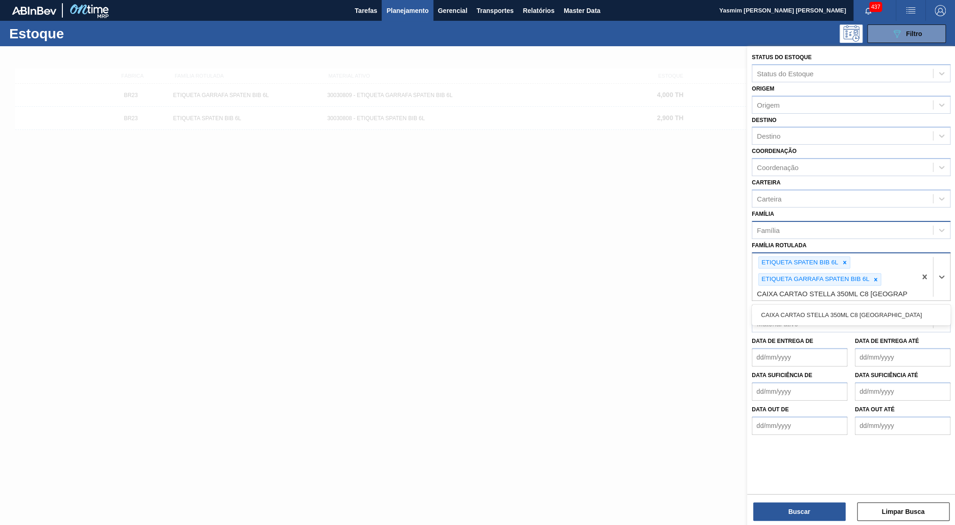
type Rotulada "CAIXA CARTAO STELLA 350ML C8 [GEOGRAPHIC_DATA]"
click at [809, 223] on div "Família" at bounding box center [843, 229] width 181 height 13
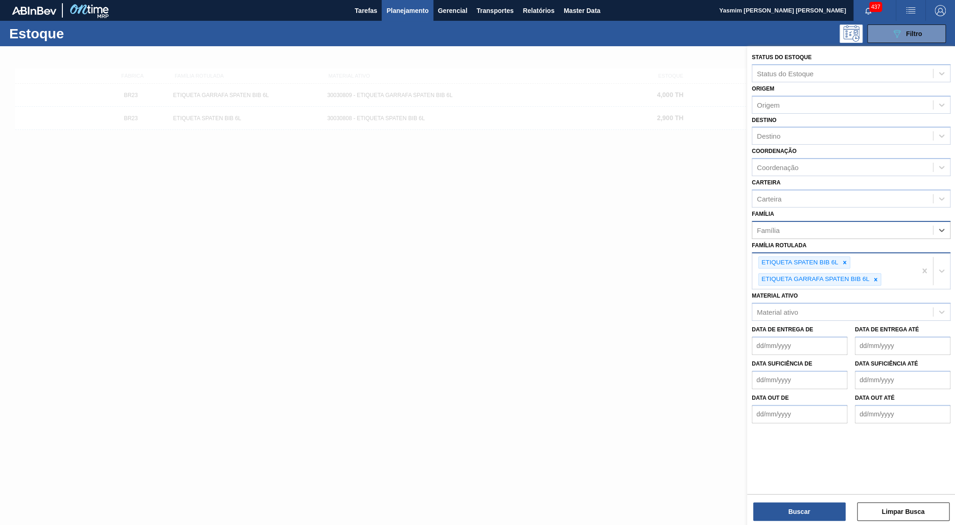
click at [805, 223] on div "Família" at bounding box center [843, 229] width 181 height 13
click at [843, 257] on div at bounding box center [845, 263] width 10 height 12
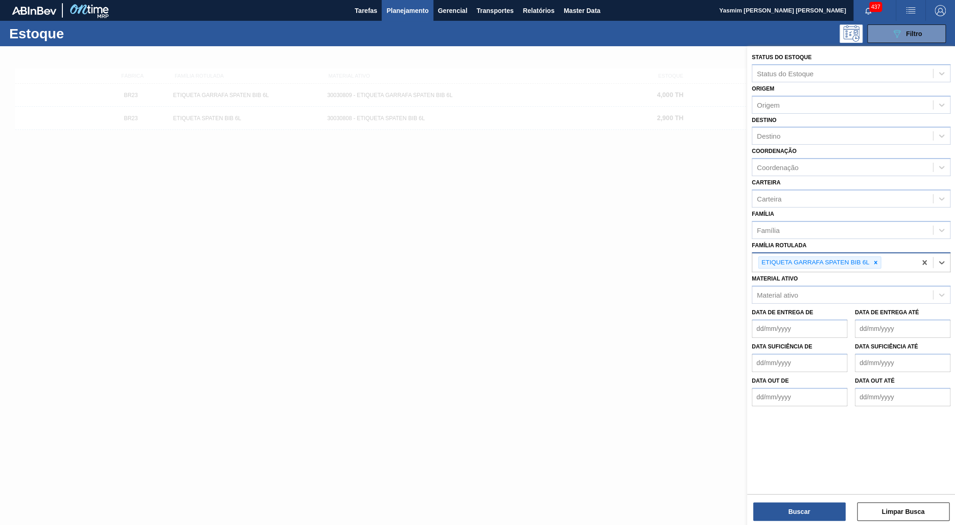
click at [843, 257] on div "ETIQUETA GARRAFA SPATEN BIB 6L" at bounding box center [815, 263] width 112 height 12
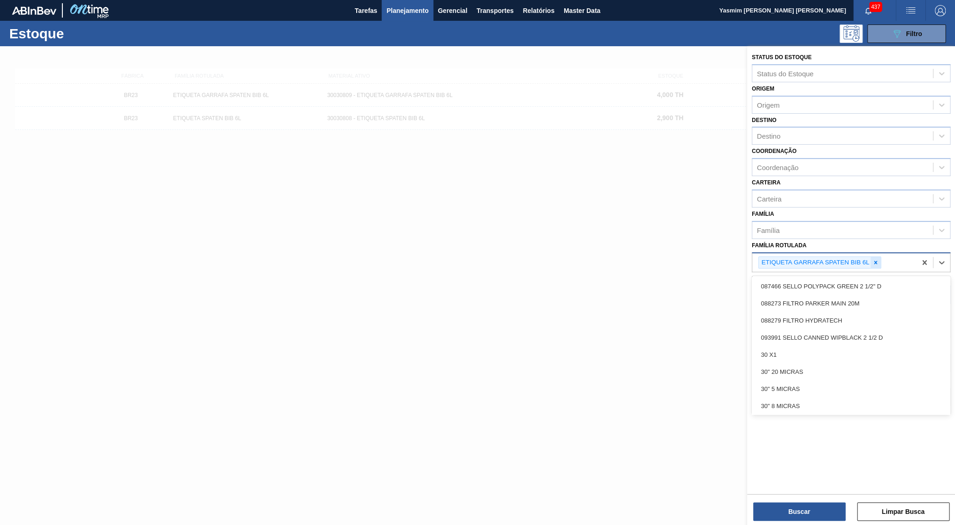
click at [877, 261] on icon at bounding box center [876, 262] width 3 height 3
paste Rotulada "CAIXA CARTAO STELLA 350ML C8 [GEOGRAPHIC_DATA]"
type Rotulada "CAIXA CARTAO STELLA 350ML C8 [GEOGRAPHIC_DATA]"
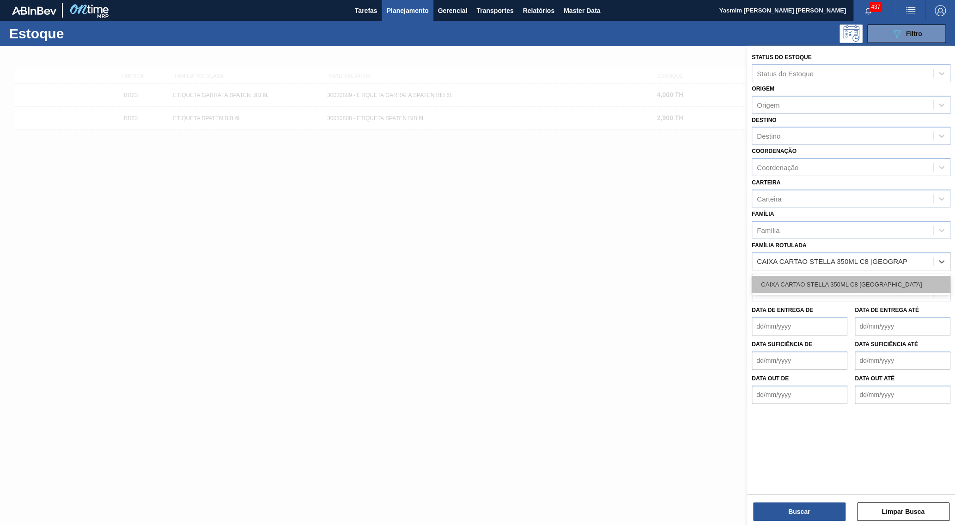
click at [854, 276] on div "CAIXA CARTAO STELLA 350ML C8 [GEOGRAPHIC_DATA]" at bounding box center [851, 284] width 199 height 17
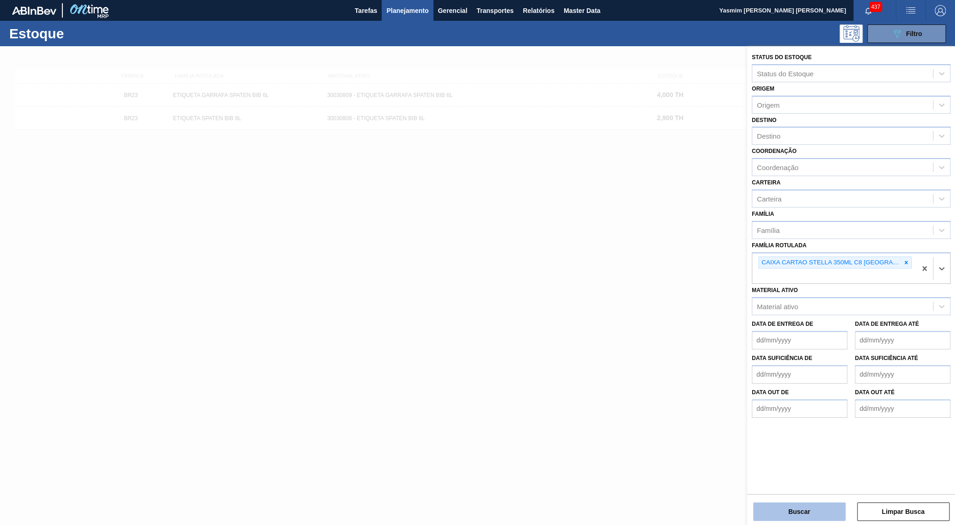
click at [815, 514] on button "Buscar" at bounding box center [799, 511] width 92 height 18
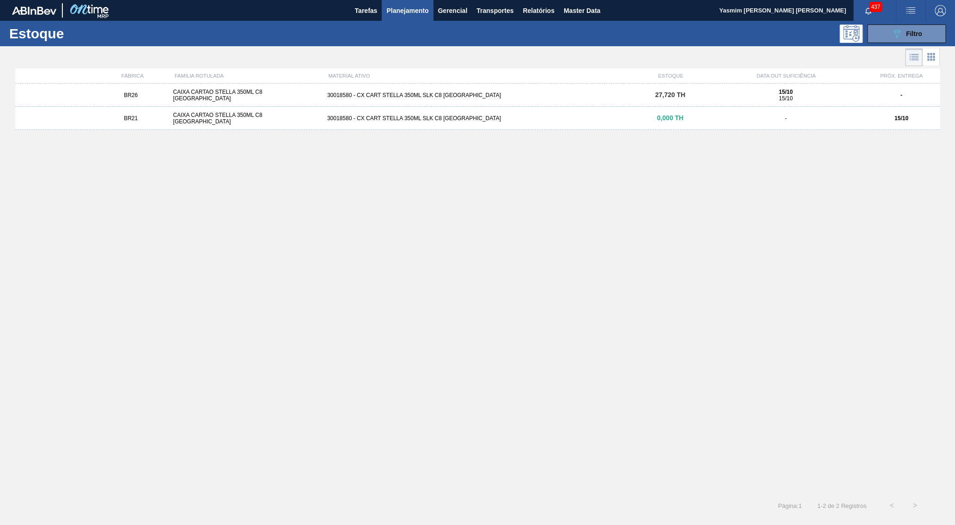
click at [801, 125] on div "BR21 CAIXA CARTAO STELLA 350ML C8 PARAGUAI 30018580 - CX CART STELLA 350ML SLK …" at bounding box center [477, 118] width 925 height 23
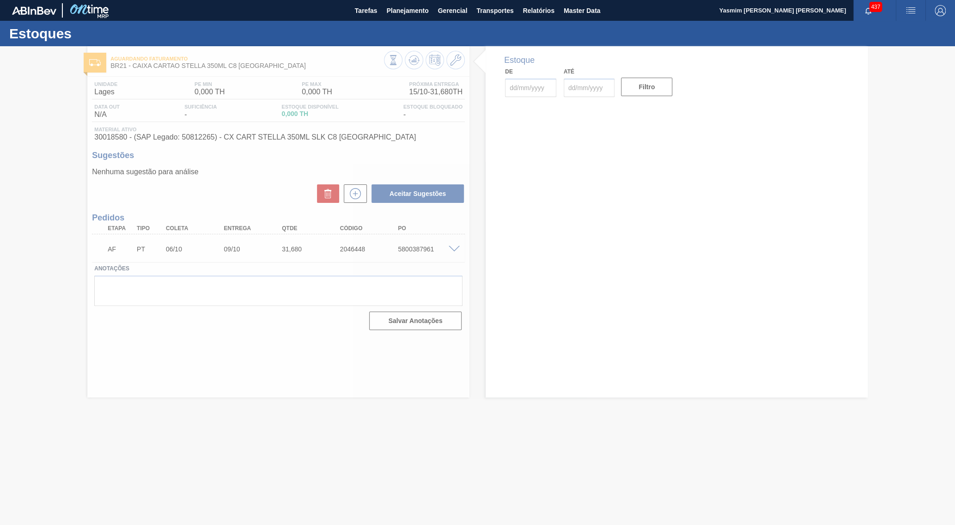
type input "[DATE]"
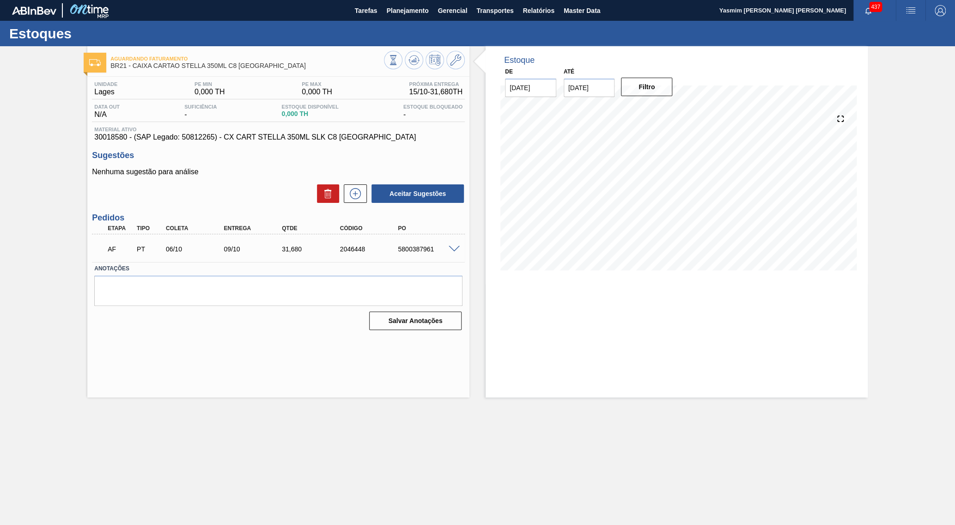
click at [496, 367] on div "Estoque De [DATE] Até [DATE] Filtro 19/10 Projeção de Estoque 10.251 [DOMAIN_NA…" at bounding box center [677, 221] width 382 height 351
click at [308, 147] on div "Unidade [PERSON_NAME] MIN 0,000 TH PE MAX 0,000 TH Próxima Entrega 15/10 - 31,6…" at bounding box center [278, 205] width 382 height 257
click at [308, 138] on span "30018580 - (SAP Legado: 50812265) - CX CART STELLA 350ML SLK C8 [GEOGRAPHIC_DAT…" at bounding box center [278, 137] width 368 height 8
click at [414, 18] on button "Planejamento" at bounding box center [407, 10] width 51 height 21
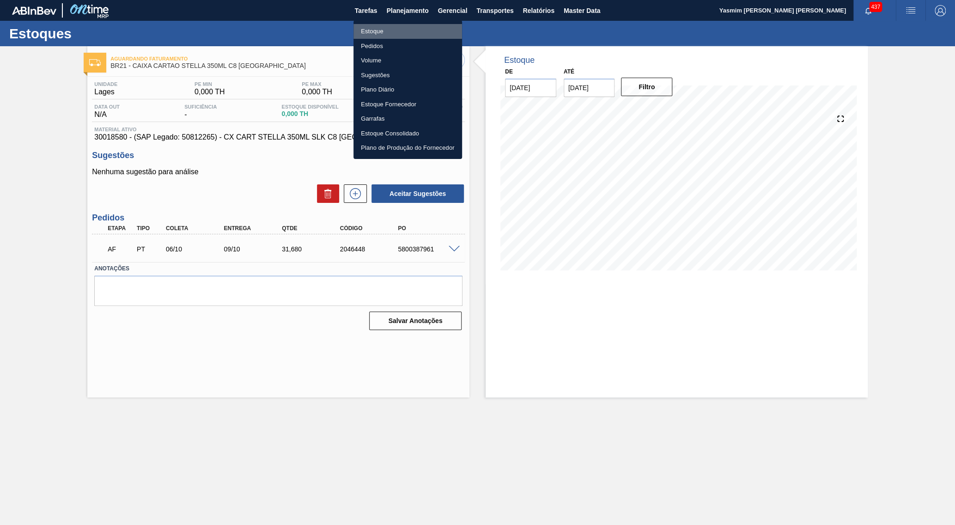
click at [376, 31] on li "Estoque" at bounding box center [408, 31] width 109 height 15
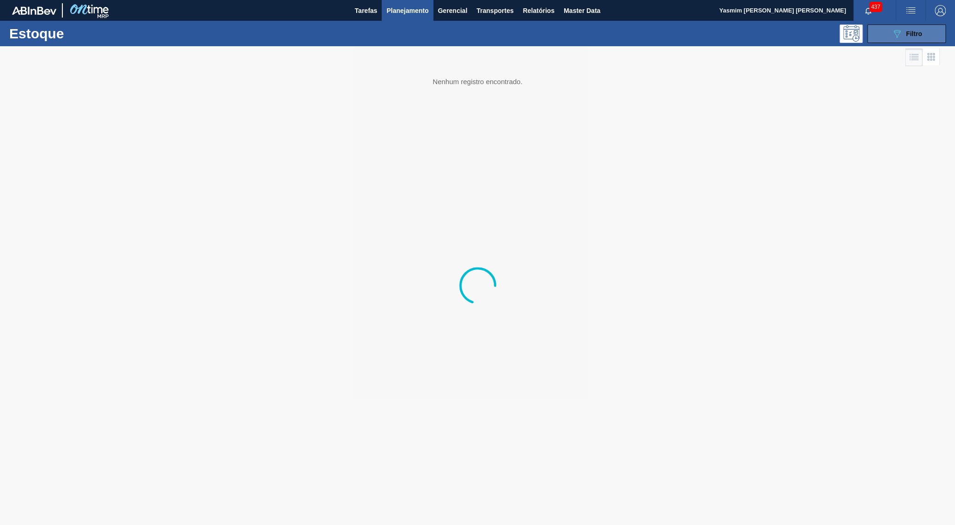
click at [879, 38] on button "089F7B8B-B2A5-4AFE-B5C0-19BA573D28AC Filtro" at bounding box center [907, 33] width 79 height 18
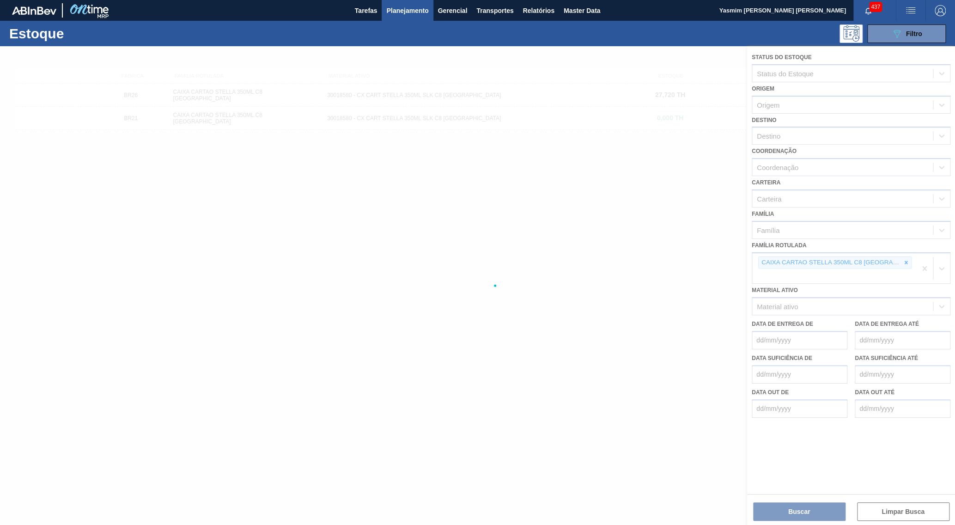
click at [902, 251] on div at bounding box center [477, 285] width 955 height 479
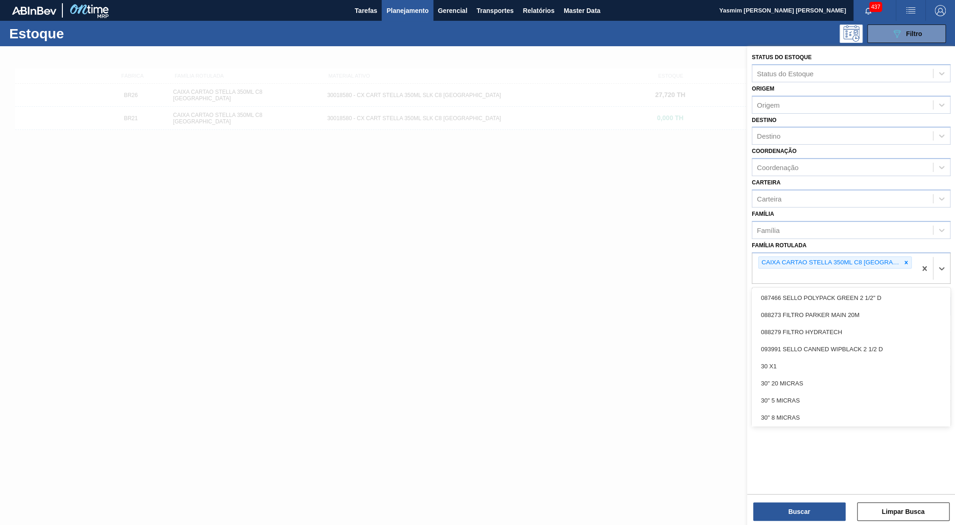
click at [908, 257] on div "CAIXA CARTAO STELLA 350ML C8 [GEOGRAPHIC_DATA]" at bounding box center [835, 263] width 153 height 12
paste Rotulada "GARRAFA CORONA 330ML EXP [GEOGRAPHIC_DATA]"
type Rotulada "GARRAFA CORONA 330ML EXP [GEOGRAPHIC_DATA]"
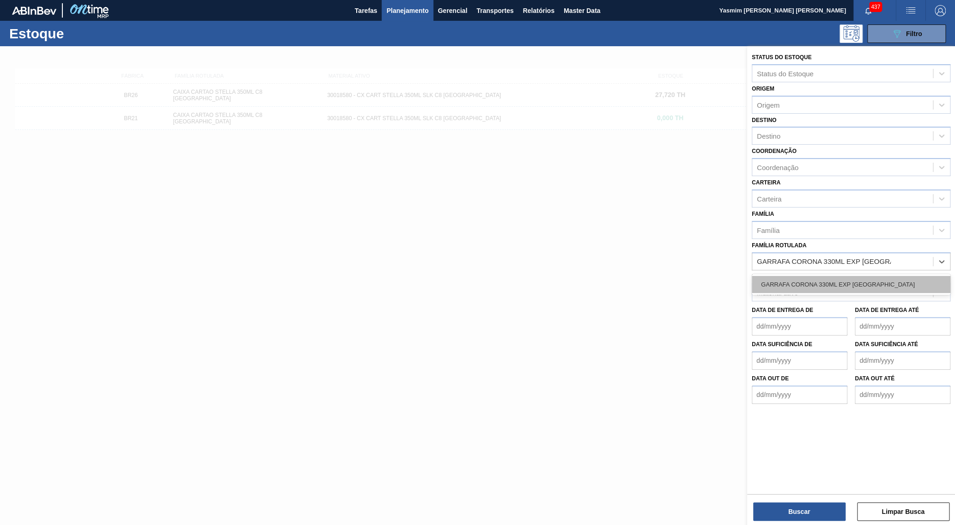
click at [851, 276] on div "GARRAFA CORONA 330ML EXP [GEOGRAPHIC_DATA]" at bounding box center [851, 284] width 199 height 17
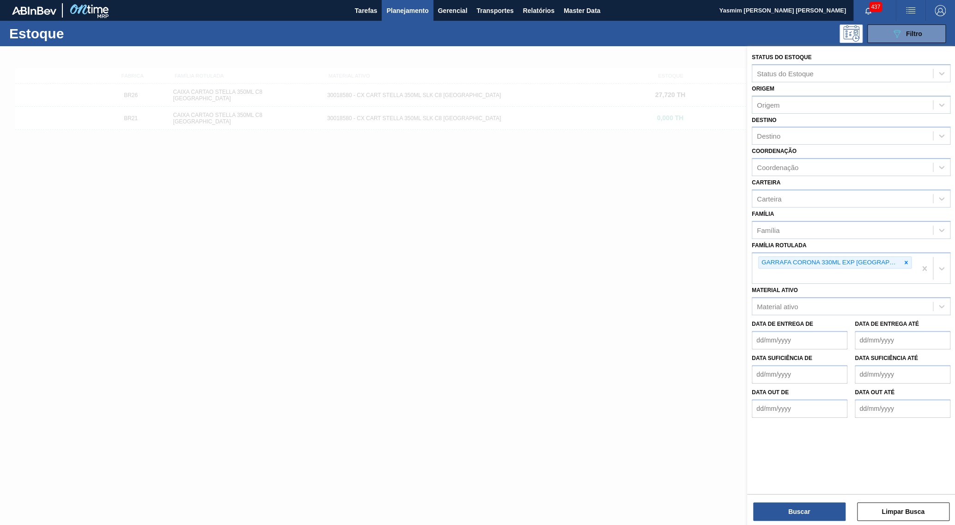
click at [807, 502] on div "Buscar Limpar Busca" at bounding box center [851, 507] width 208 height 26
click at [807, 504] on button "Buscar" at bounding box center [799, 511] width 92 height 18
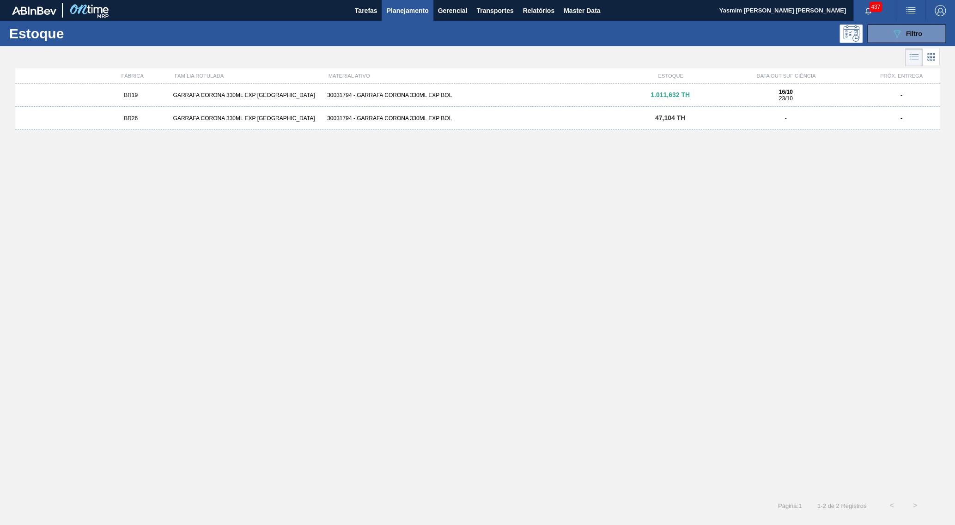
click at [692, 100] on div "BR19 GARRAFA CORONA 330ML EXP BOLIVIA 30031794 - GARRAFA CORONA 330ML EXP BOL 1…" at bounding box center [477, 95] width 925 height 23
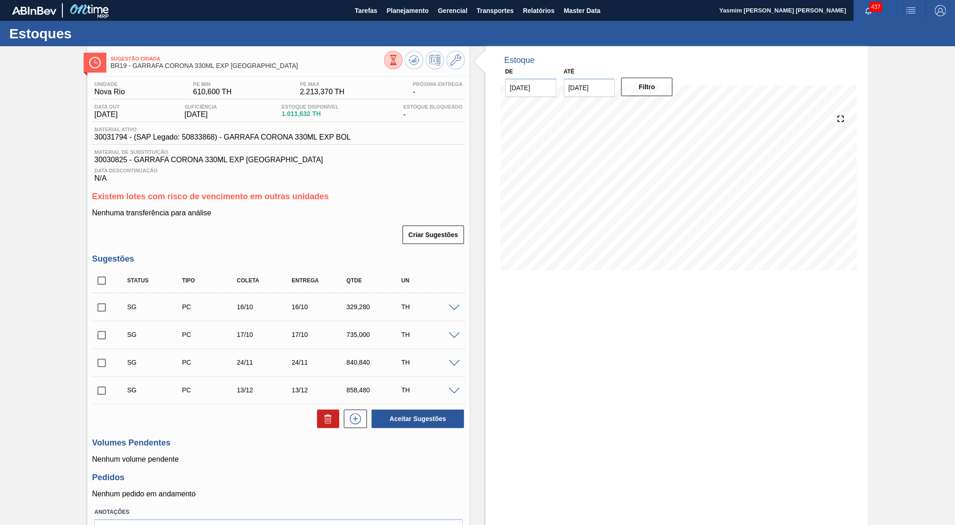
scroll to position [50, 0]
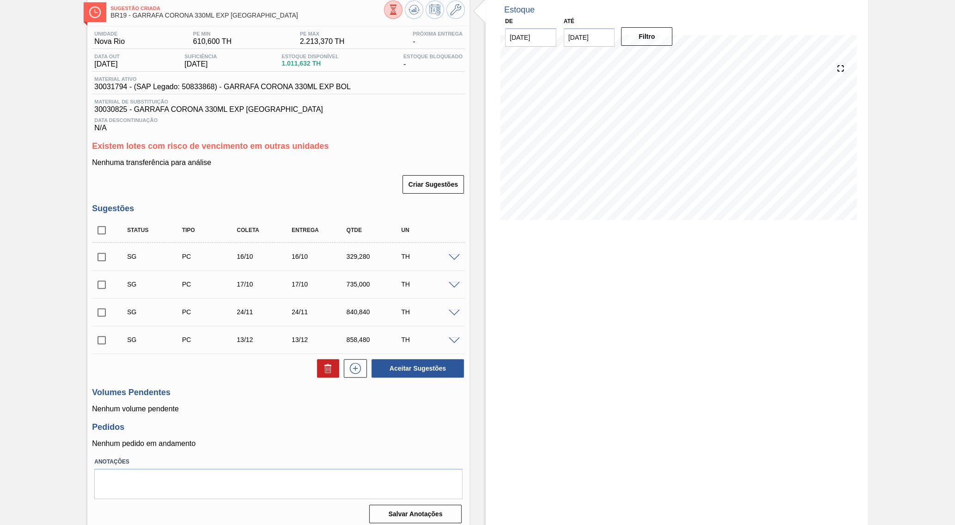
click at [272, 87] on span "30031794 - (SAP Legado: 50833868) - GARRAFA CORONA 330ML EXP BOL" at bounding box center [222, 87] width 257 height 8
click at [97, 238] on input "checkbox" at bounding box center [101, 229] width 19 height 19
checkbox input "true"
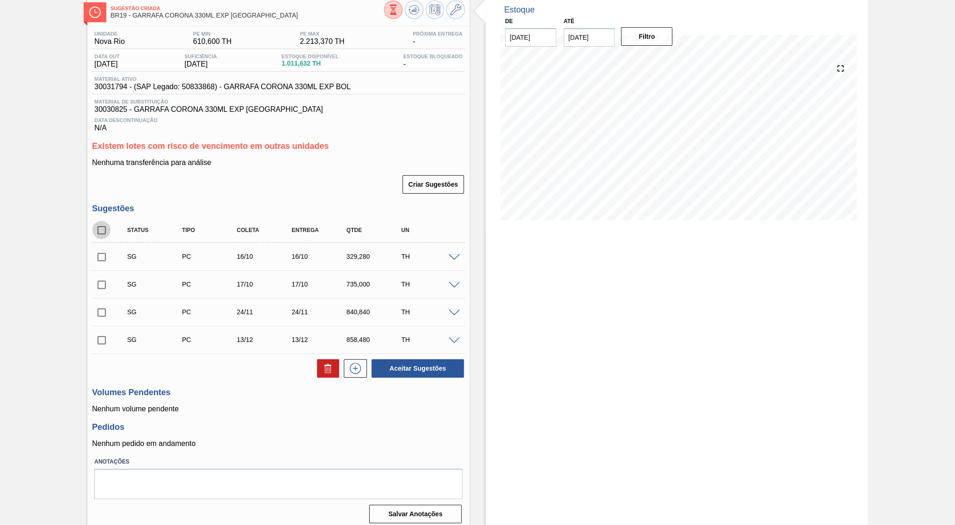
checkbox input "true"
click at [331, 363] on icon at bounding box center [328, 368] width 11 height 11
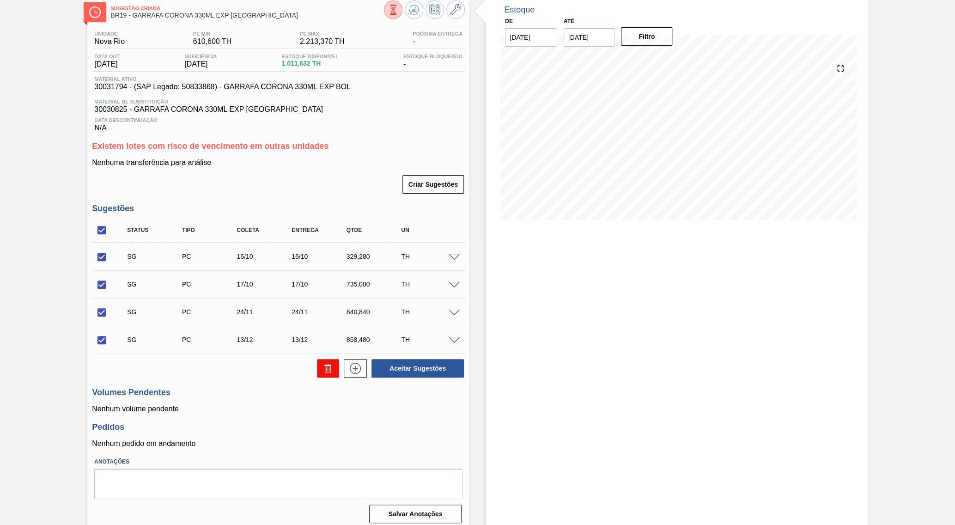
checkbox input "false"
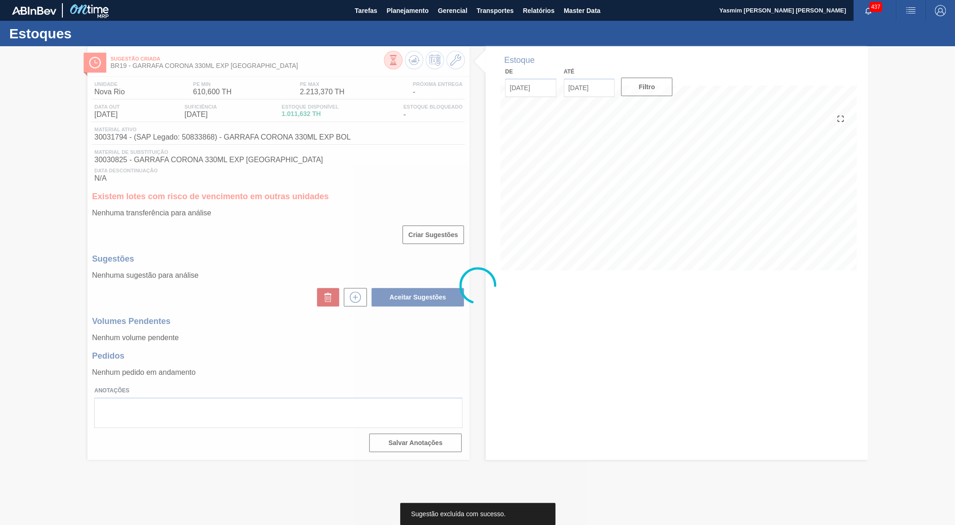
scroll to position [0, 0]
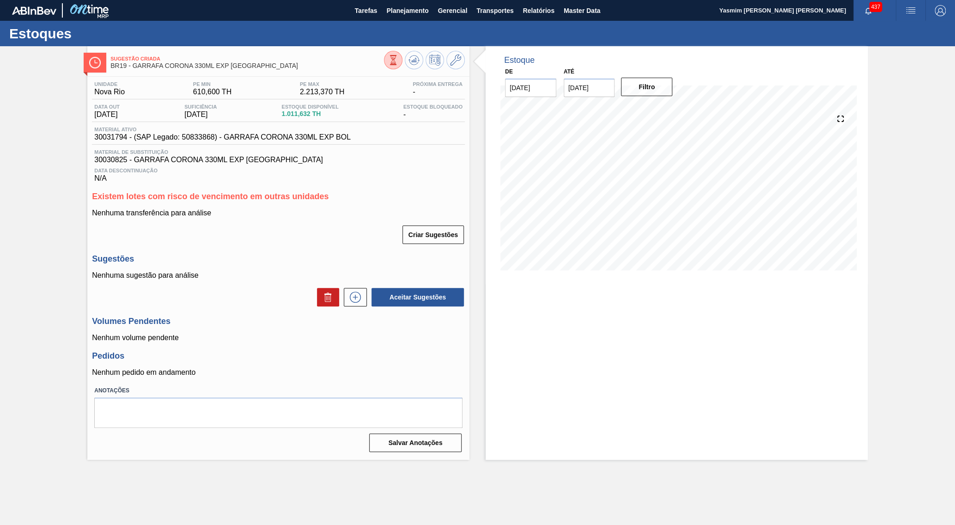
click at [269, 230] on div "Criar Sugestões" at bounding box center [278, 235] width 373 height 20
click at [245, 141] on span "30031794 - (SAP Legado: 50833868) - GARRAFA CORONA 330ML EXP BOL" at bounding box center [222, 137] width 257 height 8
click at [799, 351] on div "Estoque De [DATE] Até [DATE] Filtro 28/10 Projeção de Estoque -412.624 [DOMAIN_…" at bounding box center [677, 253] width 382 height 414
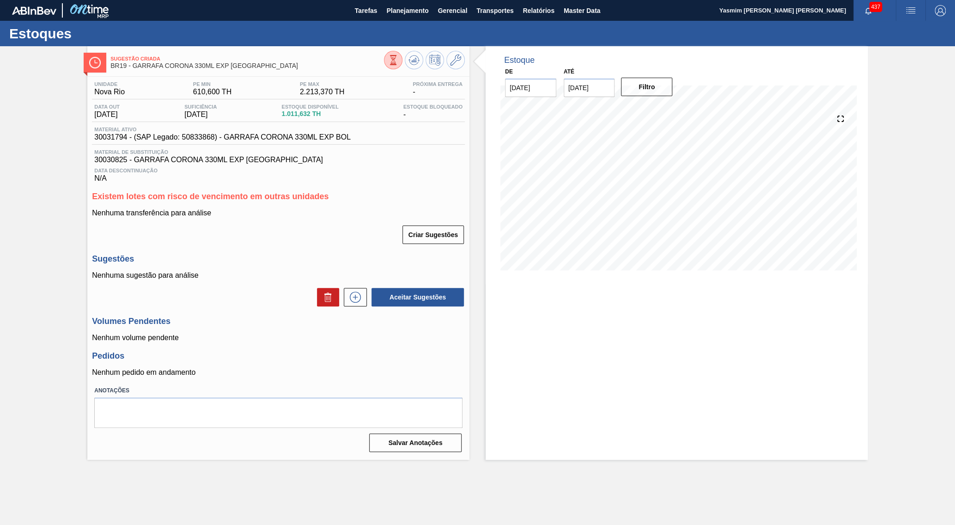
click at [288, 128] on span "Material ativo" at bounding box center [222, 130] width 257 height 6
click at [285, 141] on span "30031794 - (SAP Legado: 50833868) - GARRAFA CORONA 330ML EXP BOL" at bounding box center [222, 137] width 257 height 8
click at [402, 15] on span "Planejamento" at bounding box center [407, 10] width 42 height 11
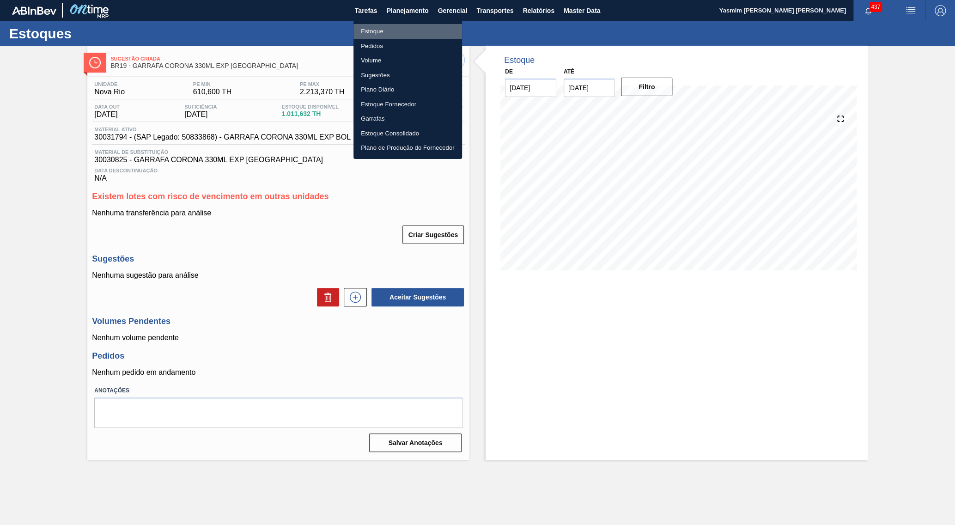
click at [392, 29] on li "Estoque" at bounding box center [408, 31] width 109 height 15
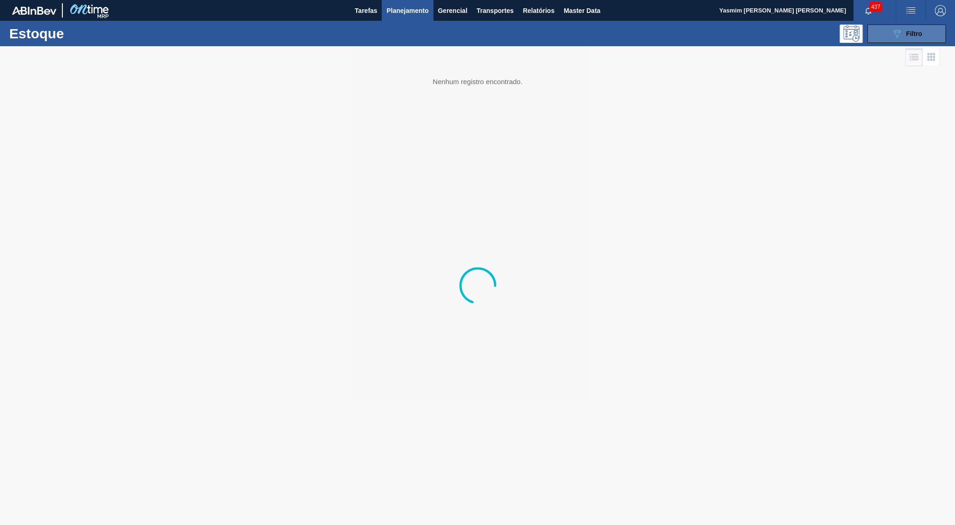
click at [894, 42] on button "089F7B8B-B2A5-4AFE-B5C0-19BA573D28AC Filtro" at bounding box center [907, 33] width 79 height 18
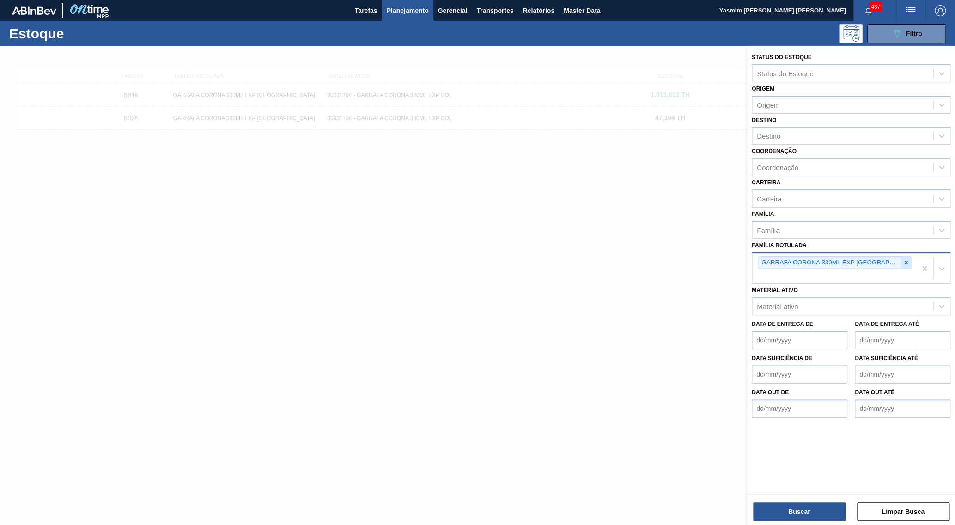
click at [901, 257] on div at bounding box center [906, 263] width 10 height 12
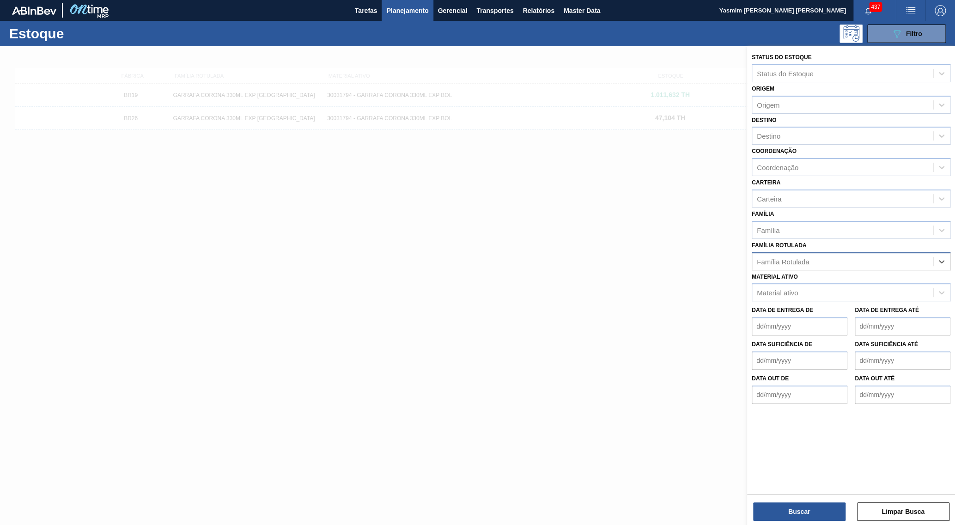
paste Rotulada "GARRAFA CORONITA 210ML [GEOGRAPHIC_DATA]"
type Rotulada "GARRAFA CORONITA 210ML [GEOGRAPHIC_DATA]"
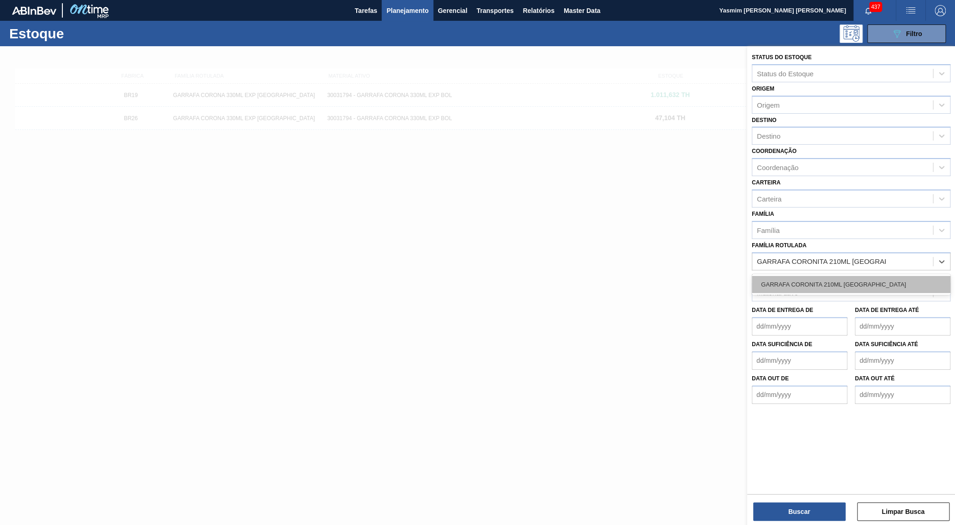
click at [833, 276] on div "GARRAFA CORONITA 210ML [GEOGRAPHIC_DATA]" at bounding box center [851, 284] width 199 height 17
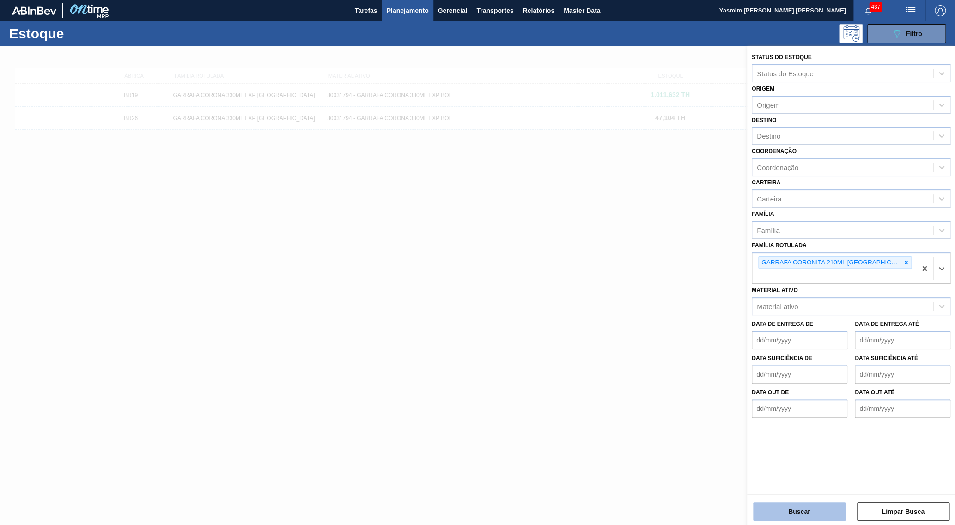
click at [820, 512] on button "Buscar" at bounding box center [799, 511] width 92 height 18
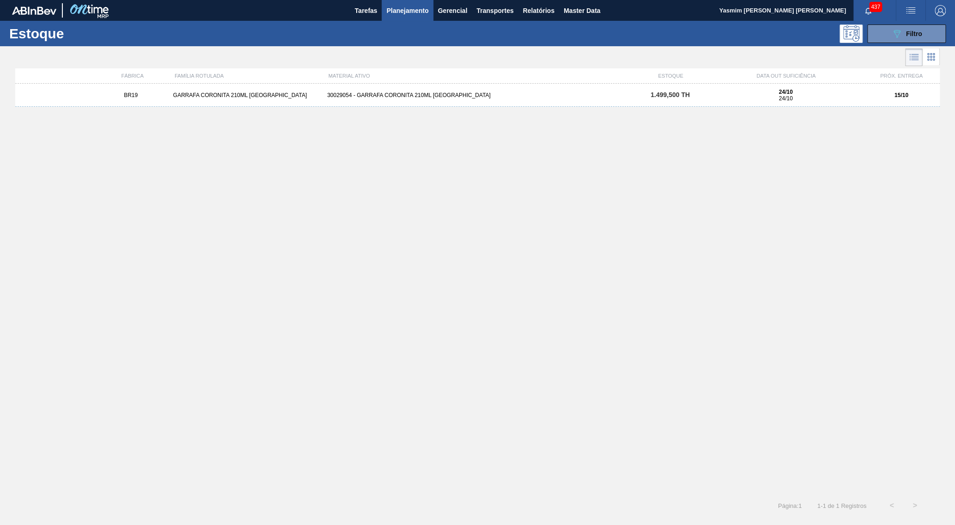
click at [870, 103] on div "BR19 GARRAFA CORONITA 210ML URUGUAI 30029054 - GARRAFA CORONITA 210ML PARAGUAI …" at bounding box center [477, 95] width 925 height 23
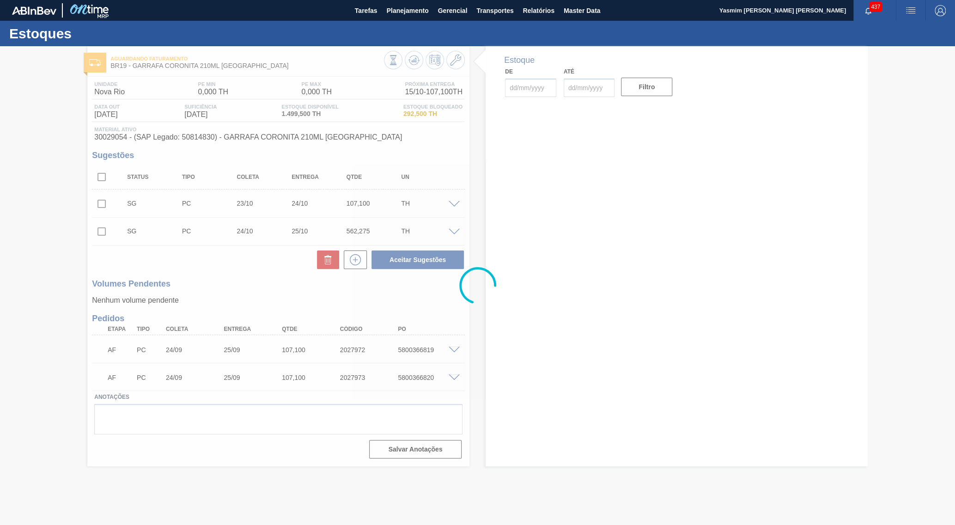
type input "[DATE]"
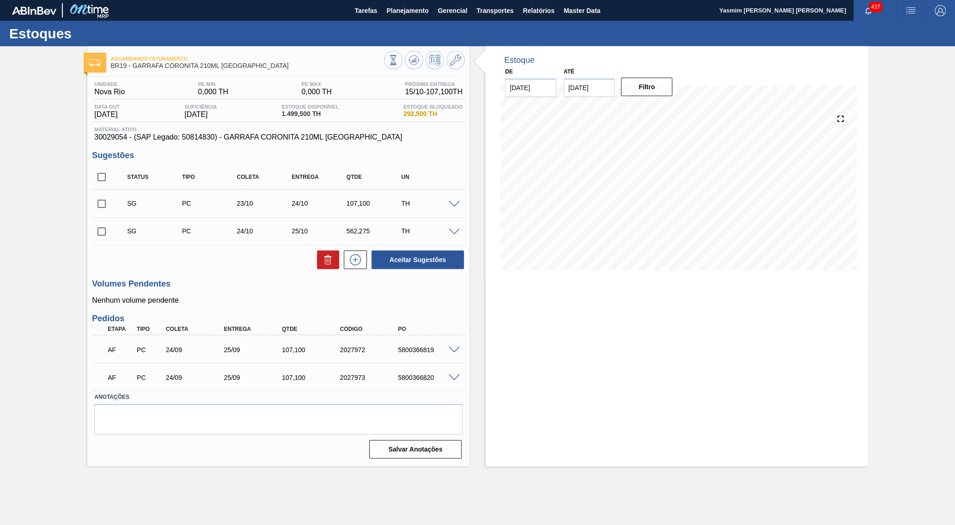
click at [178, 139] on span "30029054 - (SAP Legado: 50814830) - GARRAFA CORONITA 210ML [GEOGRAPHIC_DATA]" at bounding box center [278, 137] width 368 height 8
copy span "50814830"
click at [178, 139] on span "30029054 - (SAP Legado: 50814830) - GARRAFA CORONITA 210ML [GEOGRAPHIC_DATA]" at bounding box center [278, 137] width 368 height 8
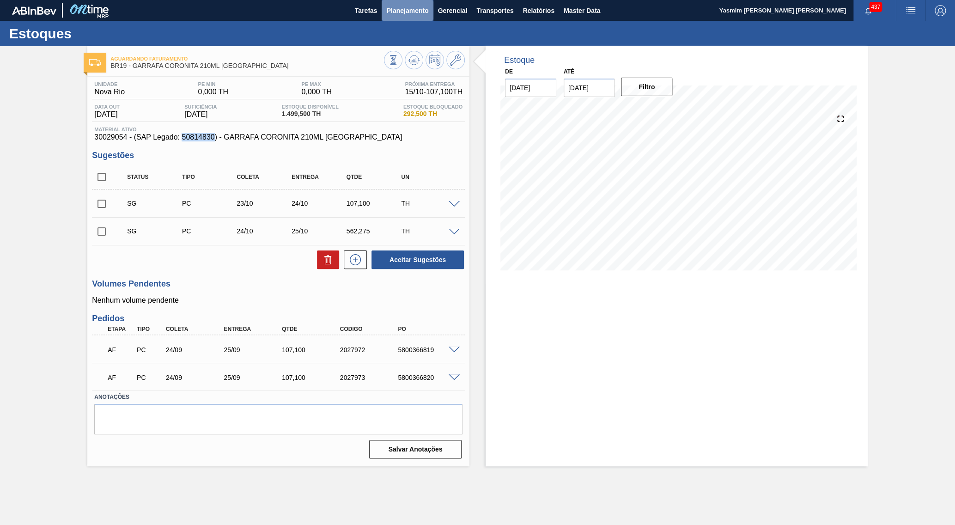
click at [394, 16] on button "Planejamento" at bounding box center [407, 10] width 51 height 21
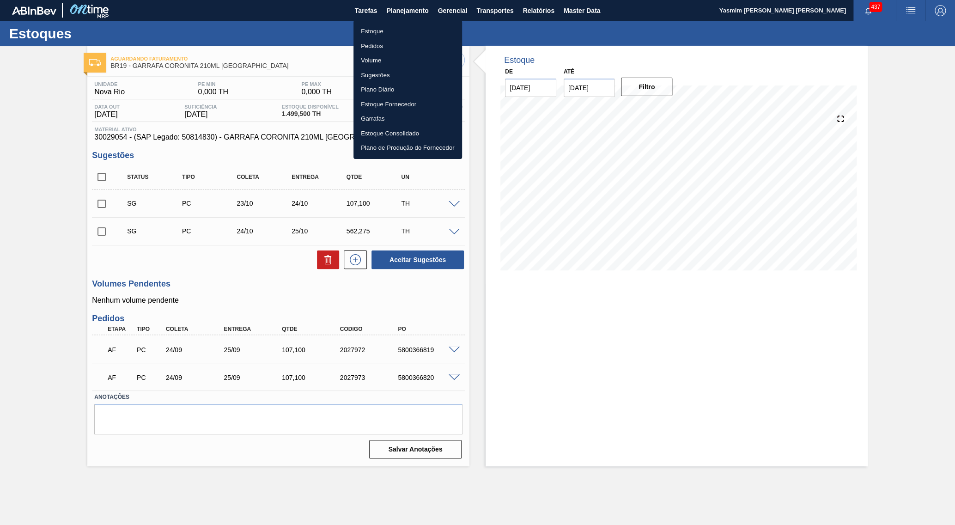
click at [386, 27] on li "Estoque" at bounding box center [408, 31] width 109 height 15
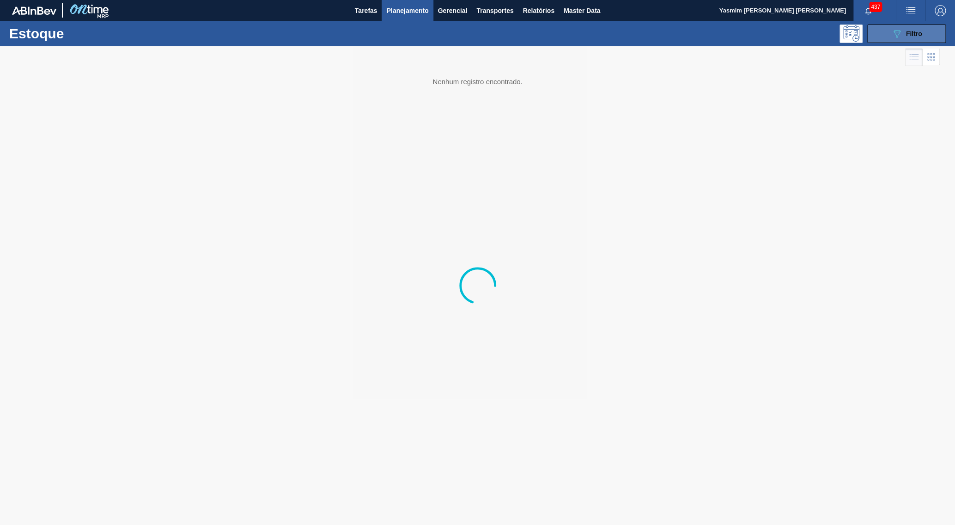
click at [907, 31] on span "Filtro" at bounding box center [914, 33] width 16 height 7
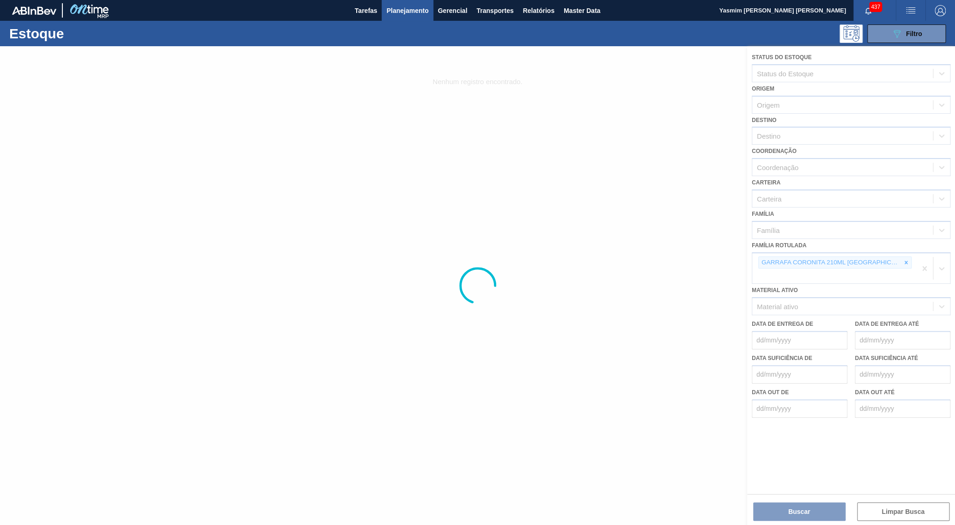
click at [882, 252] on div at bounding box center [477, 285] width 955 height 479
click at [882, 250] on div at bounding box center [477, 285] width 955 height 479
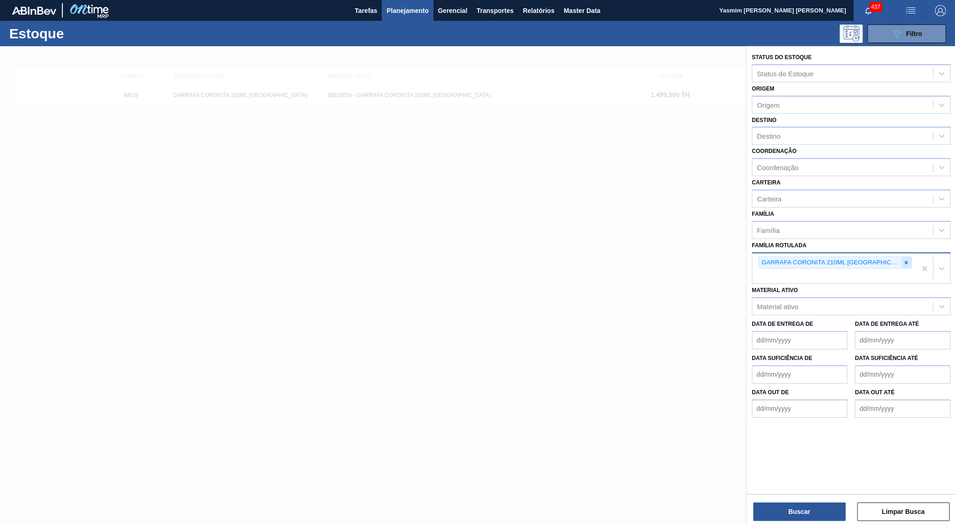
click at [903, 259] on icon at bounding box center [906, 262] width 6 height 6
paste Rotulada "RÓTULO FRONT MICHELOB 330ML EXP [GEOGRAPHIC_DATA]"
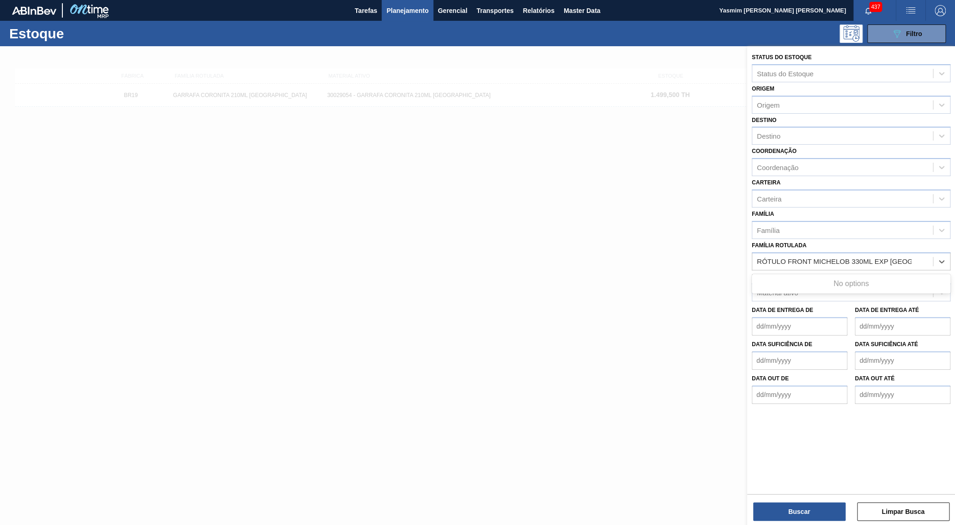
type Rotulada "RÓTULO FRONT MICHELOB 330ML EXP [GEOGRAPHIC_DATA]"
click at [824, 286] on div "Material ativo" at bounding box center [843, 292] width 181 height 13
paste ativo "RÓTULO FRONT MICHELOB 330ML EXP [GEOGRAPHIC_DATA]"
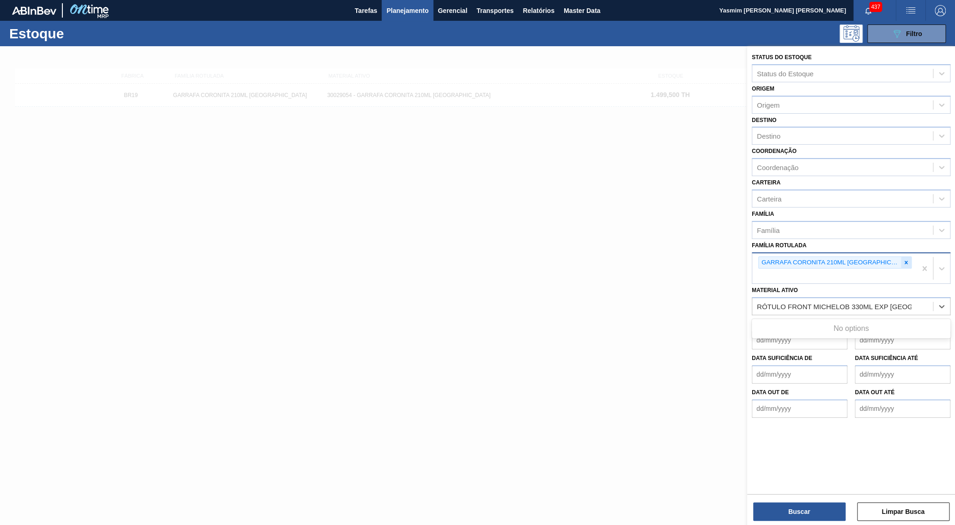
click at [901, 257] on div at bounding box center [906, 263] width 10 height 12
type ativo "RÓTULO FRONT MICHELOB 330ML EXP [GEOGRAPHIC_DATA]"
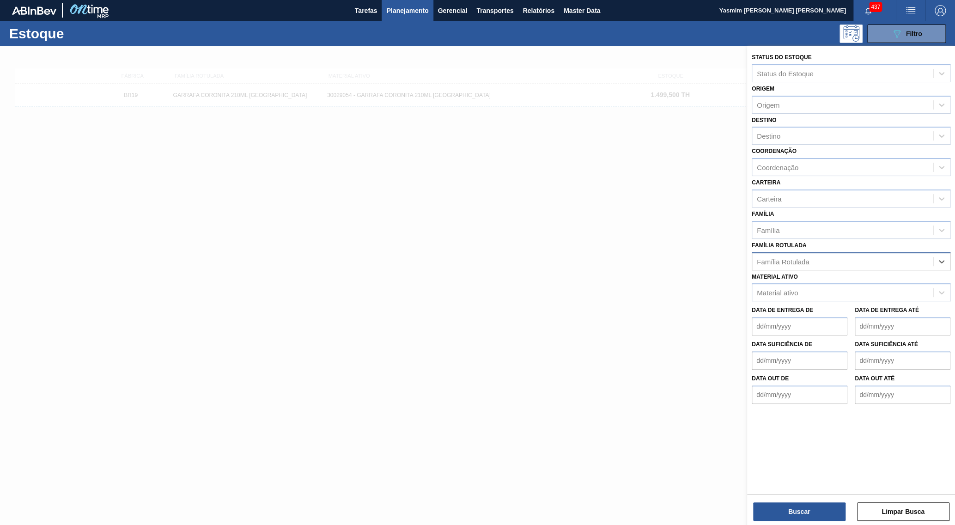
paste Rotulada "RÓTULO FRONT MICHELOB 330ML EXP [GEOGRAPHIC_DATA]"
type Rotulada "RÓTULO FRONT MICHELOB 330ML EXP [GEOGRAPHIC_DATA]"
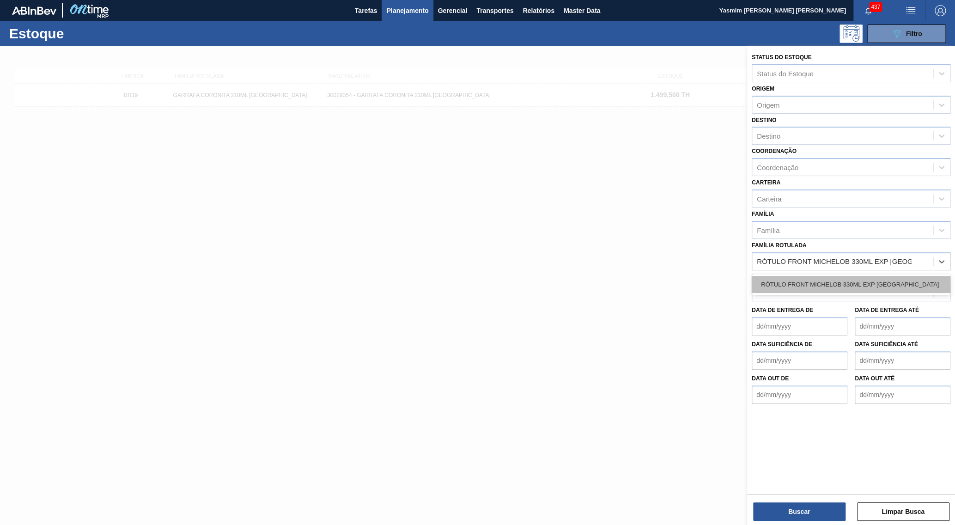
click at [842, 276] on div "RÓTULO FRONT MICHELOB 330ML EXP [GEOGRAPHIC_DATA]" at bounding box center [851, 284] width 199 height 17
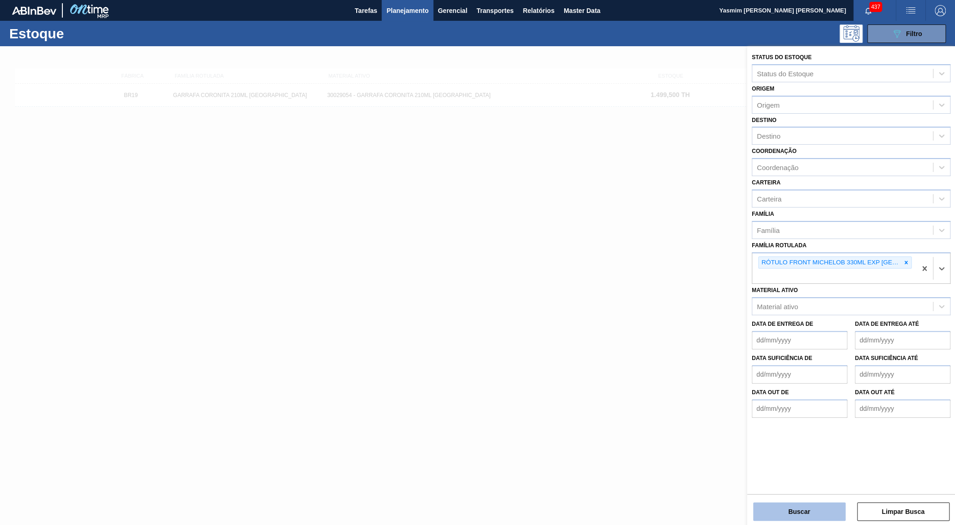
click at [814, 516] on button "Buscar" at bounding box center [799, 511] width 92 height 18
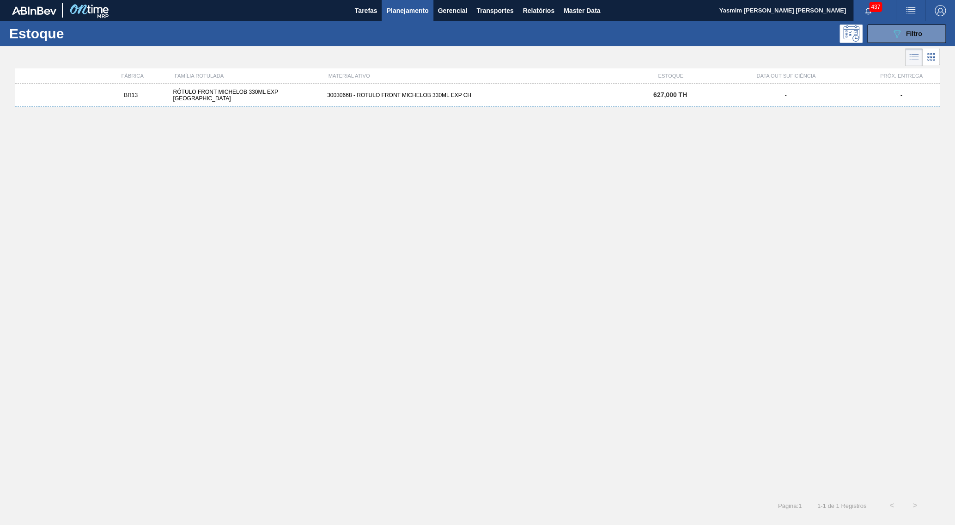
click at [812, 83] on div "FÁBRICA FAMÍLIA ROTULADA MATERIAL ATIVO ESTOQUE DATA OUT SUFICIÊNCIA PRÓX. ENTR…" at bounding box center [477, 75] width 925 height 15
click at [815, 86] on div "BR13 RÓTULO FRONT MICHELOB 330ML EXP CHILE 30030668 - ROTULO FRONT MICHELOB 330…" at bounding box center [477, 95] width 925 height 23
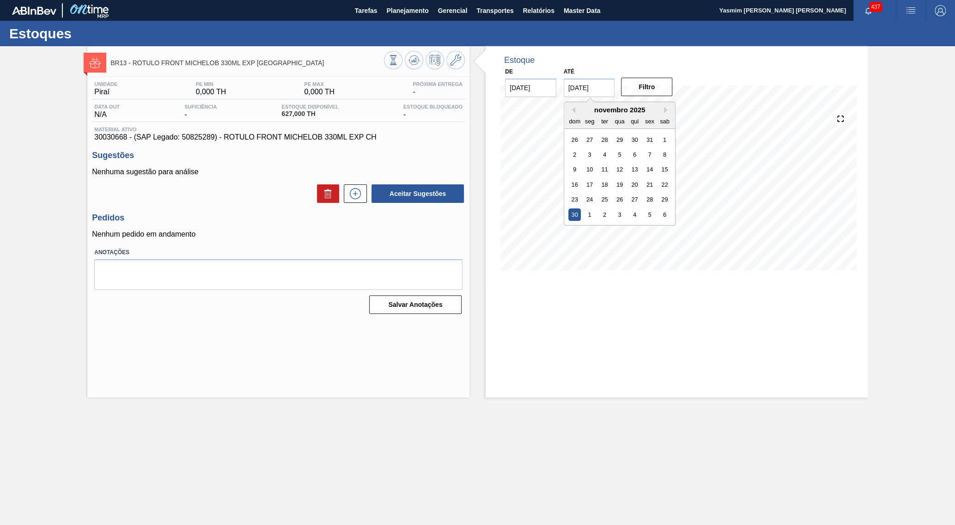
click at [568, 90] on input "[DATE]" at bounding box center [589, 88] width 51 height 18
click at [664, 110] on button "Next Month" at bounding box center [667, 110] width 6 height 6
click at [613, 193] on div "31" at bounding box center [619, 199] width 12 height 12
type input "[DATE]"
click at [643, 86] on button "Filtro" at bounding box center [646, 87] width 51 height 18
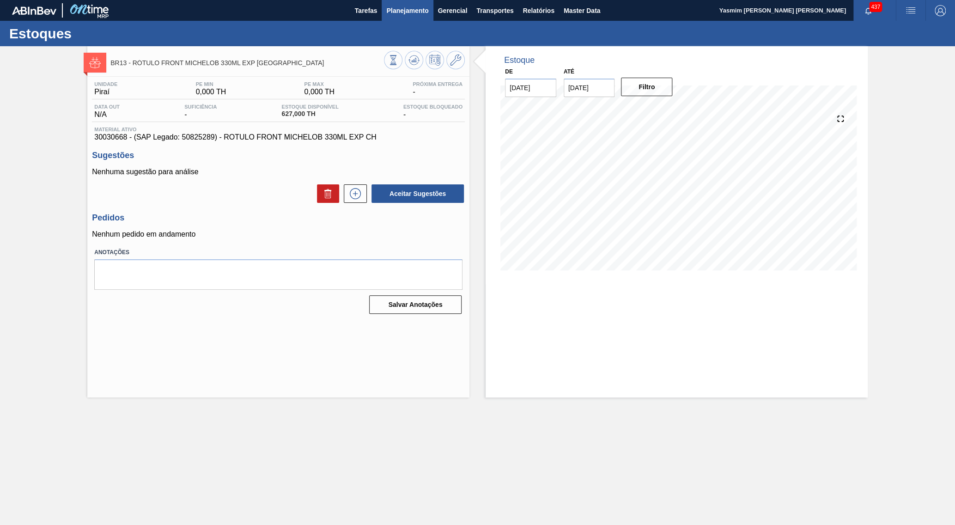
click at [401, 8] on span "Planejamento" at bounding box center [407, 10] width 42 height 11
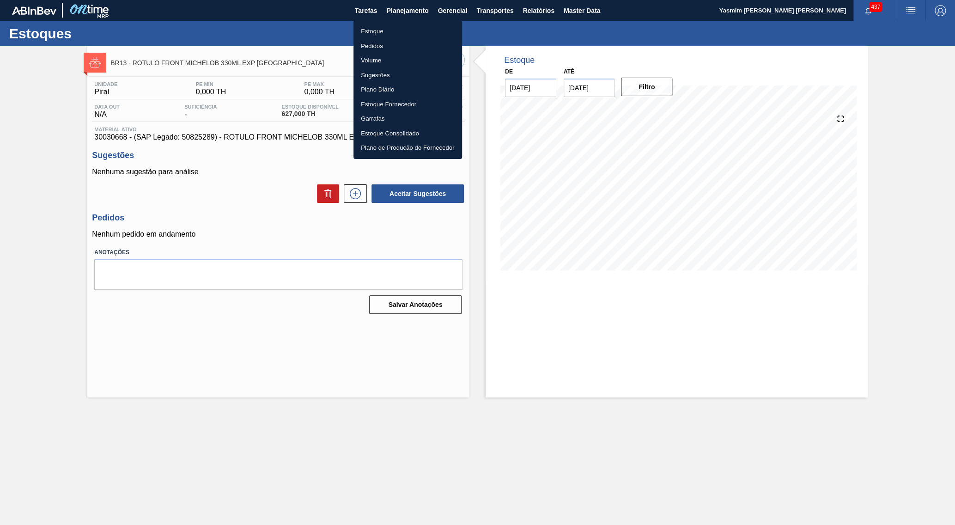
click at [380, 31] on li "Estoque" at bounding box center [408, 31] width 109 height 15
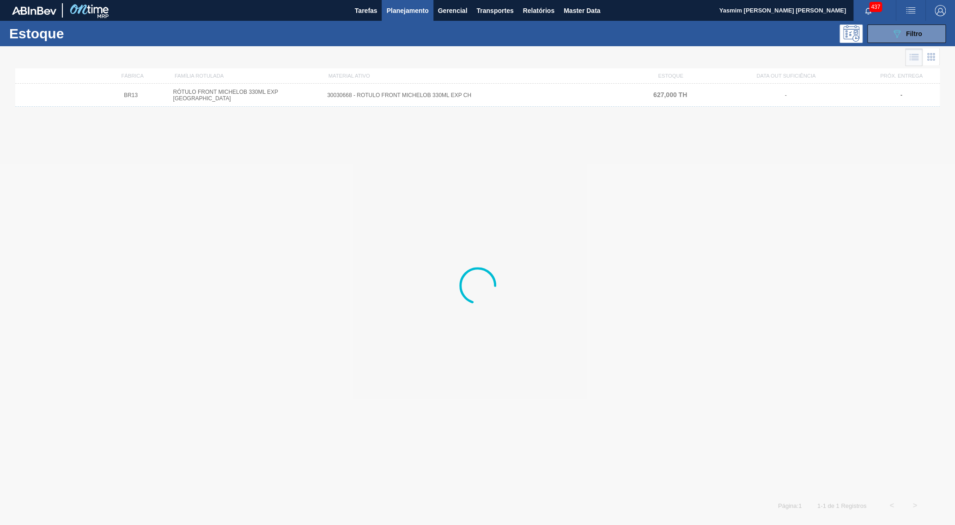
click at [896, 43] on div "Estoque 089F7B8B-B2A5-4AFE-B5C0-19BA573D28AC Filtro" at bounding box center [477, 33] width 955 height 25
click at [893, 31] on icon "089F7B8B-B2A5-4AFE-B5C0-19BA573D28AC" at bounding box center [897, 33] width 11 height 11
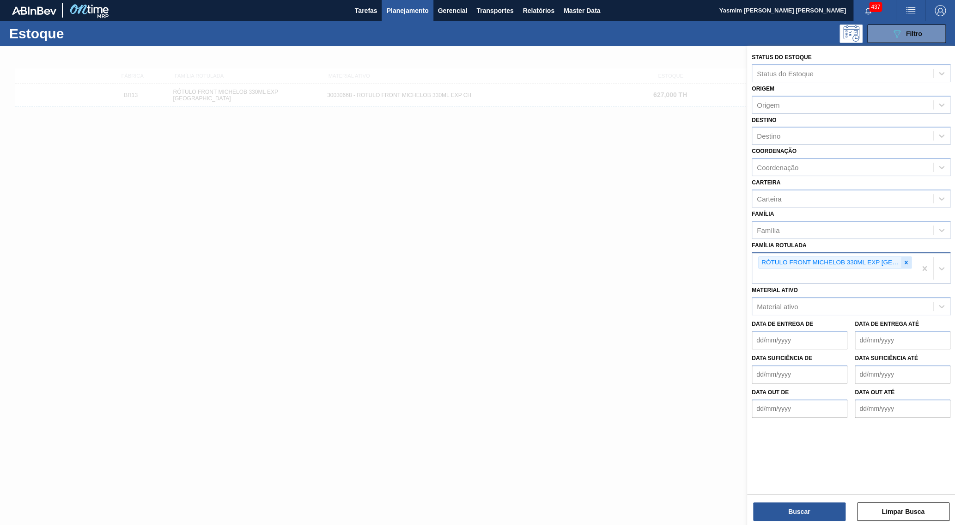
click at [910, 257] on div at bounding box center [906, 263] width 10 height 12
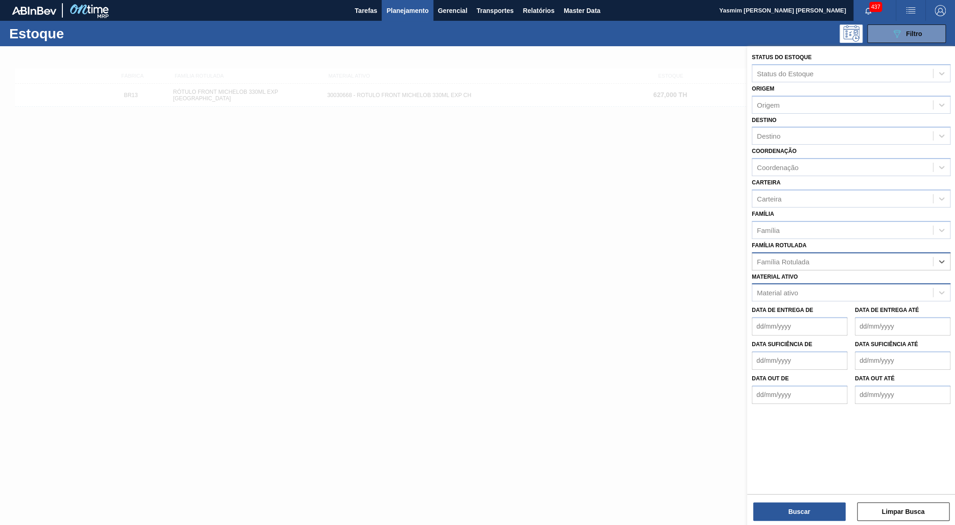
click at [832, 286] on div "Material ativo" at bounding box center [843, 292] width 181 height 13
click at [817, 255] on div "Família Rotulada" at bounding box center [843, 261] width 181 height 13
paste Rotulada "CAIXA CARTAO STELLA 350ML C8 [GEOGRAPHIC_DATA]"
type Rotulada "CAIXA CARTAO STELLA 350ML C8 [GEOGRAPHIC_DATA]"
click at [867, 286] on div "Material ativo" at bounding box center [843, 292] width 181 height 13
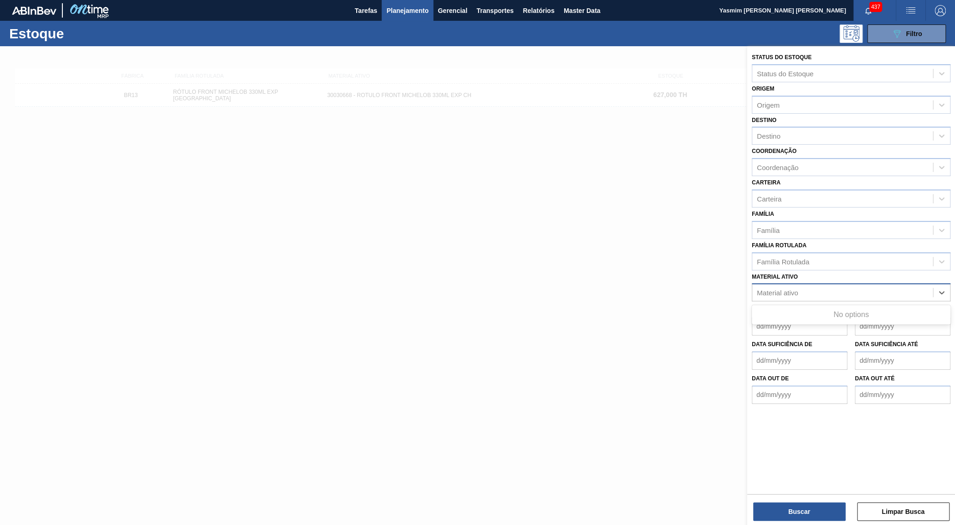
paste ativo "CAIXA CARTAO STELLA 350ML C8 [GEOGRAPHIC_DATA]"
type ativo "CAIXA CARTAO STELLA 350ML C8 [GEOGRAPHIC_DATA]"
click at [820, 270] on div "Material ativo Use Up and Down to choose options, press Enter to select the cur…" at bounding box center [851, 285] width 199 height 31
click at [818, 270] on div "Material ativo Material ativo" at bounding box center [851, 285] width 199 height 31
click at [816, 255] on div "Família Rotulada" at bounding box center [851, 261] width 199 height 18
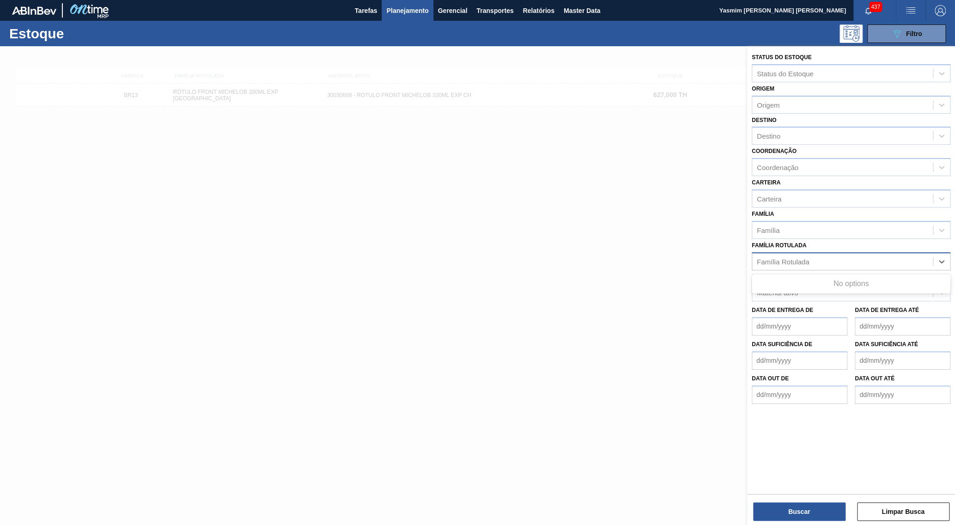
paste Rotulada "CAIXA CARTAO STELLA 350ML C8 [GEOGRAPHIC_DATA]"
type Rotulada "CAIXA CARTAO STELLA 350ML C8 [GEOGRAPHIC_DATA]"
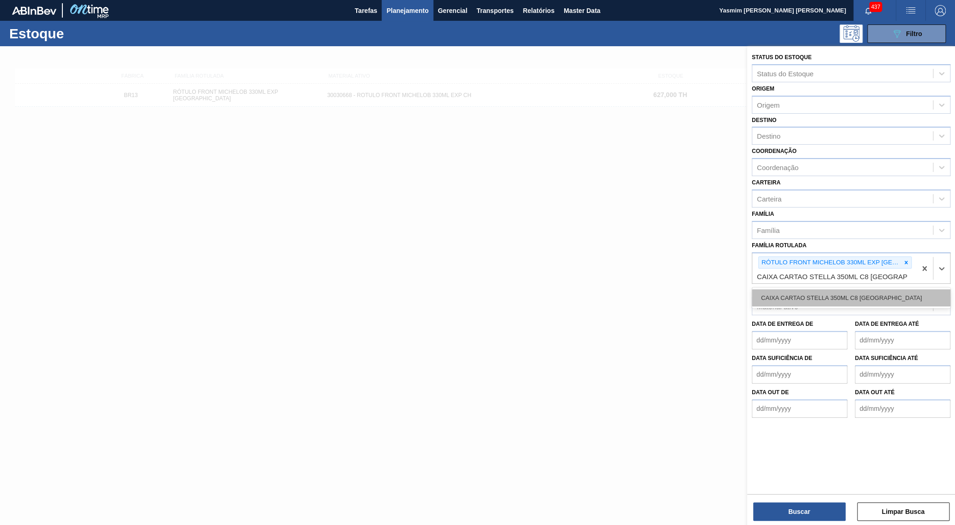
click at [846, 289] on div "CAIXA CARTAO STELLA 350ML C8 [GEOGRAPHIC_DATA]" at bounding box center [851, 297] width 199 height 17
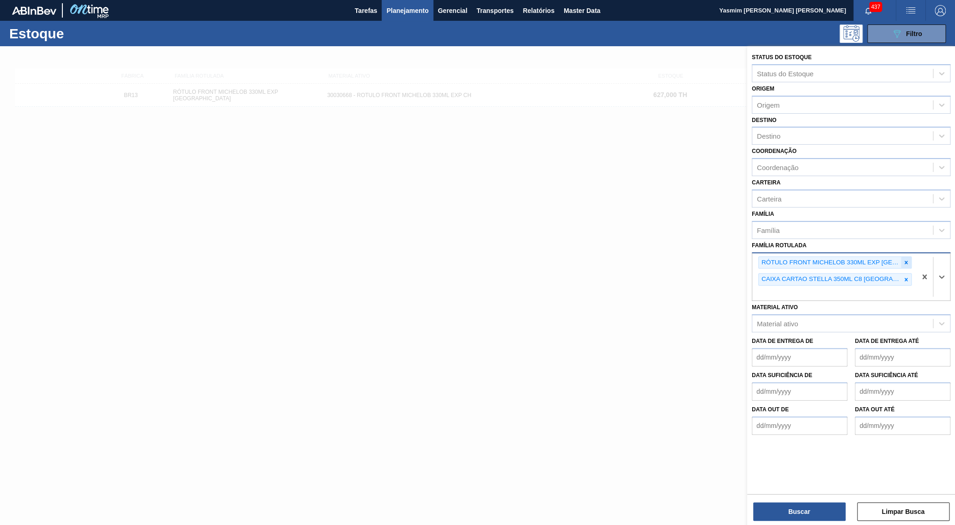
click at [911, 257] on div at bounding box center [906, 263] width 10 height 12
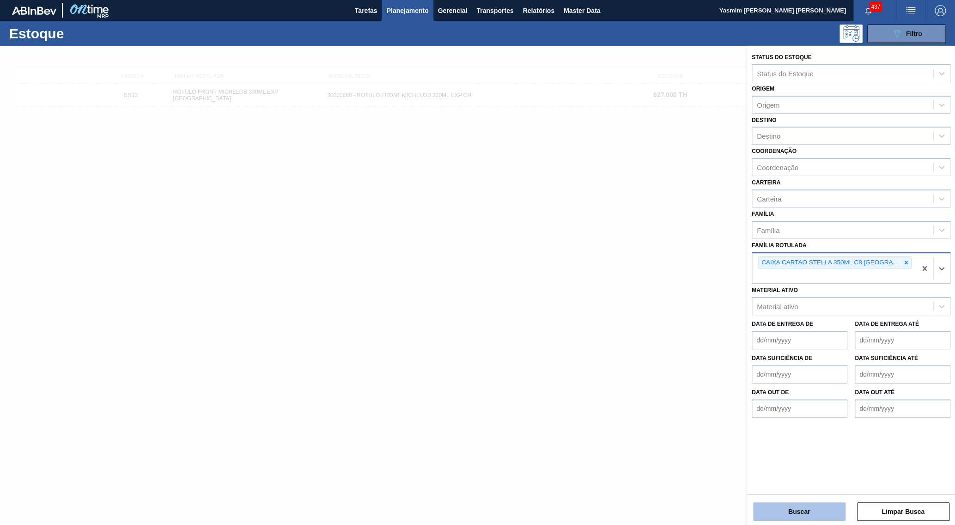
click at [777, 518] on button "Buscar" at bounding box center [799, 511] width 92 height 18
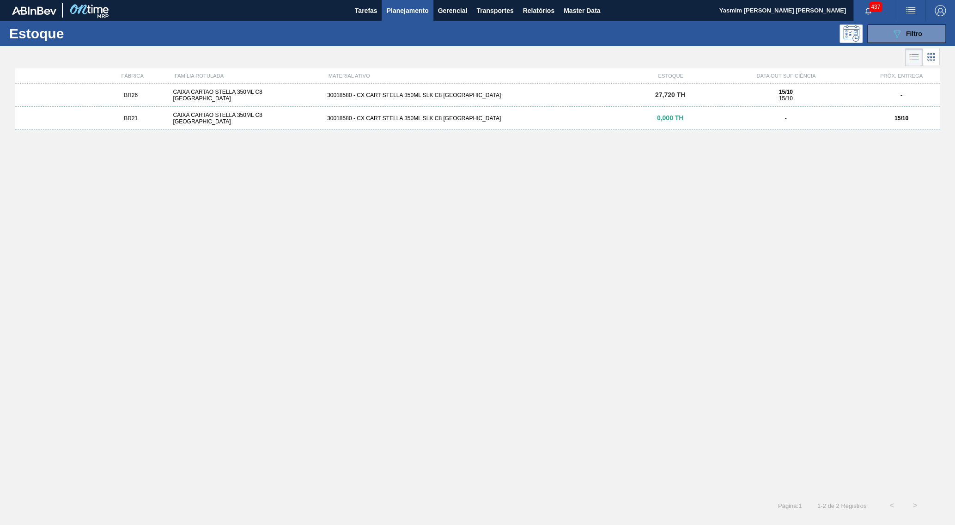
click at [770, 129] on div "BR21 CAIXA CARTAO STELLA 350ML C8 PARAGUAI 30018580 - CX CART STELLA 350ML SLK …" at bounding box center [477, 118] width 925 height 23
drag, startPoint x: 647, startPoint y: 97, endPoint x: 672, endPoint y: 97, distance: 25.0
click at [672, 97] on div "27,720 TH" at bounding box center [670, 95] width 77 height 7
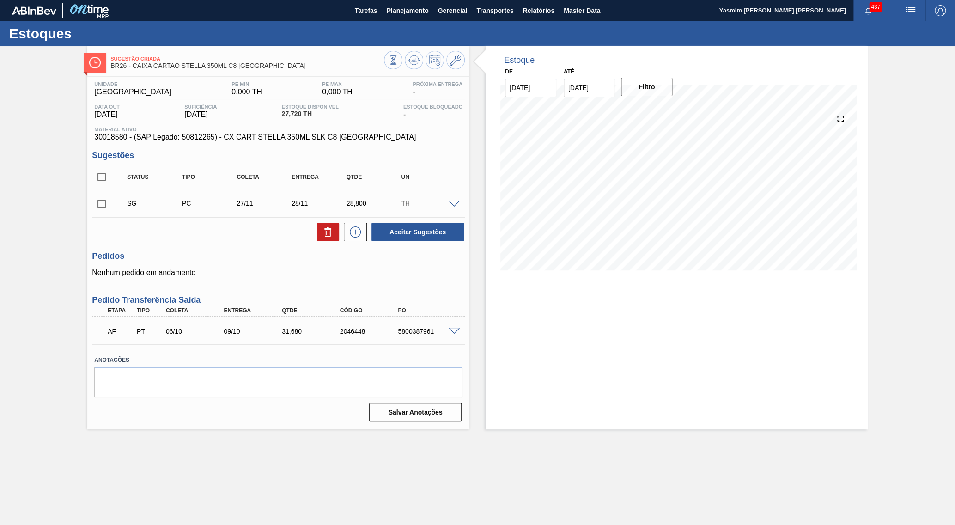
click at [459, 329] on span at bounding box center [454, 331] width 11 height 7
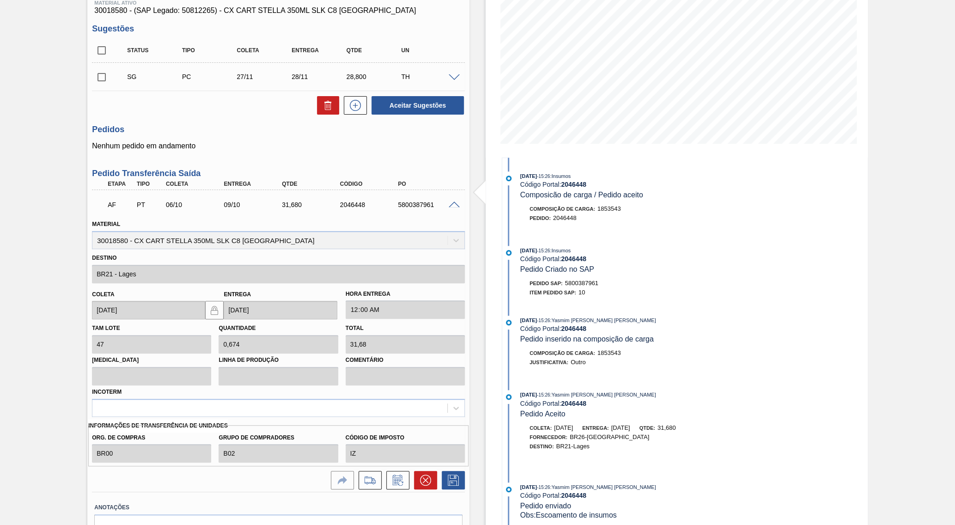
scroll to position [164, 0]
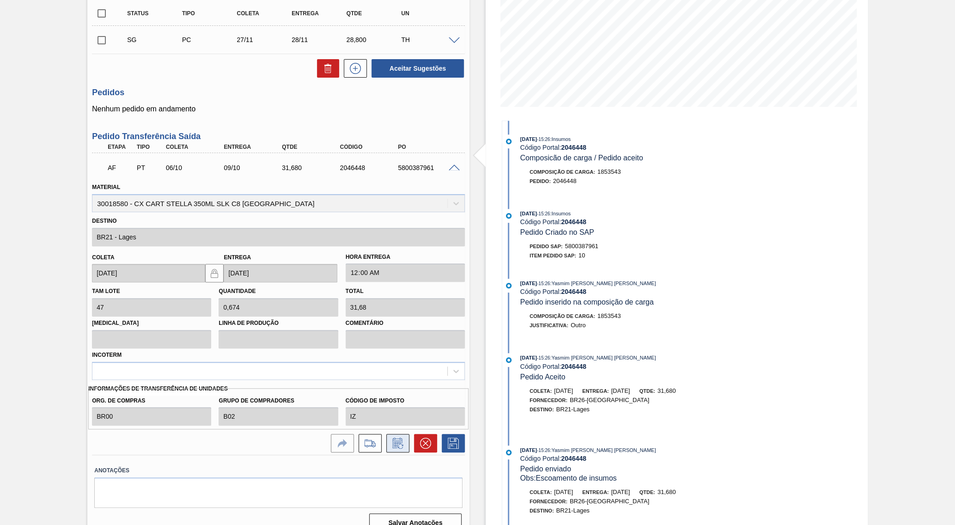
drag, startPoint x: 375, startPoint y: 432, endPoint x: 394, endPoint y: 433, distance: 19.4
click at [394, 434] on div at bounding box center [278, 443] width 373 height 18
click at [394, 442] on icon at bounding box center [397, 445] width 7 height 6
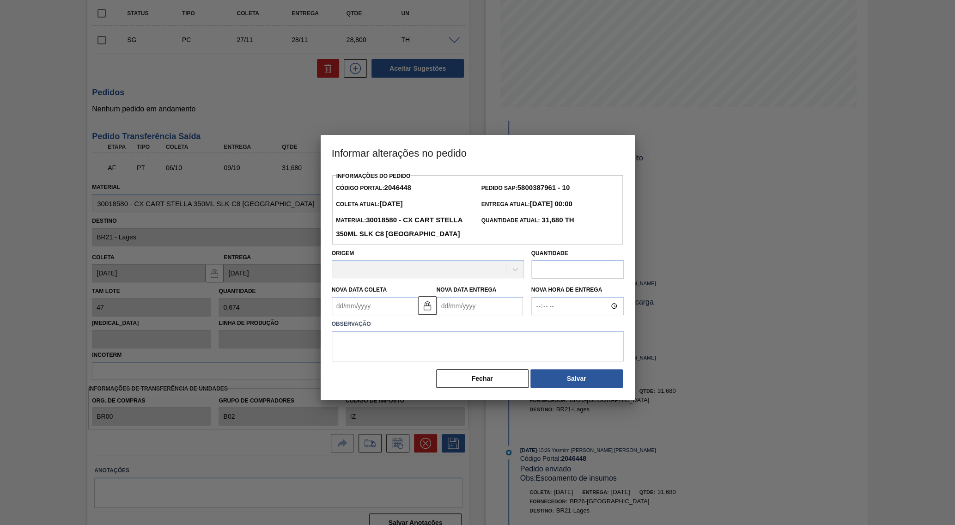
click at [566, 261] on input "text" at bounding box center [578, 269] width 92 height 18
click at [482, 369] on button "Fechar" at bounding box center [482, 378] width 92 height 18
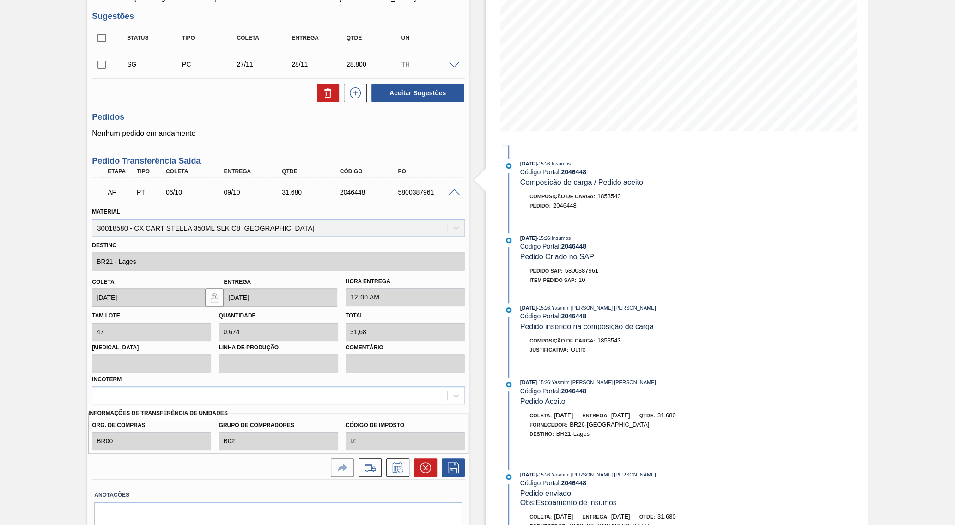
scroll to position [74, 0]
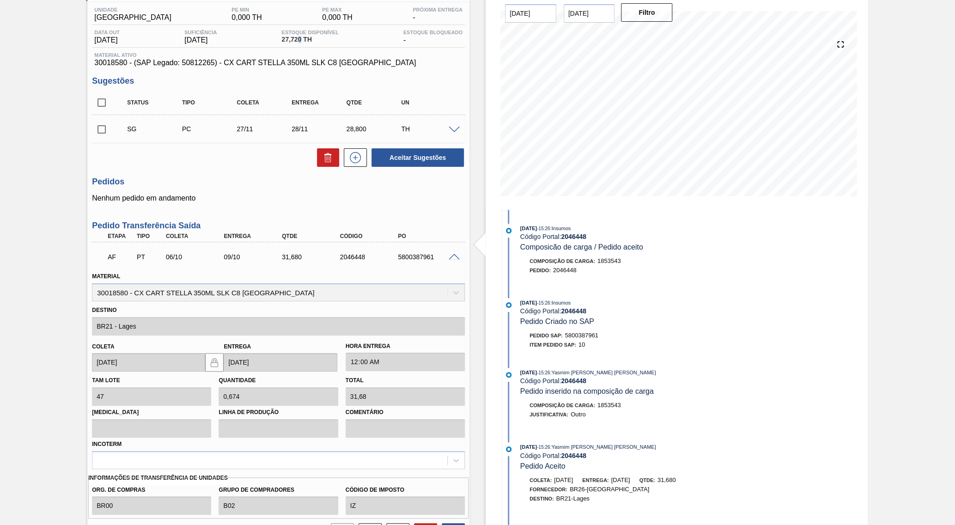
click at [302, 41] on span "27,720 TH" at bounding box center [310, 39] width 57 height 7
click at [285, 38] on span "27,720 TH" at bounding box center [310, 39] width 57 height 7
copy span "27,72"
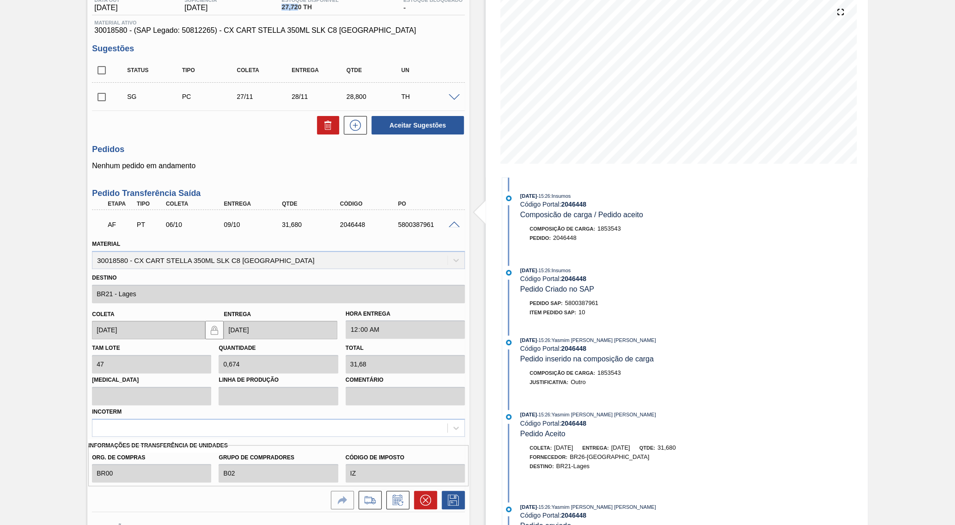
scroll to position [119, 0]
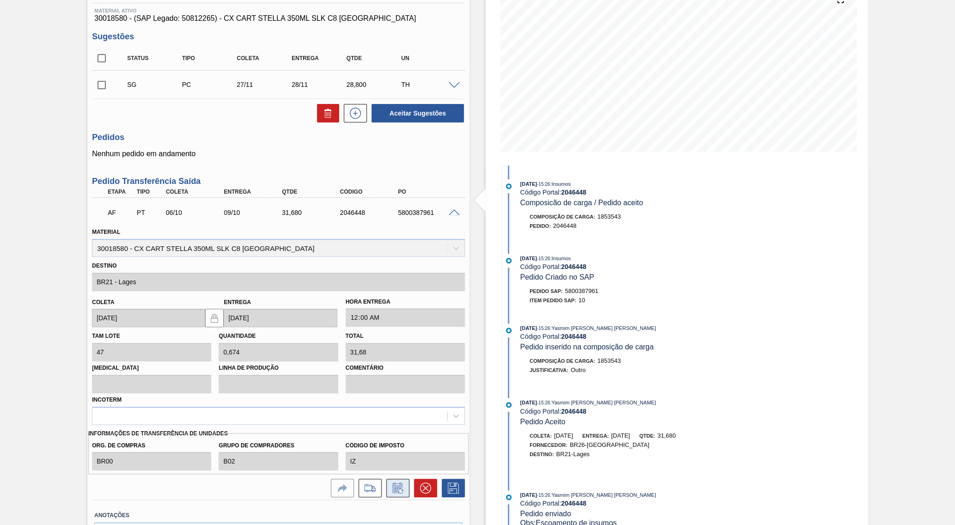
click at [401, 483] on icon at bounding box center [398, 488] width 15 height 11
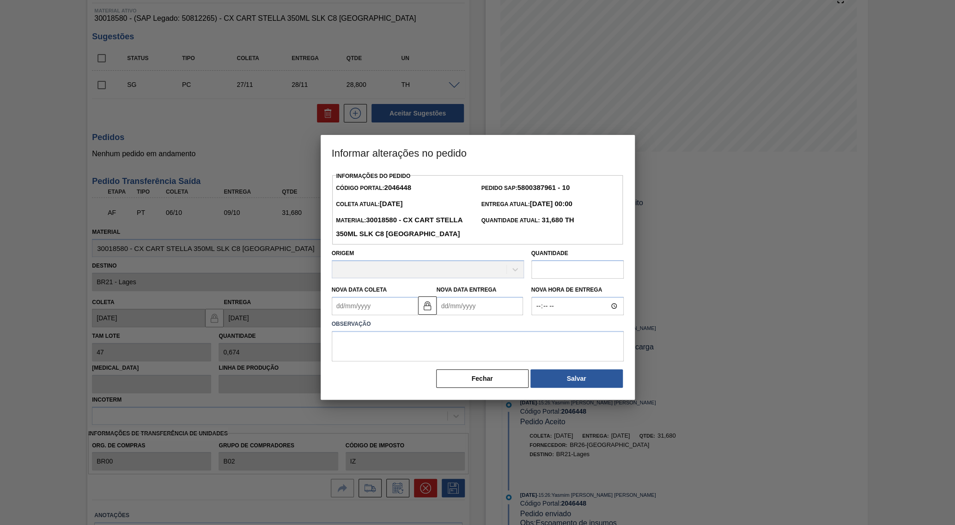
click at [557, 260] on input "text" at bounding box center [578, 269] width 92 height 18
paste input "27,72"
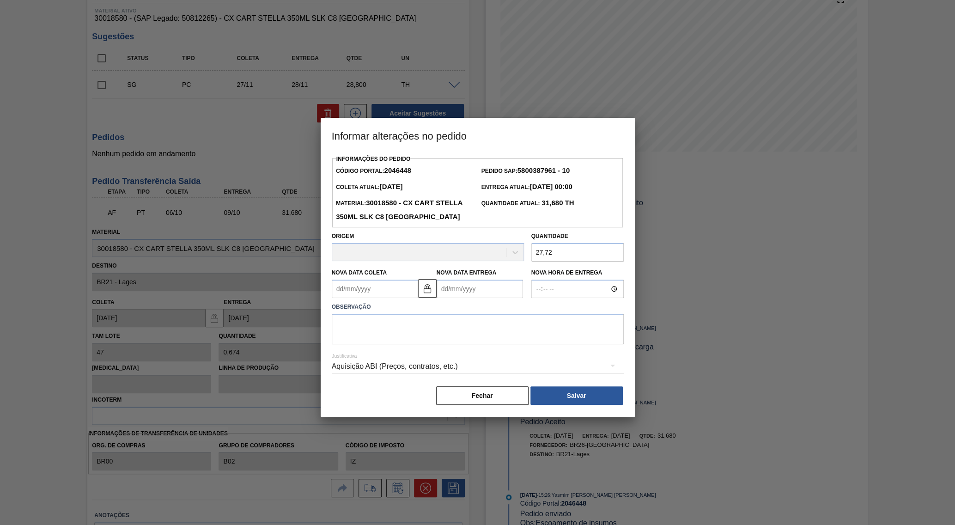
type input "27,720"
click at [366, 330] on textarea at bounding box center [478, 329] width 292 height 31
type textarea "Ajuste de quantidade"
click at [363, 355] on div "Aquisição ABI (Preços, contratos, etc.)" at bounding box center [478, 367] width 292 height 26
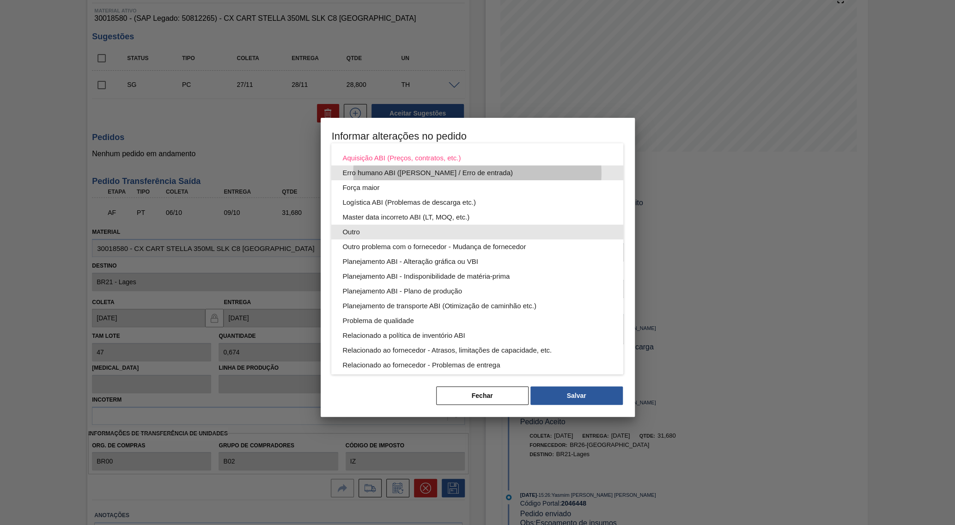
click at [367, 233] on div "Outro" at bounding box center [478, 232] width 270 height 15
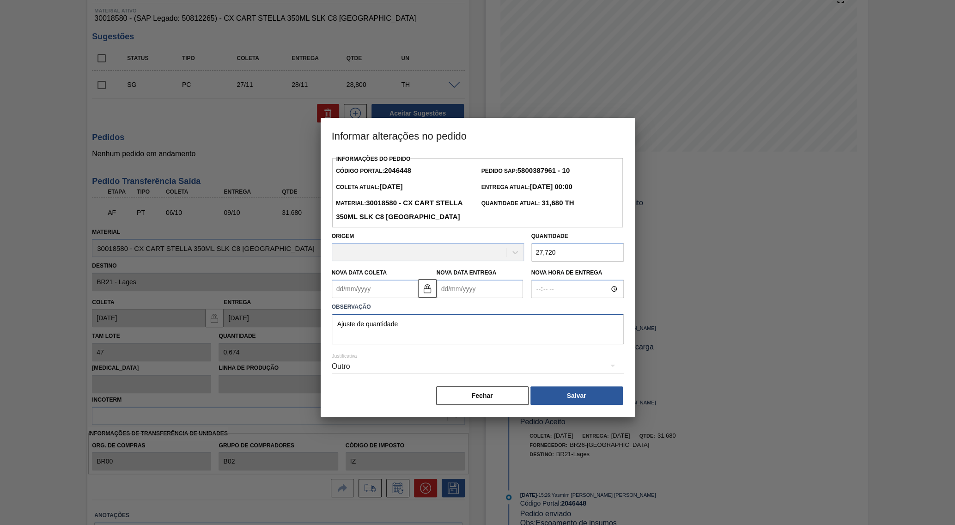
drag, startPoint x: 508, startPoint y: 312, endPoint x: 373, endPoint y: 362, distance: 143.5
click at [506, 314] on textarea "Ajuste de quantidade" at bounding box center [478, 329] width 292 height 31
click at [379, 355] on div "Outro" at bounding box center [478, 367] width 292 height 26
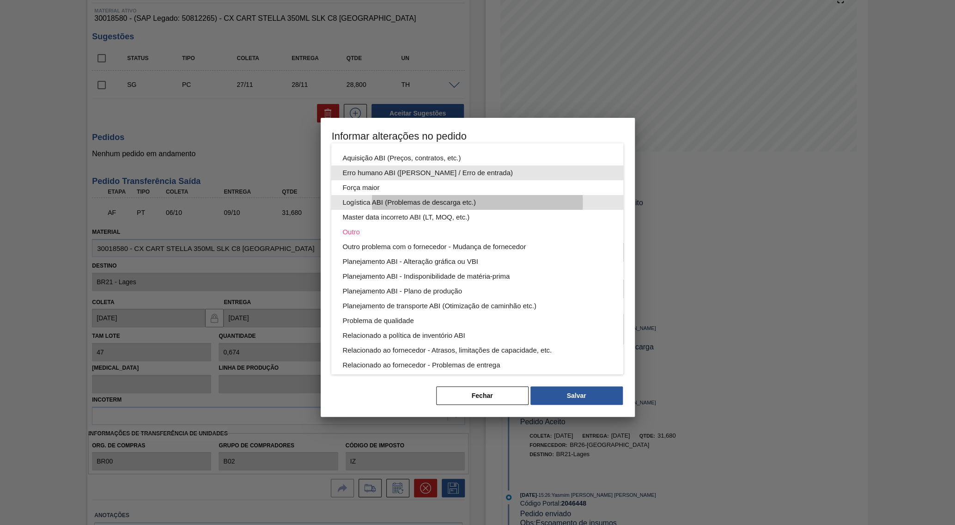
scroll to position [50, 0]
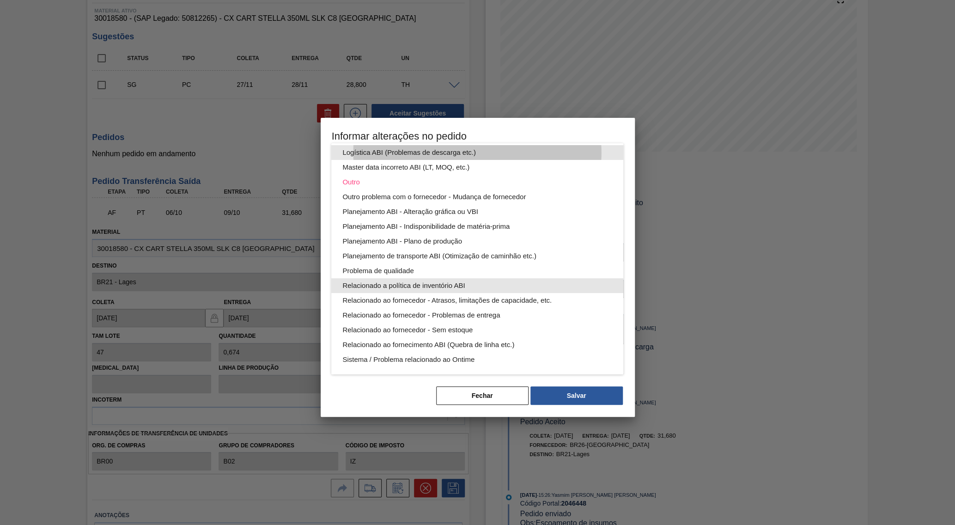
click at [472, 287] on div "Relacionado a política de inventório ABI" at bounding box center [478, 285] width 270 height 15
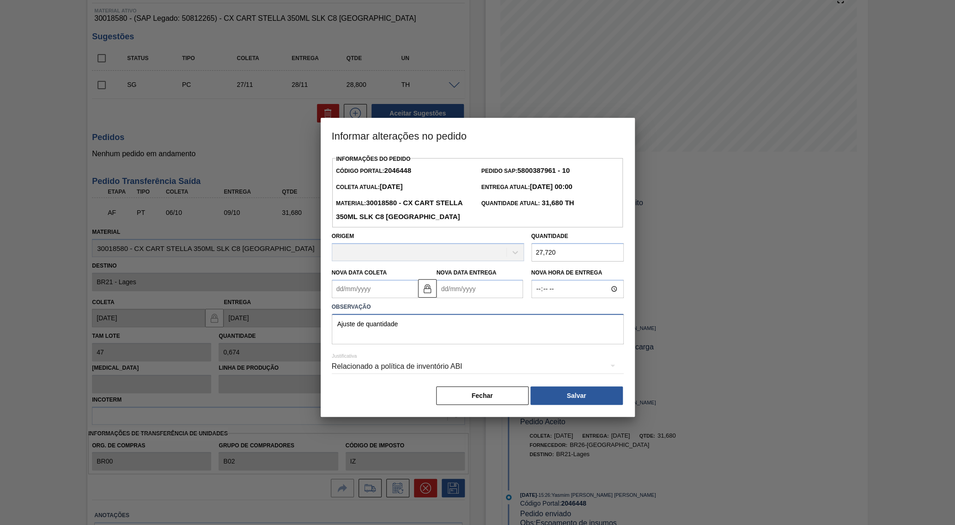
click at [460, 326] on textarea "Ajuste de quantidade" at bounding box center [478, 329] width 292 height 31
click at [593, 391] on button "Salvar" at bounding box center [577, 395] width 92 height 18
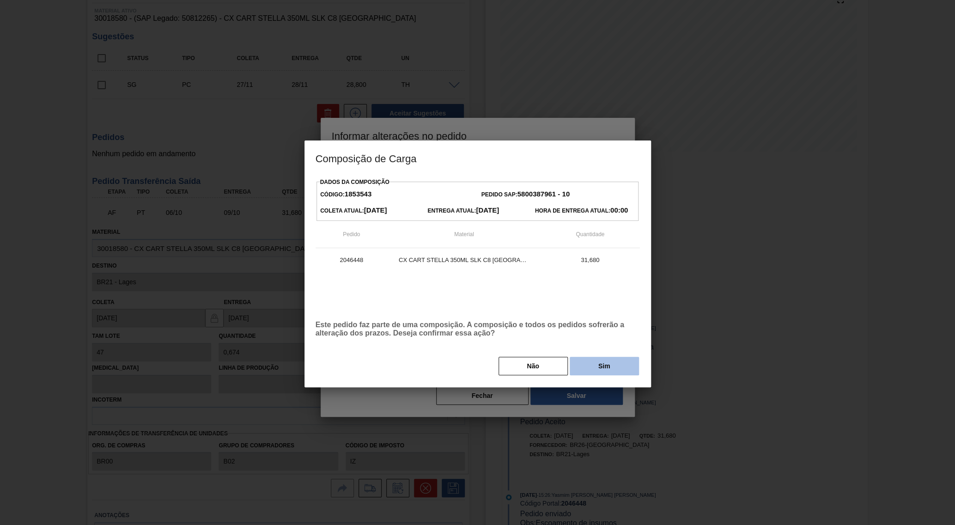
click at [594, 359] on button "Sim" at bounding box center [604, 366] width 69 height 18
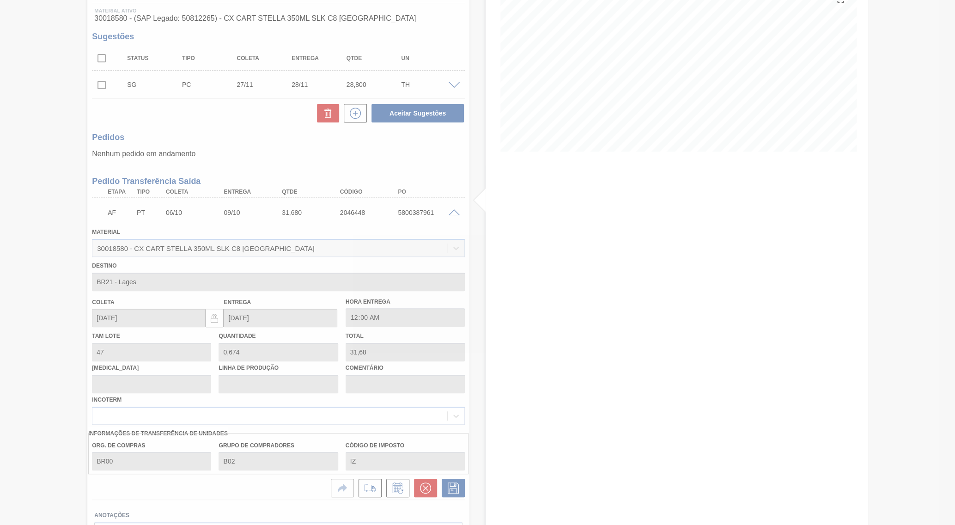
type input "0,59"
type input "27,72"
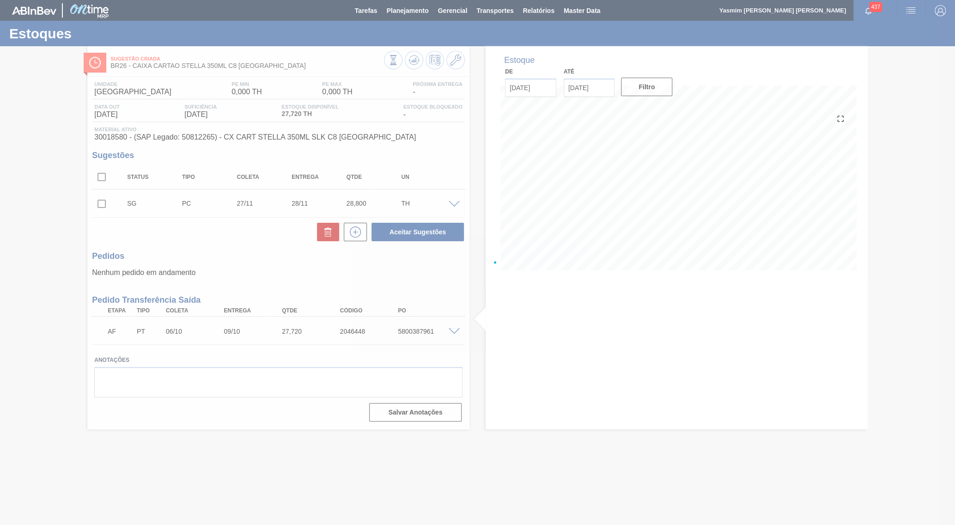
scroll to position [0, 0]
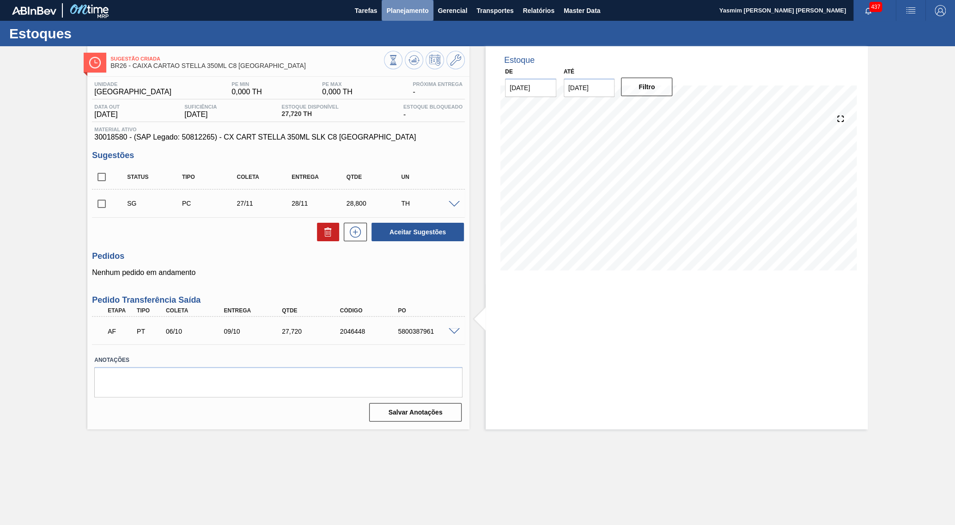
click at [401, 6] on span "Planejamento" at bounding box center [407, 10] width 42 height 11
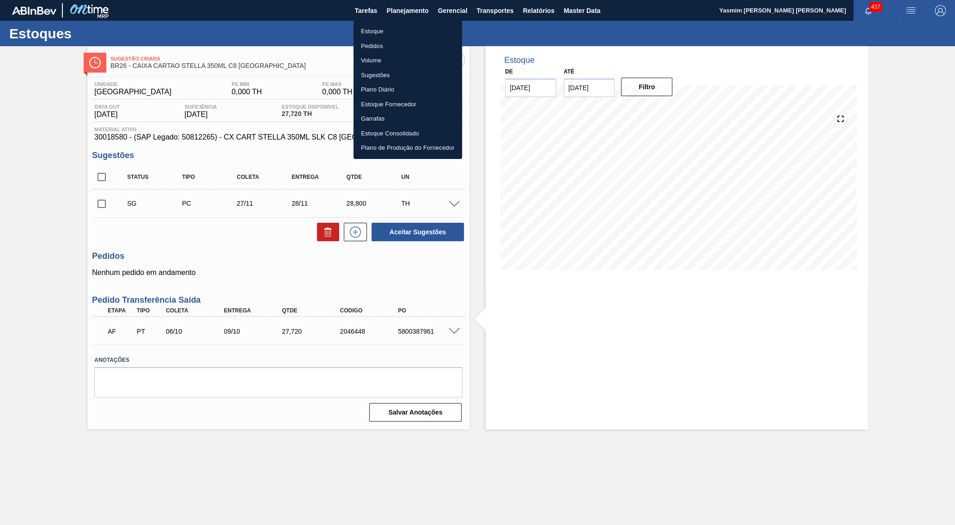
click at [386, 34] on li "Estoque" at bounding box center [408, 31] width 109 height 15
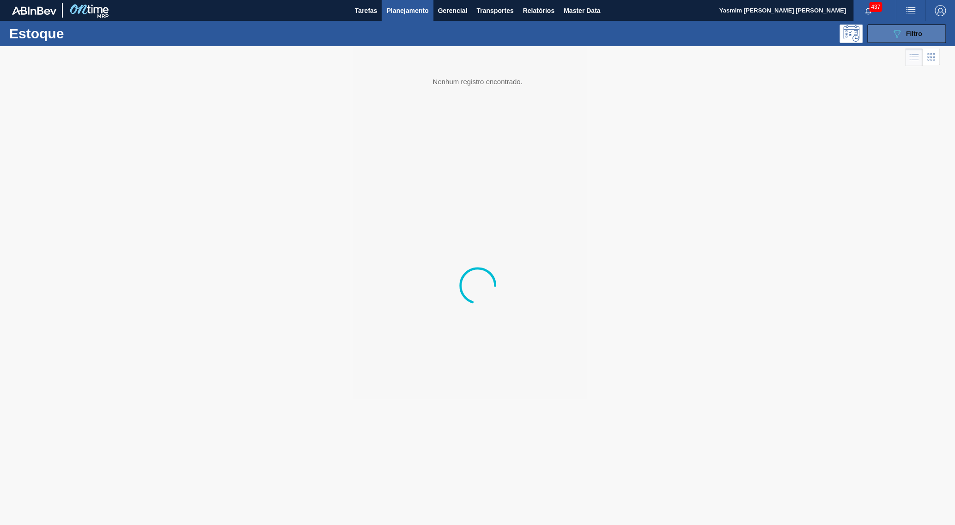
click at [920, 43] on button "089F7B8B-B2A5-4AFE-B5C0-19BA573D28AC Filtro" at bounding box center [907, 33] width 79 height 18
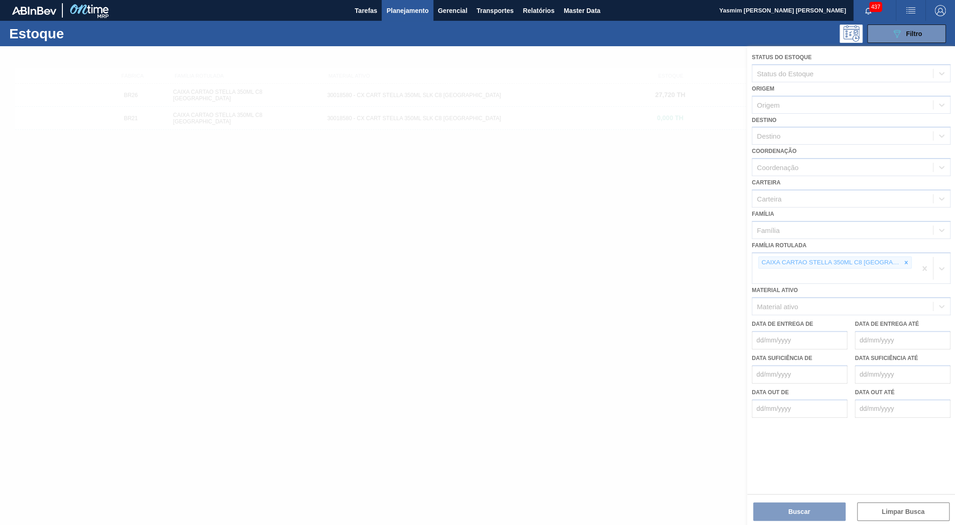
click at [907, 245] on div at bounding box center [477, 285] width 955 height 479
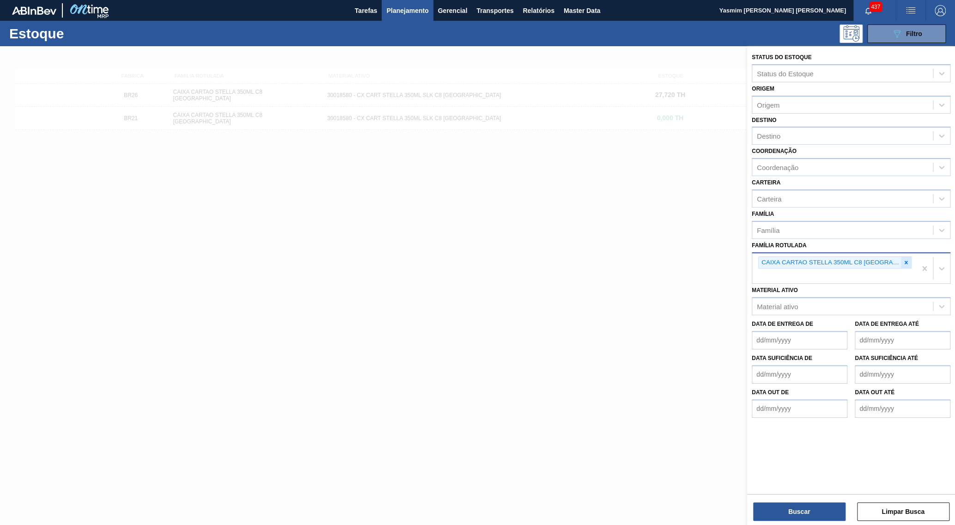
click at [906, 259] on icon at bounding box center [906, 262] width 6 height 6
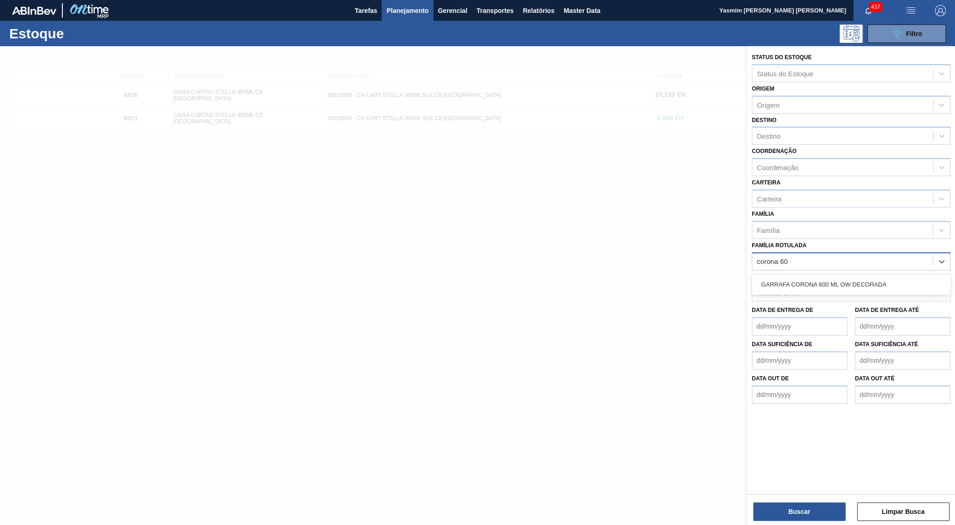
type Rotulada "corona 600"
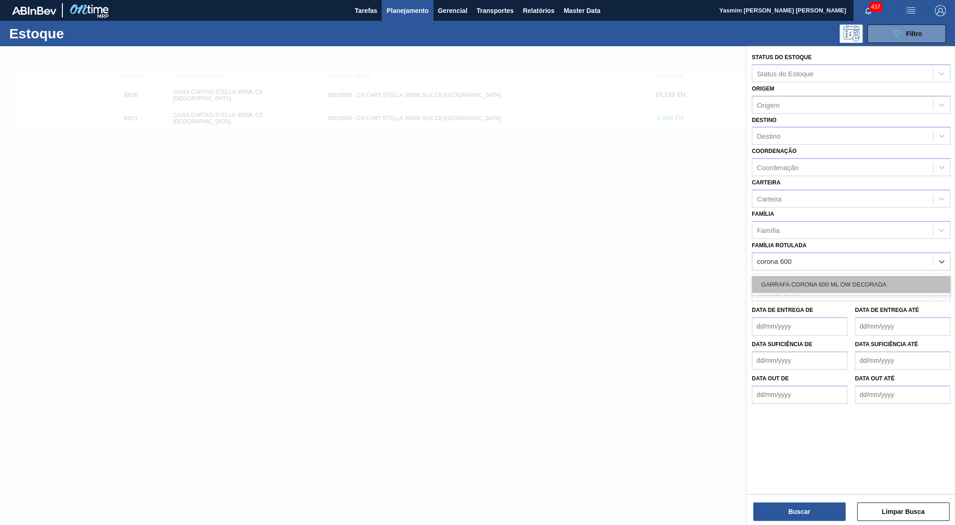
click at [841, 276] on div "GARRAFA CORONA 600 ML OW DECORADA" at bounding box center [851, 284] width 199 height 17
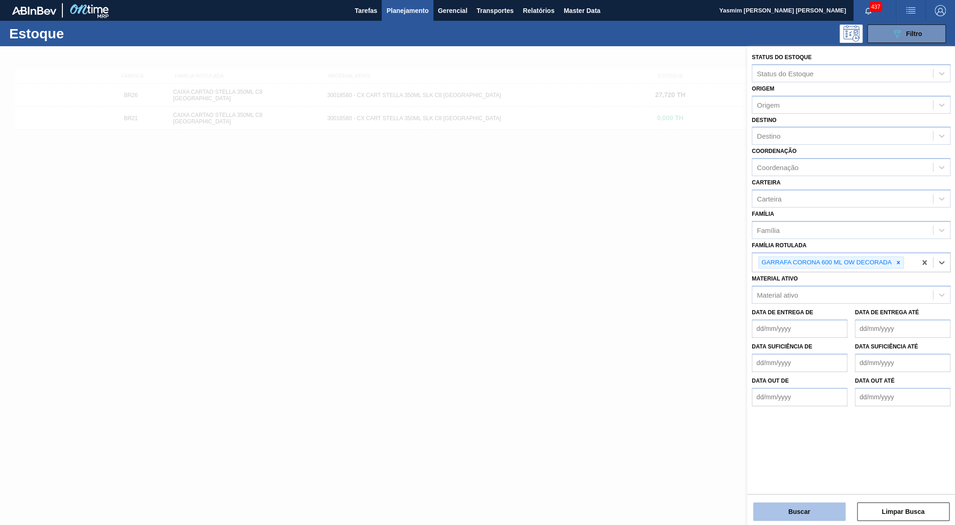
click at [769, 510] on button "Buscar" at bounding box center [799, 511] width 92 height 18
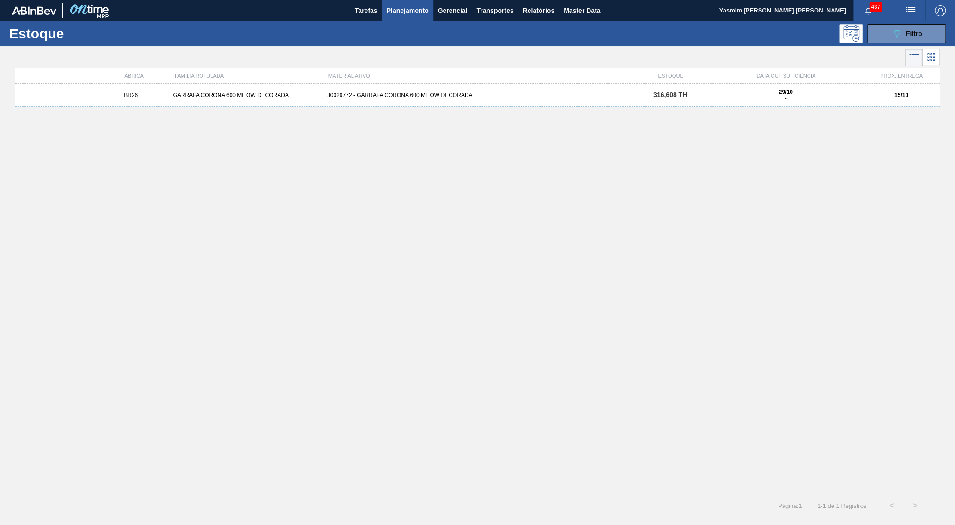
click at [528, 103] on div "BR26 GARRAFA CORONA 600 ML OW DECORADA 30029772 - GARRAFA CORONA 600 ML OW DECO…" at bounding box center [477, 95] width 925 height 23
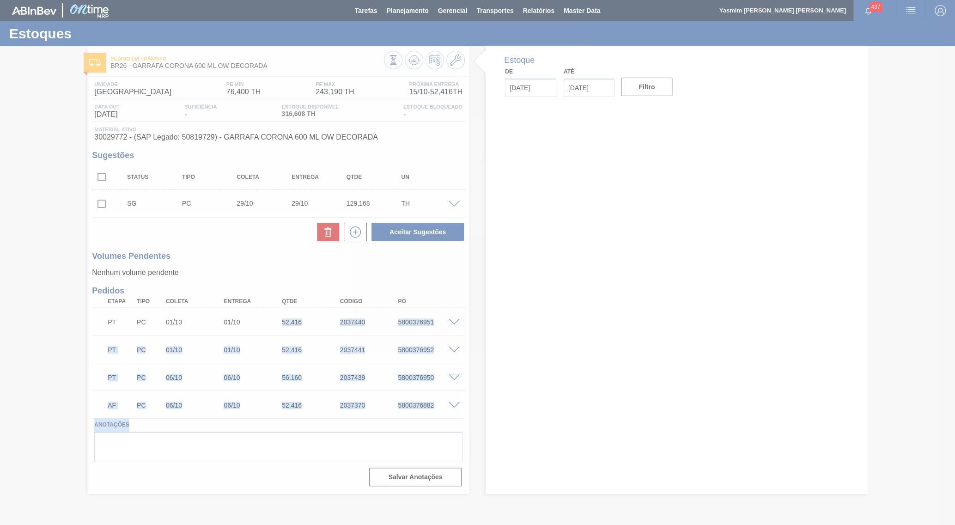
drag, startPoint x: 215, startPoint y: 318, endPoint x: 240, endPoint y: 319, distance: 25.0
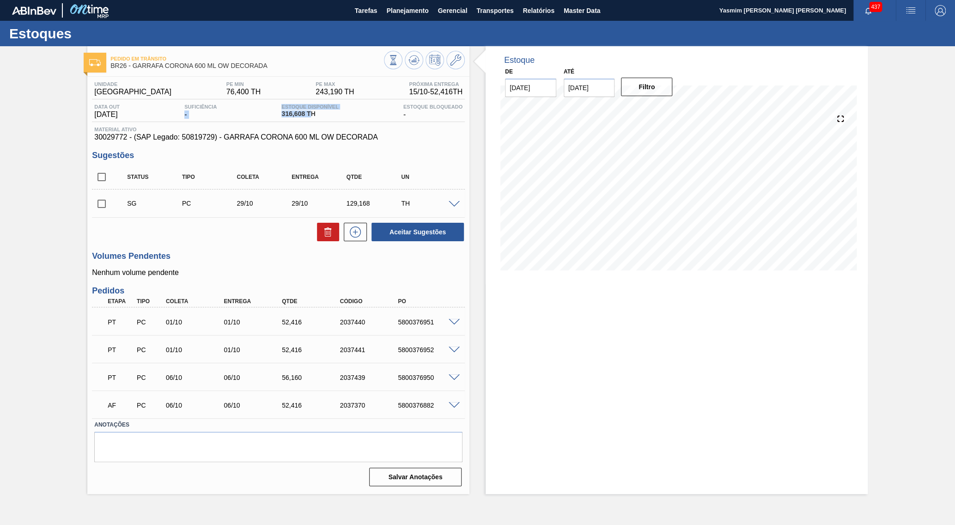
drag, startPoint x: 312, startPoint y: 120, endPoint x: 167, endPoint y: 112, distance: 144.9
click at [167, 112] on div "Data out [DATE] Suficiência - Estoque Disponível 316,608 TH Estoque Bloqueado -" at bounding box center [278, 113] width 373 height 18
click at [303, 119] on div "Estoque Disponível 316,608 TH" at bounding box center [309, 111] width 61 height 15
drag, startPoint x: 307, startPoint y: 117, endPoint x: 296, endPoint y: 118, distance: 10.6
click at [296, 117] on span "316,608 TH" at bounding box center [310, 113] width 57 height 7
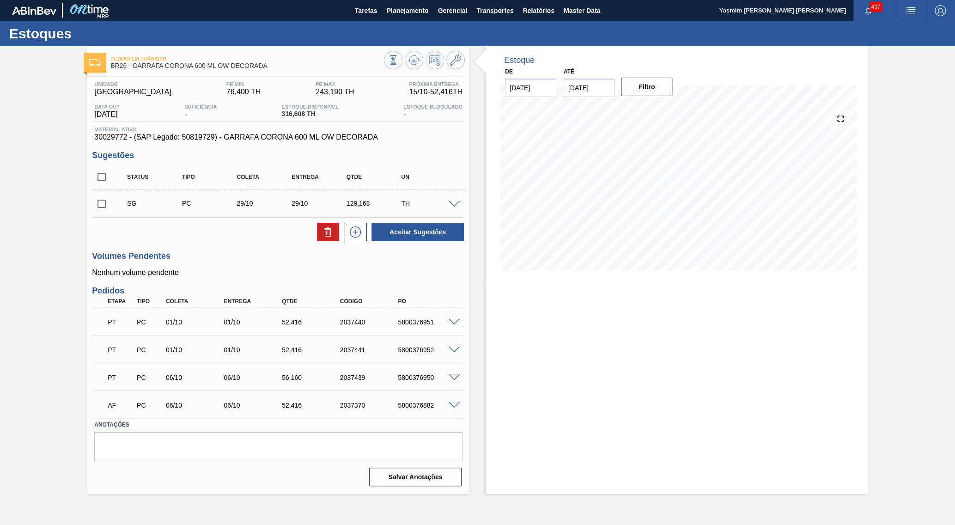
click at [296, 117] on span "316,608 TH" at bounding box center [310, 113] width 57 height 7
drag, startPoint x: 281, startPoint y: 114, endPoint x: 306, endPoint y: 113, distance: 24.5
click at [306, 113] on div "Data out [DATE] Suficiência - Estoque Disponível 316,608 TH Estoque Bloqueado -" at bounding box center [278, 113] width 373 height 18
copy span "316,608"
drag, startPoint x: 866, startPoint y: 241, endPoint x: 860, endPoint y: 238, distance: 6.6
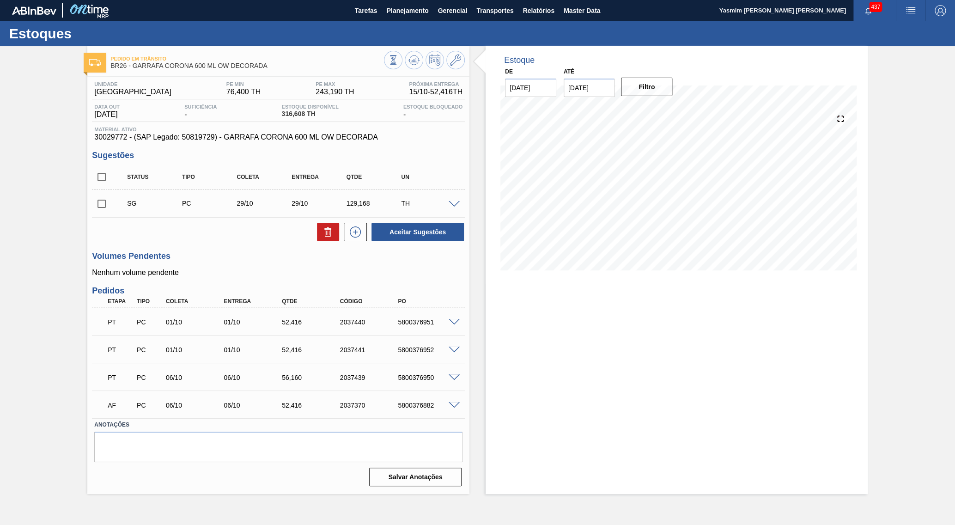
click at [860, 238] on div "Estoque De [DATE] Até [DATE] Filtro 21/10 Projeção de Estoque 363.36 [DOMAIN_NA…" at bounding box center [677, 165] width 382 height 238
click at [588, 307] on div "Estoque De [DATE] Até [DATE] Filtro 22/10 Projeção de Estoque 363.36 [DOMAIN_NA…" at bounding box center [677, 270] width 382 height 448
click at [223, 139] on span "30029772 - (SAP Legado: 50819729) - GARRAFA CORONA 600 ML OW DECORADA" at bounding box center [278, 137] width 368 height 8
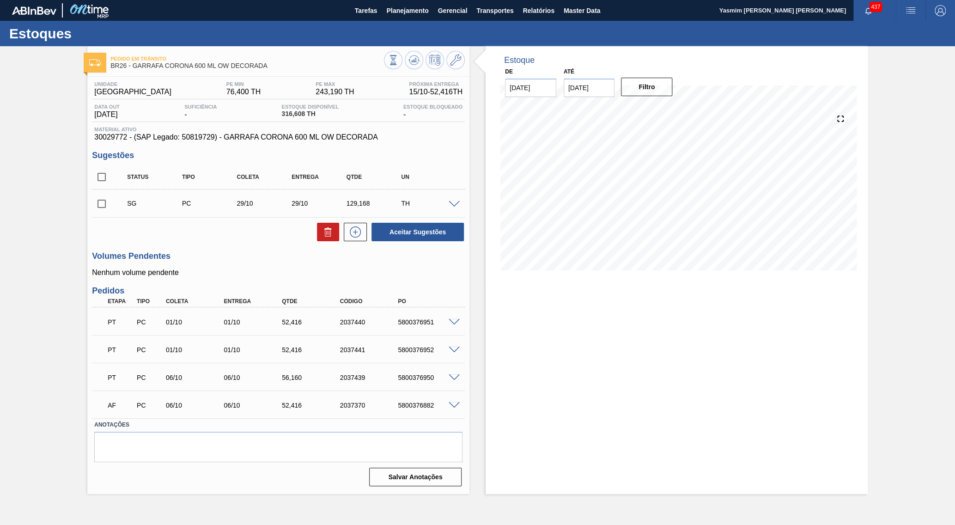
click at [273, 132] on span "Material ativo" at bounding box center [278, 130] width 368 height 6
click at [276, 138] on span "30029772 - (SAP Legado: 50819729) - GARRAFA CORONA 600 ML OW DECORADA" at bounding box center [278, 137] width 368 height 8
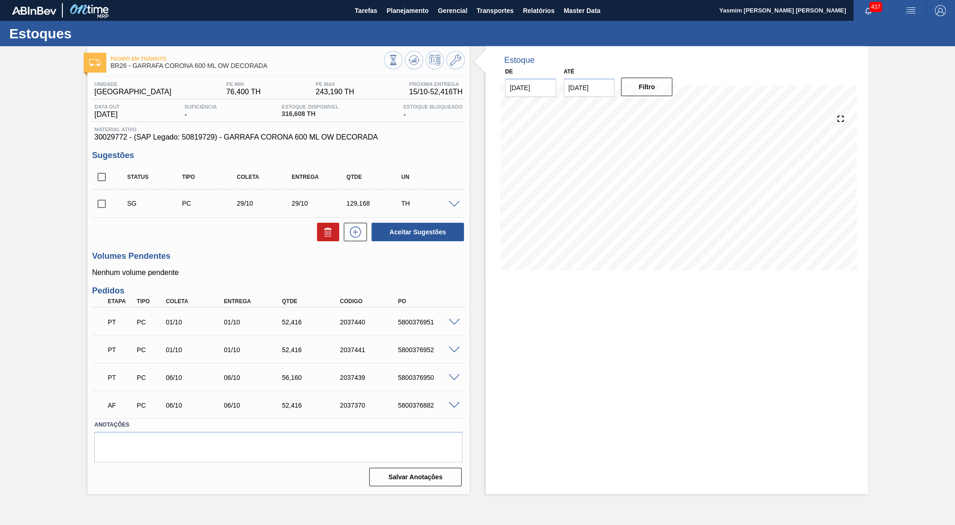
click at [276, 138] on span "30029772 - (SAP Legado: 50819729) - GARRAFA CORONA 600 ML OW DECORADA" at bounding box center [278, 137] width 368 height 8
click at [175, 139] on span "30029772 - (SAP Legado: 50819729) - GARRAFA CORONA 600 ML OW DECORADA" at bounding box center [278, 137] width 368 height 8
click at [119, 139] on span "30029772 - (SAP Legado: 50819729) - GARRAFA CORONA 600 ML OW DECORADA" at bounding box center [278, 137] width 368 height 8
drag, startPoint x: 123, startPoint y: 141, endPoint x: 85, endPoint y: 140, distance: 37.9
click at [85, 140] on div "Pedido [PERSON_NAME] BR26 - GARRAFA CORONA 600 ML OW DECORADA Unidade Uberlândi…" at bounding box center [477, 270] width 955 height 448
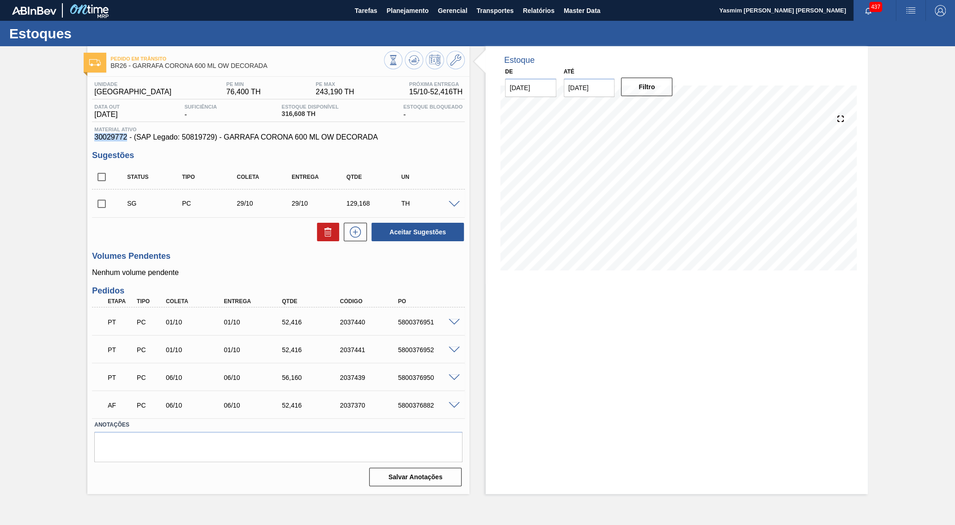
copy span "30029772"
click at [712, 331] on div "Estoque De [DATE] Até [DATE] Filtro 22/10 Projeção de Estoque 363.36 [DOMAIN_NA…" at bounding box center [677, 270] width 382 height 448
click at [403, 12] on span "Planejamento" at bounding box center [407, 10] width 42 height 11
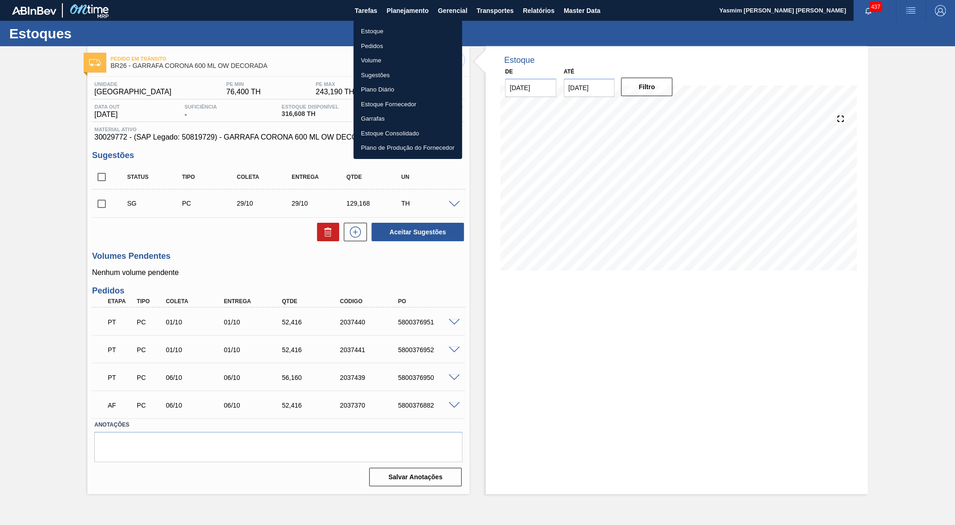
click at [115, 129] on div at bounding box center [477, 262] width 955 height 525
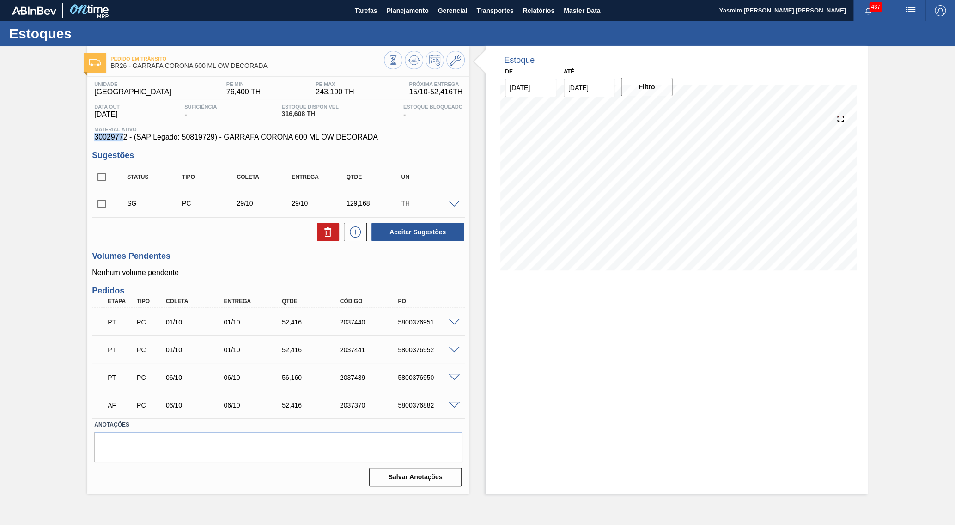
drag, startPoint x: 121, startPoint y: 141, endPoint x: 80, endPoint y: 141, distance: 41.1
click at [80, 141] on div "Pedido [PERSON_NAME] BR26 - GARRAFA CORONA 600 ML OW DECORADA Unidade Uberlândi…" at bounding box center [477, 270] width 955 height 448
click at [118, 145] on div "Unidade Uberlândia PE MIN 76,400 TH PE MAX 243,190 TH Próxima Entrega 15/10 - 5…" at bounding box center [278, 283] width 382 height 413
drag, startPoint x: 123, startPoint y: 138, endPoint x: 22, endPoint y: 154, distance: 102.6
click at [22, 154] on div "Pedido [PERSON_NAME] BR26 - GARRAFA CORONA 600 ML OW DECORADA Unidade Uberlândi…" at bounding box center [477, 270] width 955 height 448
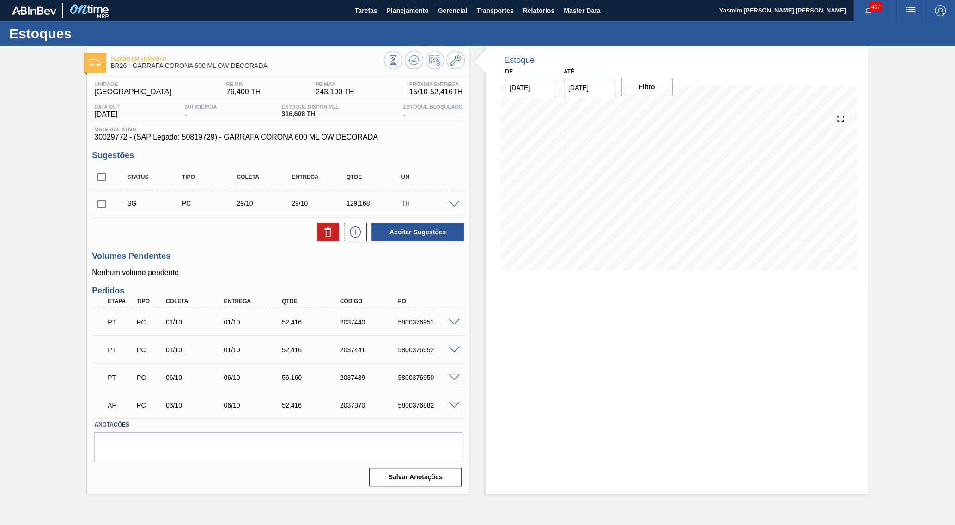
drag, startPoint x: 22, startPoint y: 154, endPoint x: 31, endPoint y: 153, distance: 9.8
click at [30, 153] on div "Pedido [PERSON_NAME] BR26 - GARRAFA CORONA 600 ML OW DECORADA Unidade Uberlândi…" at bounding box center [477, 270] width 955 height 448
click at [98, 146] on div "Unidade Uberlândia PE MIN 76,400 TH PE MAX 243,190 TH Próxima Entrega 15/10 - 5…" at bounding box center [278, 283] width 382 height 413
click at [92, 141] on div "Material ativo 30029772 - (SAP Legado: 50819729) - GARRAFA CORONA 600 ML OW DEC…" at bounding box center [278, 134] width 373 height 15
click at [92, 138] on div "Material ativo 30029772 - (SAP Legado: 50819729) - GARRAFA CORONA 600 ML OW DEC…" at bounding box center [278, 134] width 373 height 15
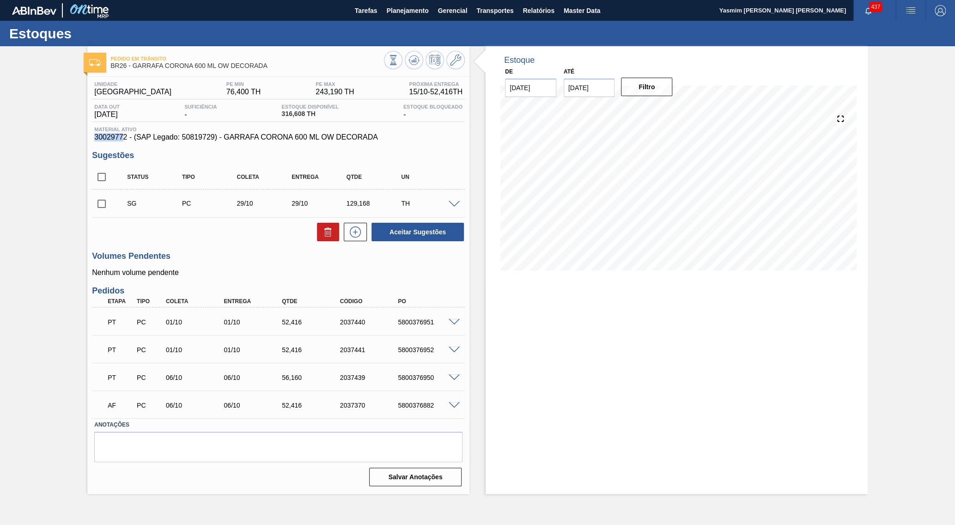
drag, startPoint x: 121, startPoint y: 141, endPoint x: 74, endPoint y: 147, distance: 47.4
click at [74, 147] on div "Pedido [PERSON_NAME] BR26 - GARRAFA CORONA 600 ML OW DECORADA Unidade Uberlândi…" at bounding box center [477, 270] width 955 height 448
click at [124, 135] on div "Material ativo 30029772 - (SAP Legado: 50819729) - GARRAFA CORONA 600 ML OW DEC…" at bounding box center [278, 134] width 373 height 15
drag, startPoint x: 122, startPoint y: 141, endPoint x: 36, endPoint y: 144, distance: 86.5
click at [36, 144] on div "Pedido [PERSON_NAME] BR26 - GARRAFA CORONA 600 ML OW DECORADA Unidade Uberlândi…" at bounding box center [477, 270] width 955 height 448
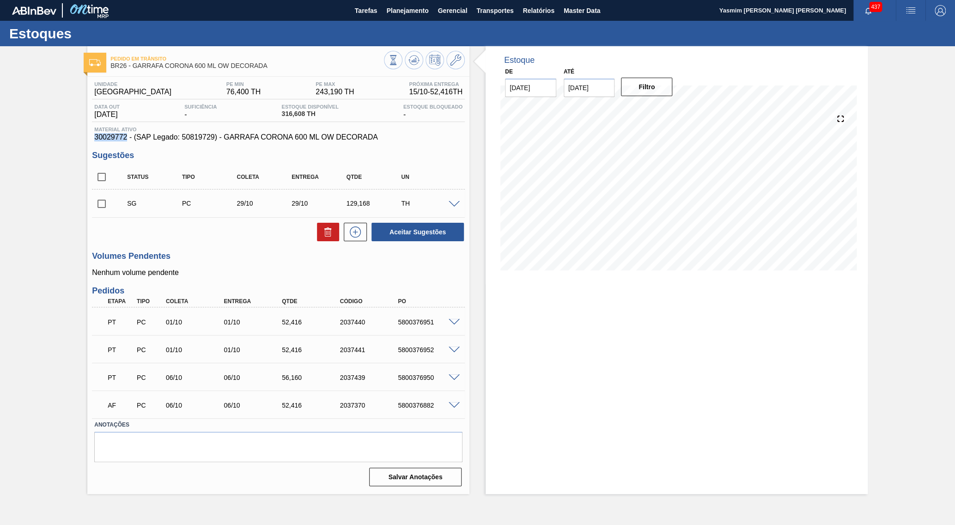
copy span "30029772"
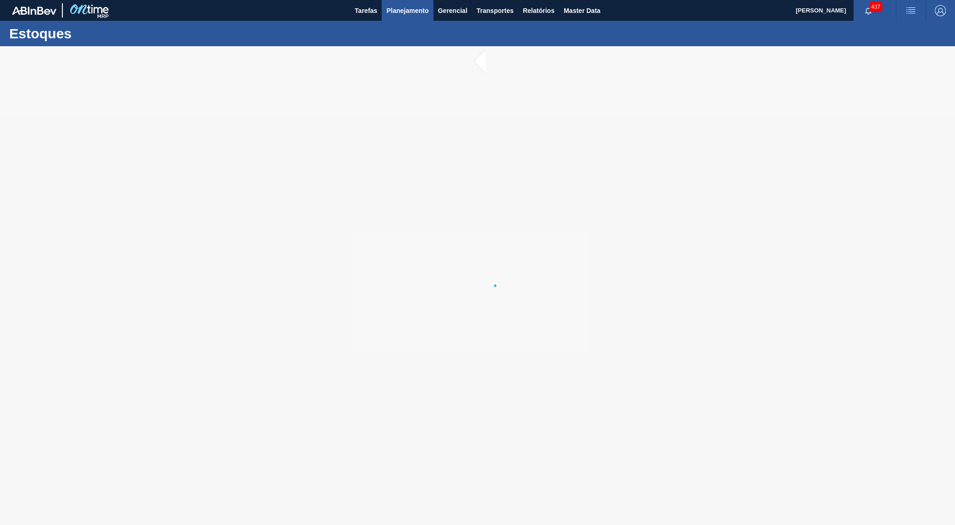
click at [424, 18] on button "Planejamento" at bounding box center [407, 10] width 51 height 21
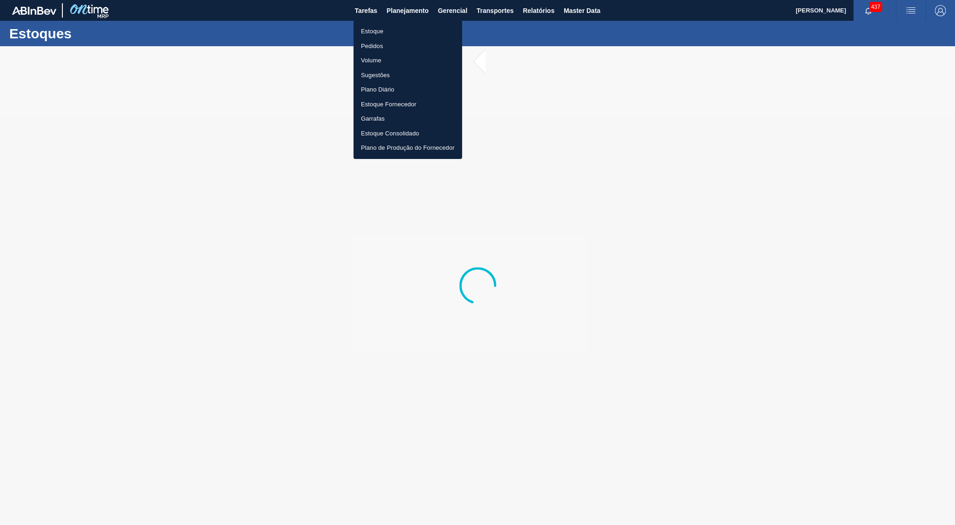
click at [398, 31] on li "Estoque" at bounding box center [408, 31] width 109 height 15
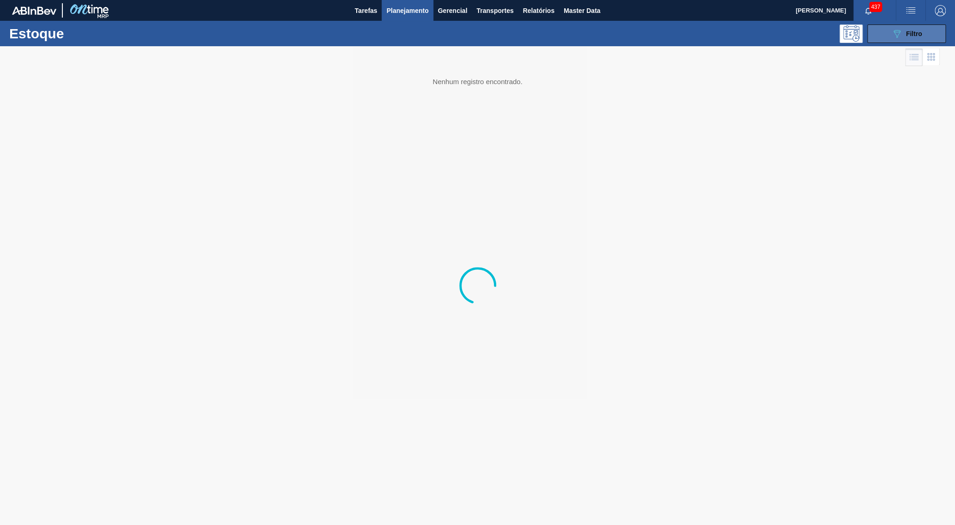
click at [928, 28] on button "089F7B8B-B2A5-4AFE-B5C0-19BA573D28AC Filtro" at bounding box center [907, 33] width 79 height 18
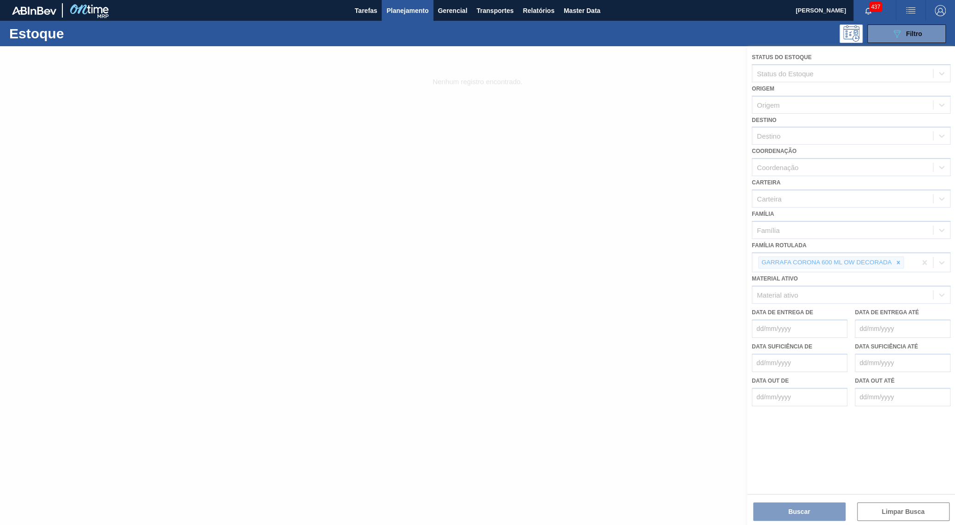
click at [898, 251] on div at bounding box center [477, 285] width 955 height 479
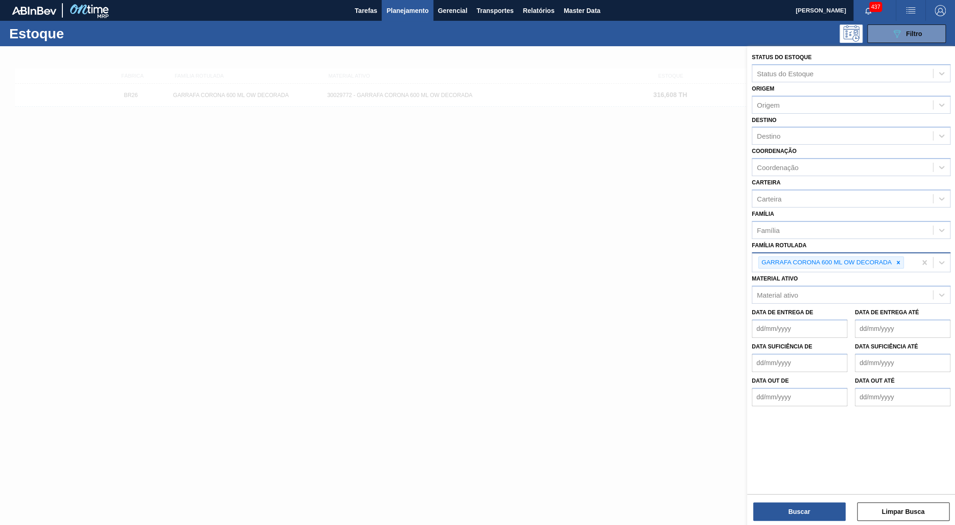
click at [899, 259] on icon at bounding box center [898, 262] width 6 height 6
paste Rotulada "30012422"
type Rotulada "30012422"
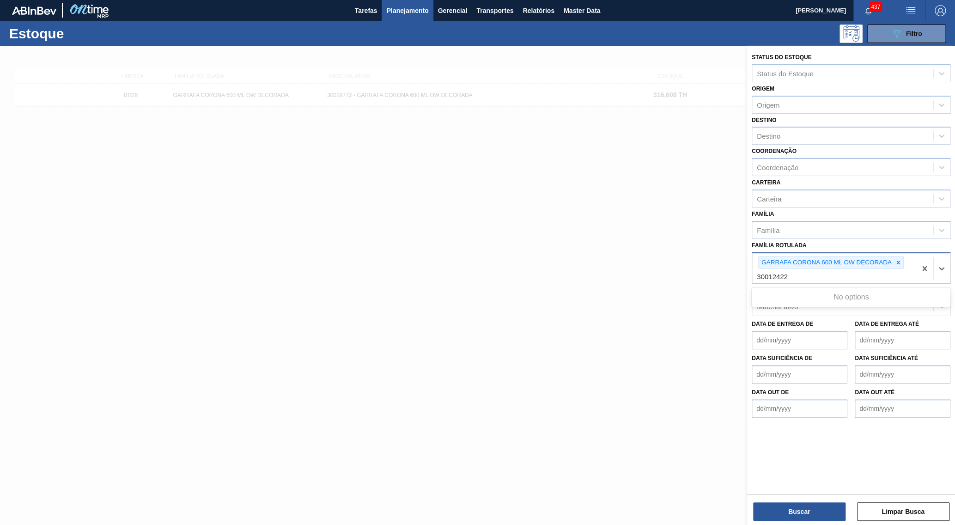
click at [901, 257] on div at bounding box center [899, 263] width 10 height 12
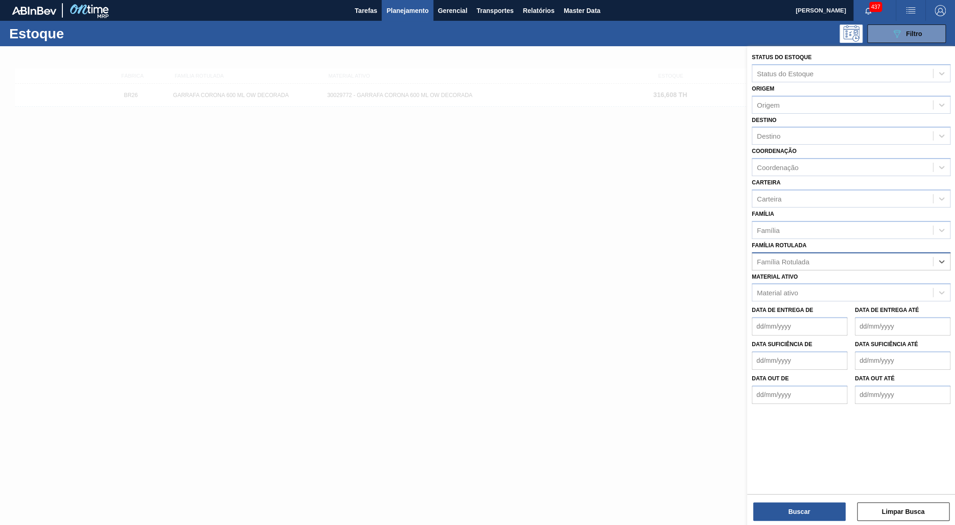
drag, startPoint x: 808, startPoint y: 250, endPoint x: 770, endPoint y: 251, distance: 37.4
click at [770, 255] on div "Família Rotulada" at bounding box center [843, 261] width 181 height 13
click at [807, 286] on div "Material ativo" at bounding box center [843, 292] width 181 height 13
paste ativo "30012422"
drag, startPoint x: 790, startPoint y: 279, endPoint x: 828, endPoint y: 279, distance: 38.4
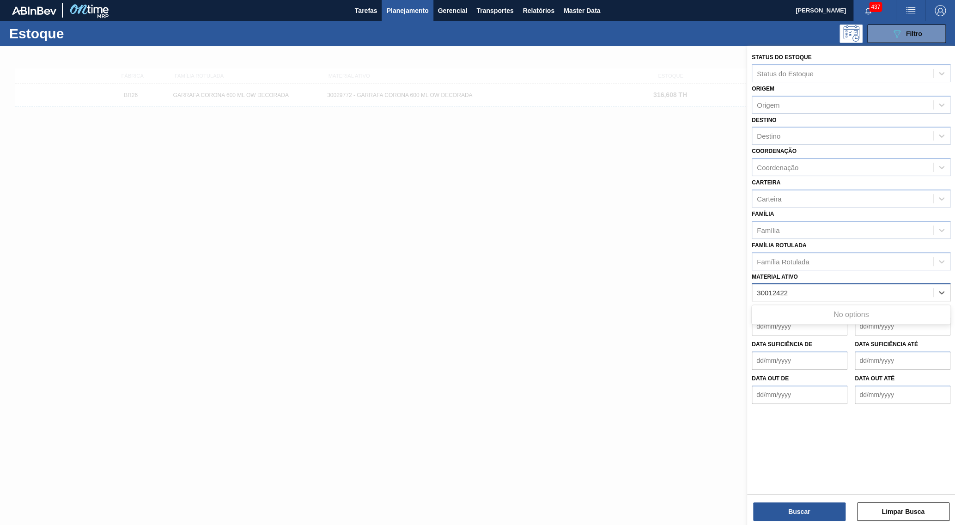
click at [804, 289] on ativo "30012422" at bounding box center [780, 293] width 47 height 8
type ativo "30012422"
click at [817, 307] on div "30012422 - CINTA SLEEVE GCA 2PACK1L SEM PRECO NIV 2" at bounding box center [851, 315] width 199 height 17
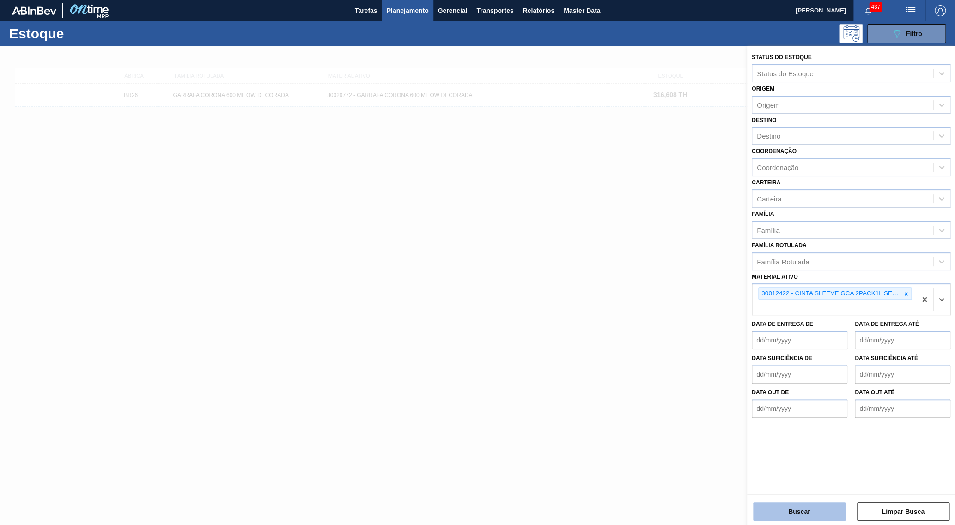
click at [801, 511] on button "Buscar" at bounding box center [799, 511] width 92 height 18
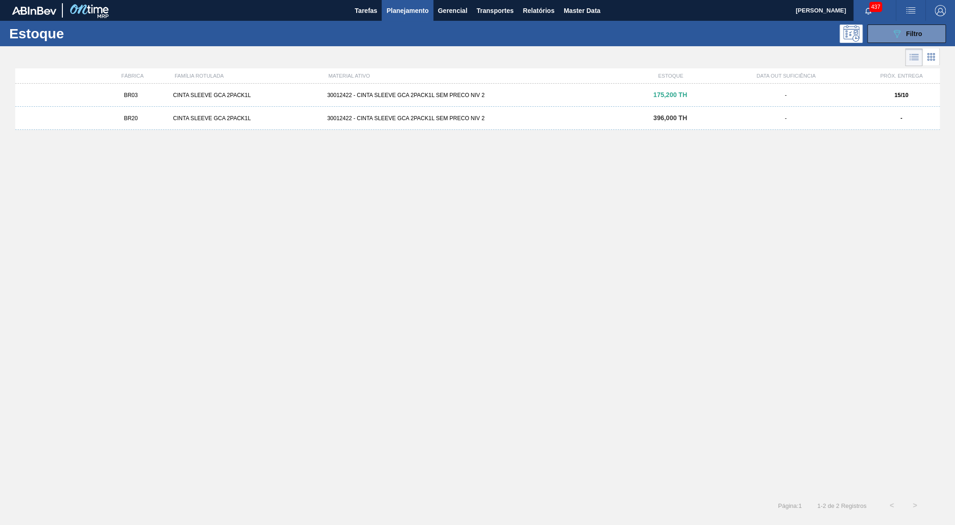
click at [708, 93] on div "175,200 TH" at bounding box center [670, 95] width 77 height 7
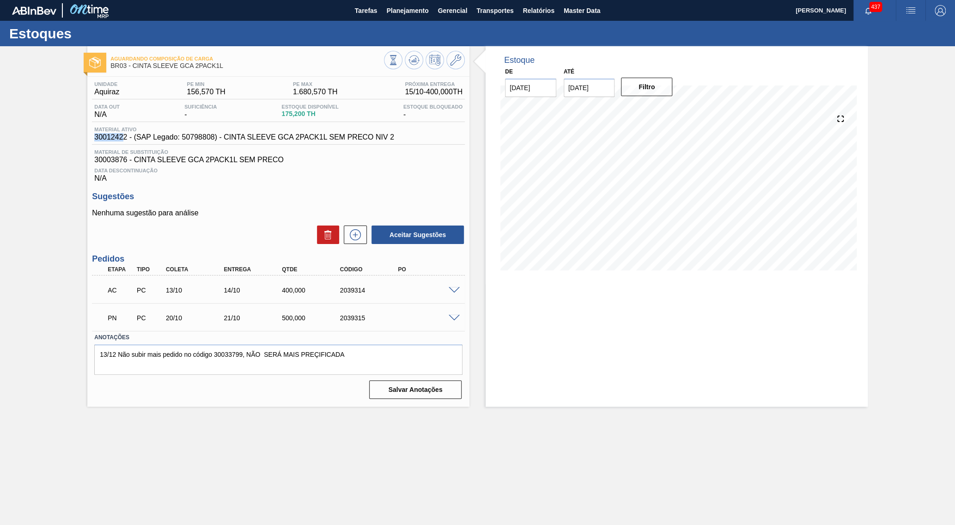
drag, startPoint x: 121, startPoint y: 140, endPoint x: 89, endPoint y: 148, distance: 33.1
click at [89, 148] on div "Unidade Aquiraz PE MIN 156,570 TH PE MAX 1.680,570 TH Próxima Entrega 15/10 - 4…" at bounding box center [278, 239] width 382 height 325
copy span "3001242"
drag, startPoint x: 122, startPoint y: 141, endPoint x: 88, endPoint y: 141, distance: 34.2
click at [88, 141] on div "Unidade Aquiraz PE MIN 156,570 TH PE MAX 1.680,570 TH Próxima Entrega 15/10 - 4…" at bounding box center [278, 239] width 382 height 325
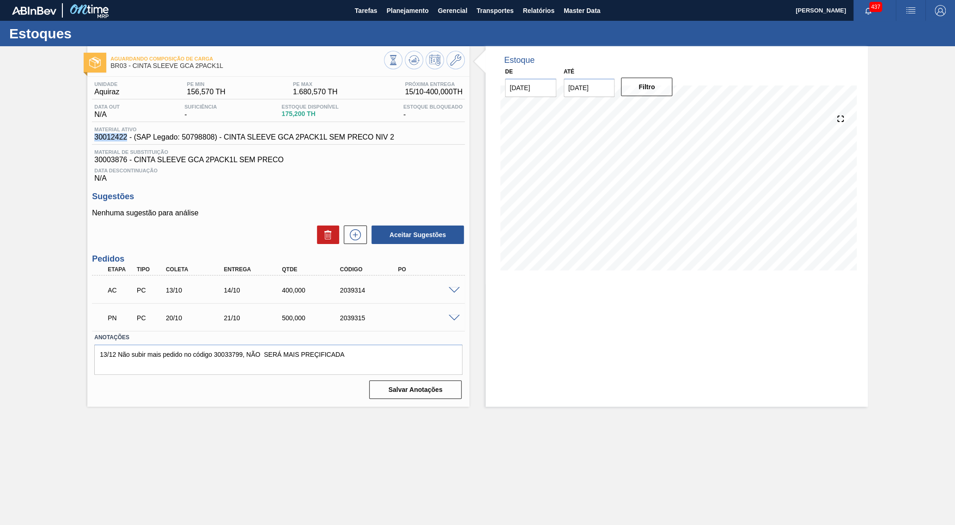
copy span "30012422"
click at [411, 70] on div at bounding box center [424, 61] width 81 height 21
click at [411, 65] on button at bounding box center [414, 60] width 18 height 18
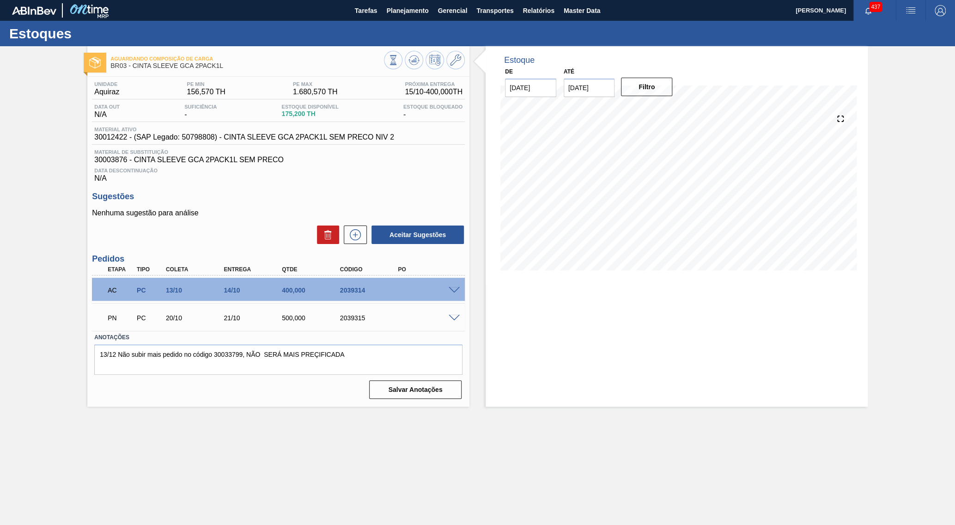
click at [599, 80] on input "[DATE]" at bounding box center [589, 88] width 51 height 18
